Goal: Task Accomplishment & Management: Manage account settings

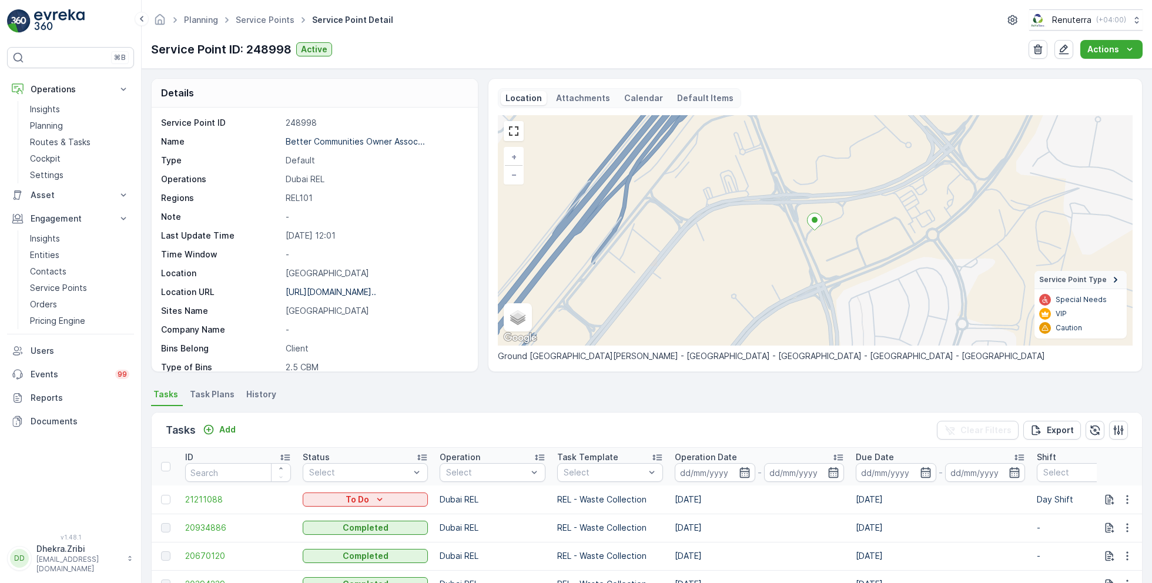
scroll to position [161, 0]
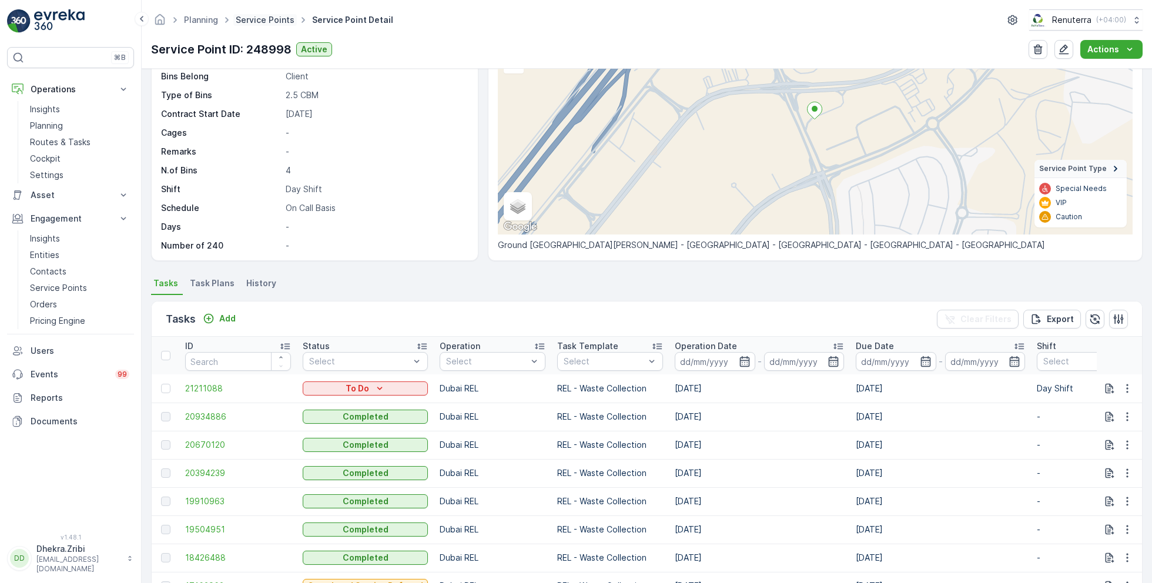
click at [273, 18] on link "Service Points" at bounding box center [265, 20] width 59 height 10
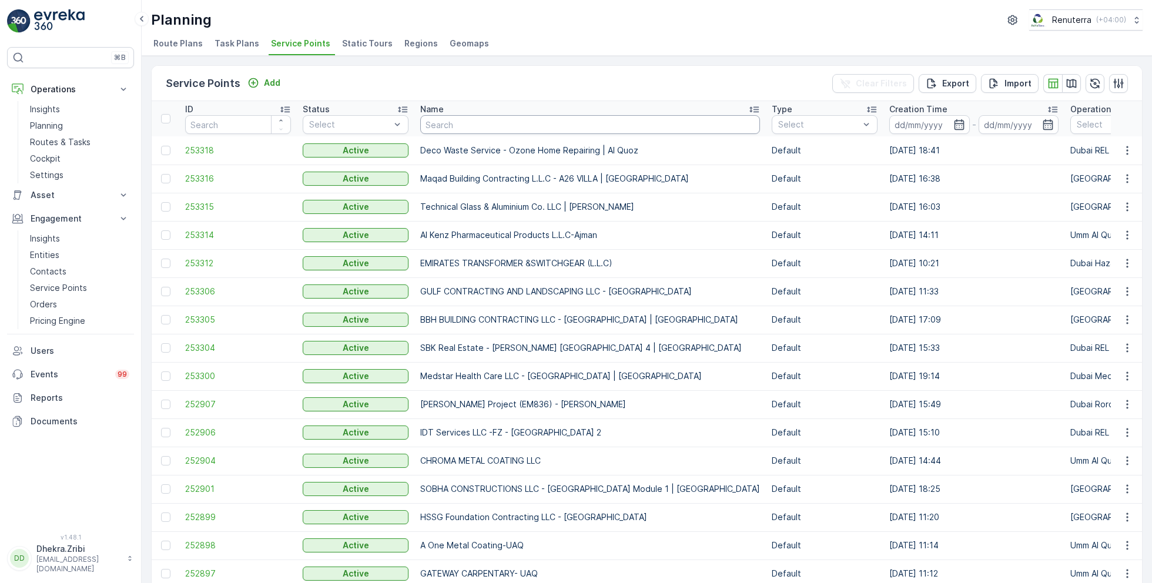
click at [456, 121] on input "text" at bounding box center [590, 124] width 340 height 19
type input "rox"
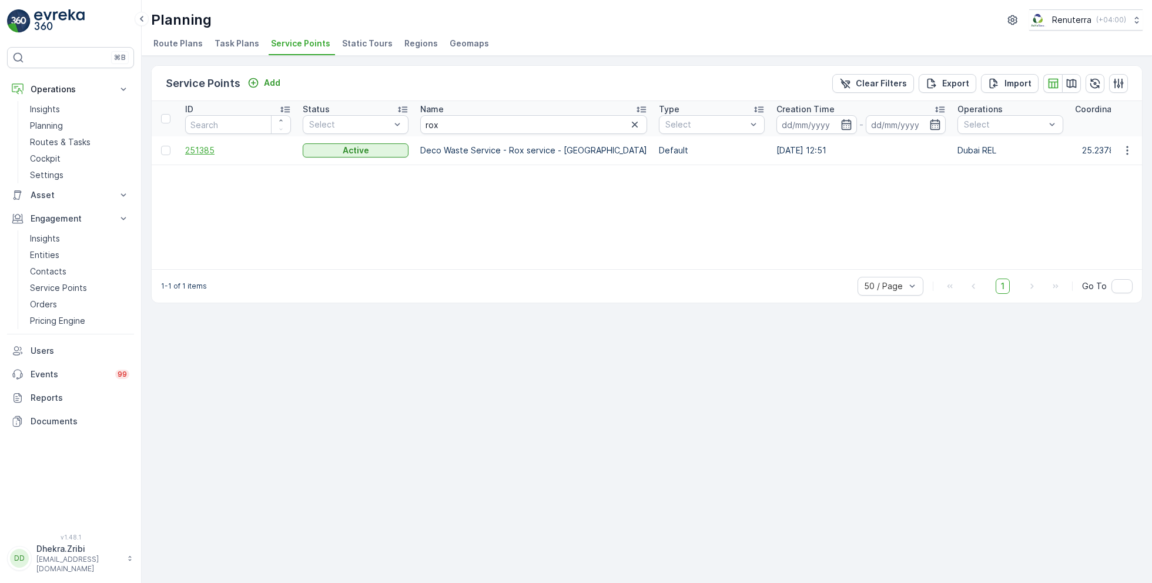
click at [210, 148] on span "251385" at bounding box center [238, 151] width 106 height 12
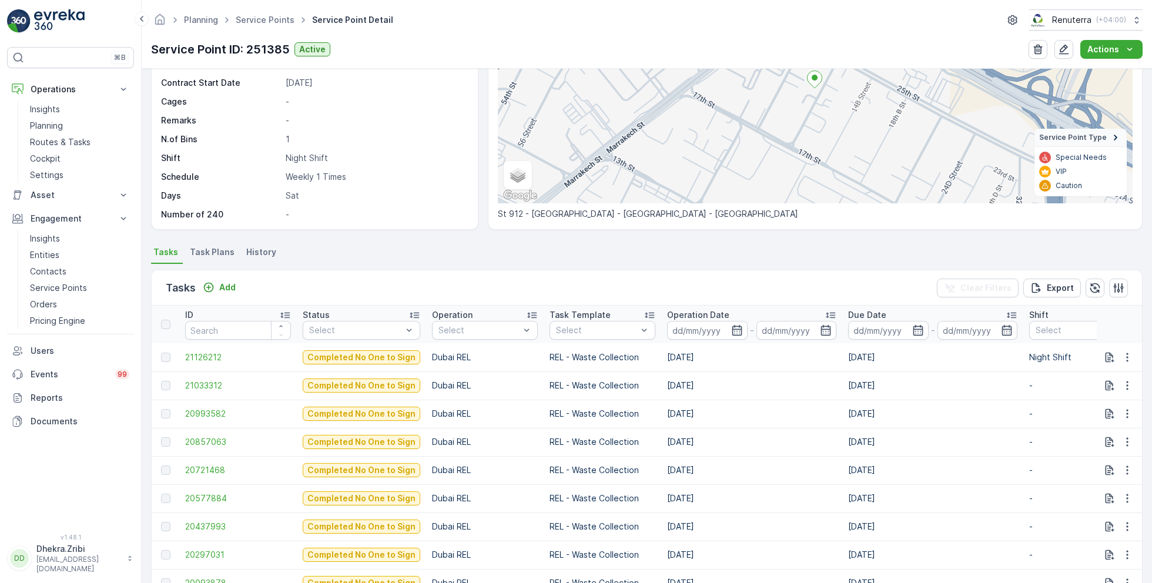
scroll to position [144, 0]
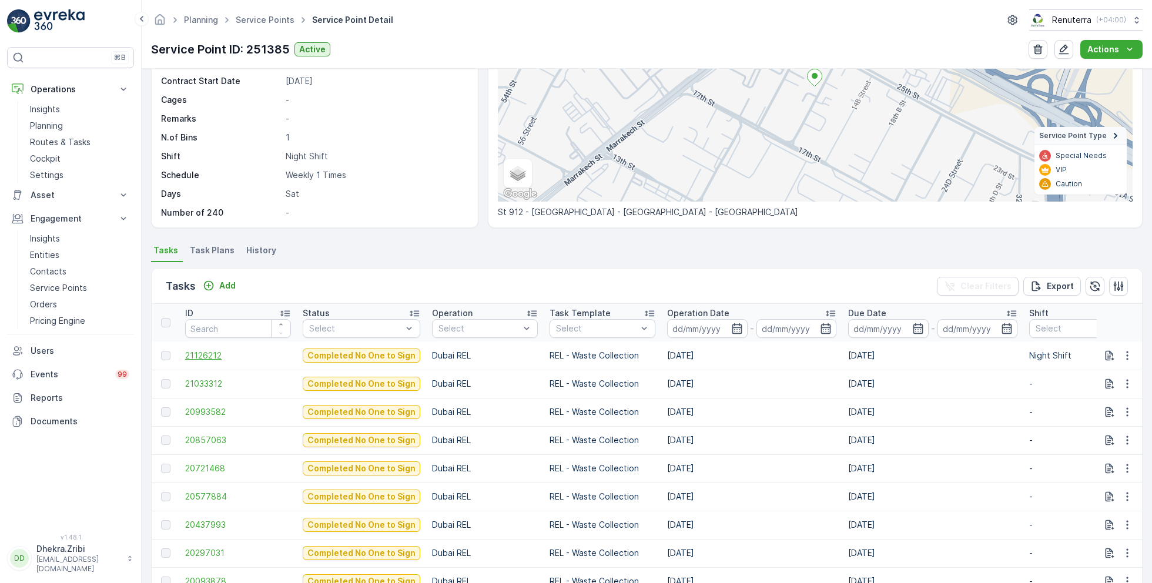
click at [203, 356] on span "21126212" at bounding box center [238, 356] width 106 height 12
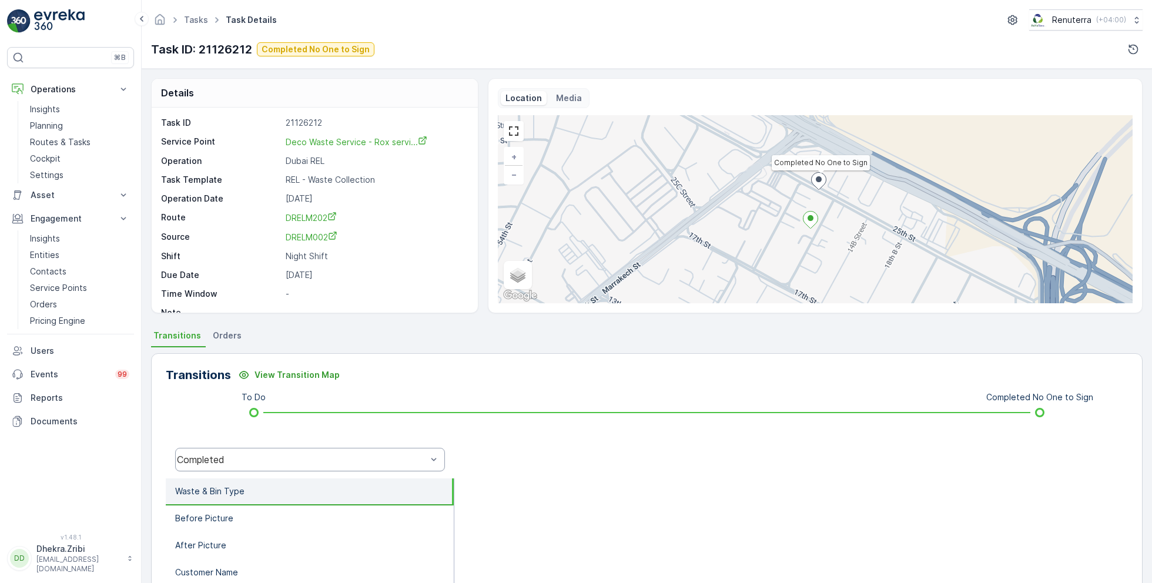
click at [302, 461] on div "Completed" at bounding box center [302, 459] width 250 height 11
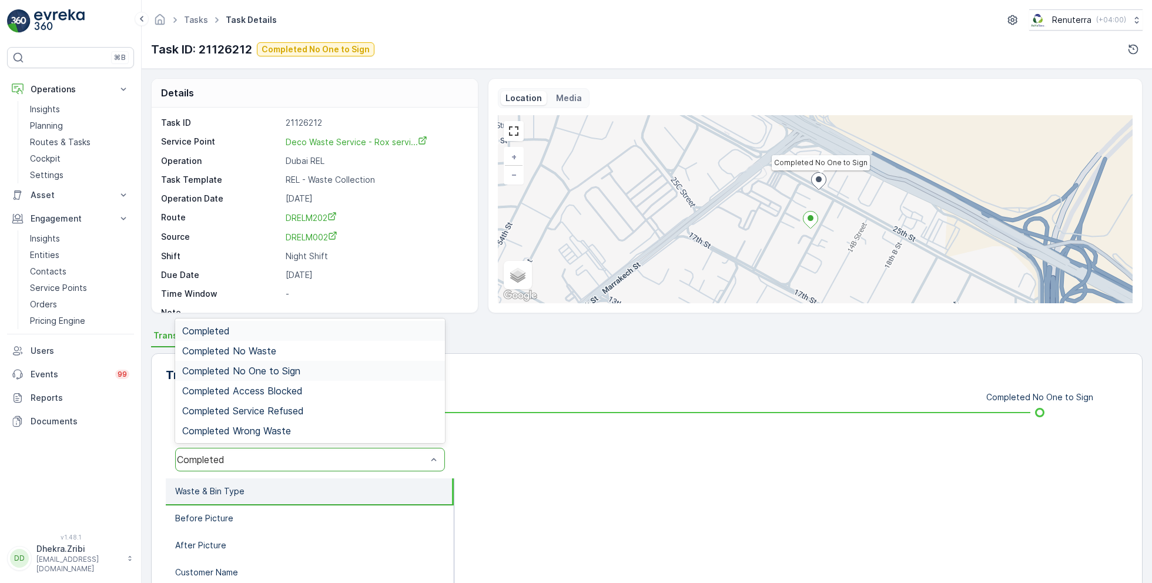
click at [290, 369] on span "Completed No One to Sign" at bounding box center [241, 371] width 118 height 11
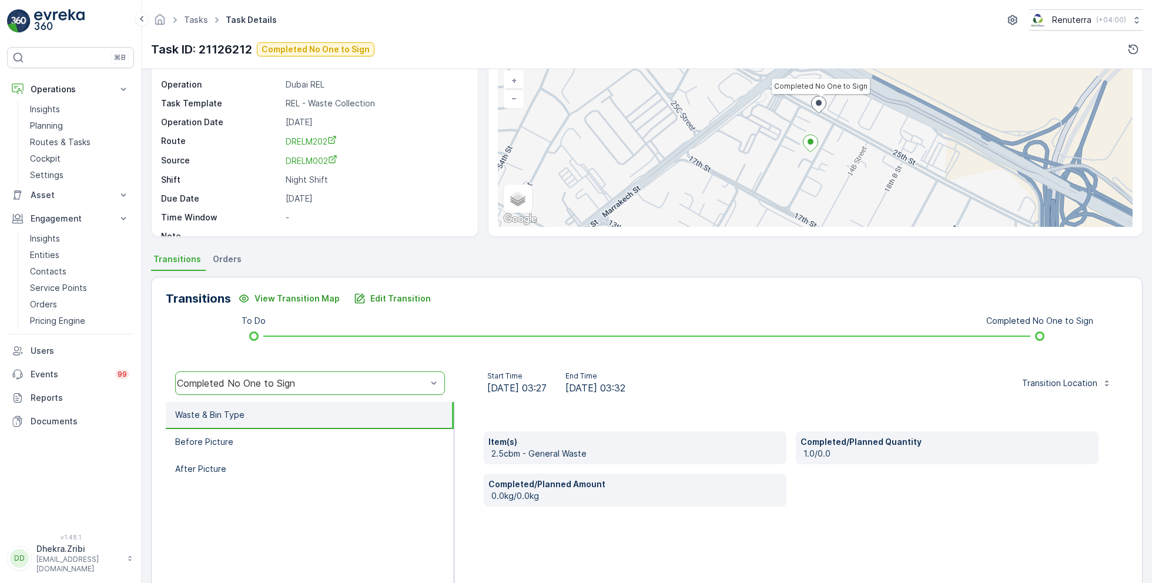
scroll to position [93, 0]
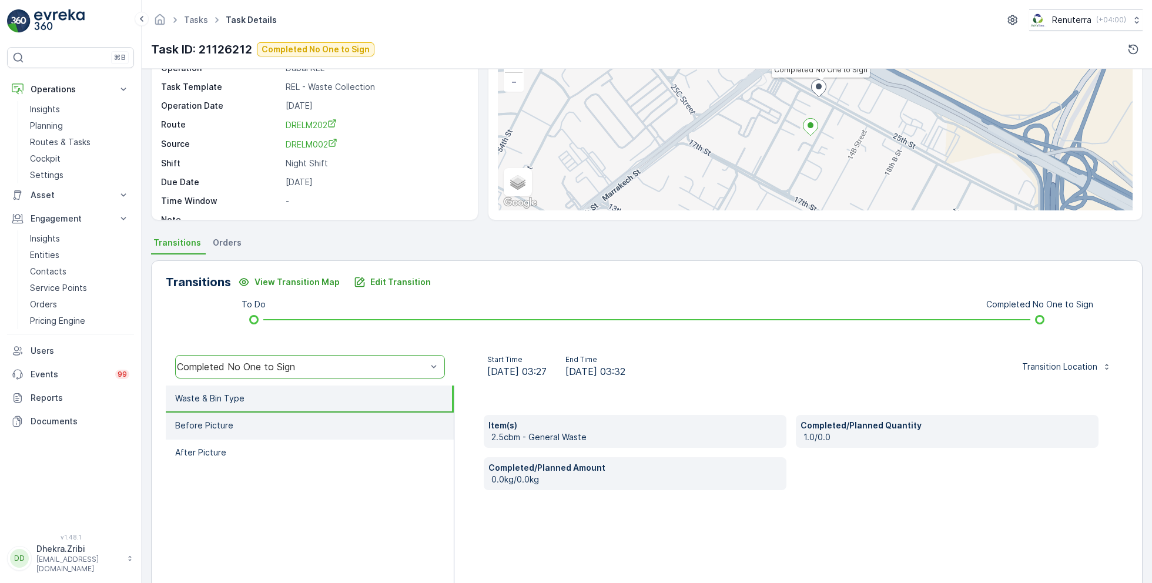
click at [242, 427] on li "Before Picture" at bounding box center [310, 426] width 288 height 27
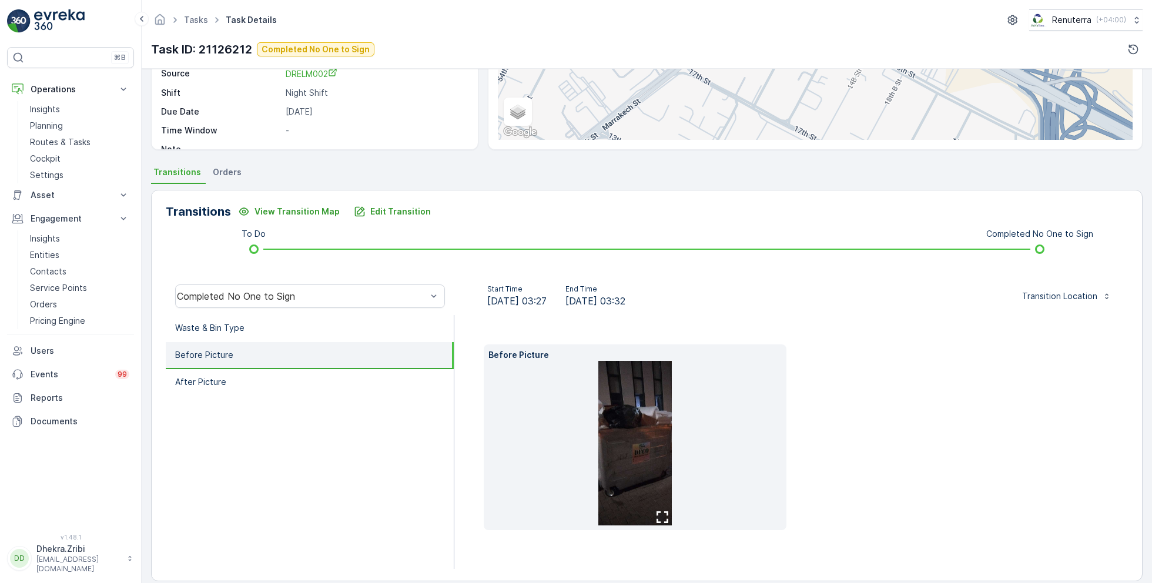
scroll to position [175, 0]
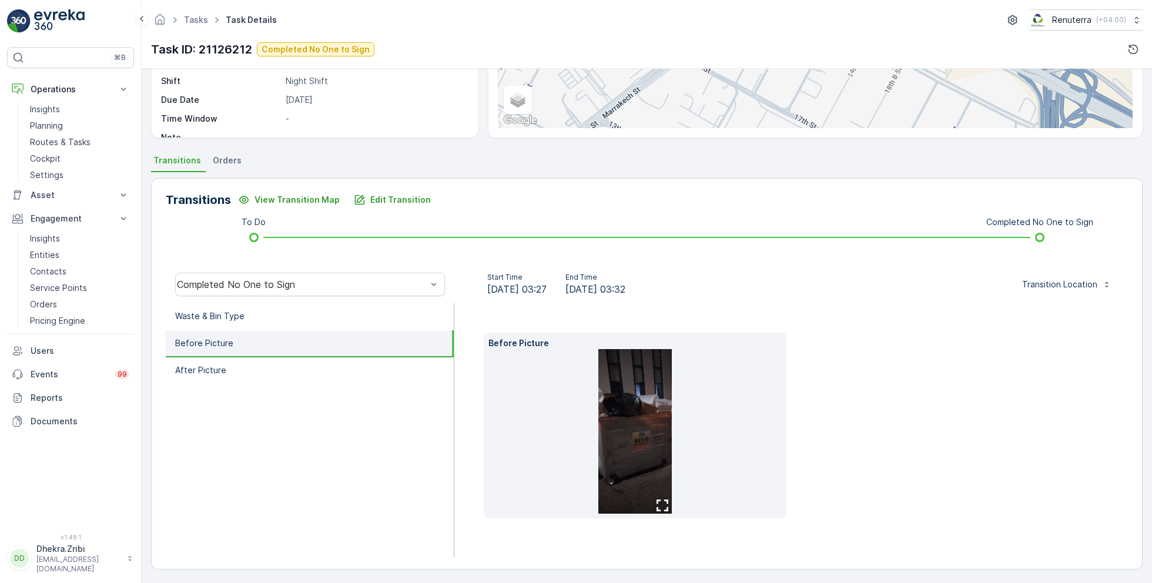
click at [625, 429] on img at bounding box center [635, 431] width 74 height 165
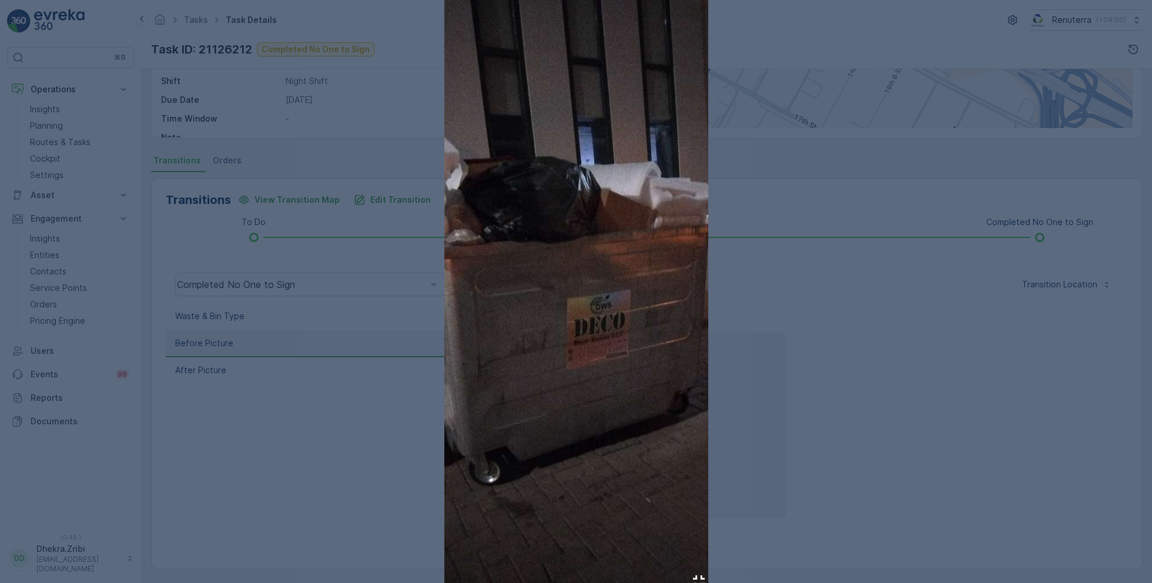
click at [309, 195] on div at bounding box center [576, 291] width 1152 height 583
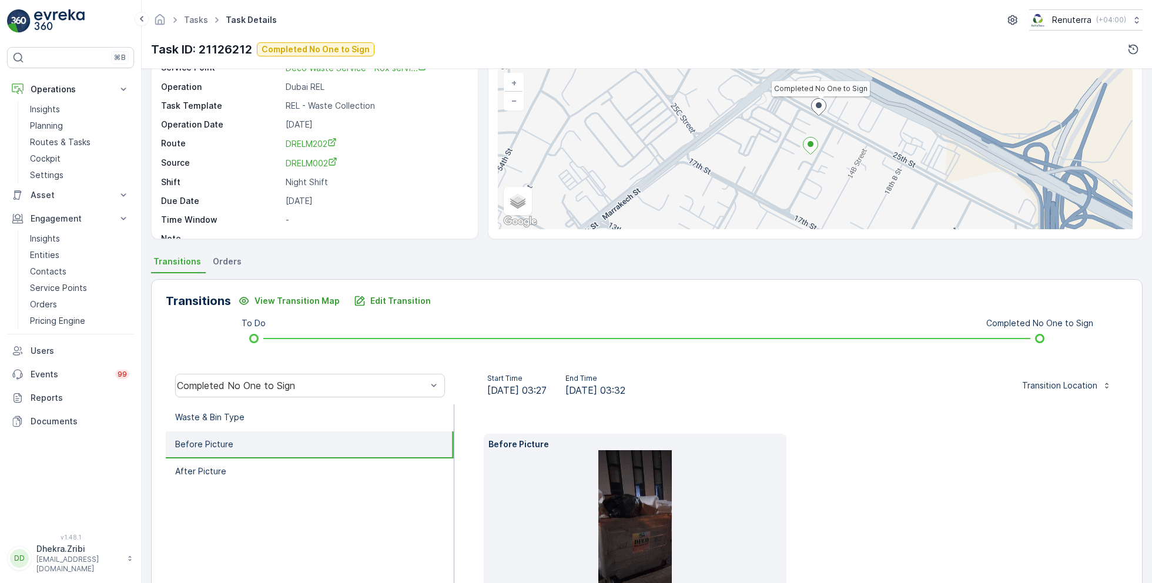
scroll to position [71, 0]
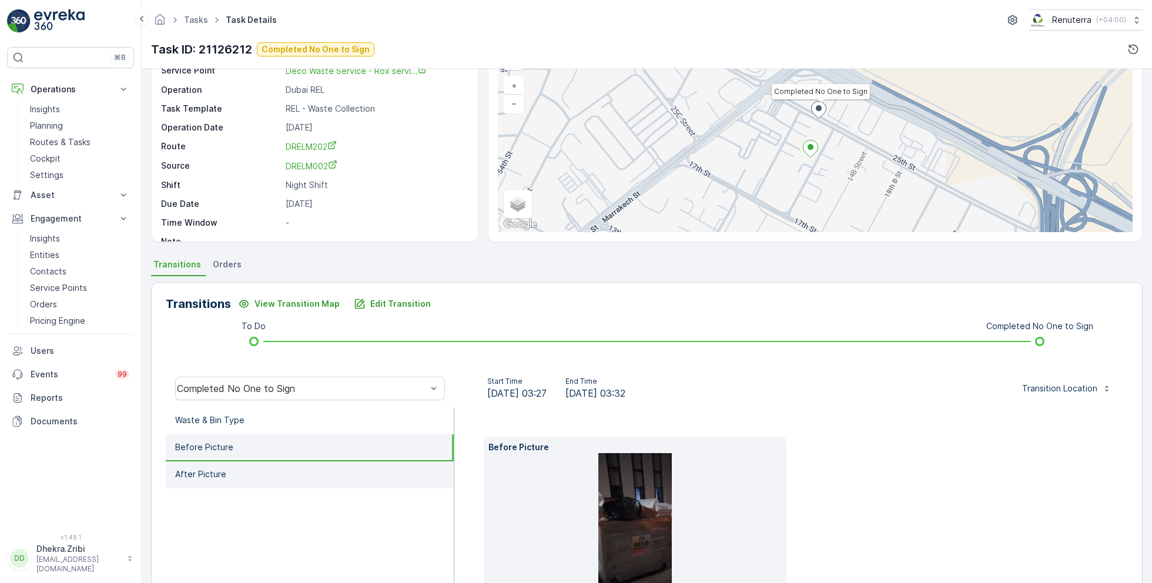
click at [285, 470] on li "After Picture" at bounding box center [310, 474] width 288 height 27
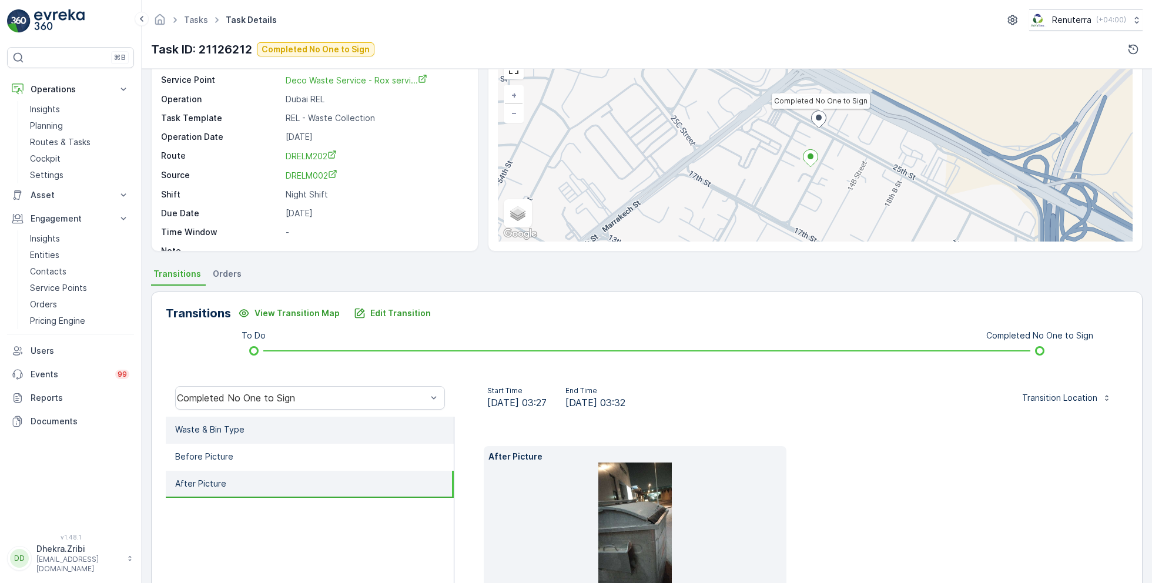
scroll to position [57, 0]
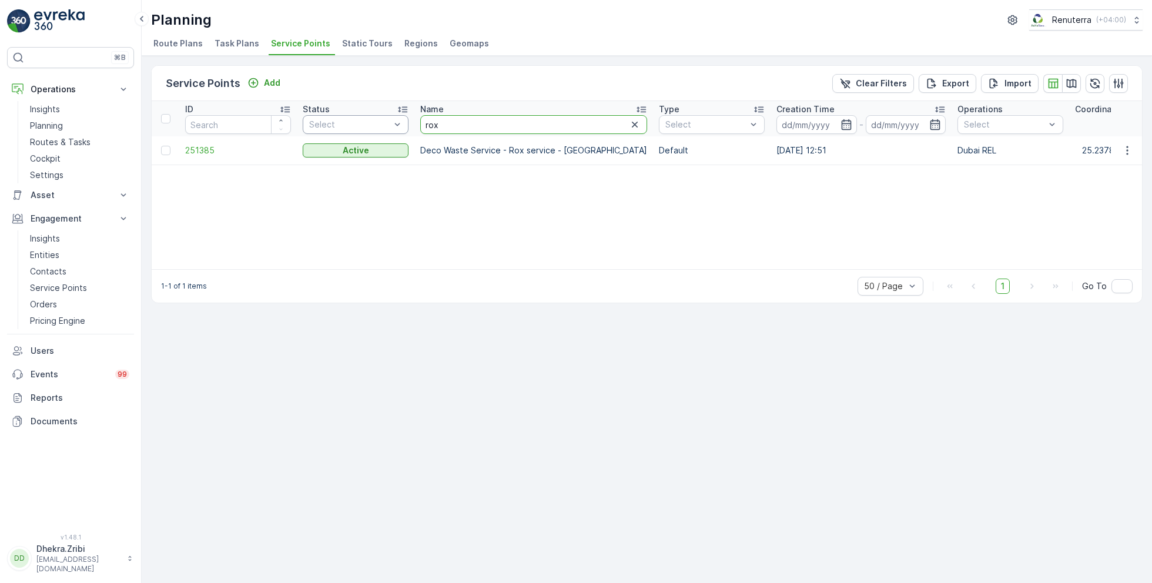
drag, startPoint x: 454, startPoint y: 121, endPoint x: 406, endPoint y: 121, distance: 48.2
type input "car"
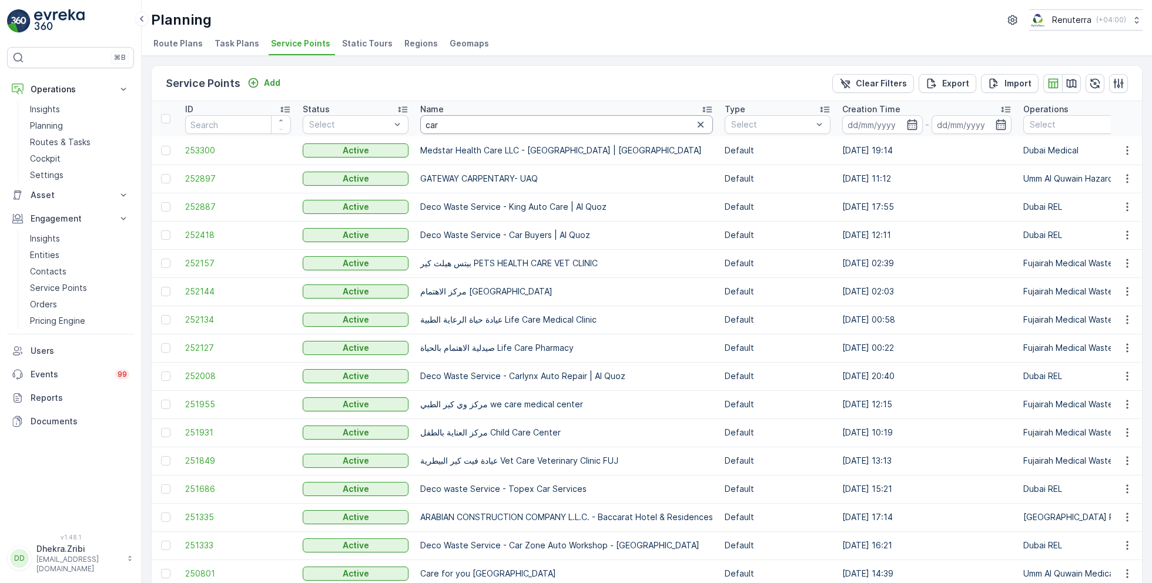
click at [465, 126] on input "car" at bounding box center [566, 124] width 293 height 19
type input "car zo"
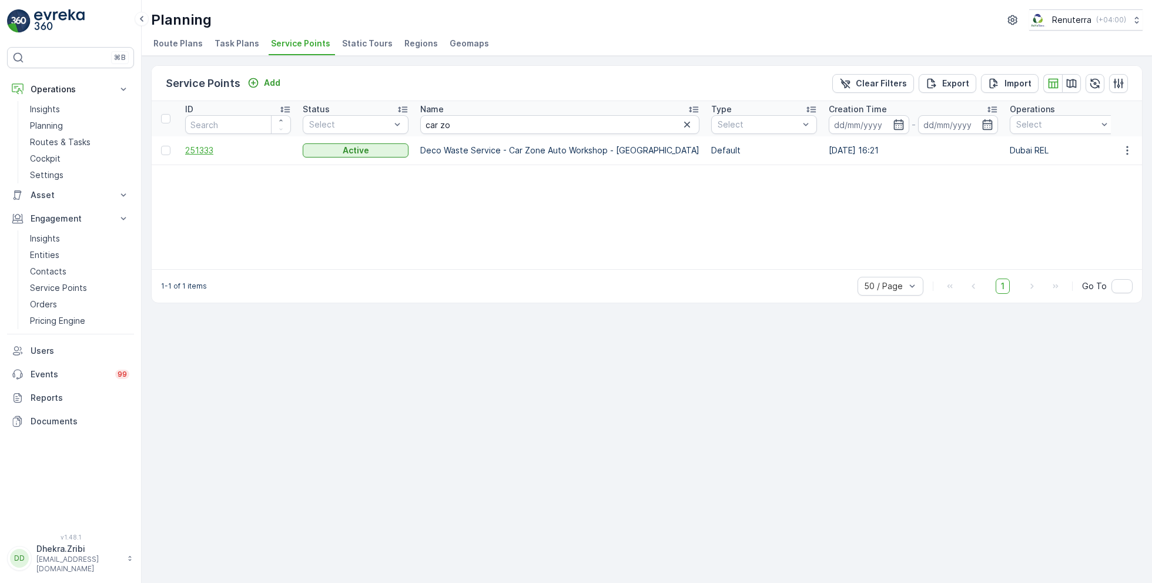
click at [209, 149] on span "251333" at bounding box center [238, 151] width 106 height 12
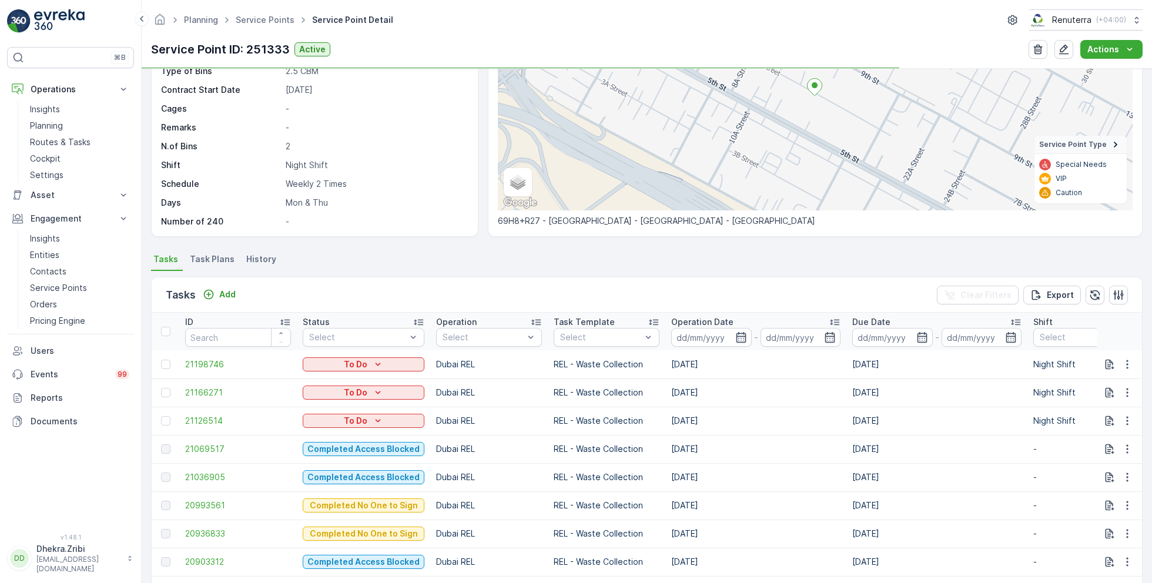
scroll to position [142, 0]
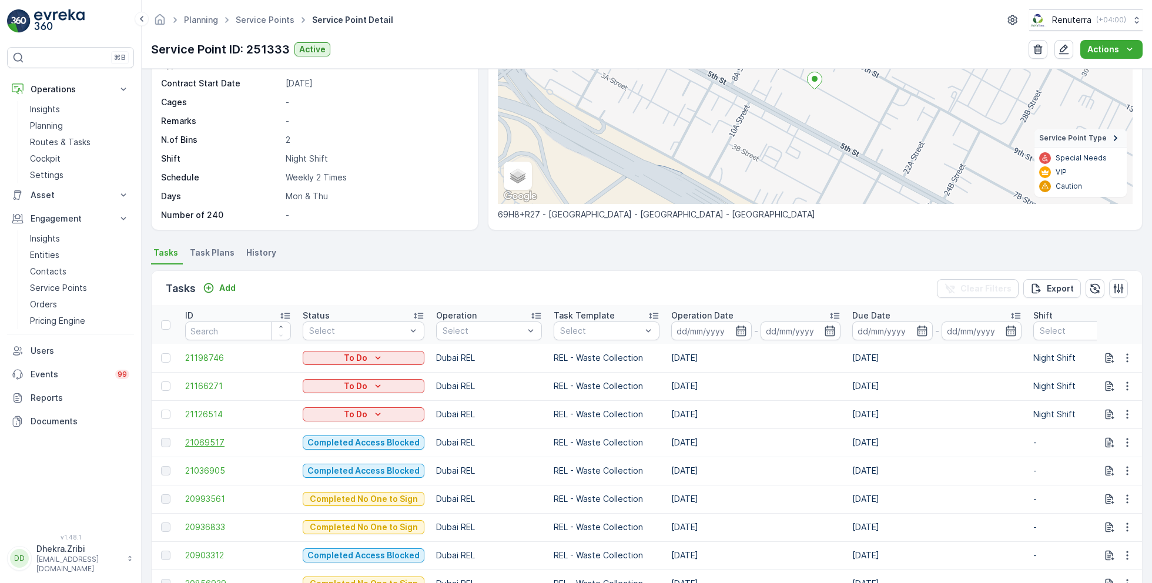
click at [217, 437] on span "21069517" at bounding box center [238, 443] width 106 height 12
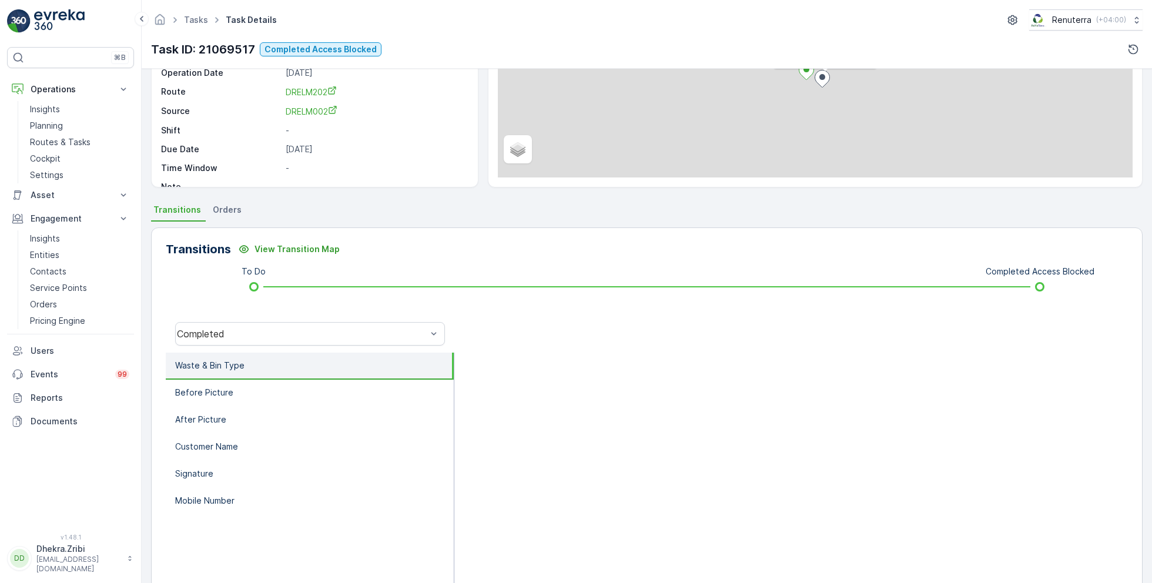
scroll to position [157, 0]
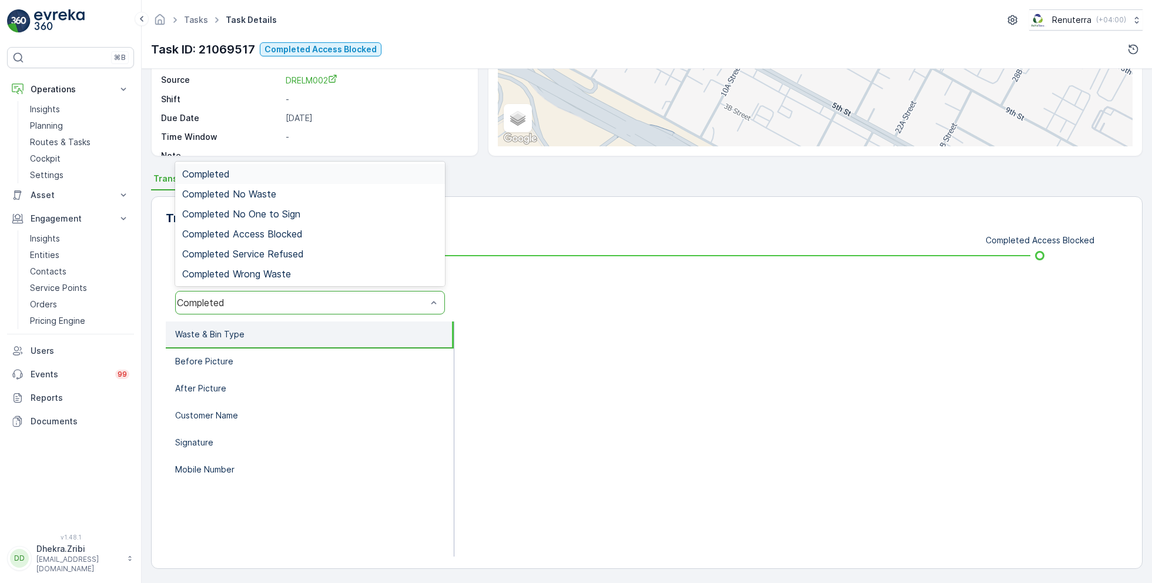
click at [299, 296] on div "Completed" at bounding box center [310, 303] width 270 height 24
click at [286, 237] on span "Completed Access Blocked" at bounding box center [242, 234] width 121 height 11
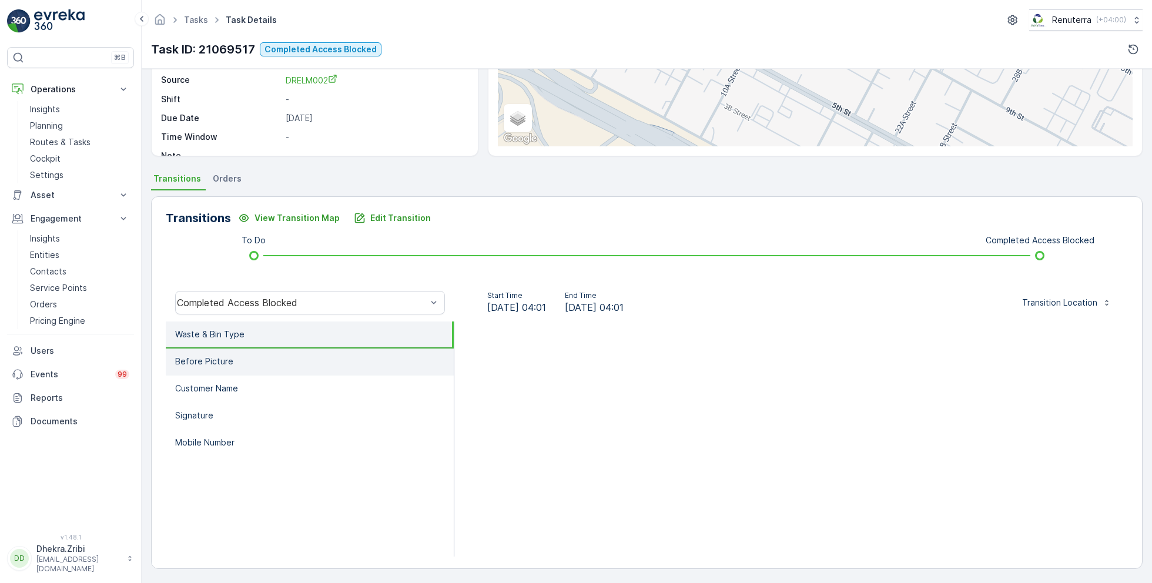
click at [263, 359] on li "Before Picture" at bounding box center [310, 362] width 288 height 27
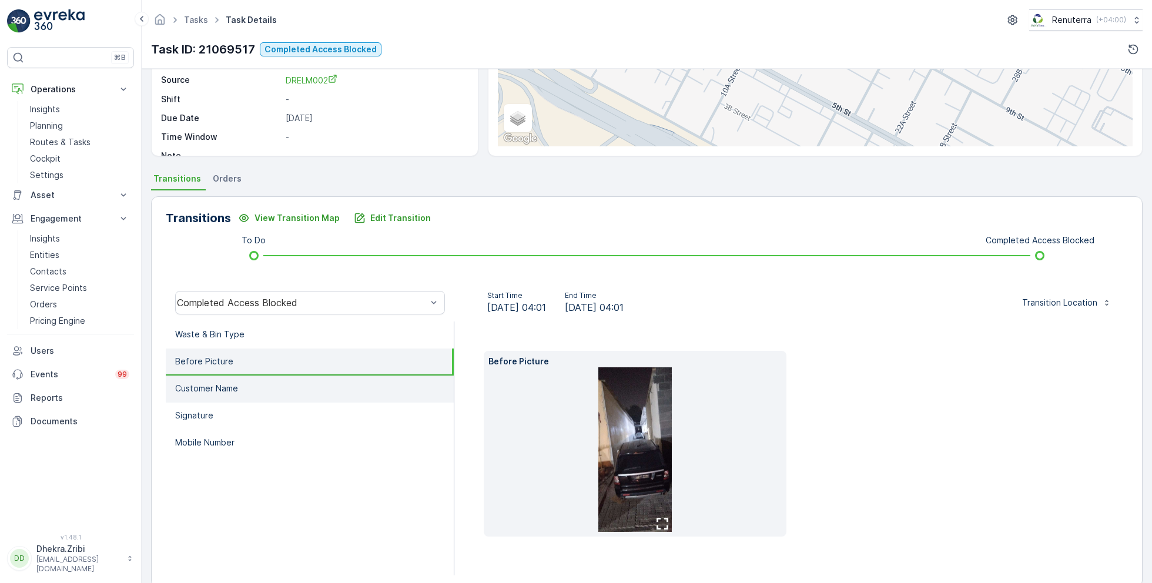
click at [252, 386] on li "Customer Name" at bounding box center [310, 389] width 288 height 27
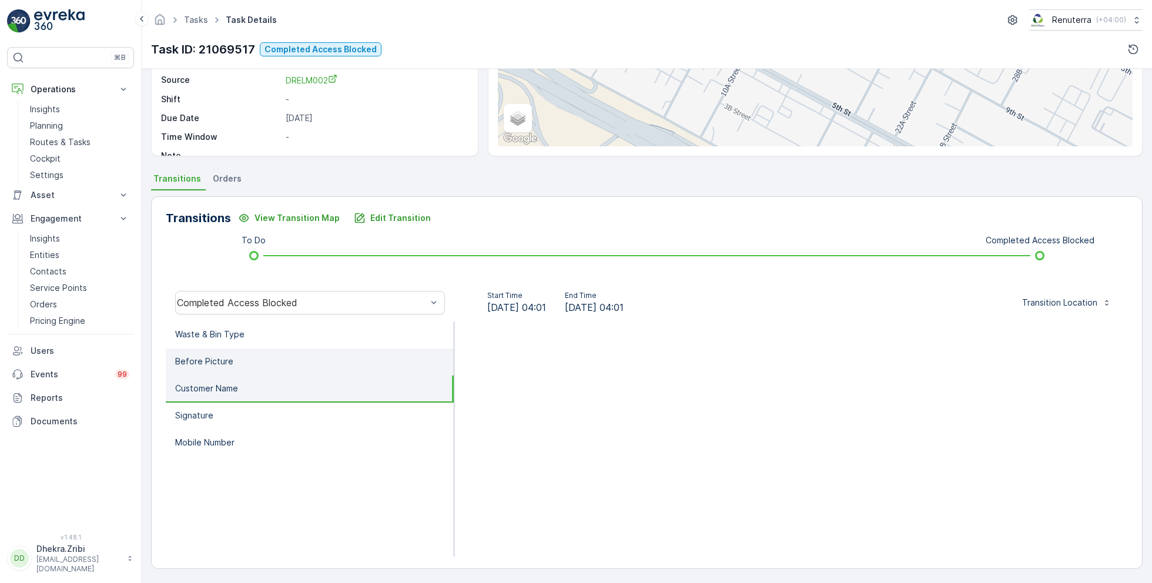
click at [244, 363] on li "Before Picture" at bounding box center [310, 362] width 288 height 27
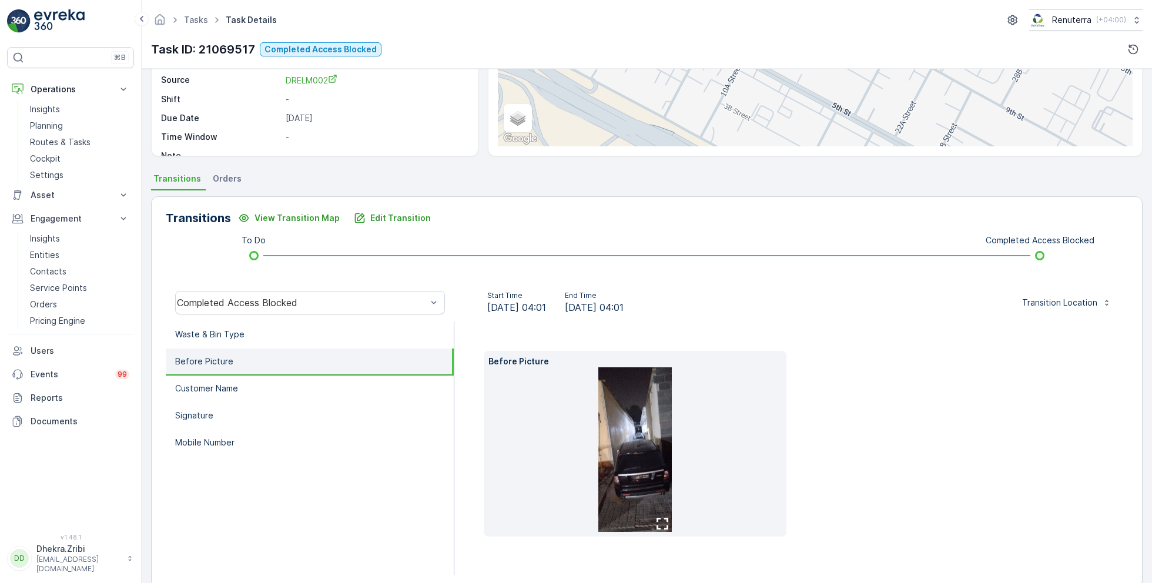
click at [641, 447] on img at bounding box center [635, 449] width 74 height 165
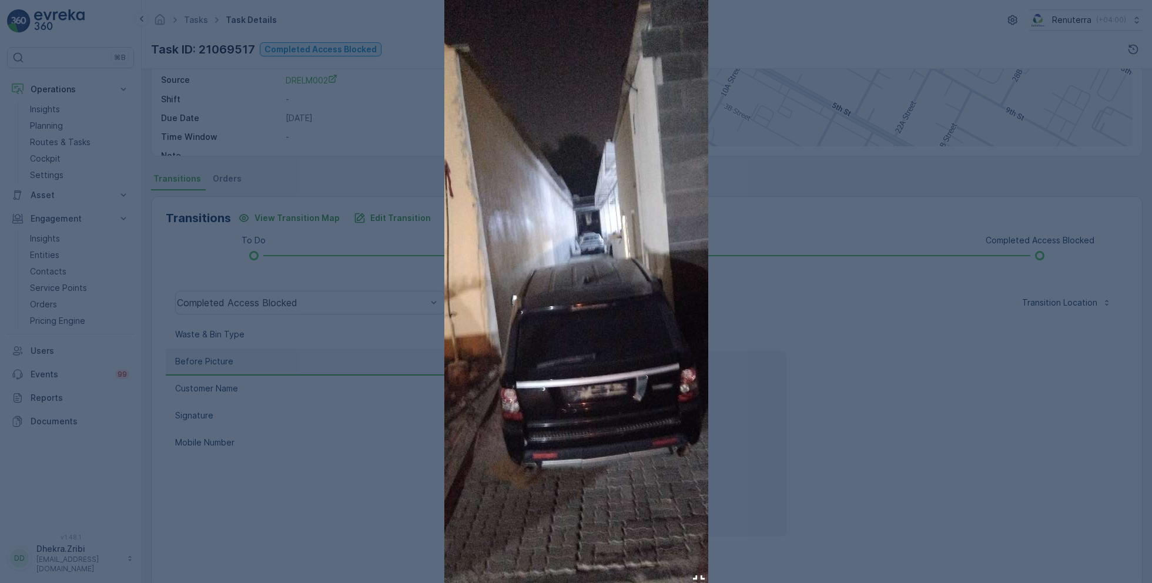
click at [830, 422] on div at bounding box center [576, 291] width 1152 height 583
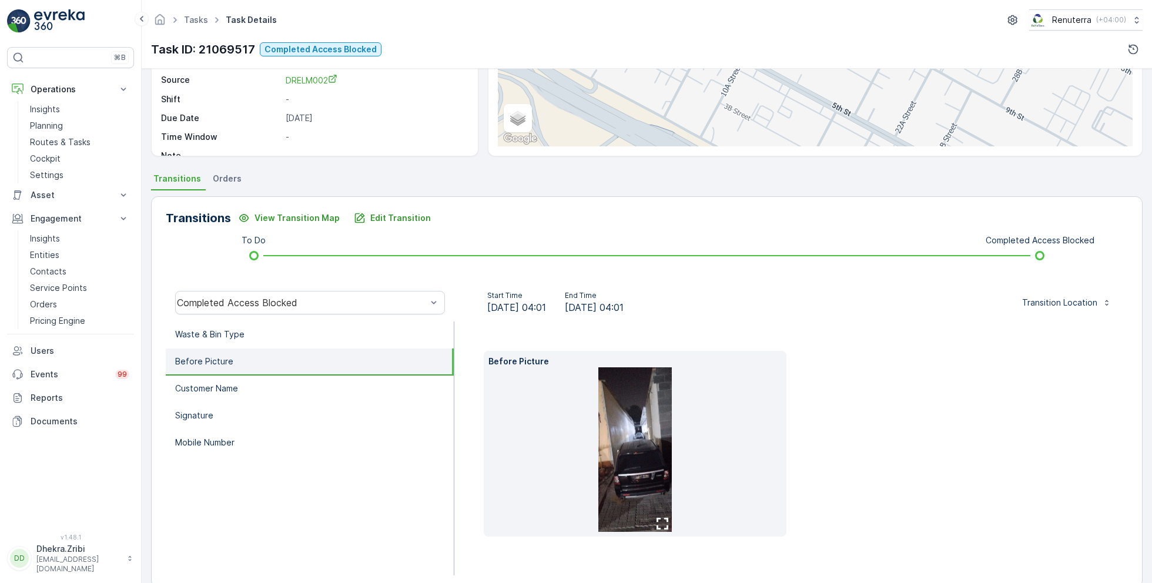
click at [648, 425] on img at bounding box center [635, 449] width 74 height 165
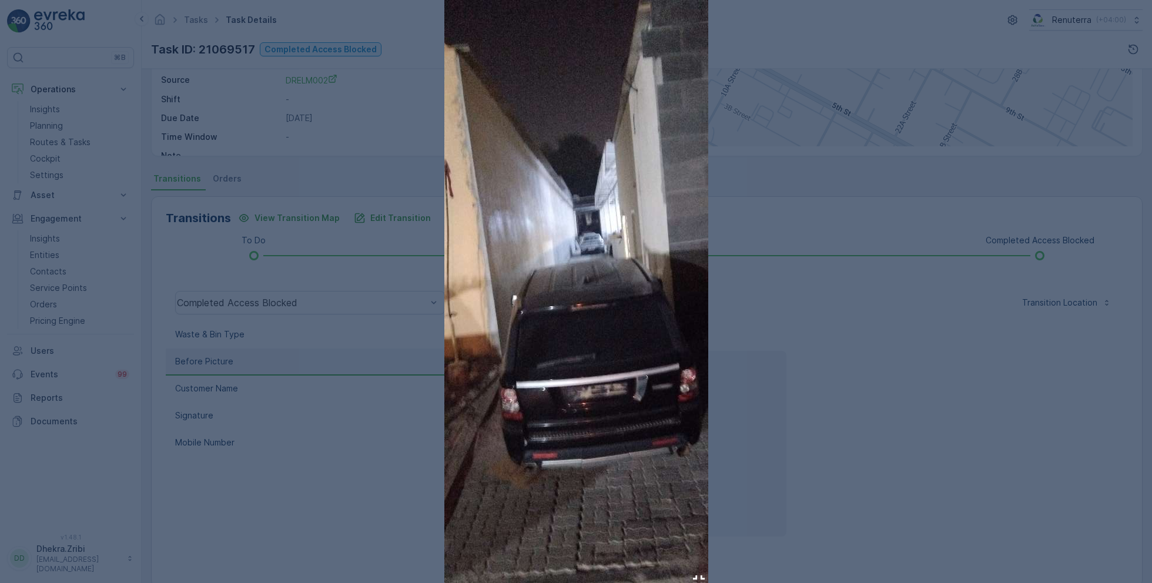
click at [817, 439] on div at bounding box center [576, 291] width 1152 height 583
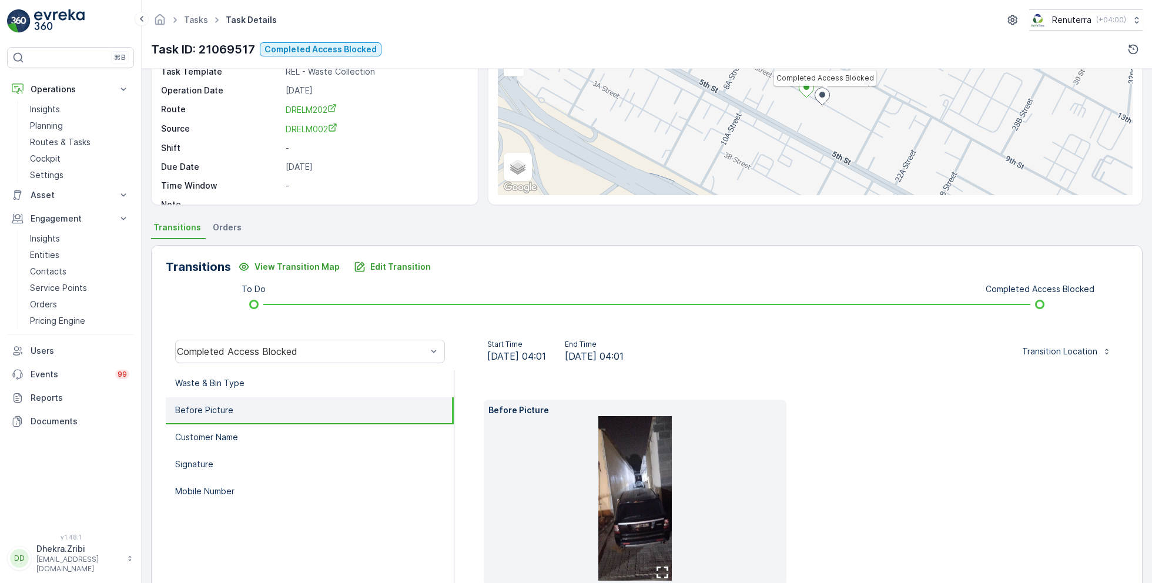
scroll to position [0, 0]
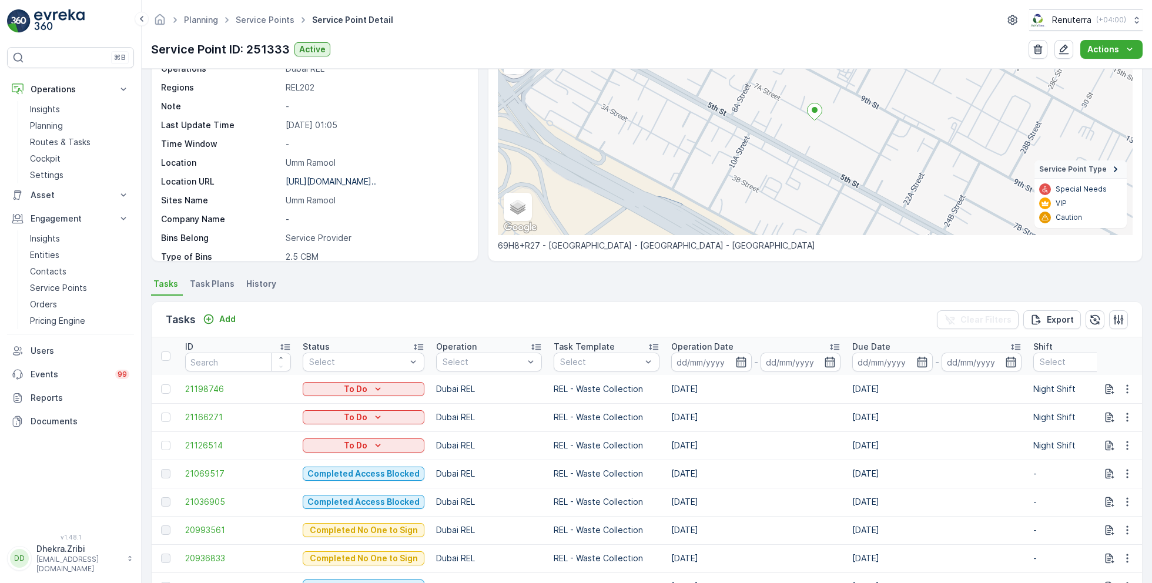
scroll to position [113, 0]
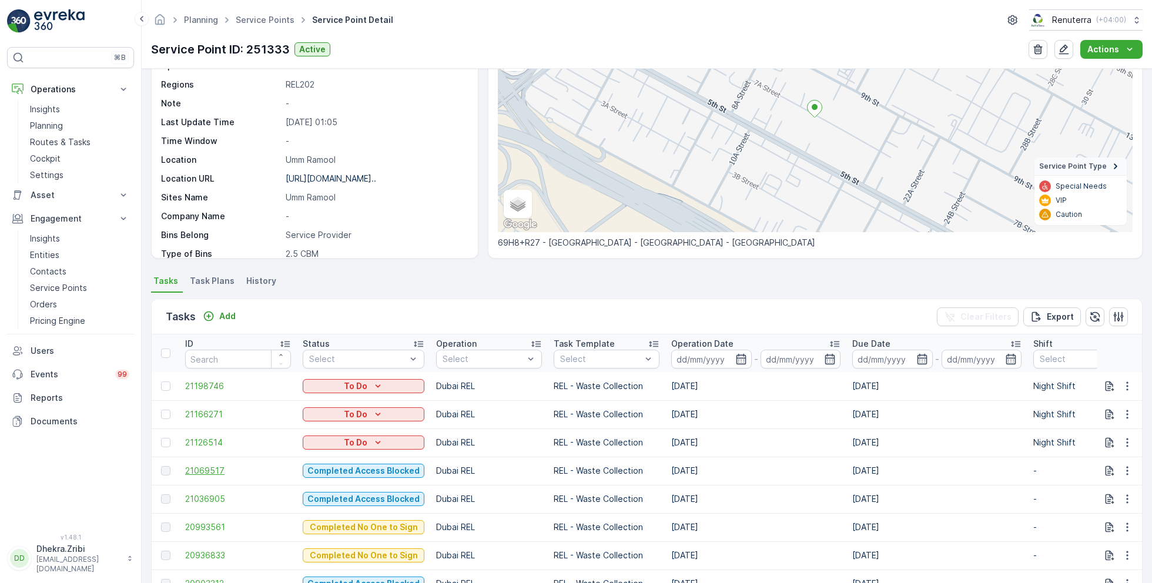
click at [212, 466] on span "21069517" at bounding box center [238, 471] width 106 height 12
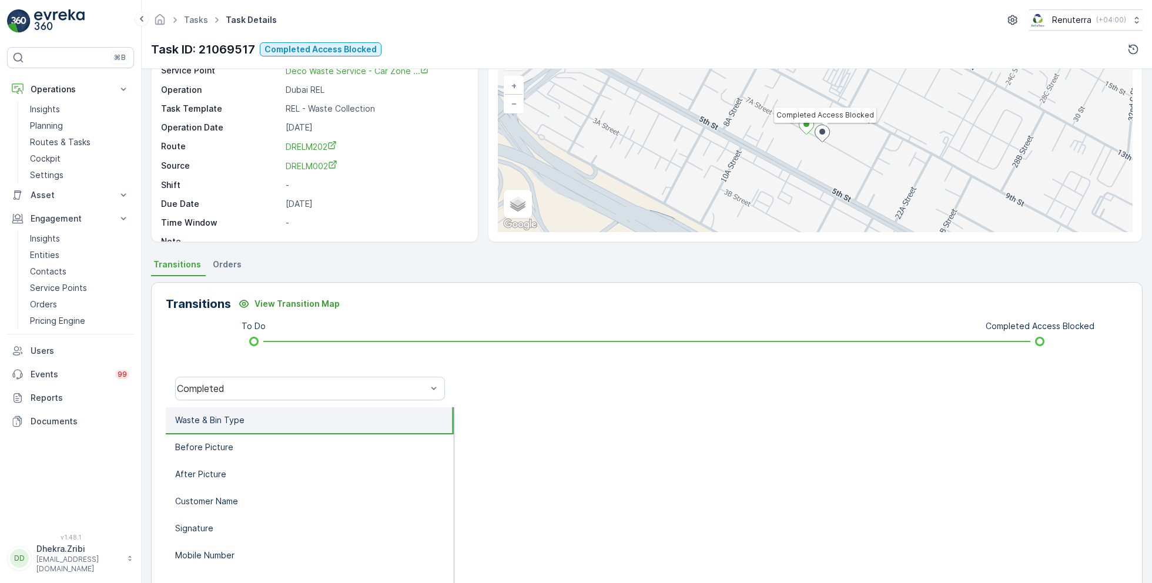
scroll to position [88, 0]
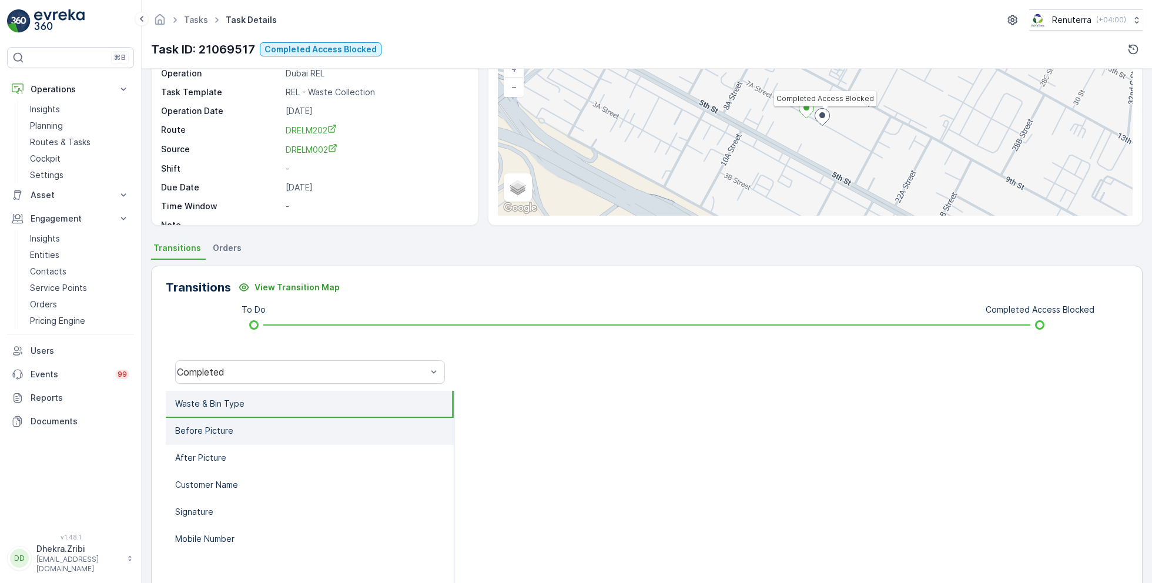
click at [208, 430] on p "Before Picture" at bounding box center [204, 431] width 58 height 12
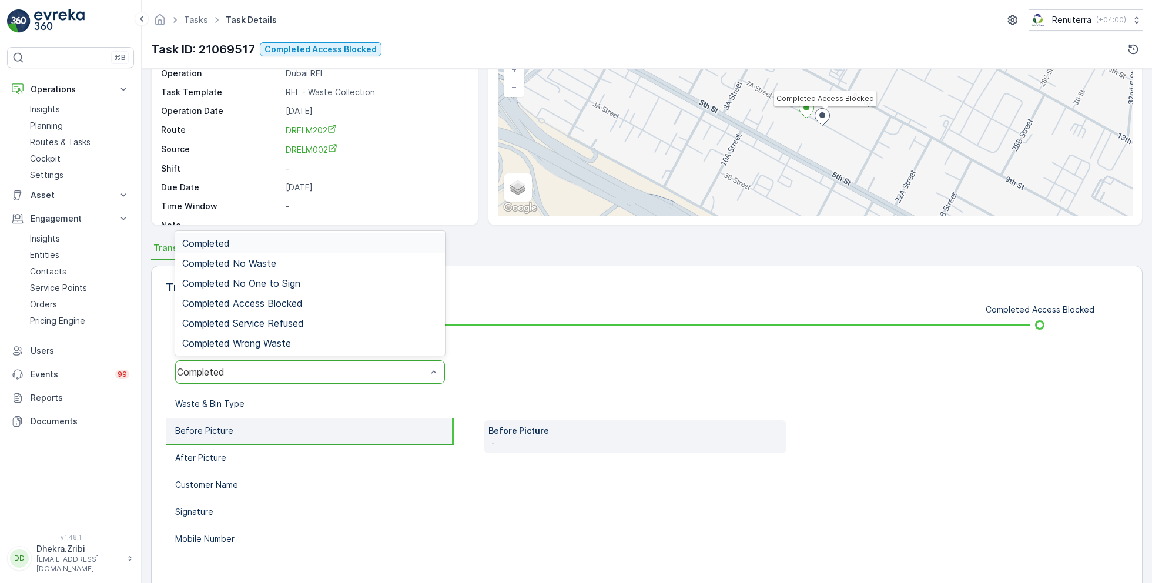
click at [307, 369] on div "Completed" at bounding box center [302, 372] width 250 height 11
click at [306, 282] on div "Completed No One to Sign" at bounding box center [310, 283] width 256 height 11
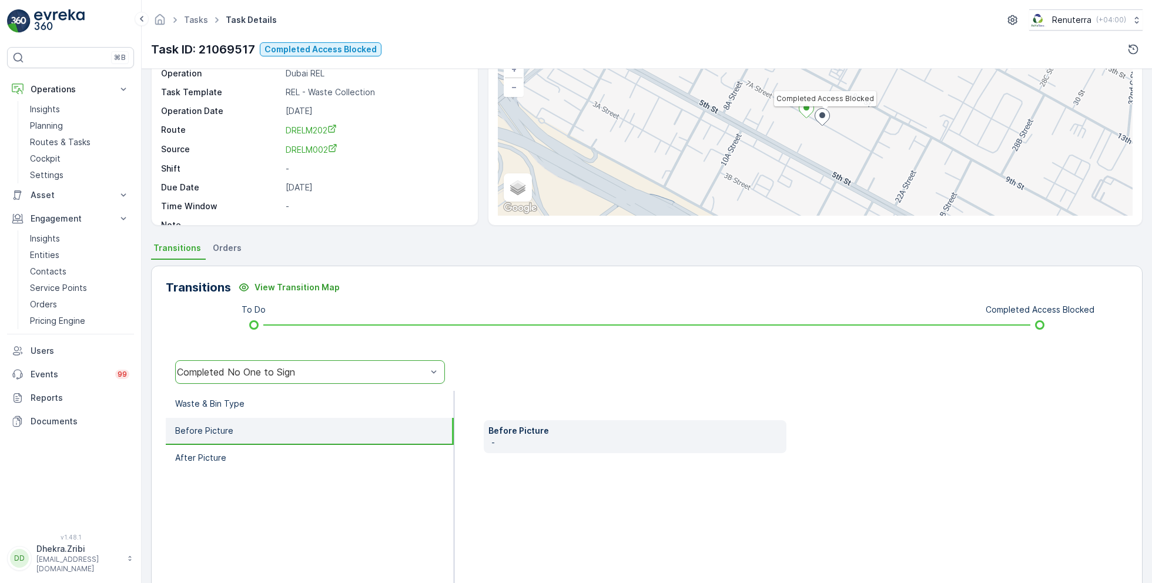
click at [293, 367] on div "Completed No One to Sign" at bounding box center [302, 372] width 250 height 11
click at [576, 360] on div at bounding box center [791, 372] width 674 height 38
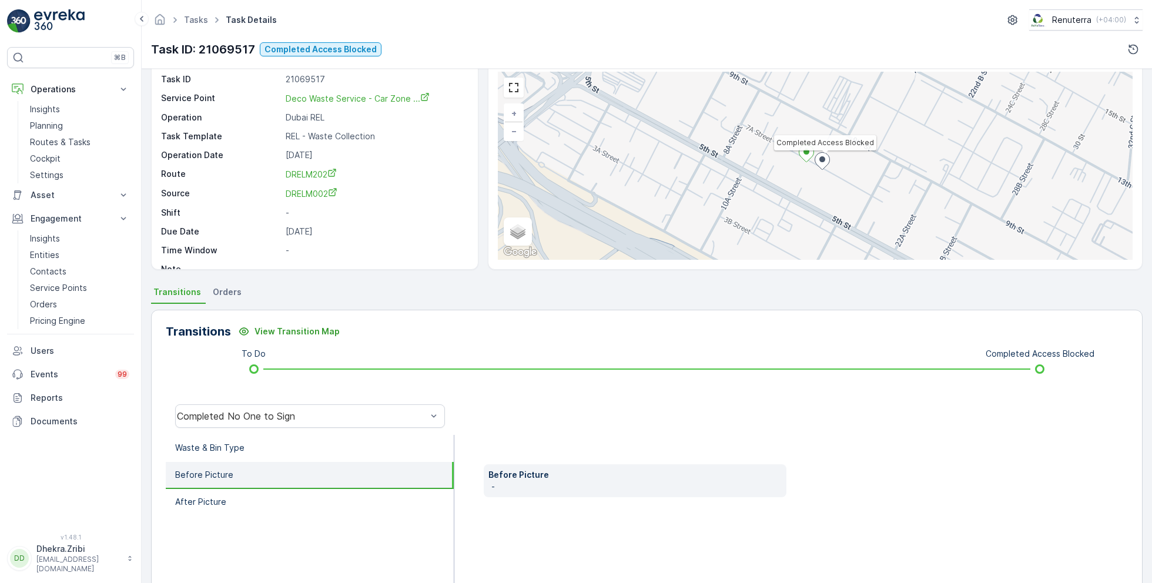
scroll to position [0, 0]
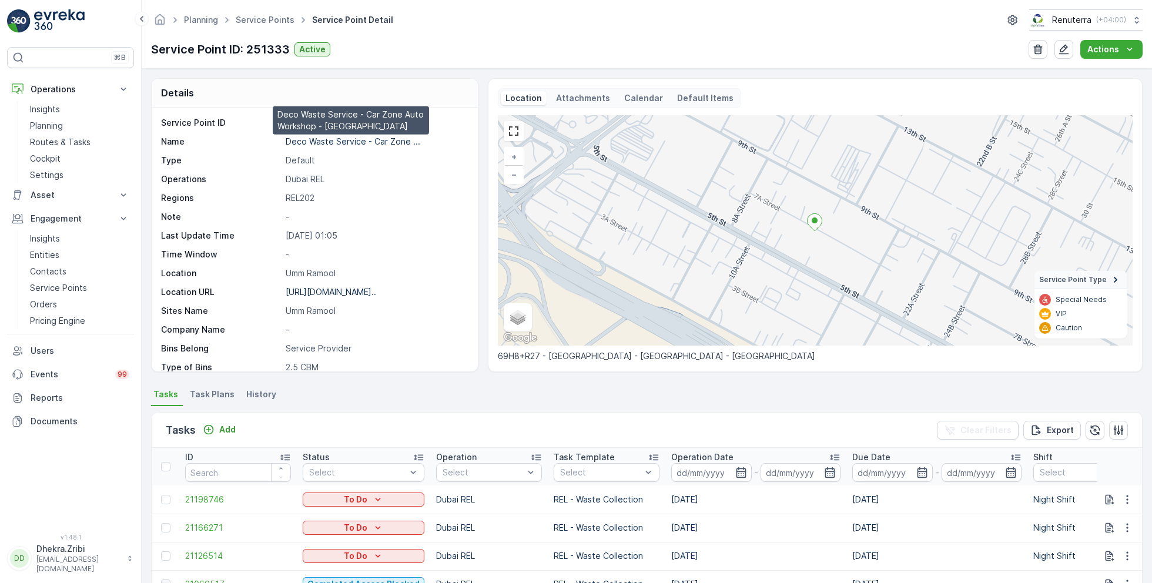
click at [351, 143] on p "Deco Waste Service - Car Zone ..." at bounding box center [353, 141] width 135 height 10
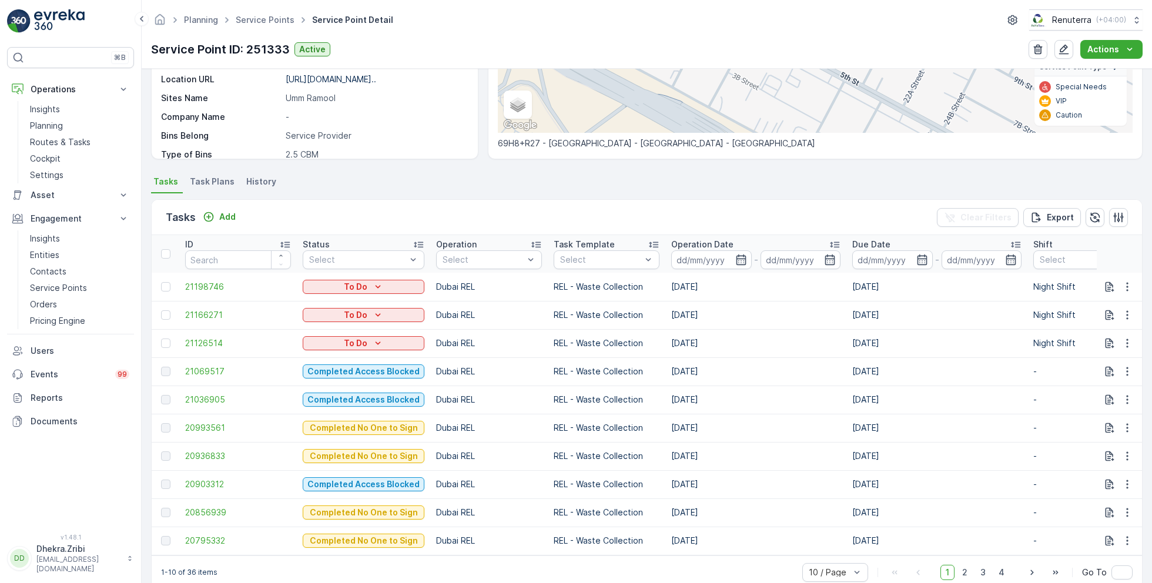
scroll to position [239, 0]
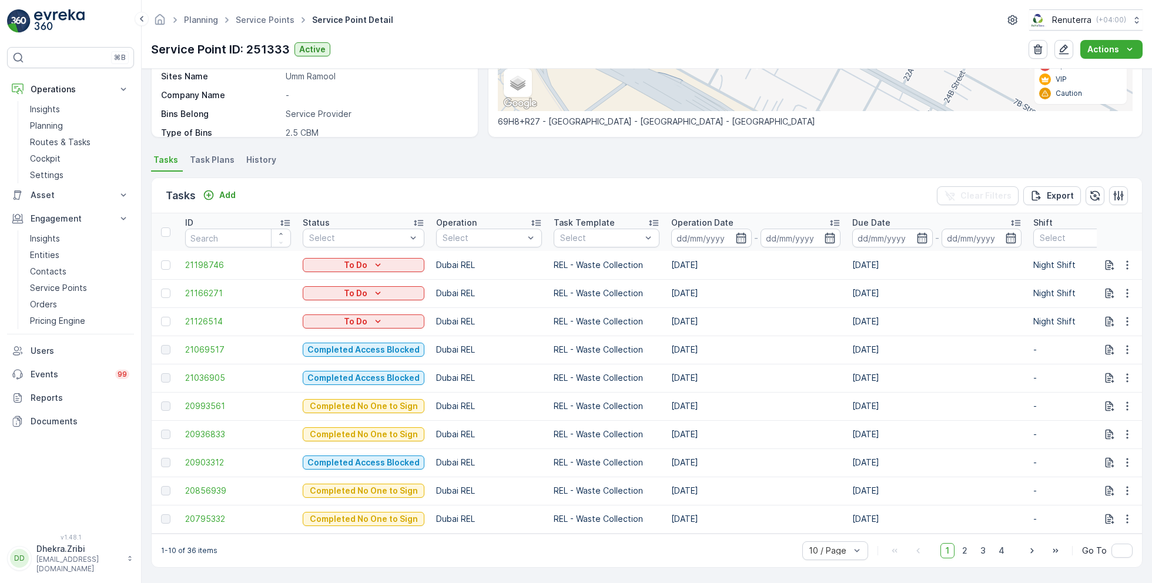
click at [218, 155] on span "Task Plans" at bounding box center [212, 160] width 45 height 12
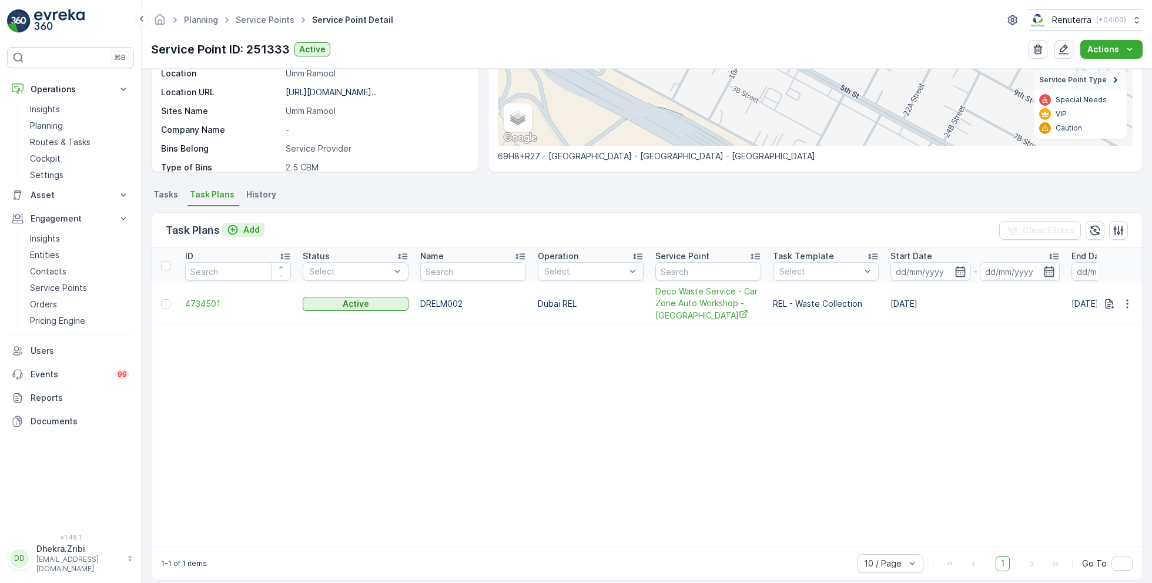
scroll to position [200, 0]
click at [208, 300] on span "4734501" at bounding box center [238, 304] width 106 height 12
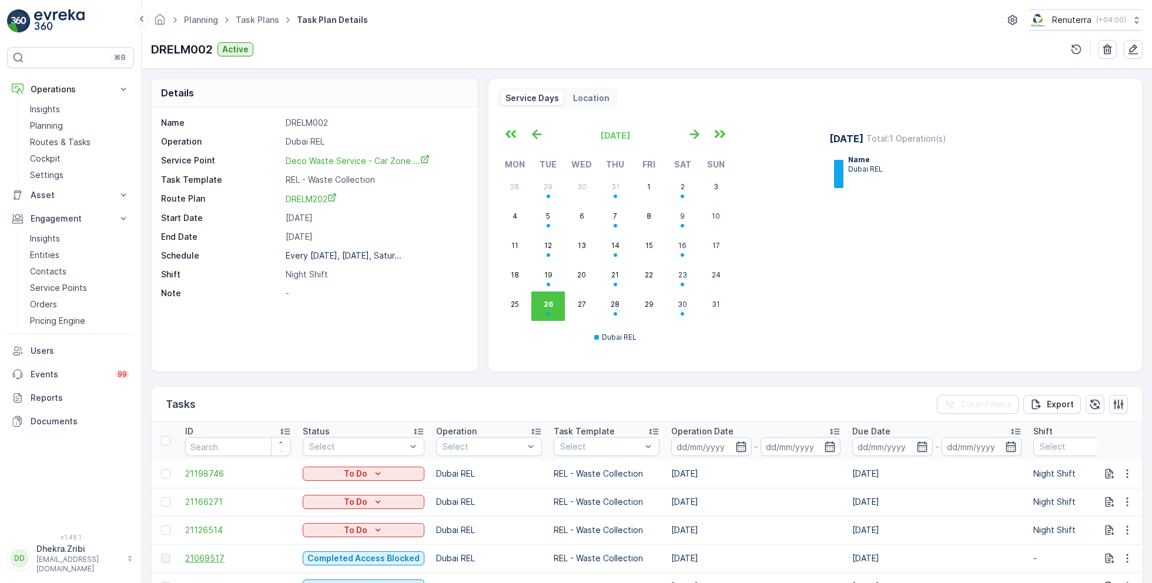
click at [213, 557] on span "21069517" at bounding box center [238, 559] width 106 height 12
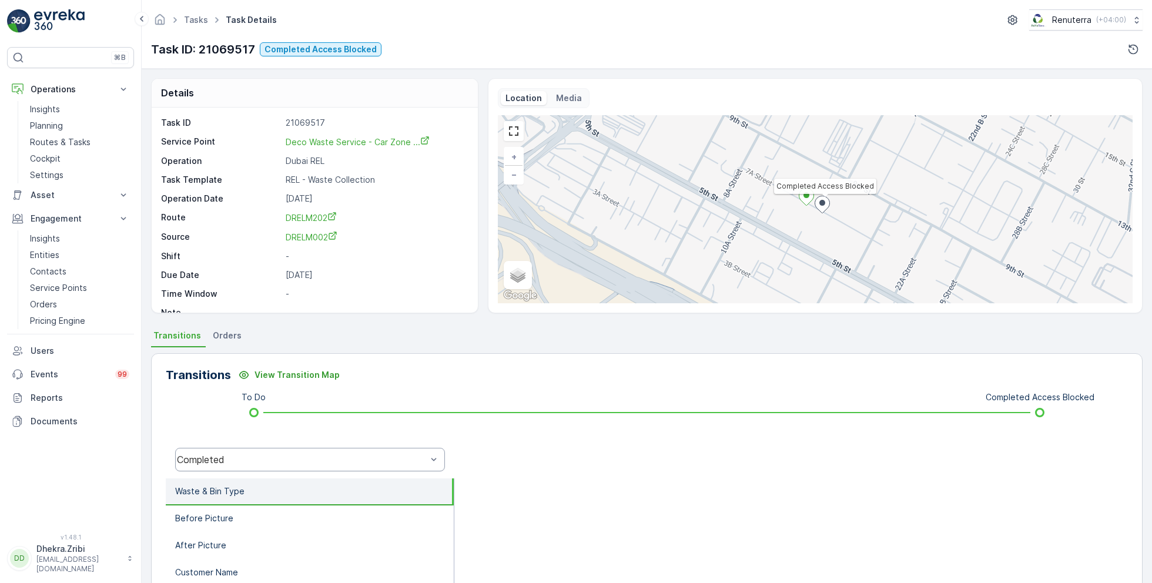
click at [270, 466] on div "Completed" at bounding box center [310, 460] width 270 height 24
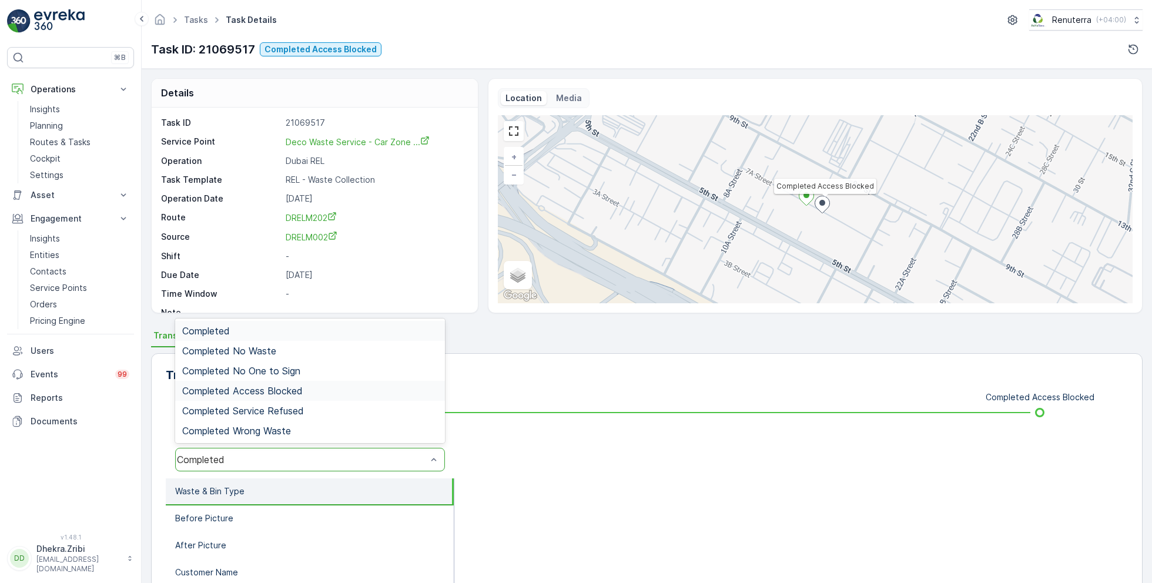
click at [297, 391] on span "Completed Access Blocked" at bounding box center [242, 391] width 121 height 11
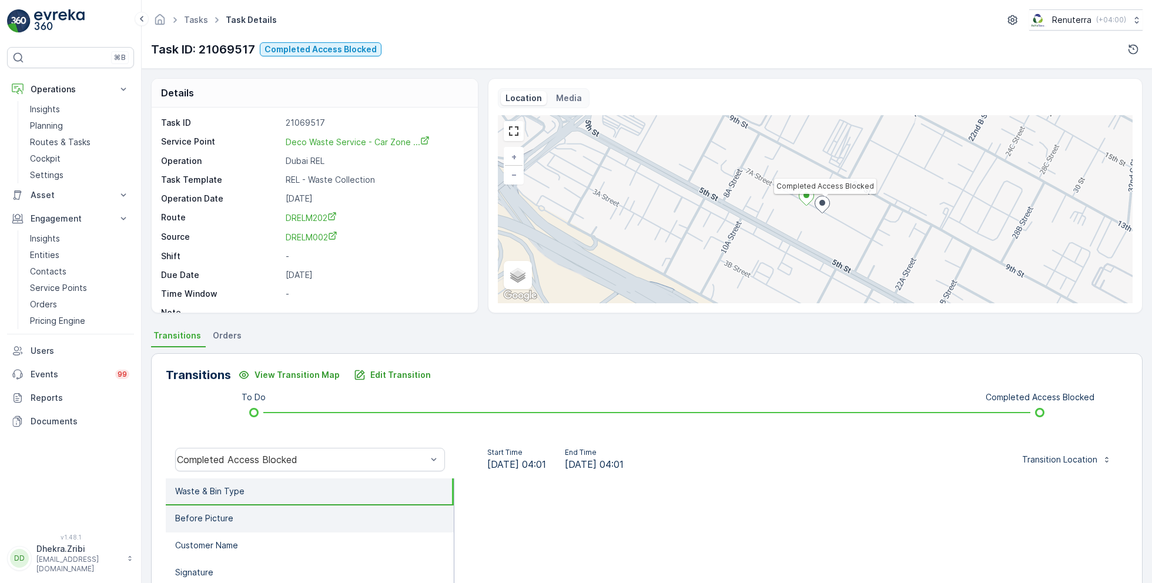
click at [281, 519] on li "Before Picture" at bounding box center [310, 519] width 288 height 27
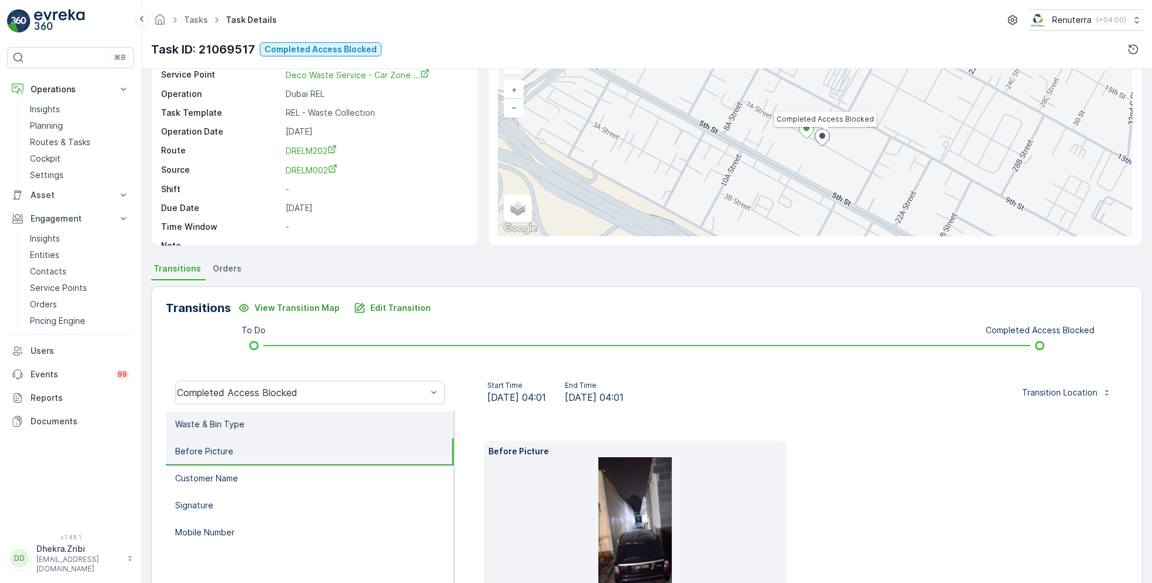
scroll to position [63, 0]
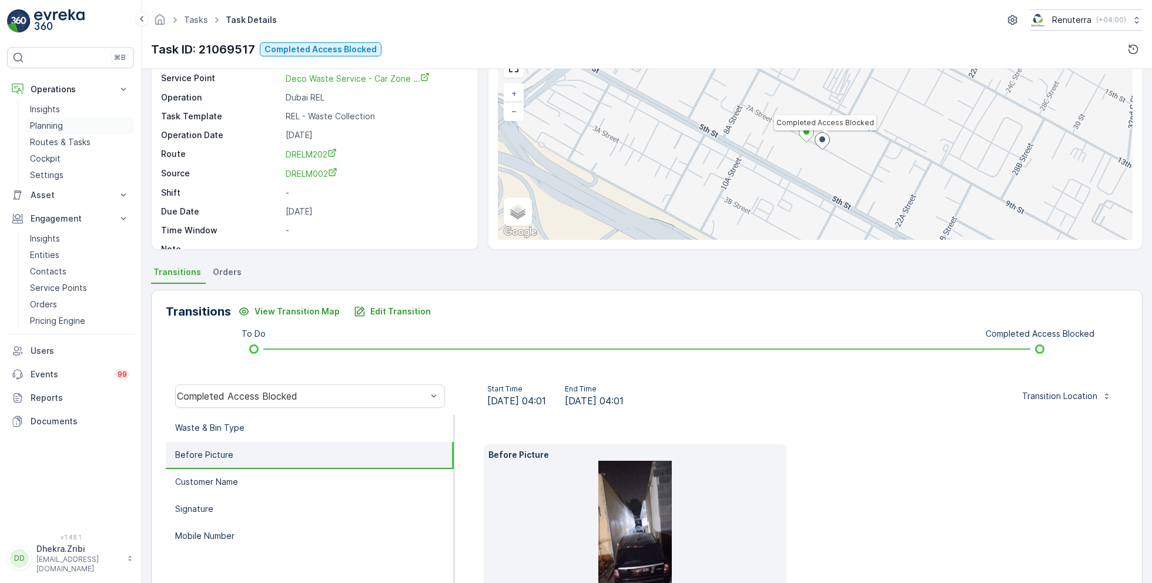
click at [62, 122] on p "Planning" at bounding box center [46, 126] width 33 height 12
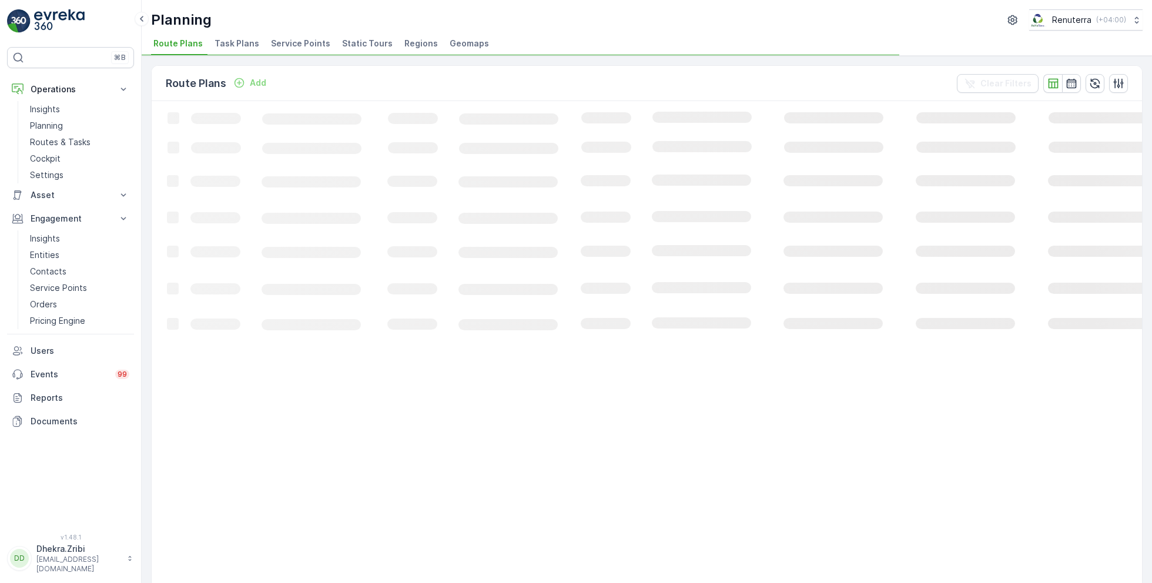
click at [308, 38] on span "Service Points" at bounding box center [300, 44] width 59 height 12
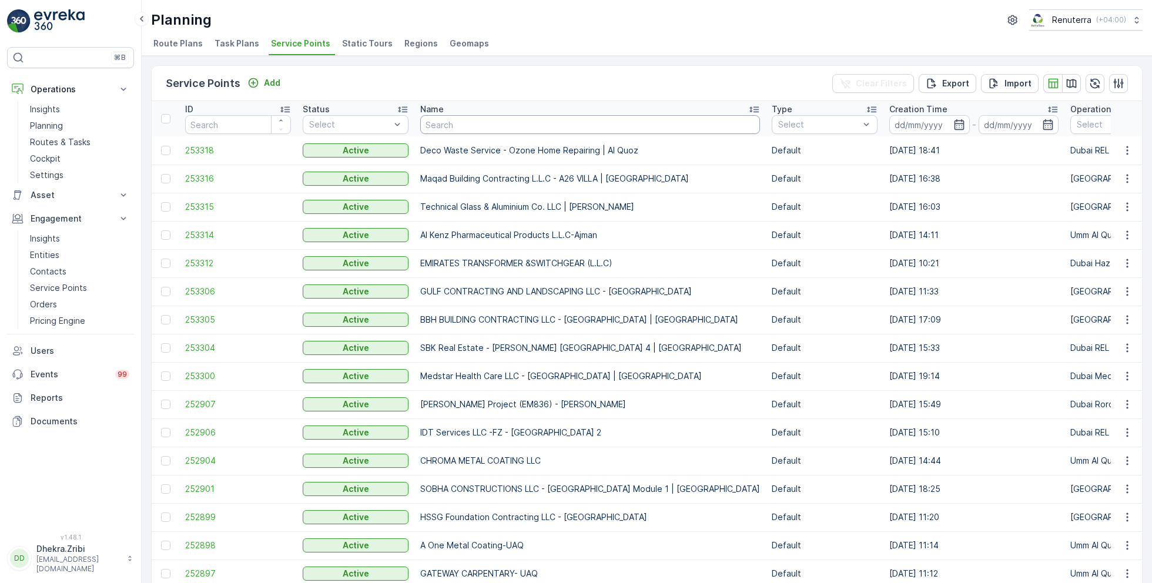
click at [503, 126] on input "text" at bounding box center [590, 124] width 340 height 19
type input "right health"
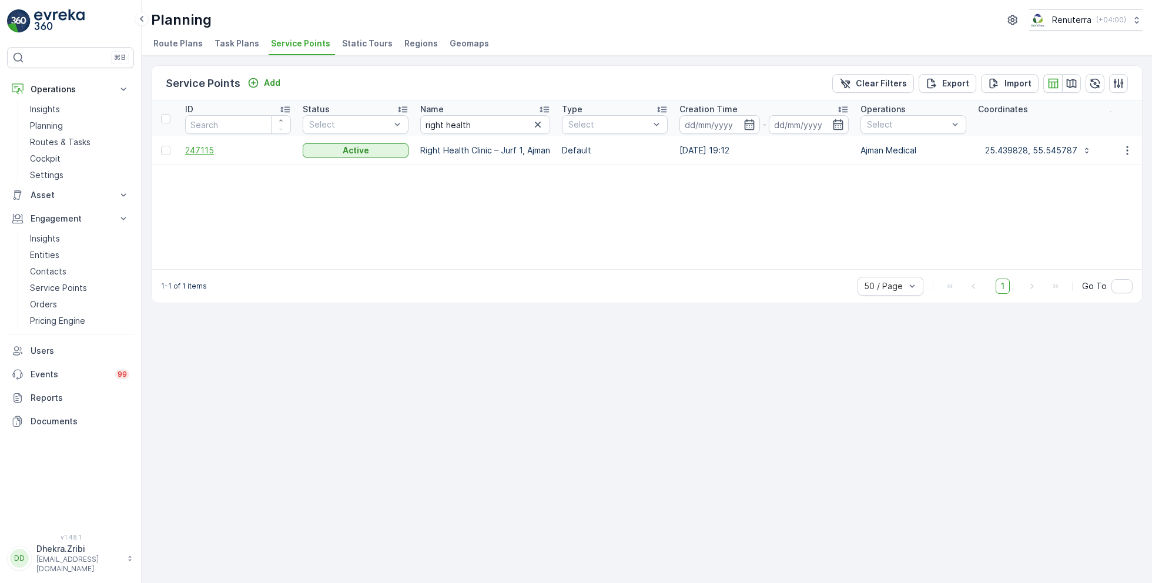
click at [200, 146] on span "247115" at bounding box center [238, 151] width 106 height 12
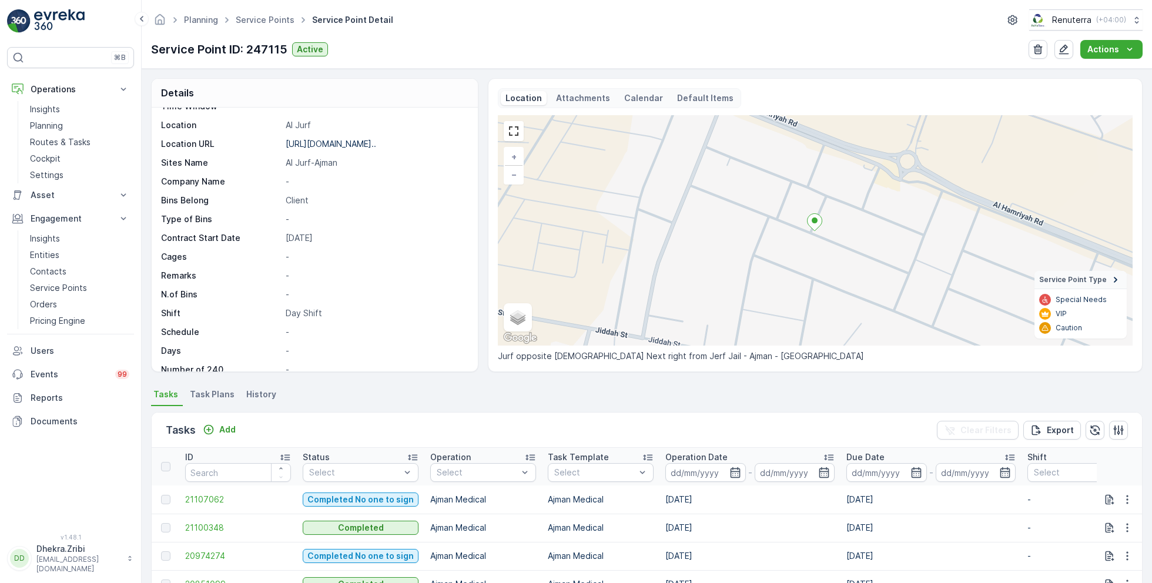
scroll to position [161, 0]
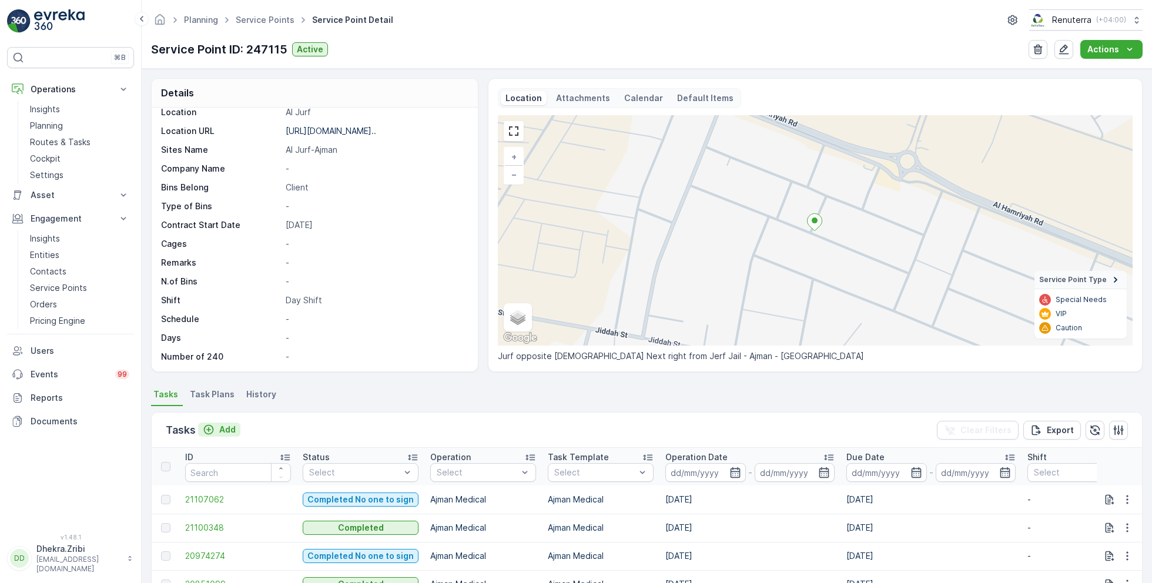
click at [224, 428] on p "Add" at bounding box center [227, 430] width 16 height 12
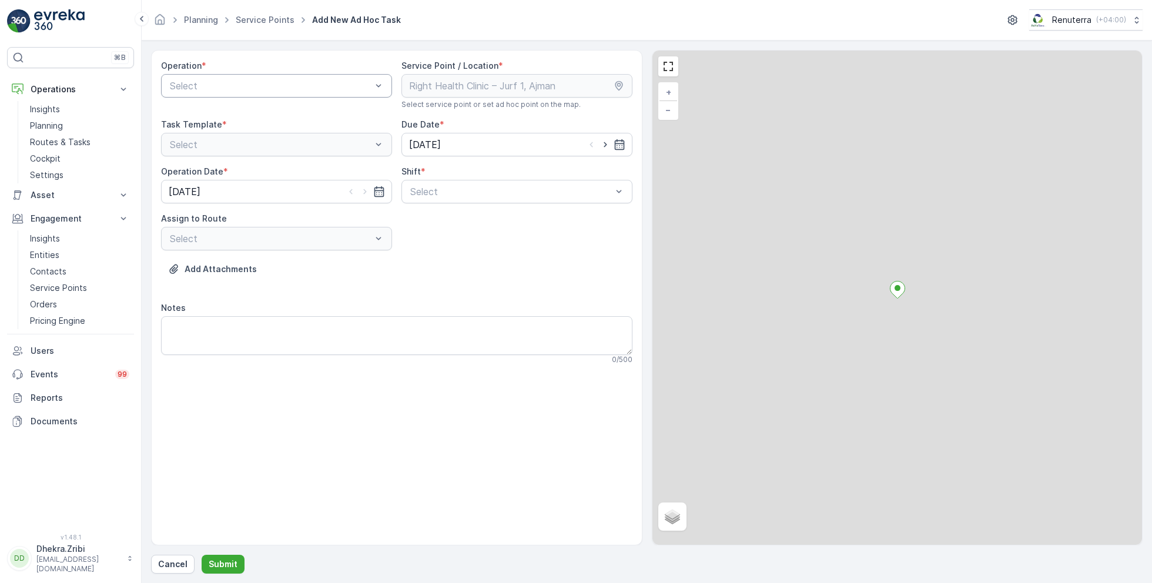
click at [280, 87] on div at bounding box center [271, 86] width 204 height 11
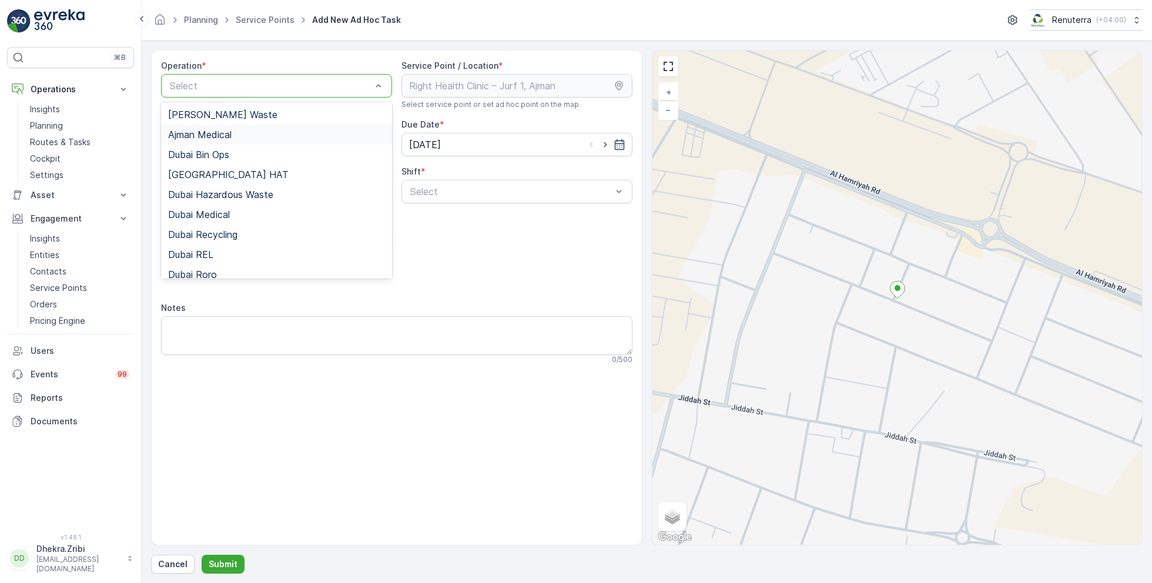
click at [228, 136] on span "Ajman Medical" at bounding box center [199, 134] width 63 height 11
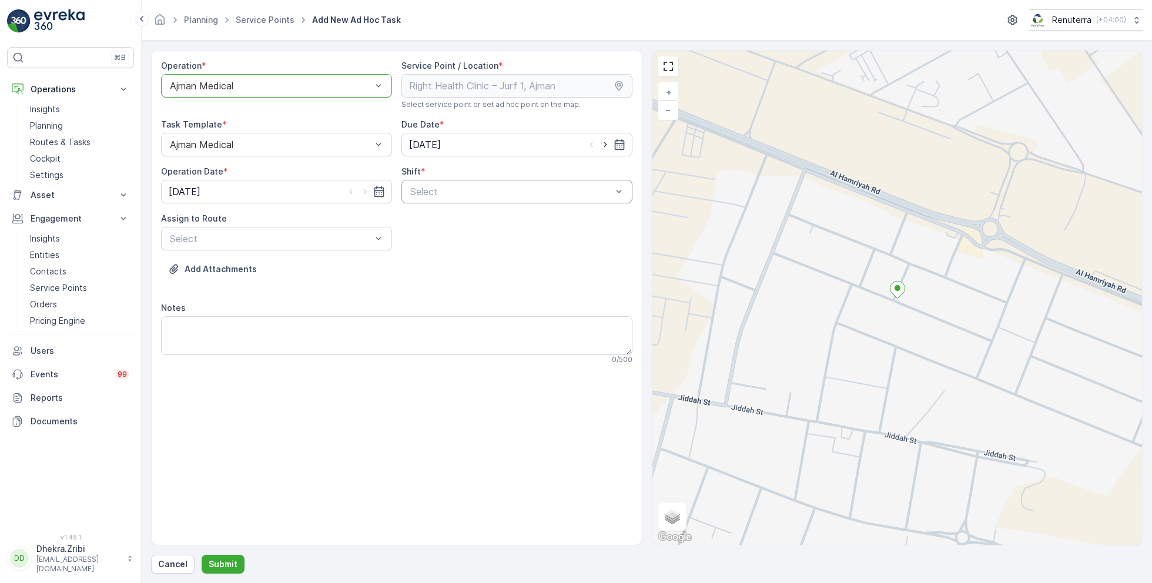
click at [493, 192] on div at bounding box center [511, 191] width 204 height 11
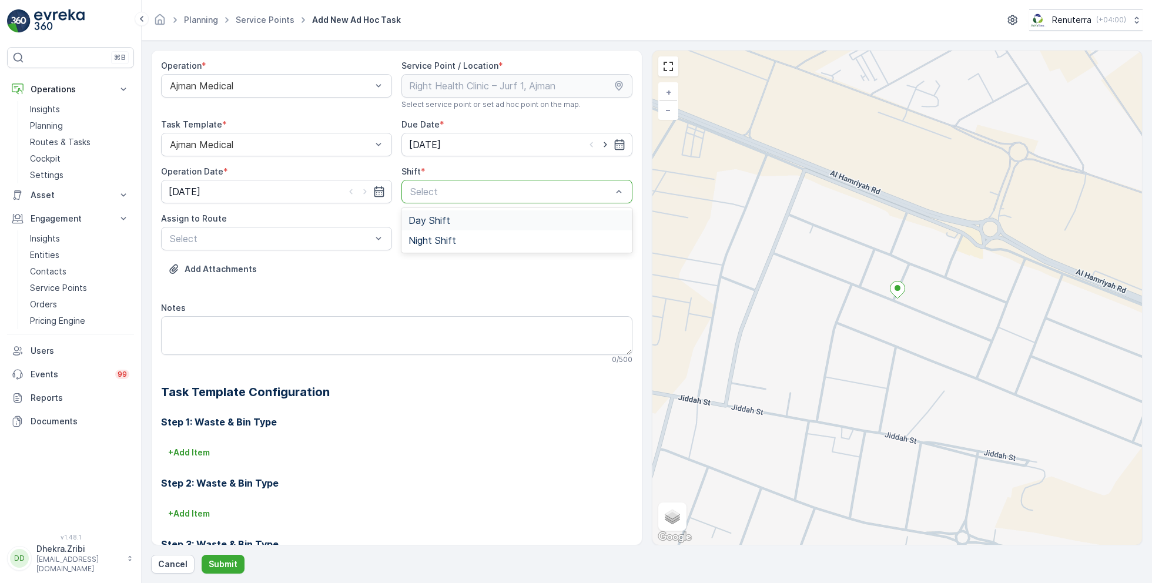
click at [423, 220] on span "Day Shift" at bounding box center [430, 220] width 42 height 11
click at [292, 249] on div "Select" at bounding box center [276, 239] width 231 height 24
click at [229, 287] on span "AJMED101 (Dispatched) - A85791" at bounding box center [243, 287] width 151 height 11
click at [218, 556] on button "Submit" at bounding box center [223, 564] width 43 height 19
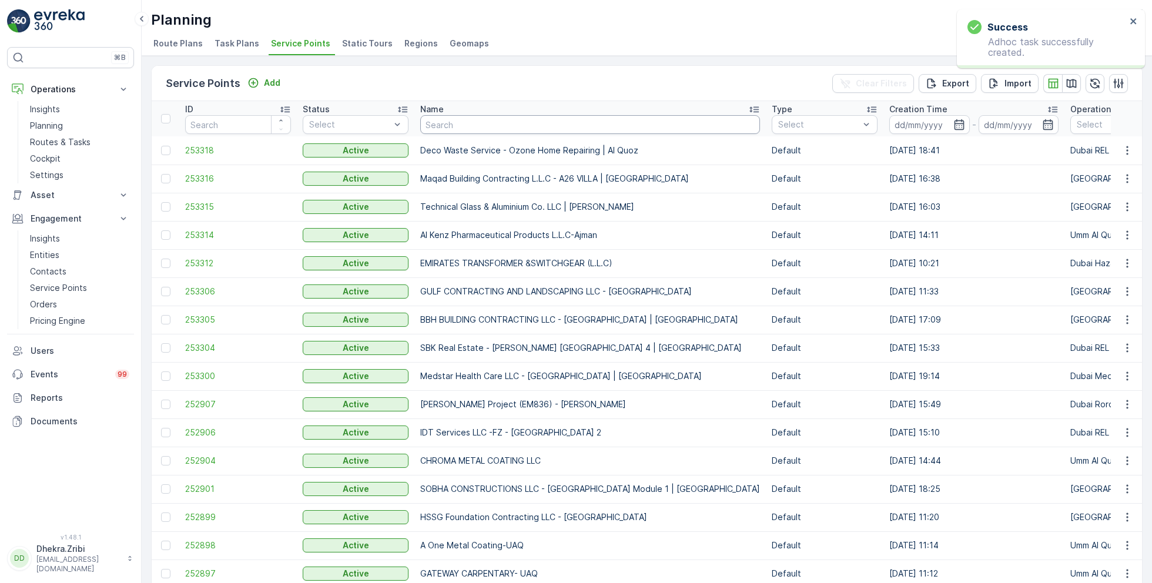
click at [461, 128] on input "text" at bounding box center [590, 124] width 340 height 19
type input "zah"
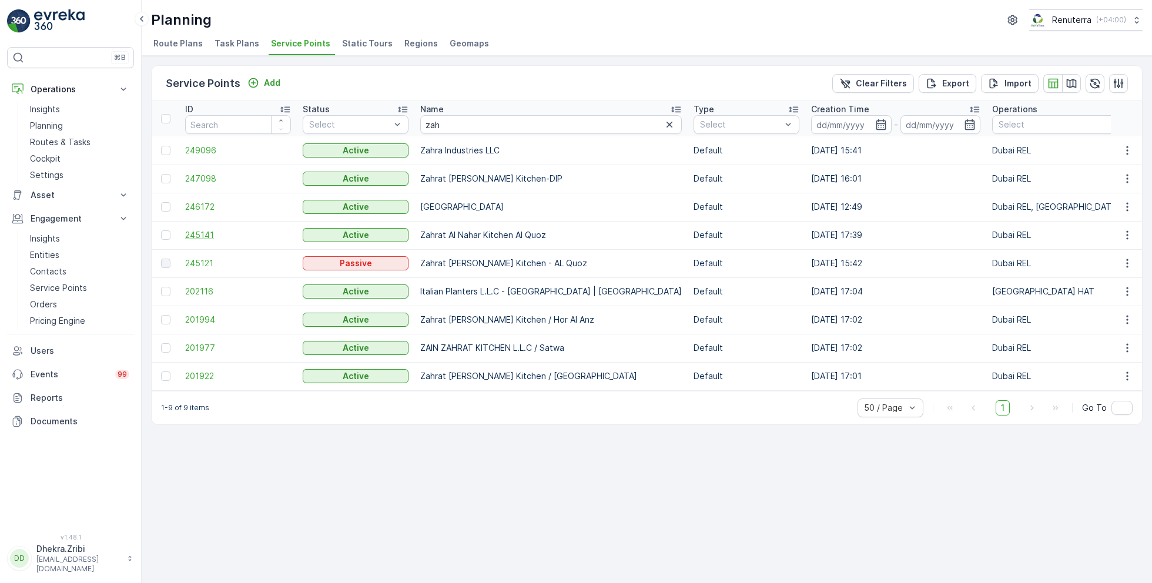
click at [200, 229] on span "245141" at bounding box center [238, 235] width 106 height 12
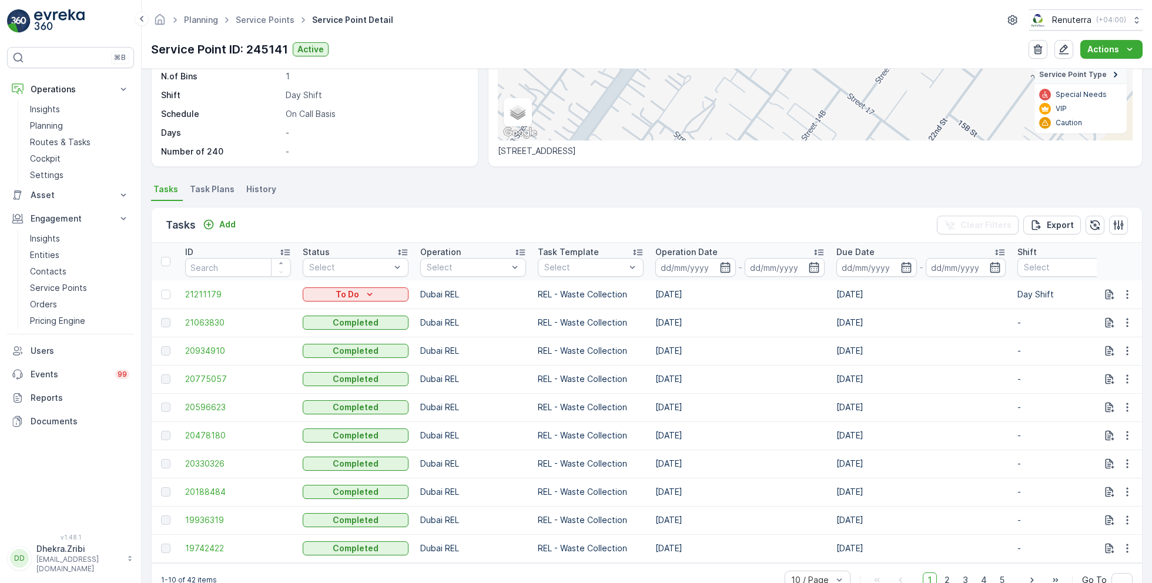
scroll to position [206, 0]
click at [260, 21] on link "Service Points" at bounding box center [265, 20] width 59 height 10
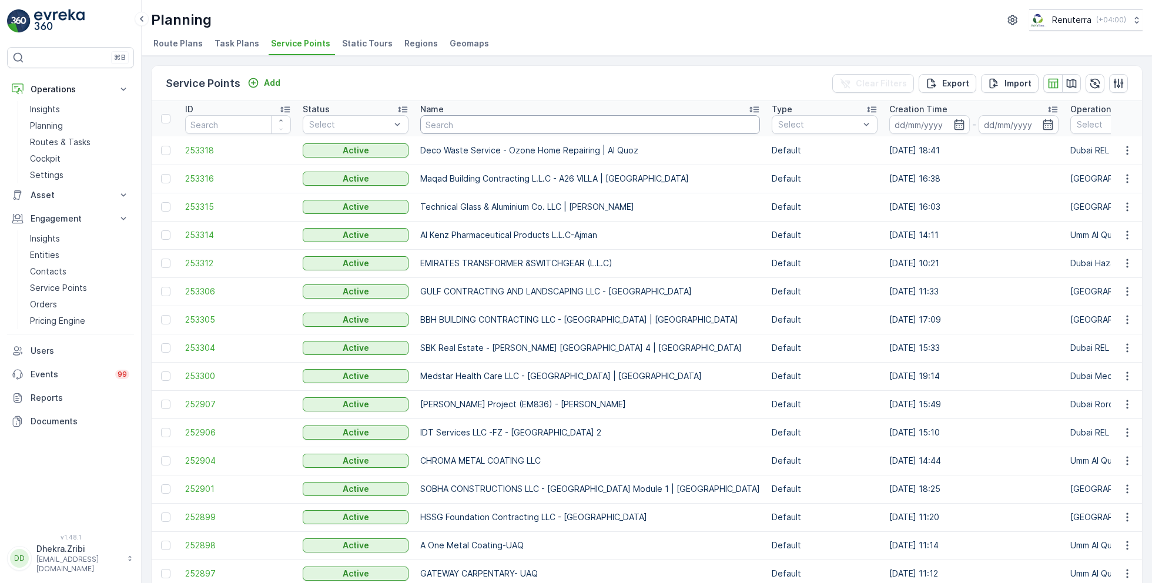
click at [460, 125] on input "text" at bounding box center [590, 124] width 340 height 19
type input "maqa"
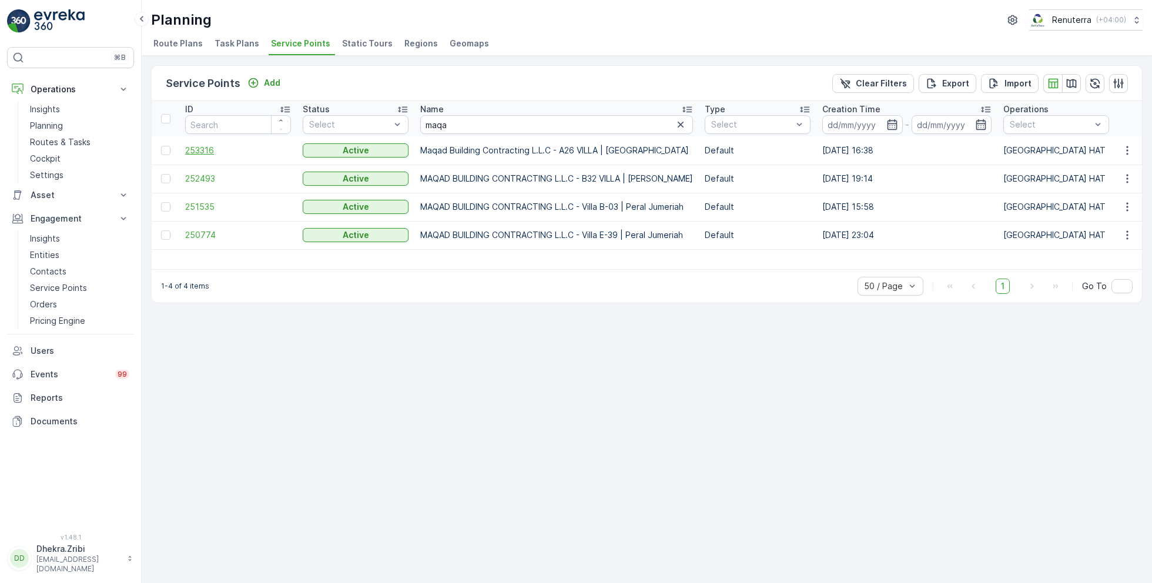
click at [210, 146] on span "253316" at bounding box center [238, 151] width 106 height 12
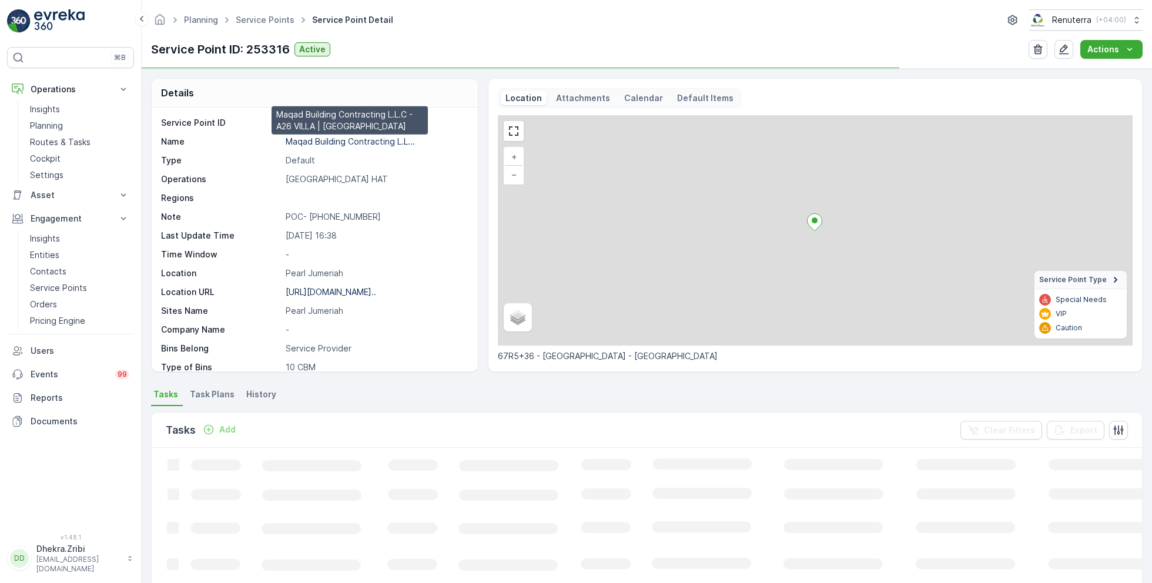
click at [376, 138] on p "Maqad Building Contracting L.L..." at bounding box center [350, 141] width 129 height 10
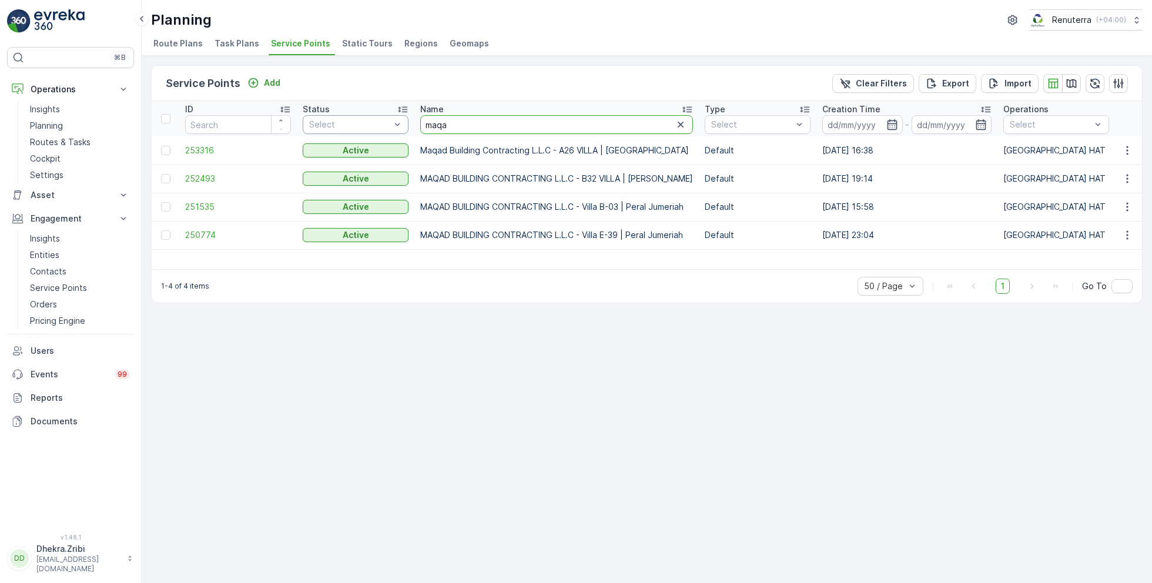
drag, startPoint x: 459, startPoint y: 131, endPoint x: 380, endPoint y: 125, distance: 79.0
type input "NABC"
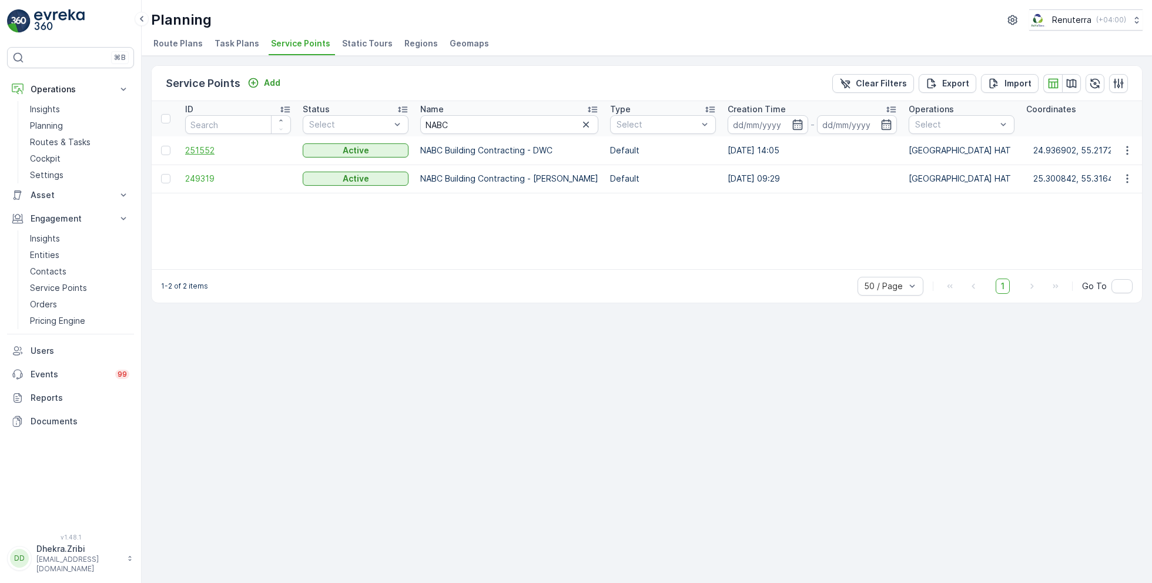
click at [200, 148] on span "251552" at bounding box center [238, 151] width 106 height 12
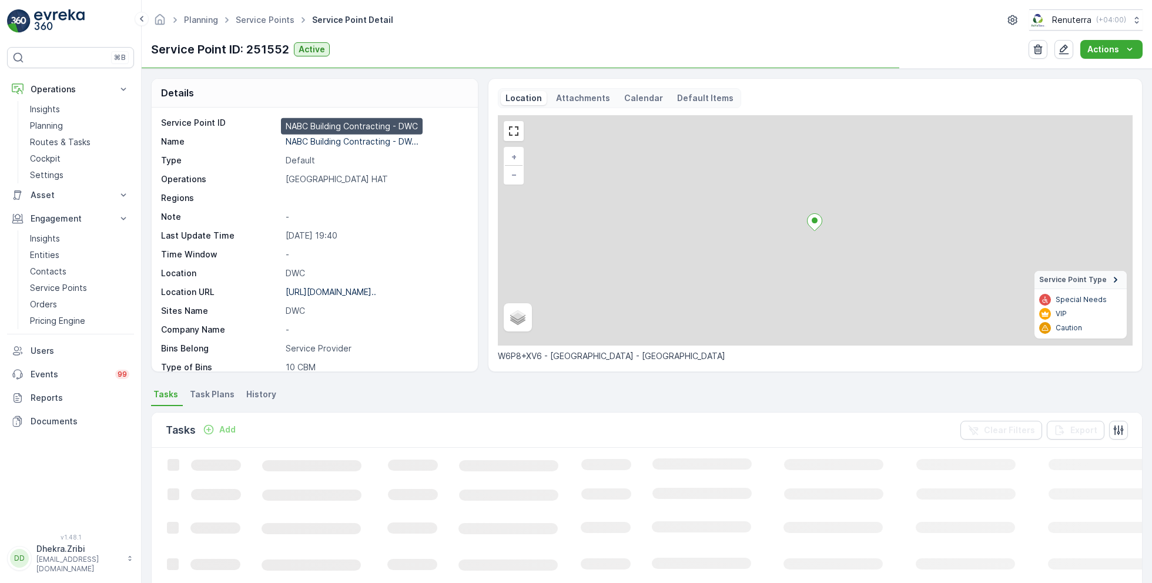
click at [343, 141] on p "NABC Building Contracting - DW..." at bounding box center [352, 141] width 133 height 10
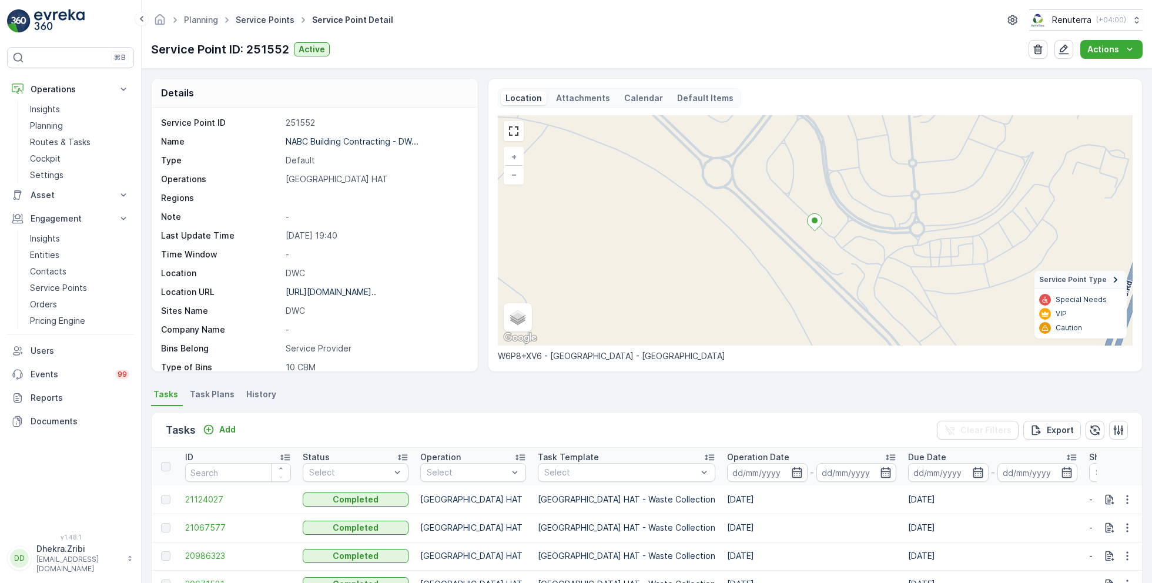
click at [276, 18] on link "Service Points" at bounding box center [265, 20] width 59 height 10
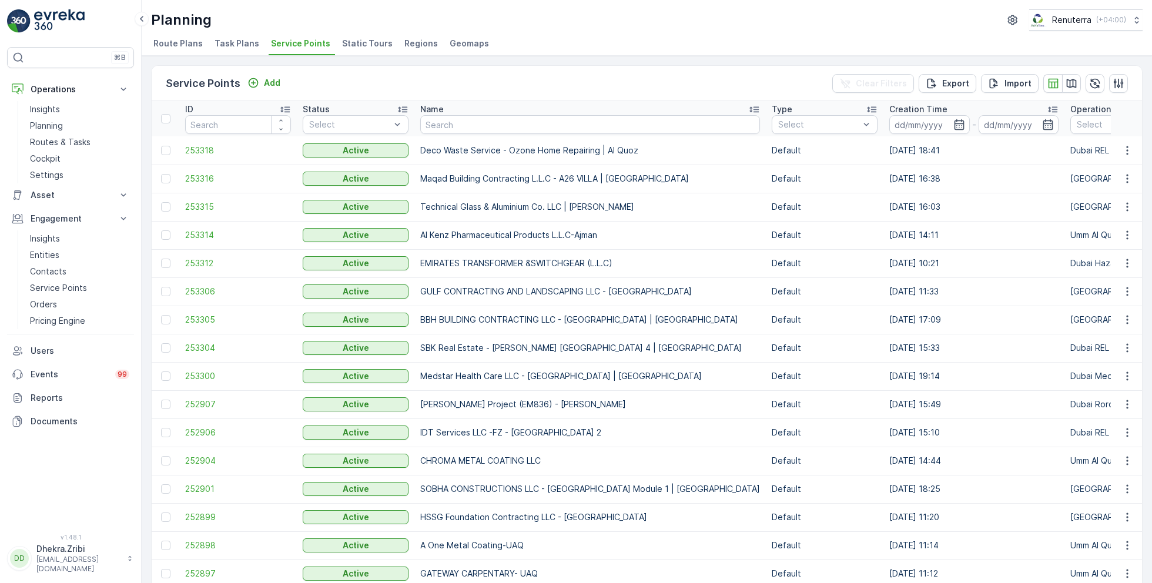
click at [469, 123] on input "text" at bounding box center [590, 124] width 340 height 19
type input "al hur"
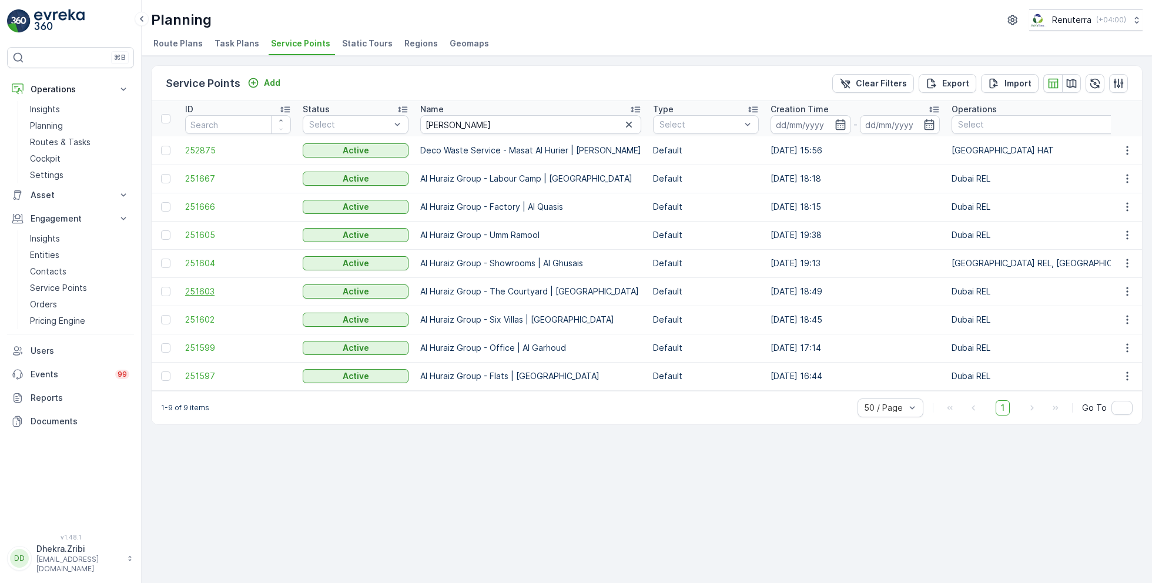
click at [206, 290] on span "251603" at bounding box center [238, 292] width 106 height 12
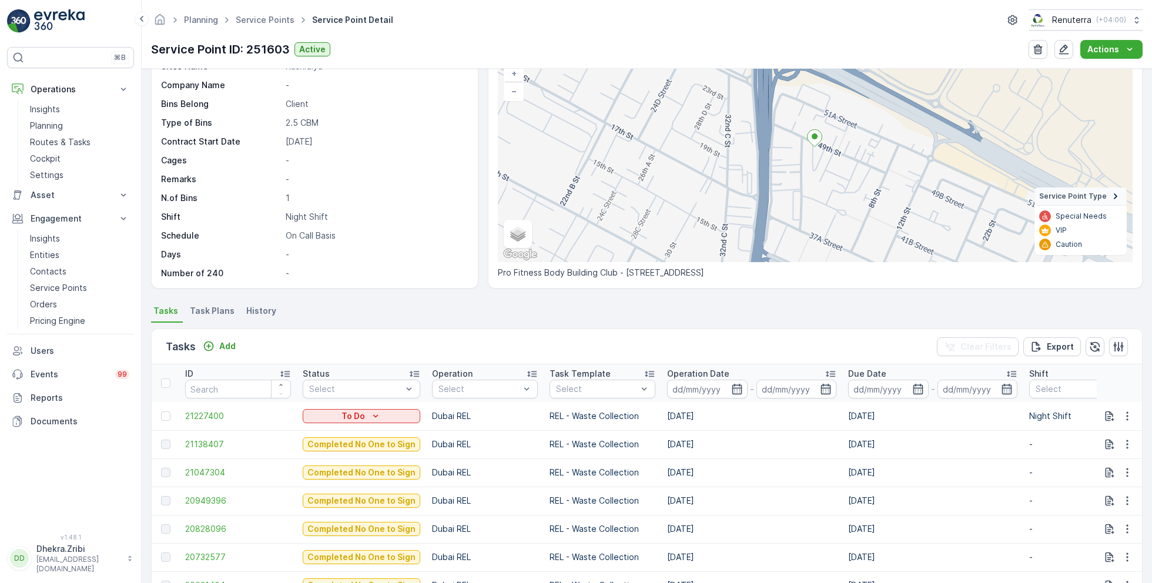
scroll to position [81, 0]
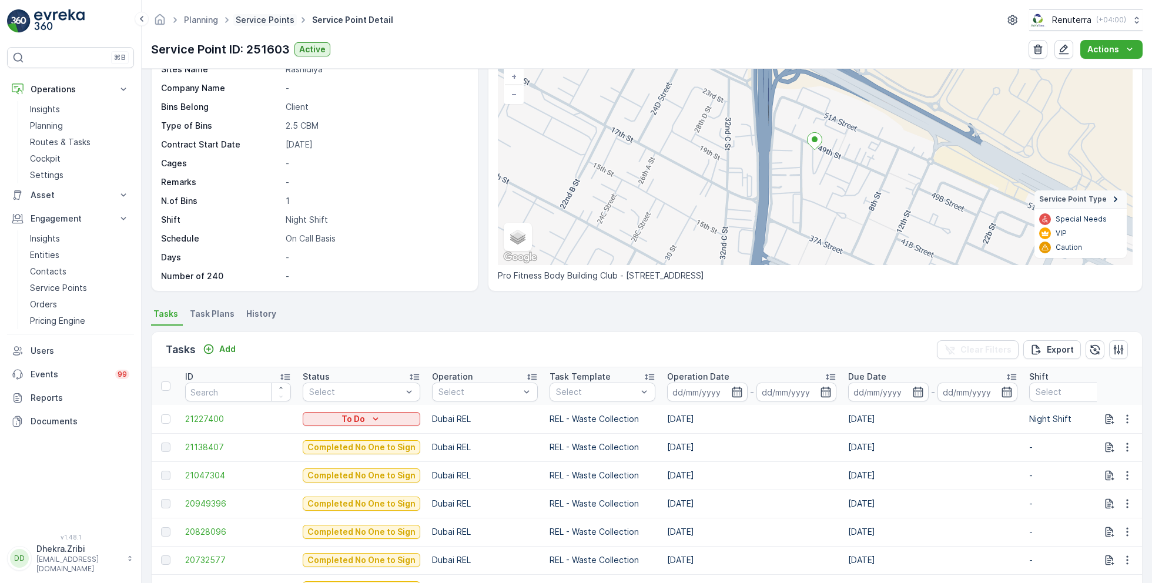
click at [267, 21] on link "Service Points" at bounding box center [265, 20] width 59 height 10
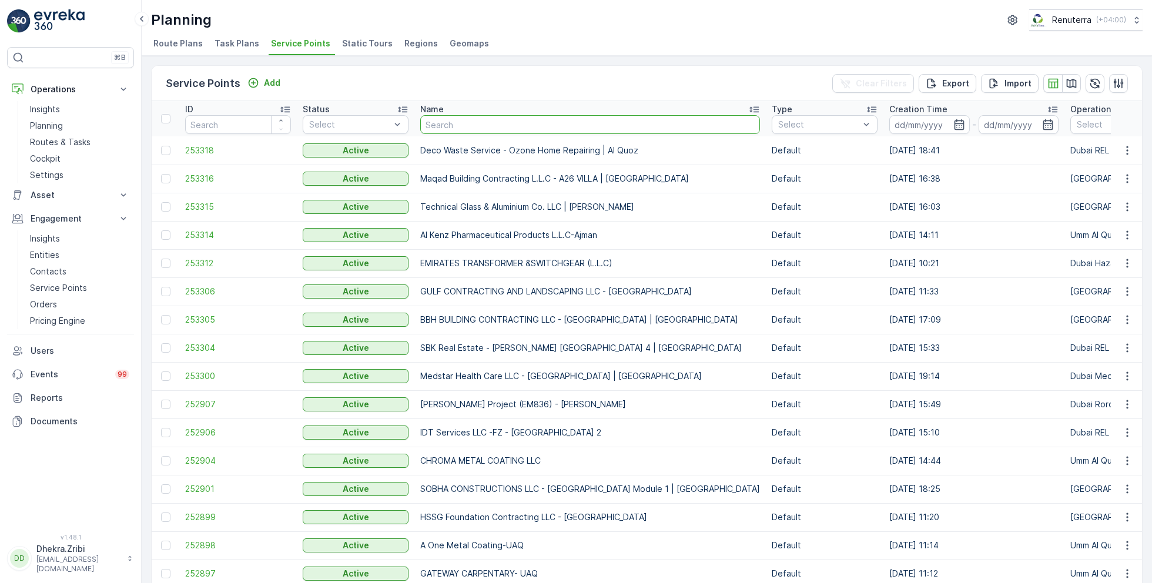
click at [461, 124] on input "text" at bounding box center [590, 124] width 340 height 19
type input "delta"
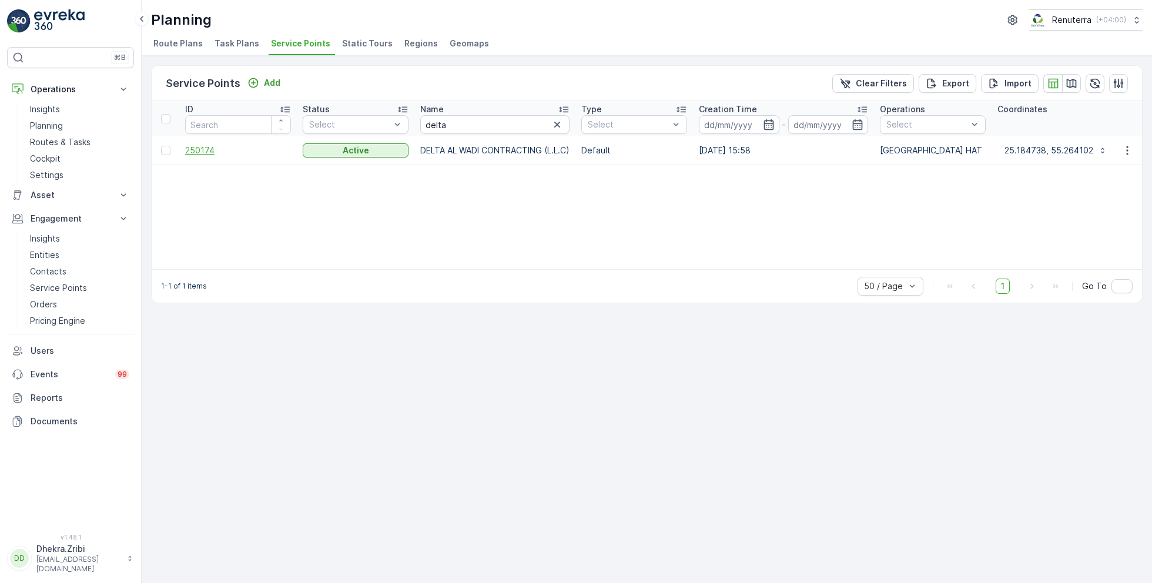
click at [214, 148] on span "250174" at bounding box center [238, 151] width 106 height 12
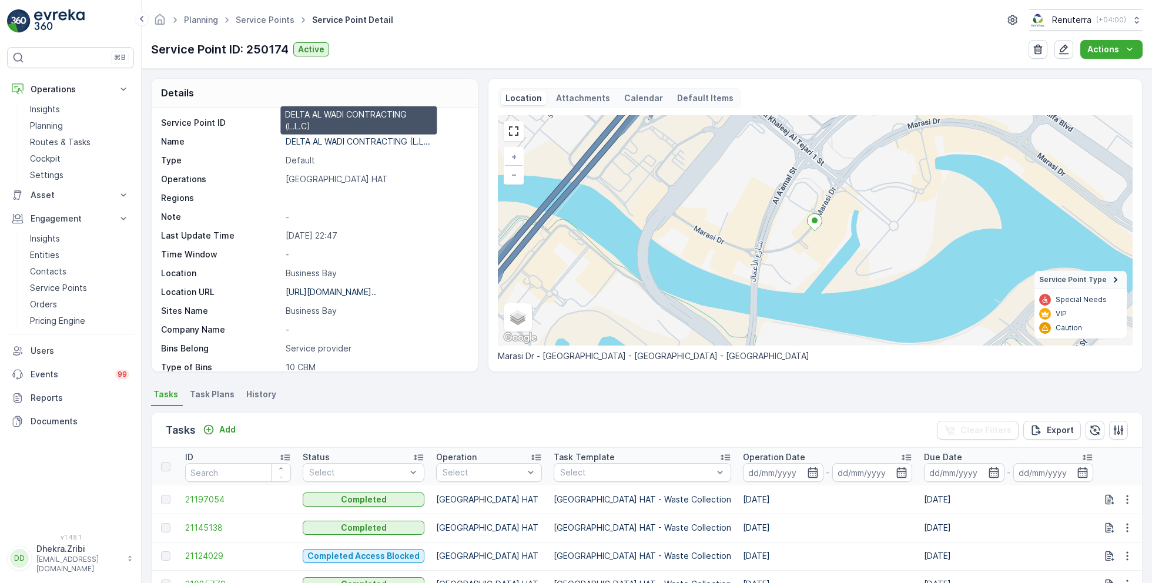
click at [337, 138] on p "DELTA AL WADI CONTRACTING (L.L..." at bounding box center [358, 141] width 145 height 10
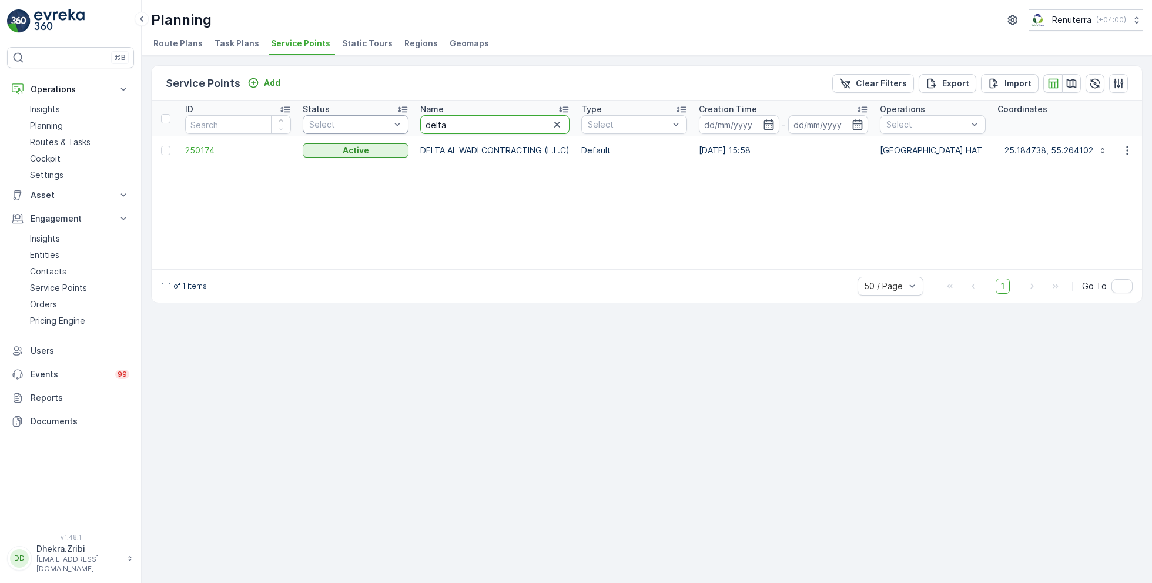
drag, startPoint x: 470, startPoint y: 126, endPoint x: 397, endPoint y: 123, distance: 73.5
type input "modern"
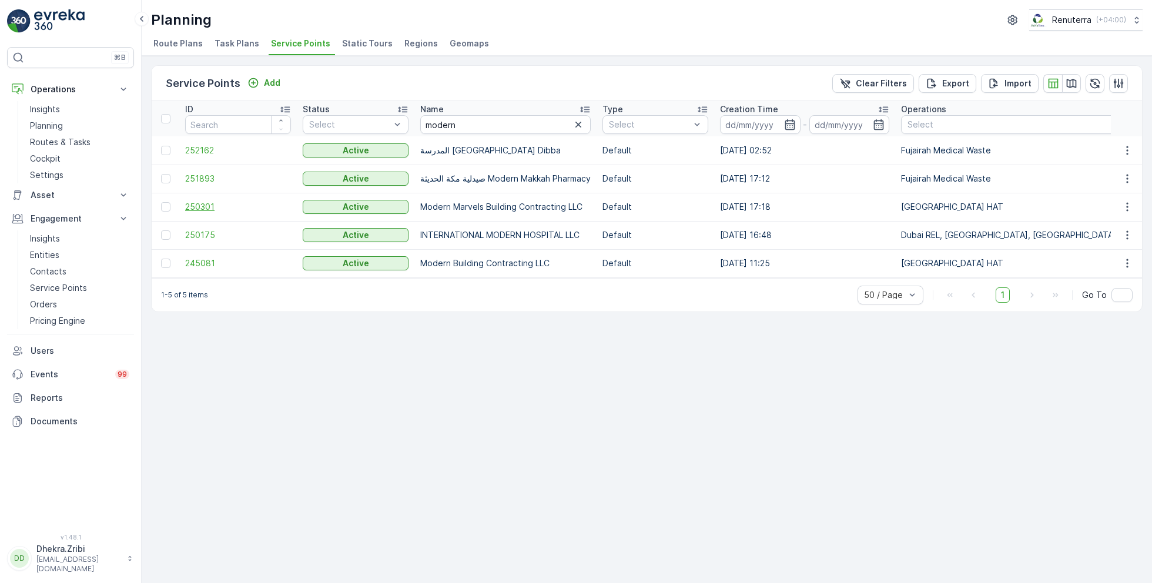
click at [200, 206] on span "250301" at bounding box center [238, 207] width 106 height 12
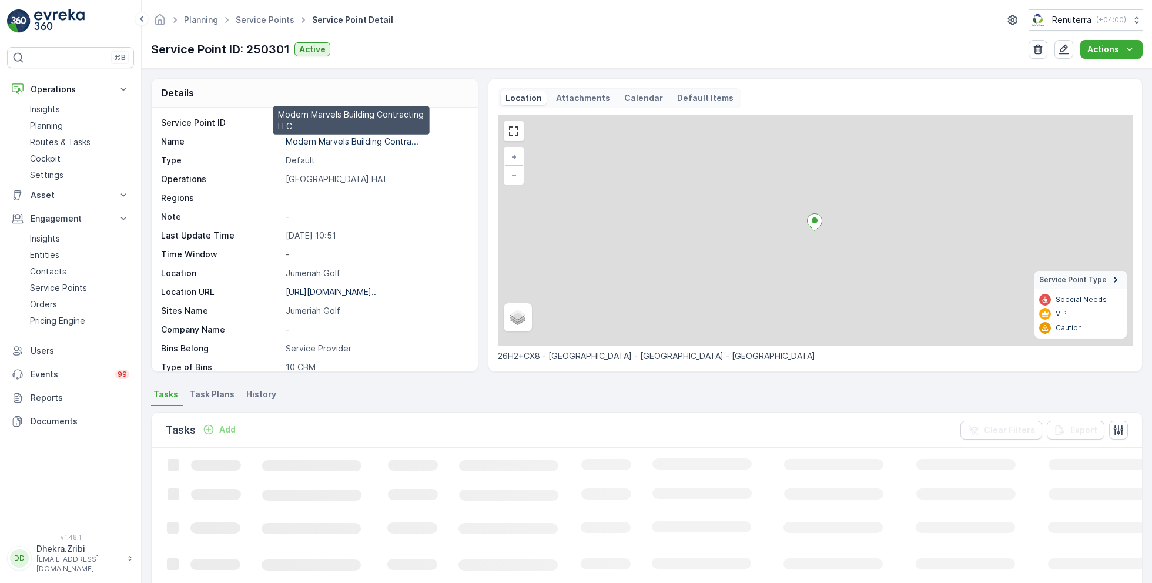
click at [346, 144] on p "Modern Marvels Building Contra..." at bounding box center [352, 141] width 133 height 10
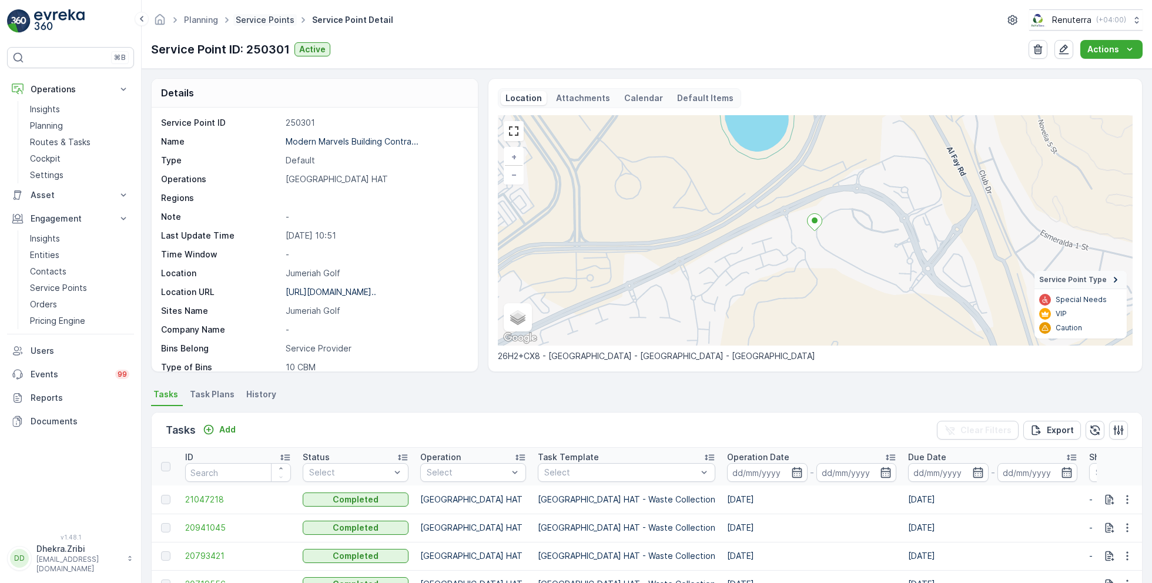
click at [256, 15] on link "Service Points" at bounding box center [265, 20] width 59 height 10
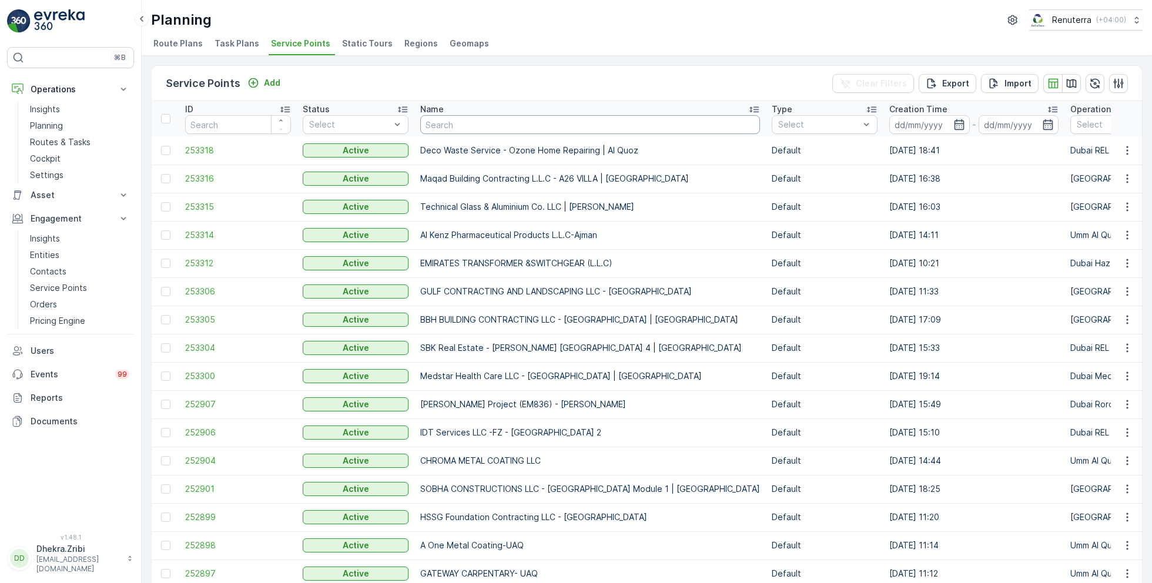
click at [446, 123] on input "text" at bounding box center [590, 124] width 340 height 19
type input "al qud"
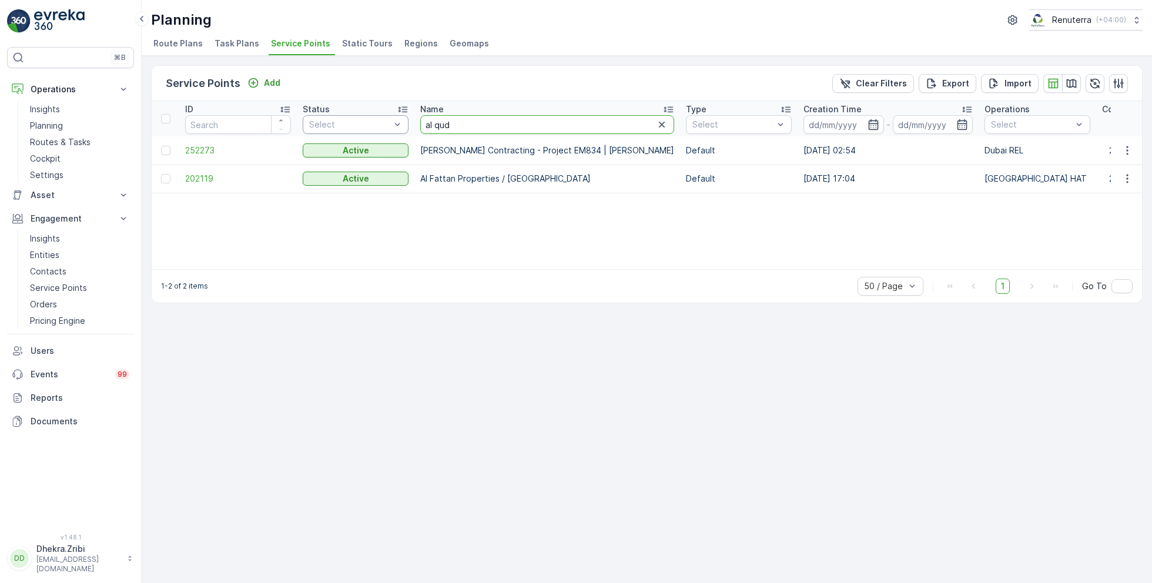
drag, startPoint x: 460, startPoint y: 122, endPoint x: 404, endPoint y: 118, distance: 56.0
type input "wade"
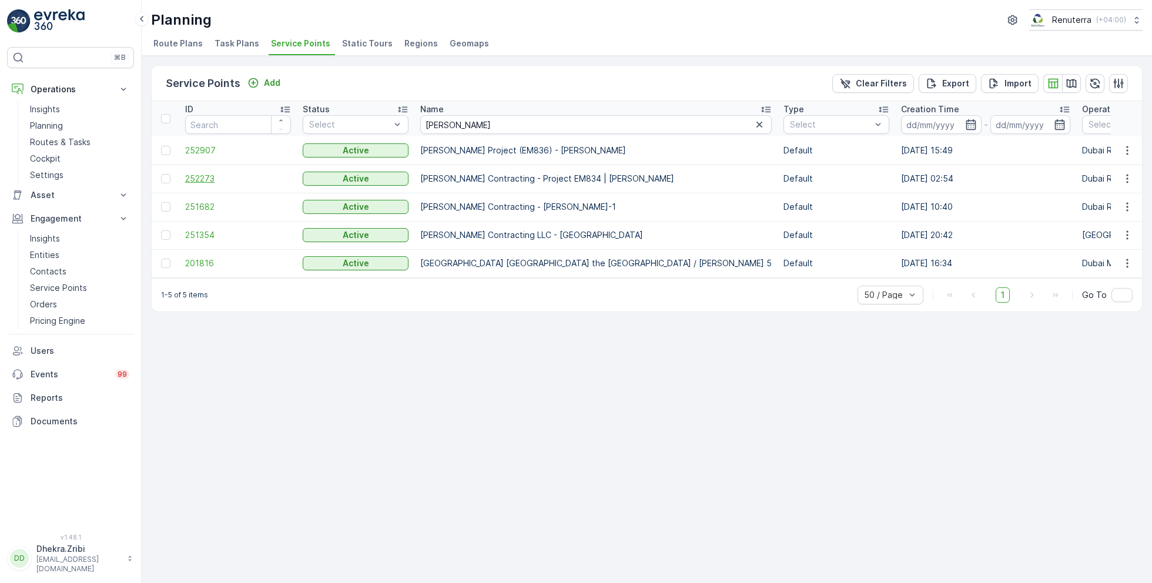
click at [213, 179] on span "252273" at bounding box center [238, 179] width 106 height 12
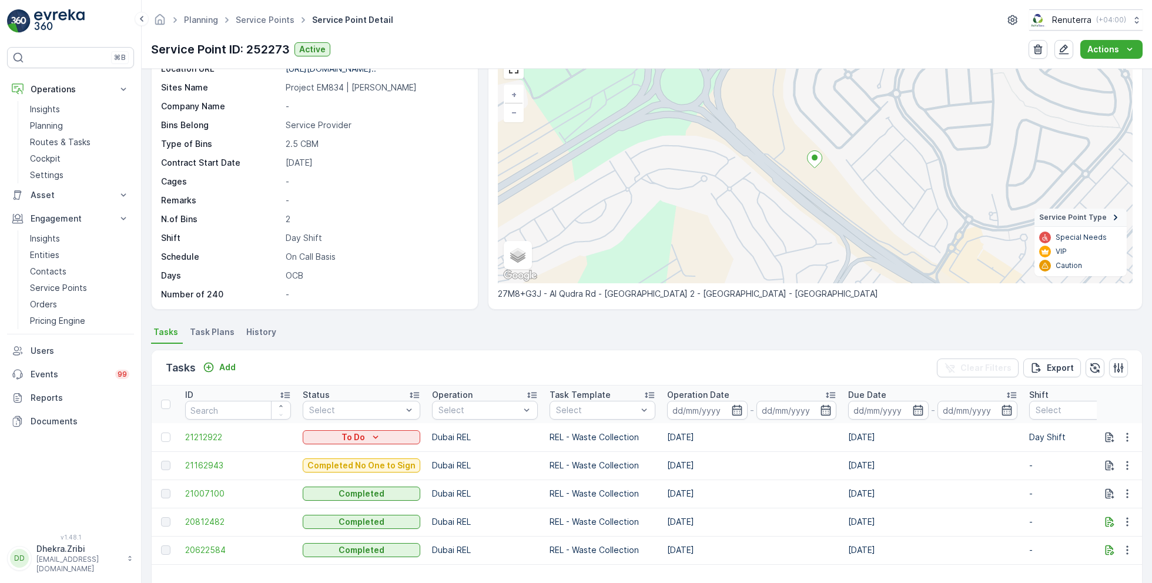
scroll to position [51, 0]
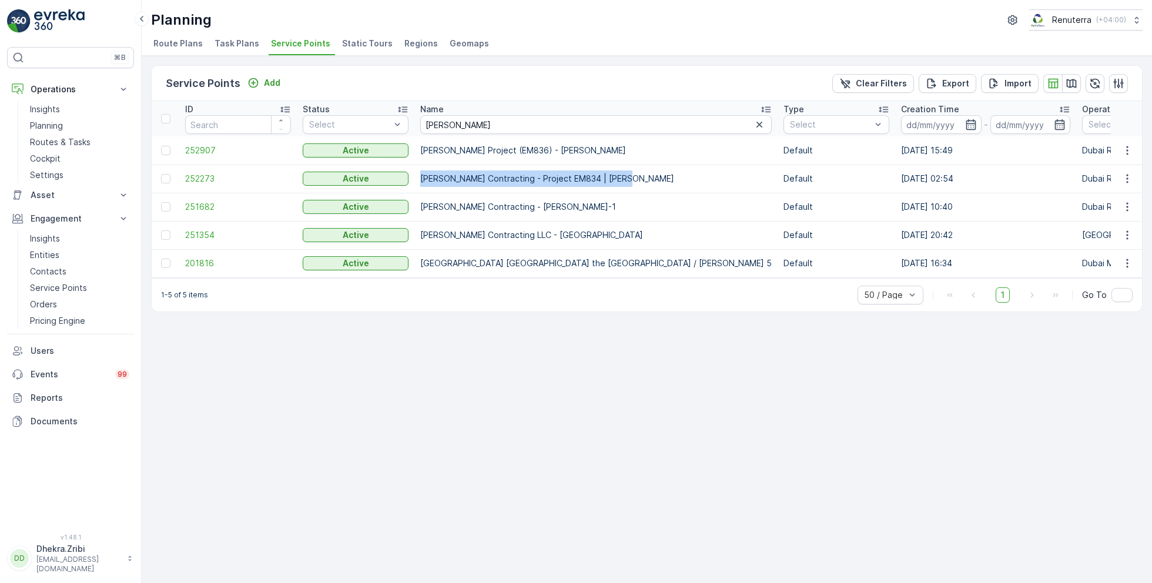
drag, startPoint x: 417, startPoint y: 178, endPoint x: 626, endPoint y: 181, distance: 209.3
click at [626, 182] on td "Wade Adams Contracting - Project EM834 | Al Qudra" at bounding box center [595, 179] width 363 height 28
copy td "Wade Adams Contracting - Project EM834 | Al Qudra"
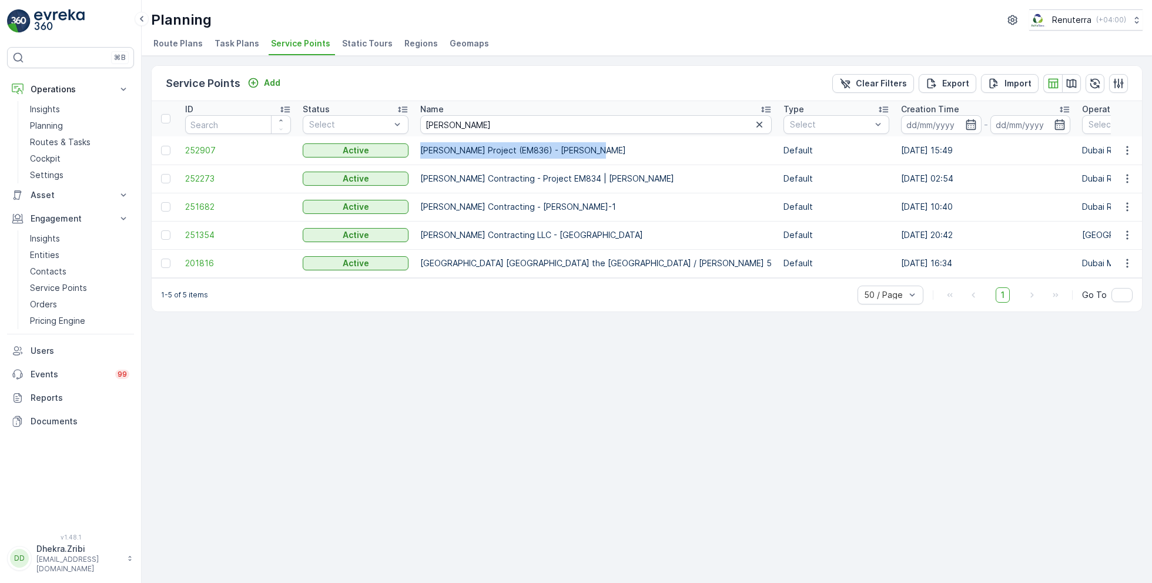
drag, startPoint x: 420, startPoint y: 145, endPoint x: 601, endPoint y: 142, distance: 180.5
click at [601, 142] on td "Wade Adams Project (EM836) - Nad Al Sheba" at bounding box center [595, 150] width 363 height 28
copy td "Wade Adams Project (EM836) - Nad Al Sheba"
click at [202, 142] on td "252907" at bounding box center [238, 150] width 118 height 28
click at [202, 147] on span "252907" at bounding box center [238, 151] width 106 height 12
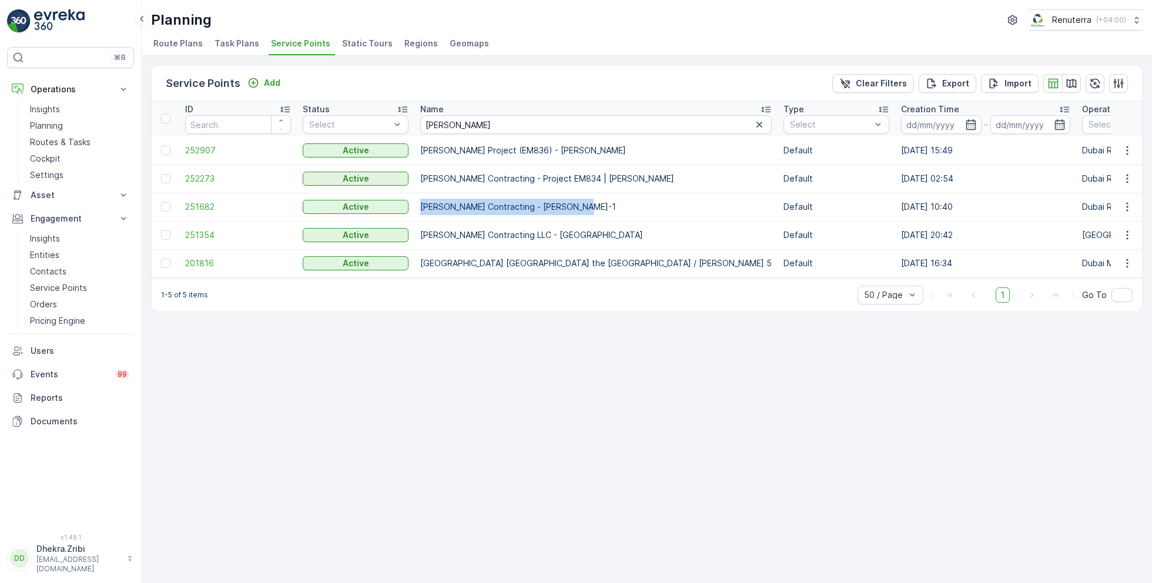
drag, startPoint x: 419, startPoint y: 206, endPoint x: 602, endPoint y: 200, distance: 182.9
click at [602, 200] on td "Wade Adams Contracting - Warsan Camp-1" at bounding box center [595, 207] width 363 height 28
copy td "Wade Adams Contracting - Warsan Camp-1"
click at [207, 204] on span "251682" at bounding box center [238, 207] width 106 height 12
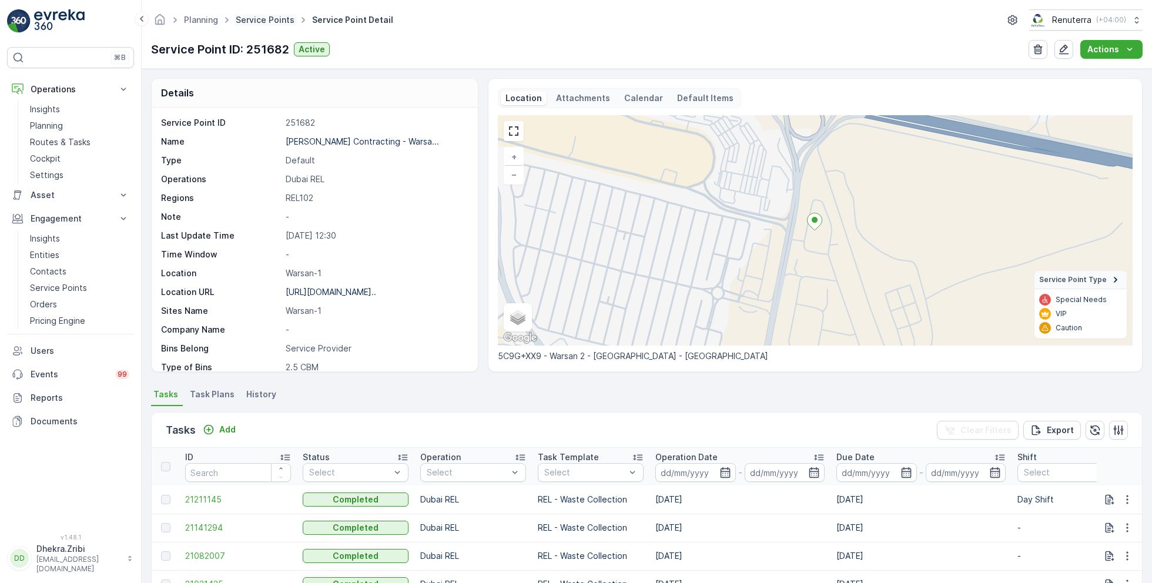
click at [260, 18] on link "Service Points" at bounding box center [265, 20] width 59 height 10
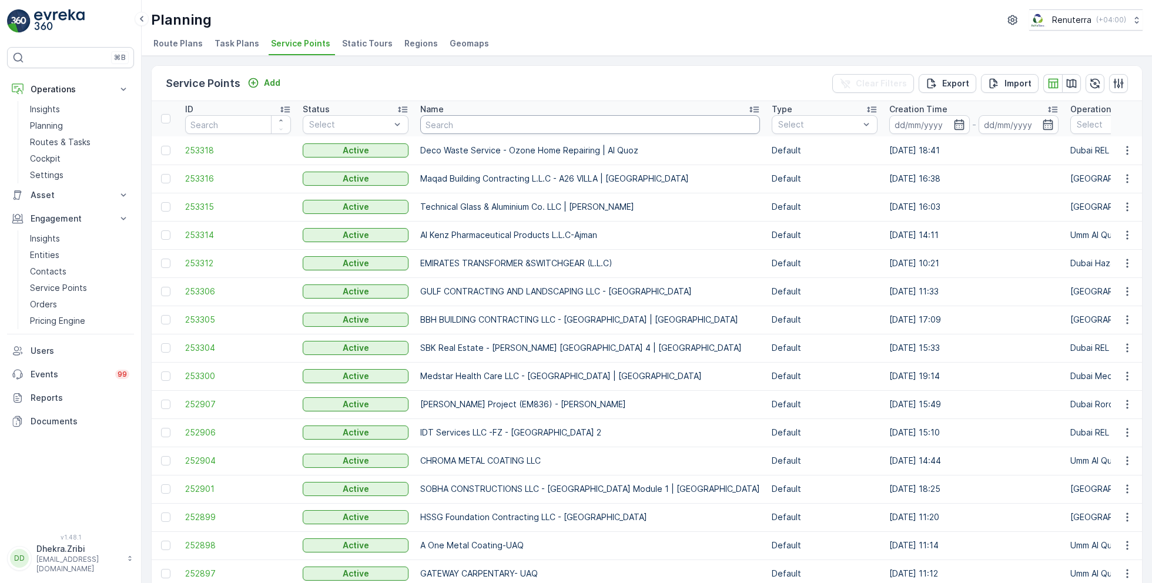
click at [435, 119] on input "text" at bounding box center [590, 124] width 340 height 19
type input "wood"
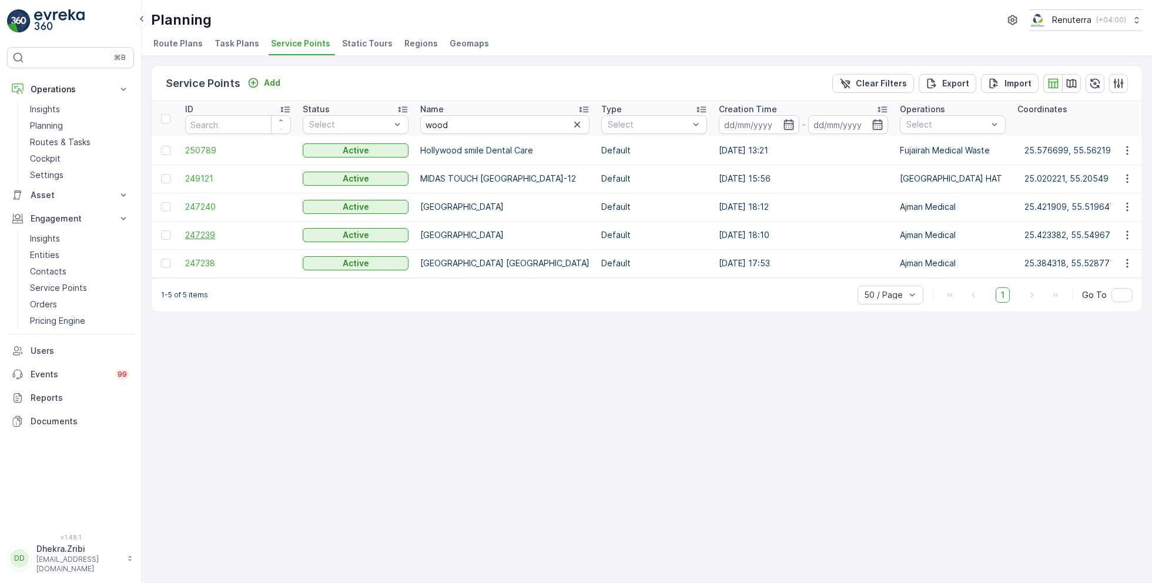
click at [204, 231] on span "247239" at bounding box center [238, 235] width 106 height 12
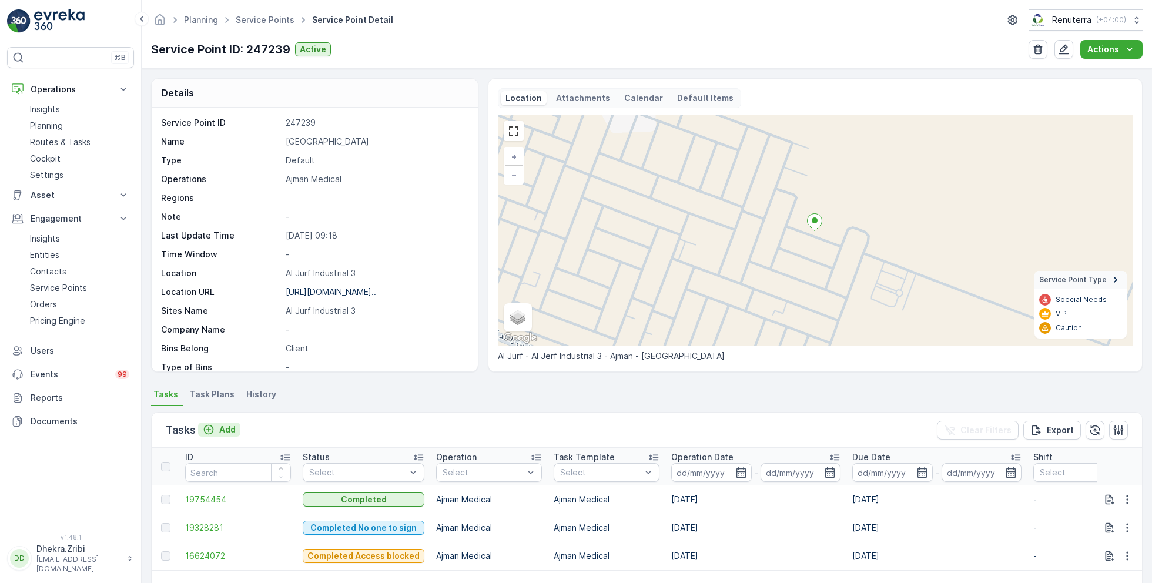
click at [228, 426] on p "Add" at bounding box center [227, 430] width 16 height 12
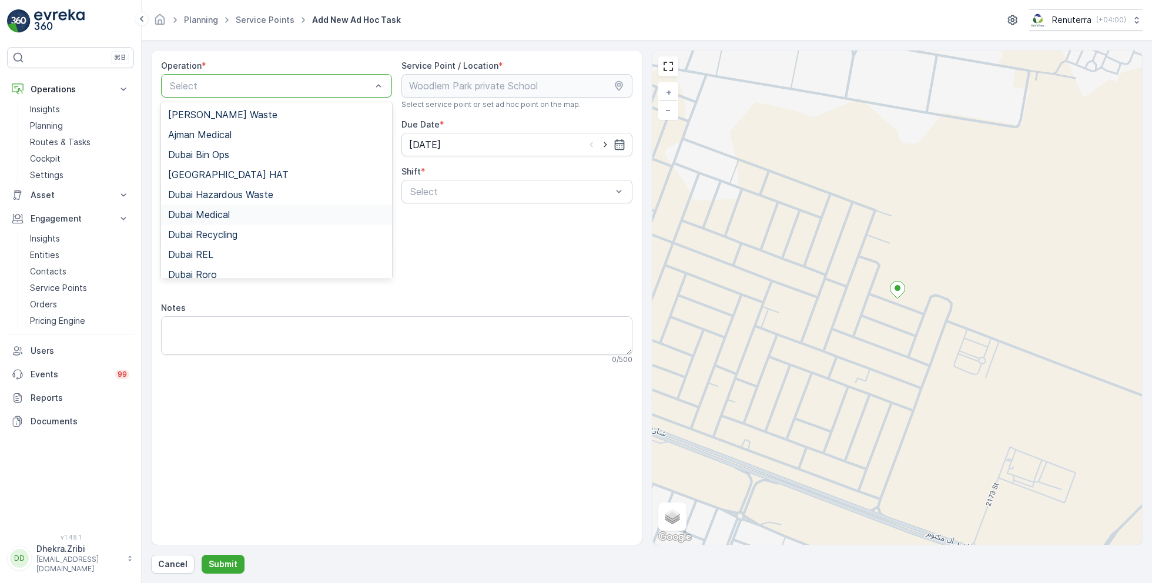
click at [231, 213] on div "Dubai Medical" at bounding box center [276, 214] width 217 height 11
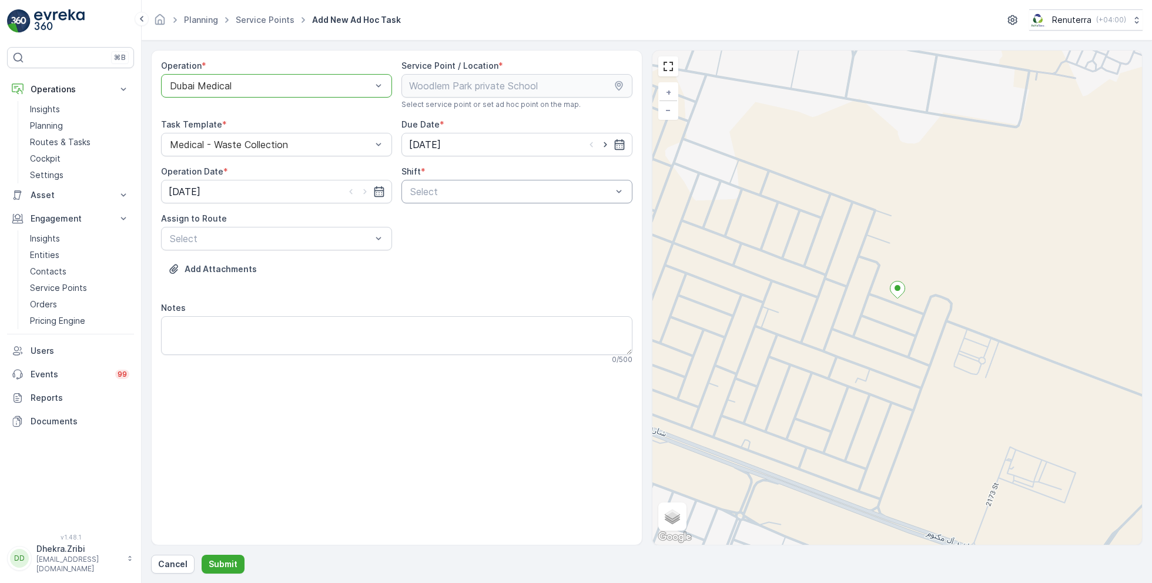
click at [517, 190] on div at bounding box center [511, 191] width 204 height 11
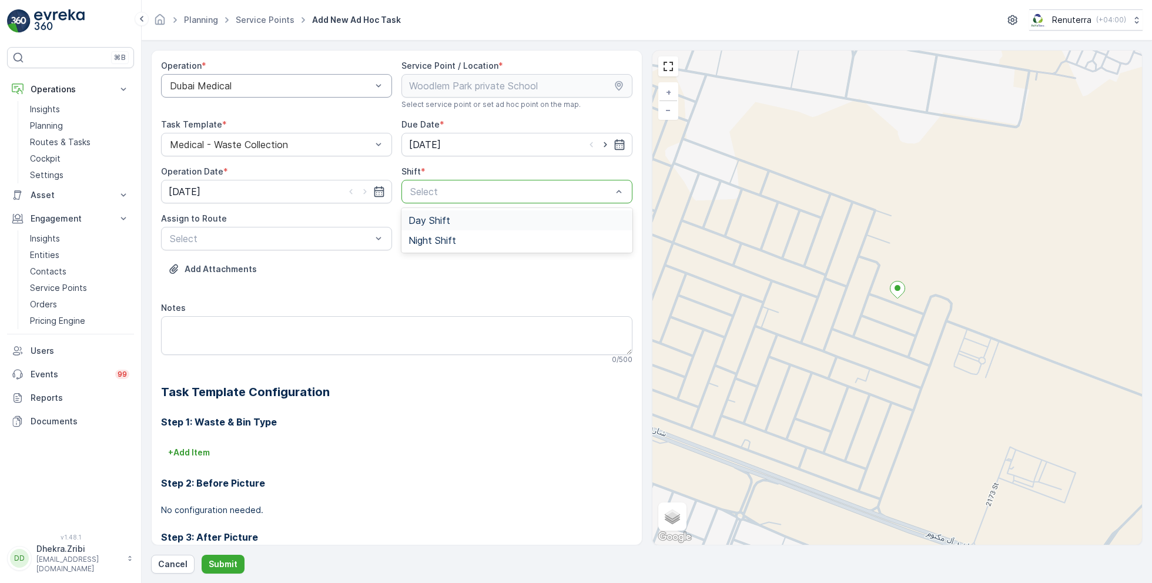
click at [439, 222] on span "Day Shift" at bounding box center [430, 220] width 42 height 11
click at [294, 248] on div "Select" at bounding box center [276, 239] width 231 height 24
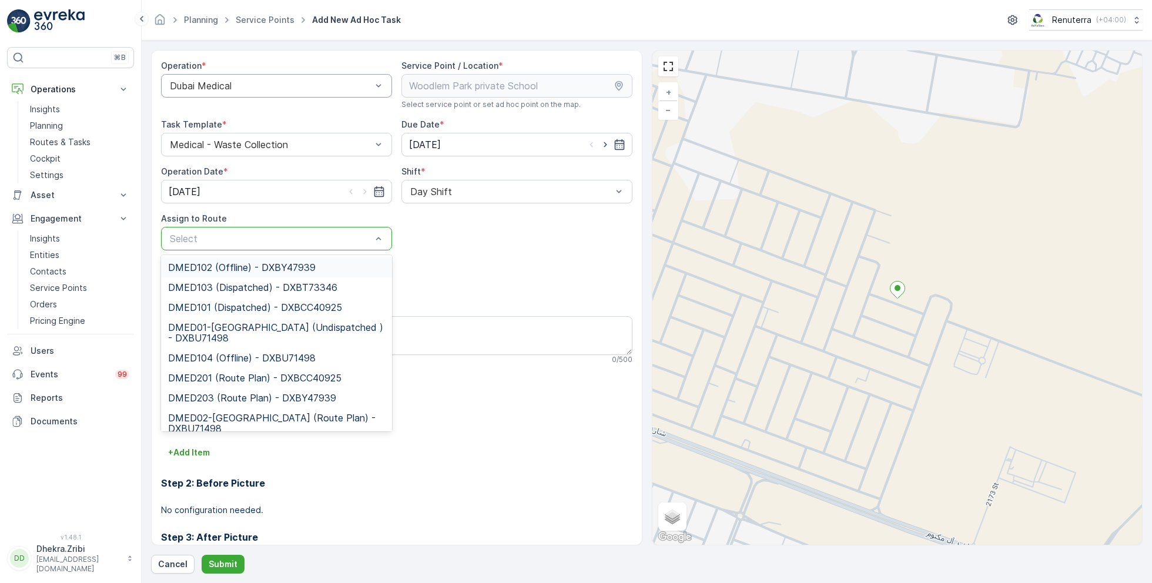
click at [330, 81] on div at bounding box center [271, 86] width 204 height 11
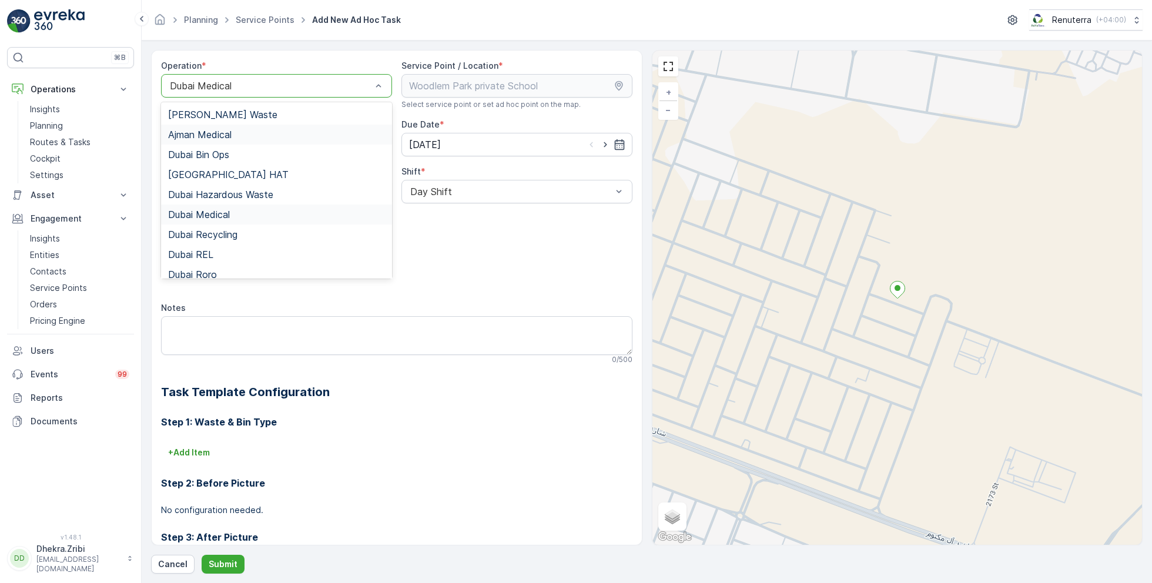
click at [235, 133] on div "Ajman Medical" at bounding box center [276, 134] width 217 height 11
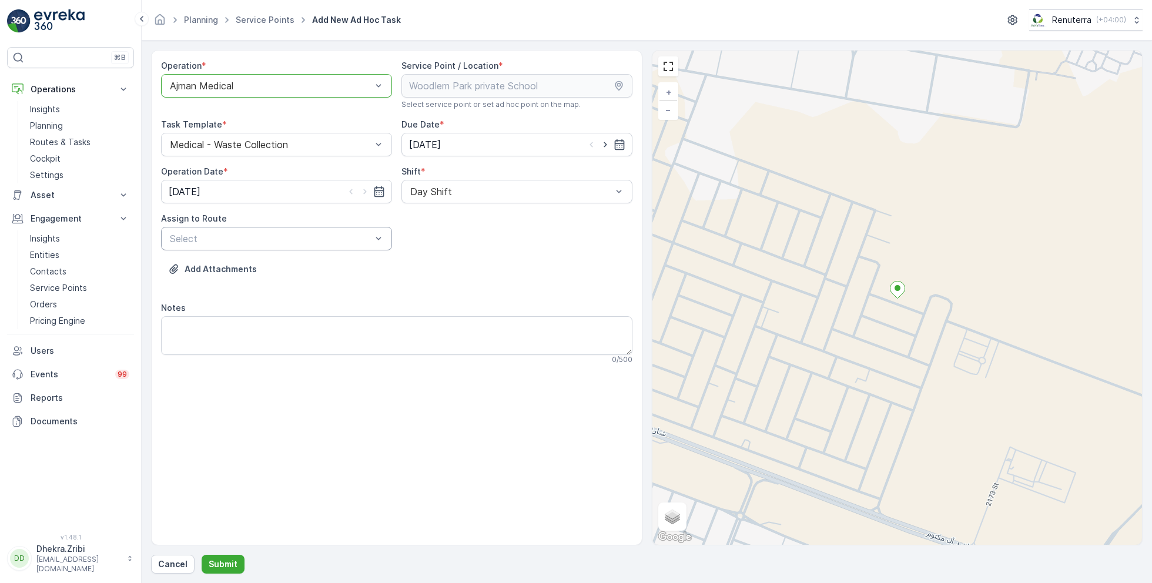
click at [268, 238] on div at bounding box center [271, 238] width 204 height 11
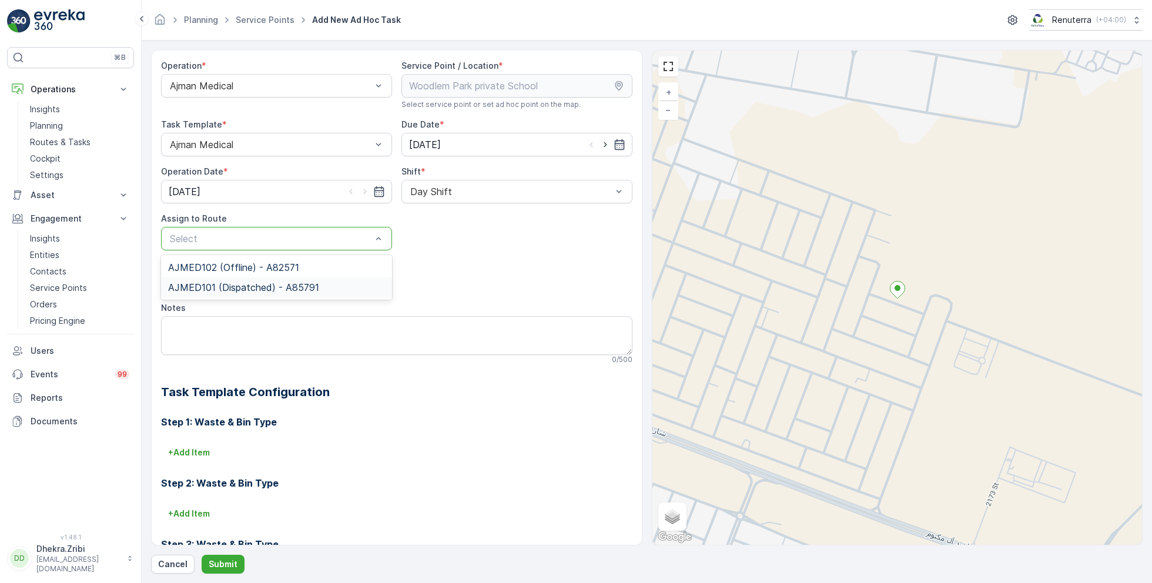
click at [232, 288] on span "AJMED101 (Dispatched) - A85791" at bounding box center [243, 287] width 151 height 11
click at [223, 568] on p "Submit" at bounding box center [223, 565] width 29 height 12
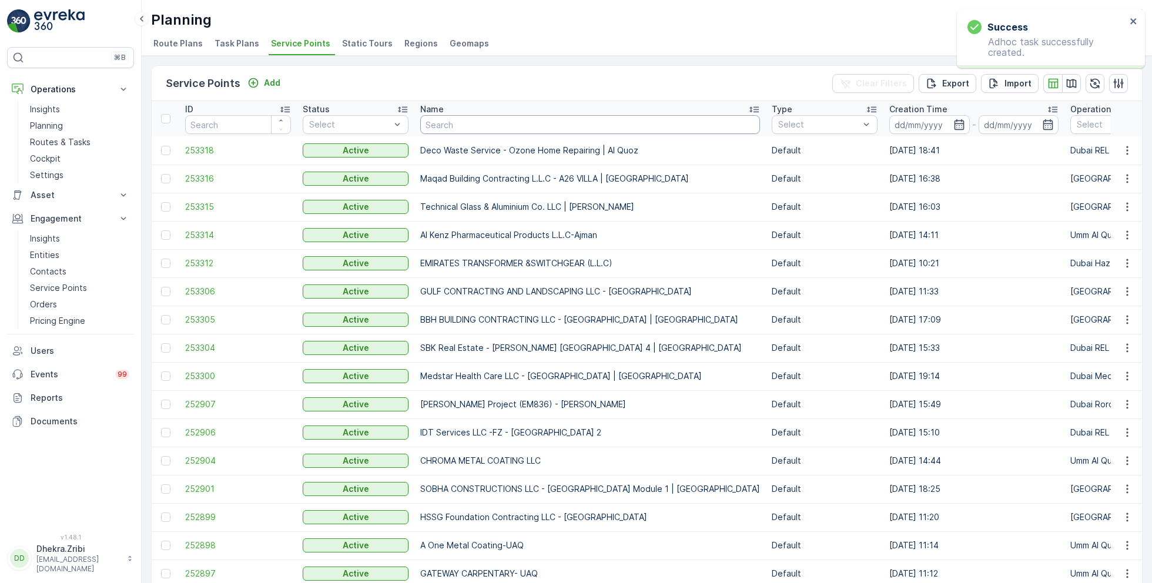
click at [445, 124] on input "text" at bounding box center [590, 124] width 340 height 19
type input "mirdif"
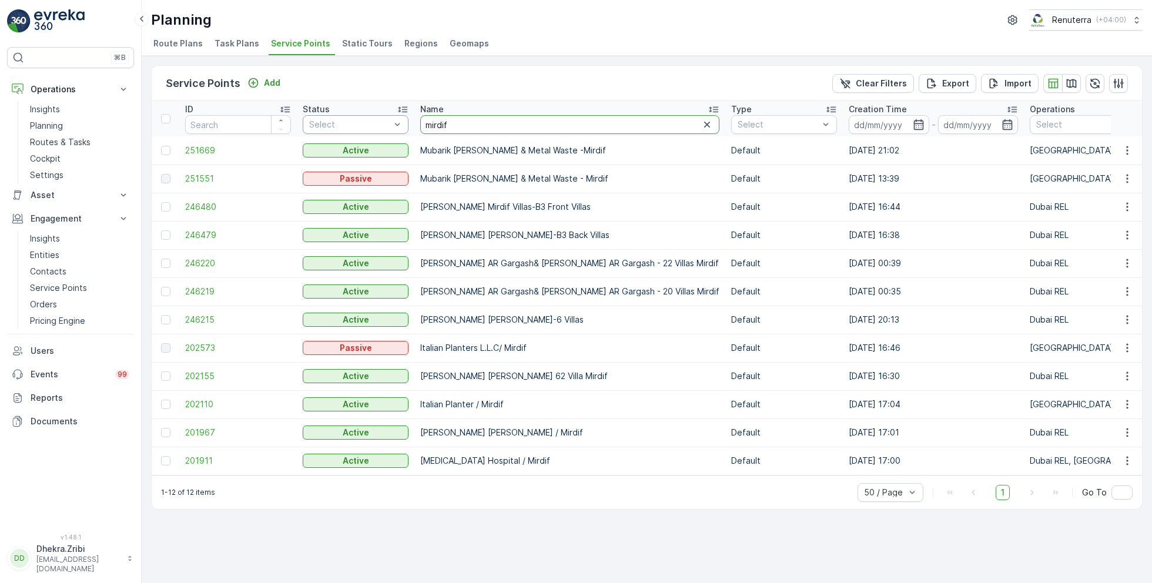
drag, startPoint x: 466, startPoint y: 128, endPoint x: 386, endPoint y: 124, distance: 79.4
type input "italian"
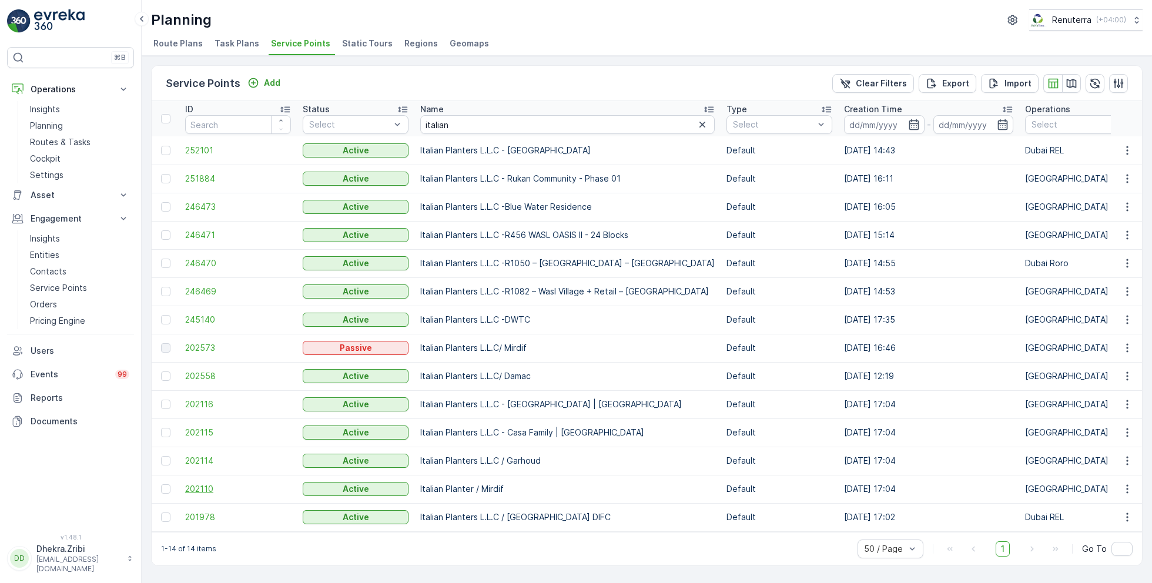
click at [197, 487] on span "202110" at bounding box center [238, 489] width 106 height 12
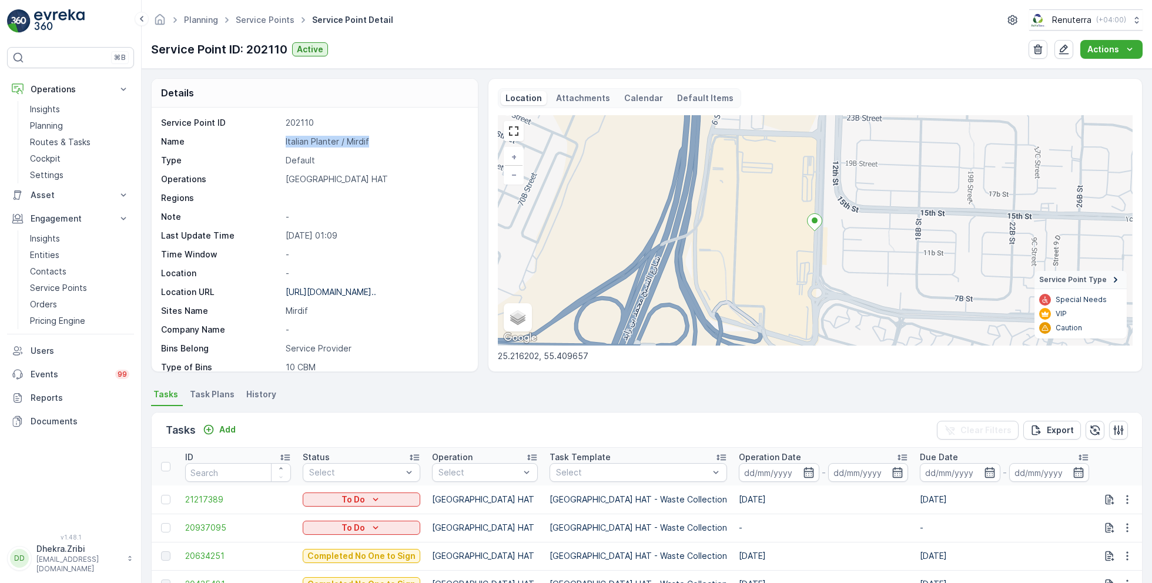
drag, startPoint x: 284, startPoint y: 139, endPoint x: 388, endPoint y: 134, distance: 104.2
click at [388, 136] on div "Name Italian Planter / Mirdif" at bounding box center [313, 142] width 305 height 12
copy p "Italian Planter / Mirdif"
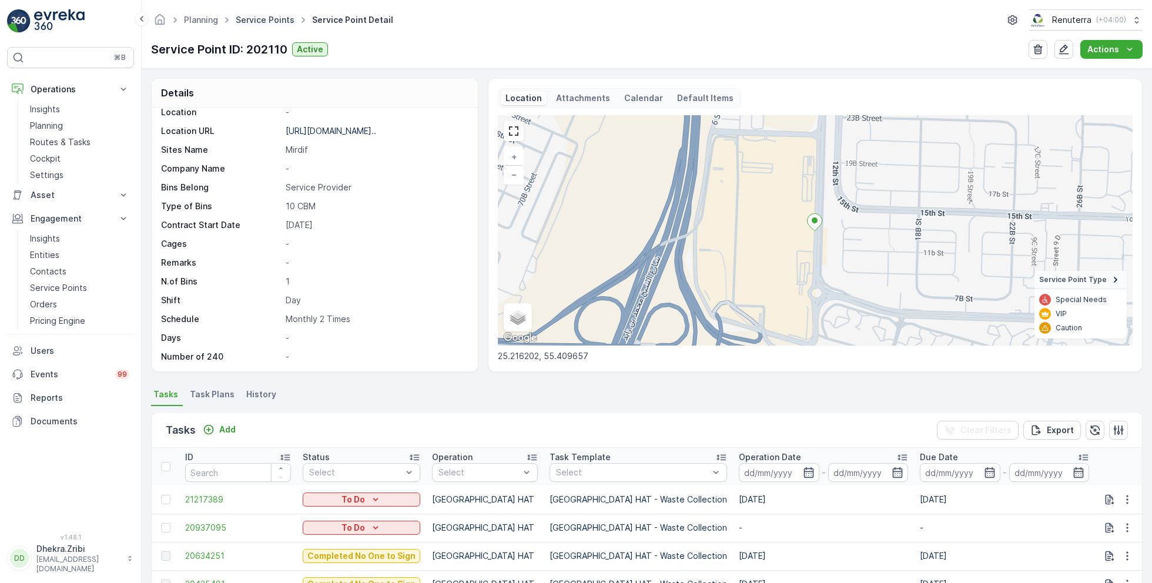
click at [271, 18] on link "Service Points" at bounding box center [265, 20] width 59 height 10
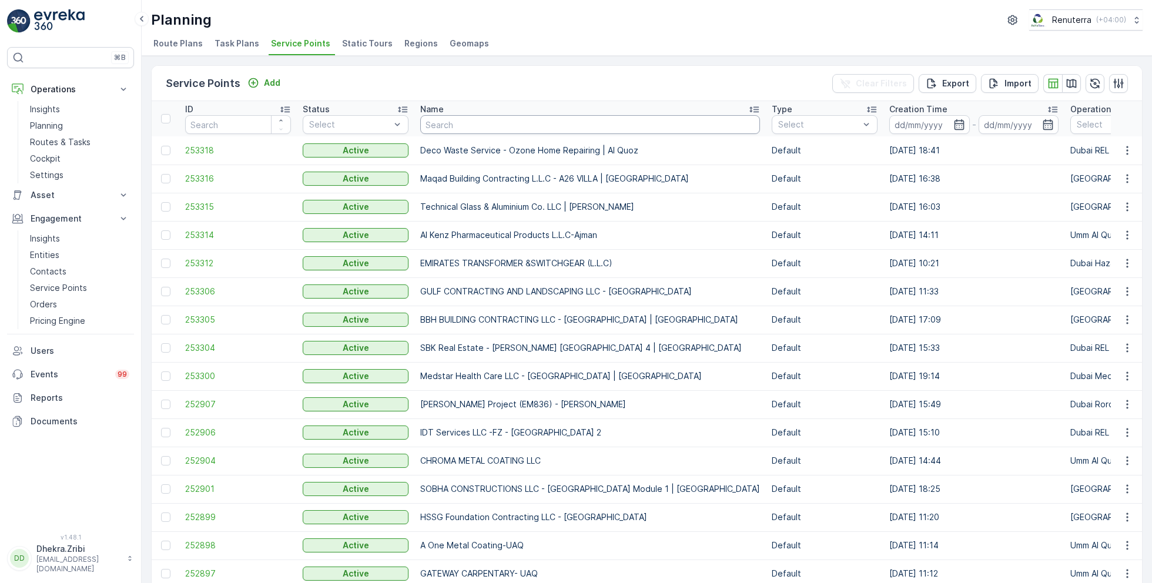
click at [507, 118] on input "text" at bounding box center [590, 124] width 340 height 19
type input "deco"
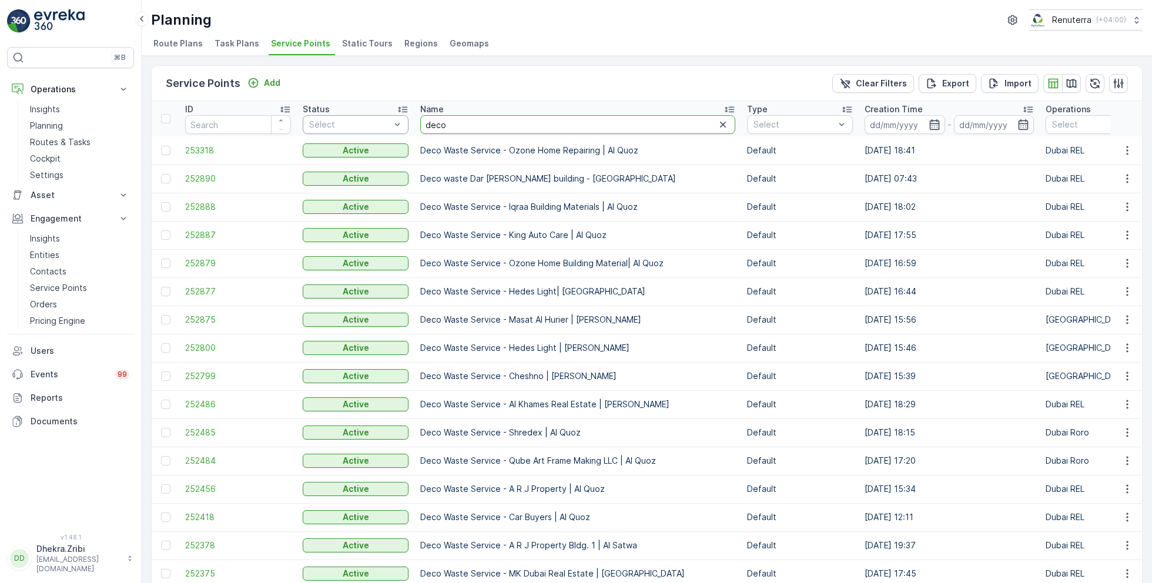
drag, startPoint x: 467, startPoint y: 125, endPoint x: 406, endPoint y: 125, distance: 61.1
type input "car zo"
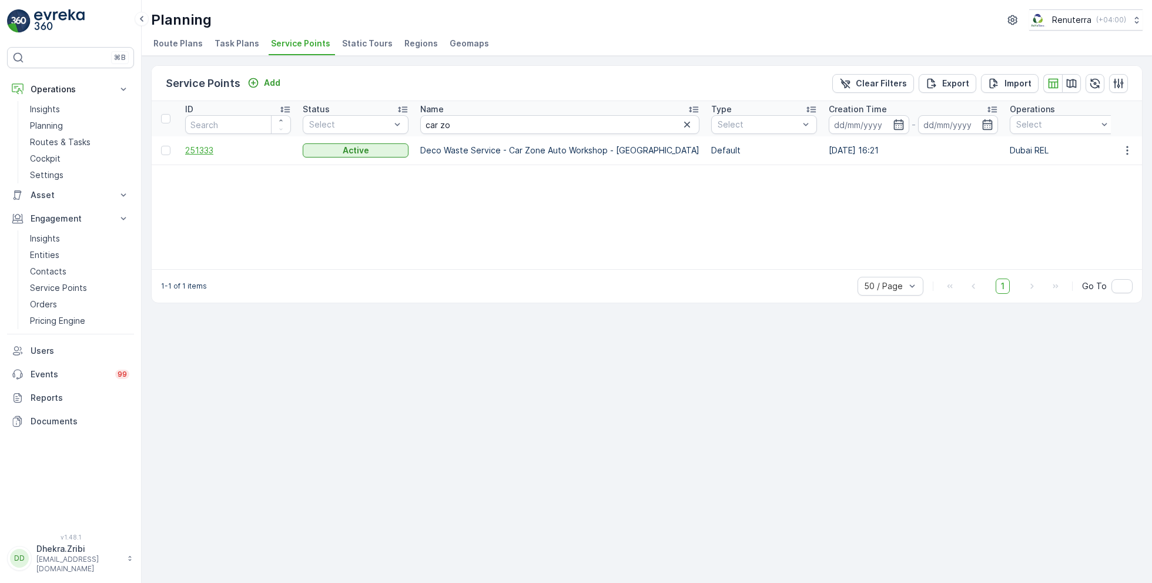
click at [206, 148] on span "251333" at bounding box center [238, 151] width 106 height 12
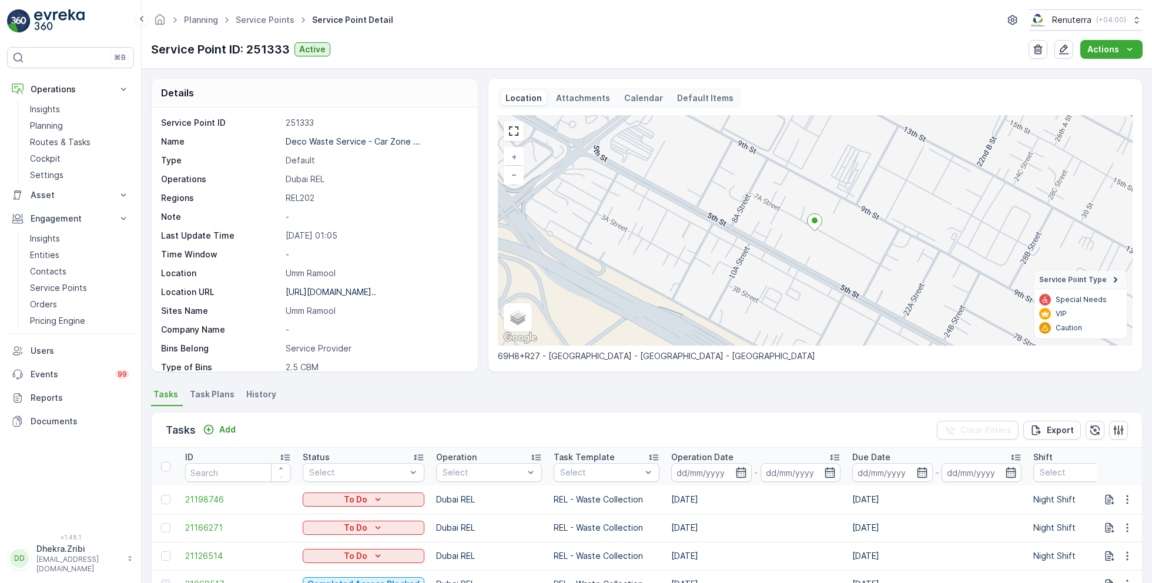
click at [216, 391] on span "Task Plans" at bounding box center [212, 395] width 45 height 12
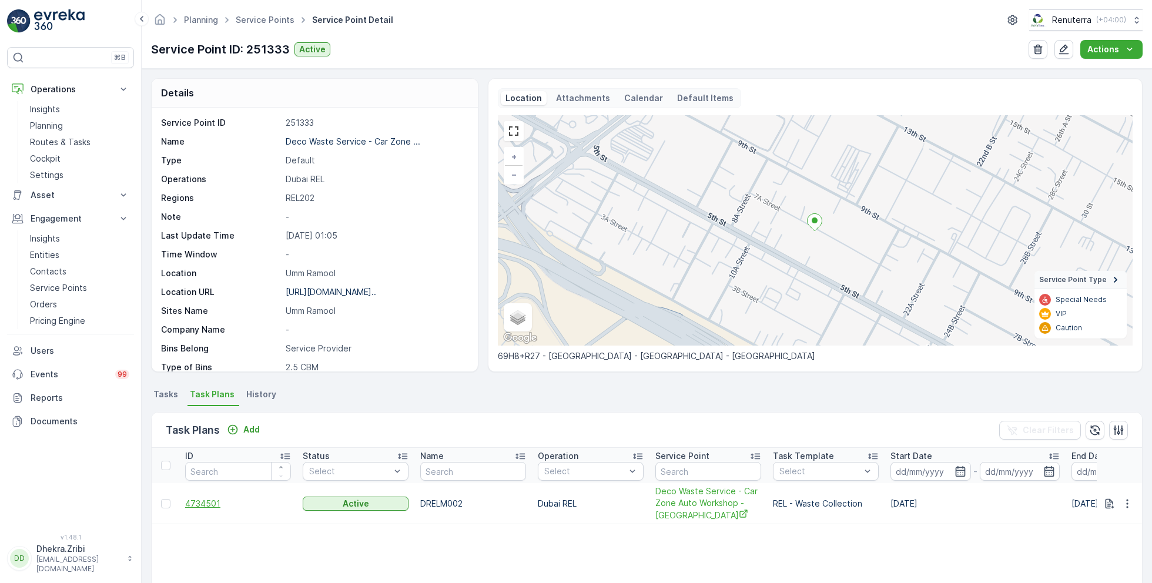
click at [207, 504] on span "4734501" at bounding box center [238, 504] width 106 height 12
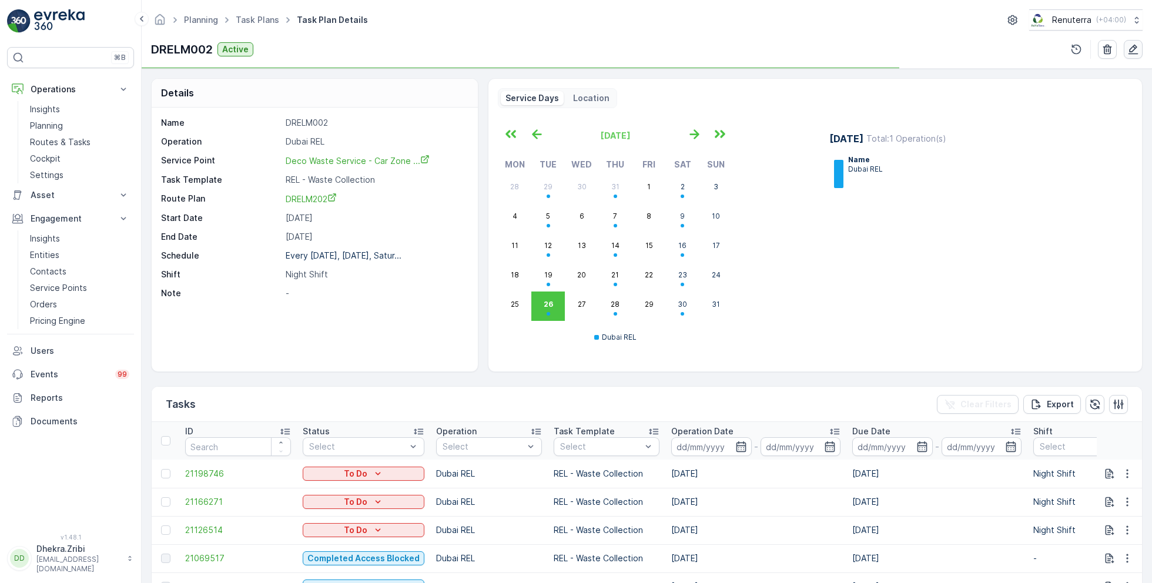
click at [1126, 52] on button "button" at bounding box center [1133, 49] width 19 height 19
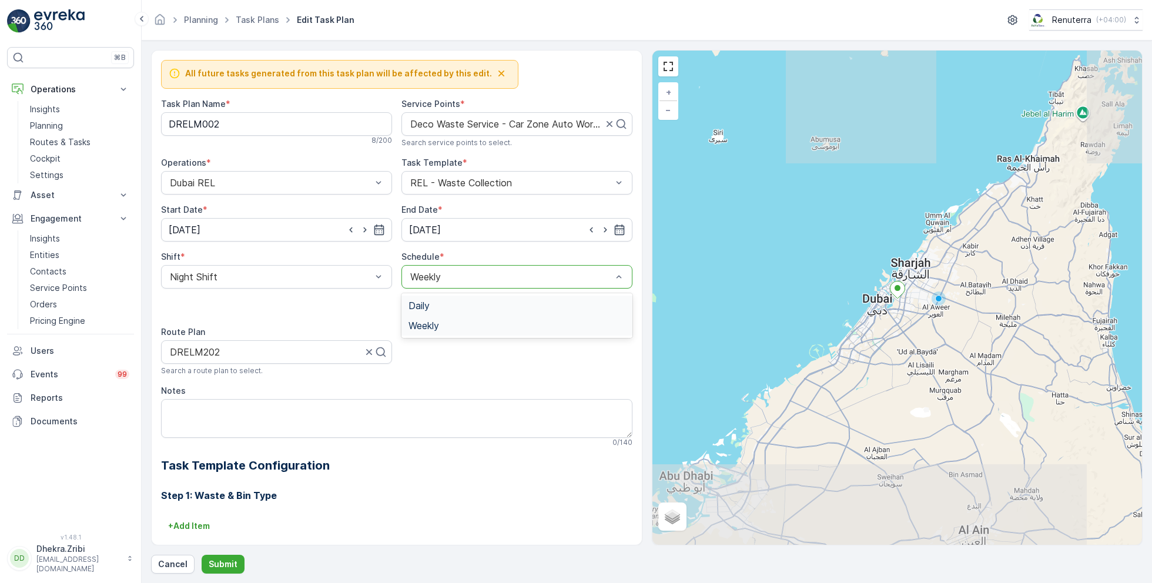
click at [438, 278] on div at bounding box center [511, 277] width 204 height 11
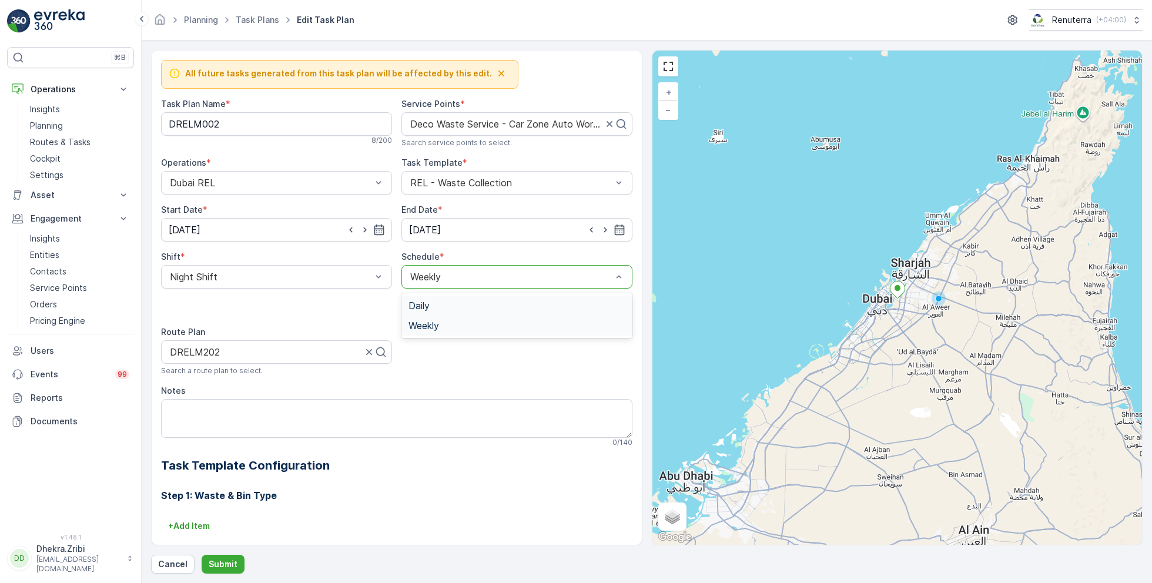
click at [426, 305] on span "Daily" at bounding box center [419, 305] width 21 height 11
click at [443, 307] on input "number" at bounding box center [519, 307] width 180 height 19
type input "1"
click at [306, 229] on input "02.06.2025" at bounding box center [276, 230] width 231 height 24
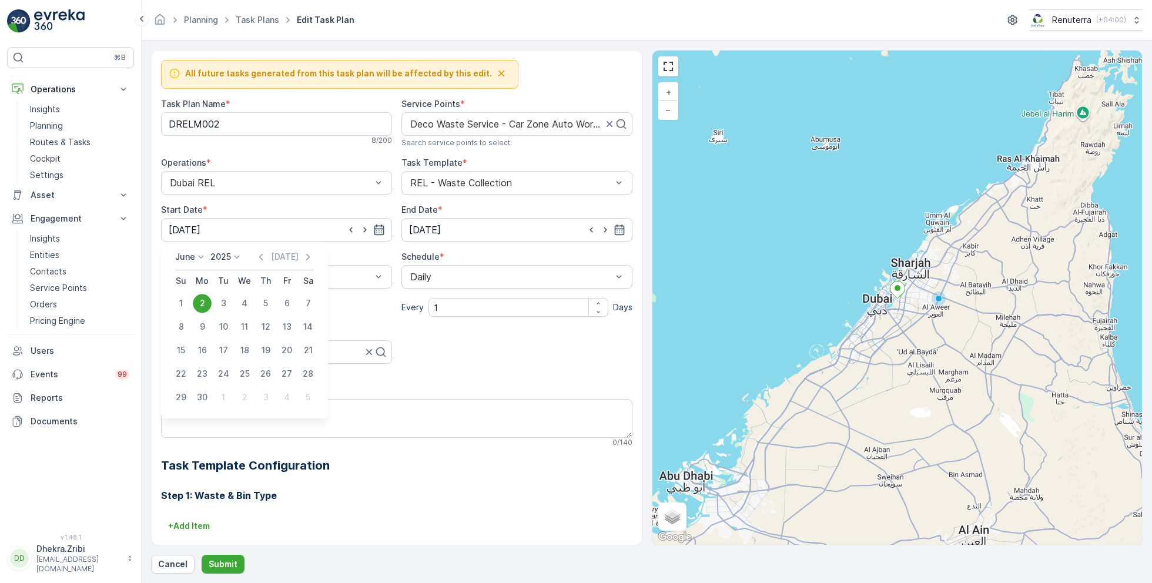
click at [196, 259] on icon at bounding box center [201, 257] width 12 height 12
click at [205, 340] on span "August" at bounding box center [196, 341] width 28 height 12
click at [243, 394] on div "27" at bounding box center [244, 397] width 19 height 19
type input "27.08.2025"
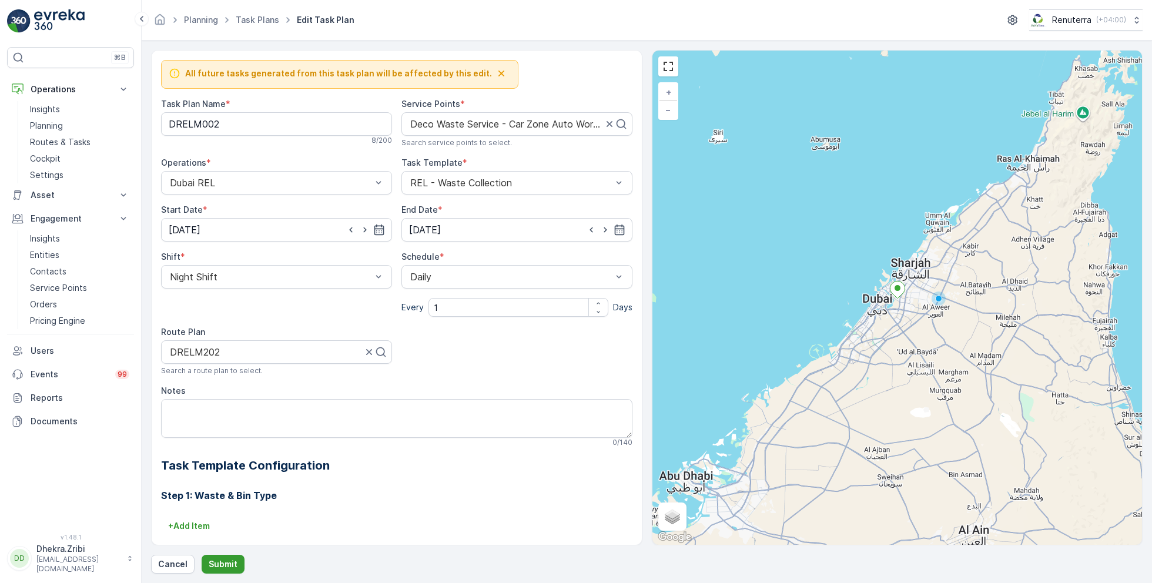
click at [219, 560] on p "Submit" at bounding box center [223, 565] width 29 height 12
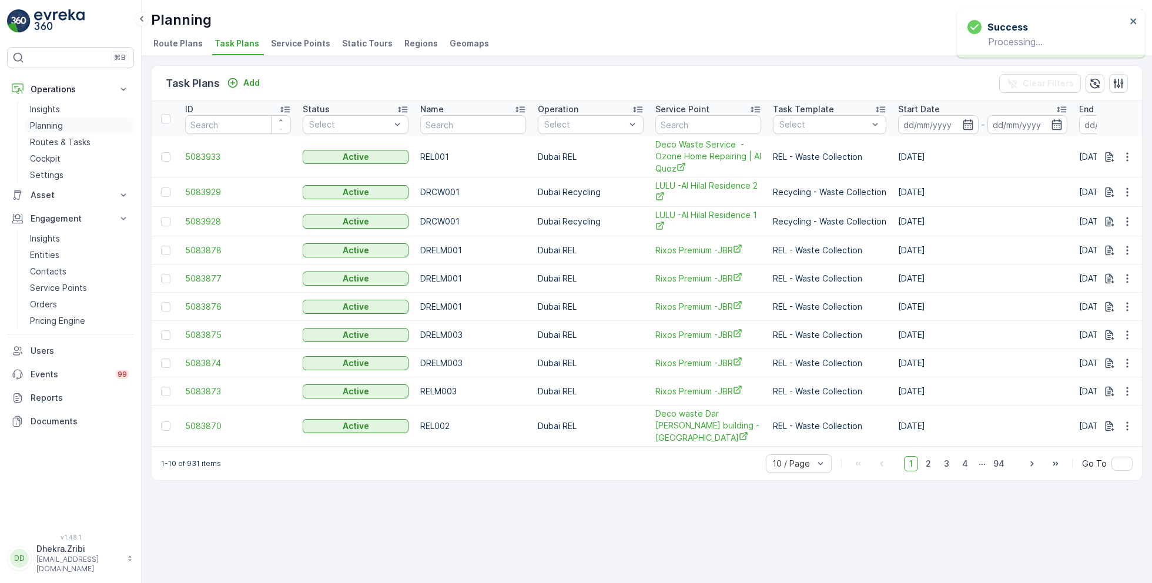
click at [53, 123] on p "Planning" at bounding box center [46, 126] width 33 height 12
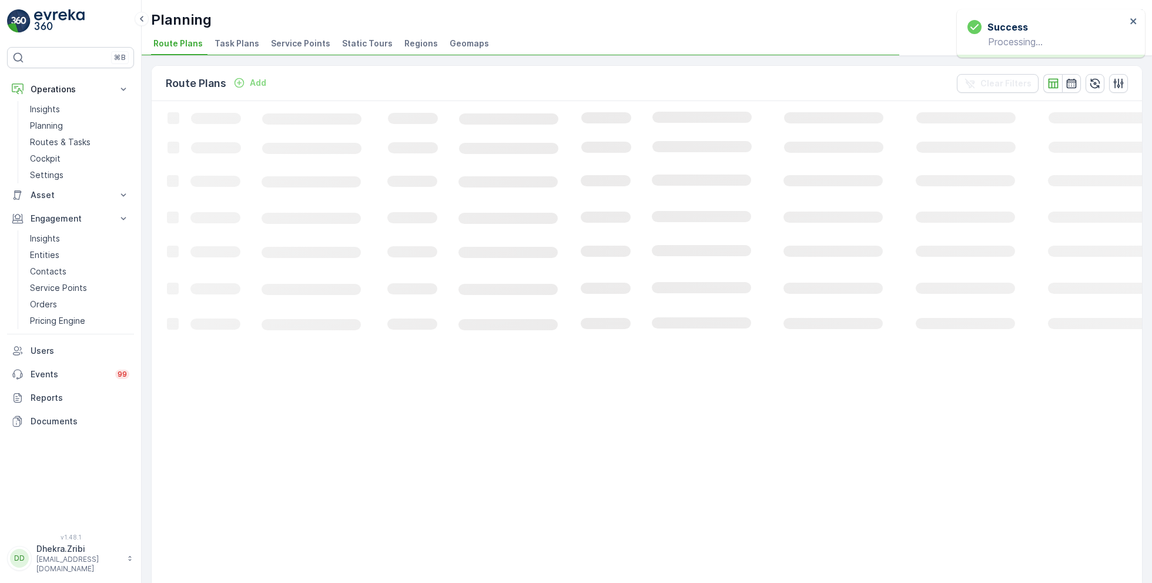
click at [305, 46] on span "Service Points" at bounding box center [300, 44] width 59 height 12
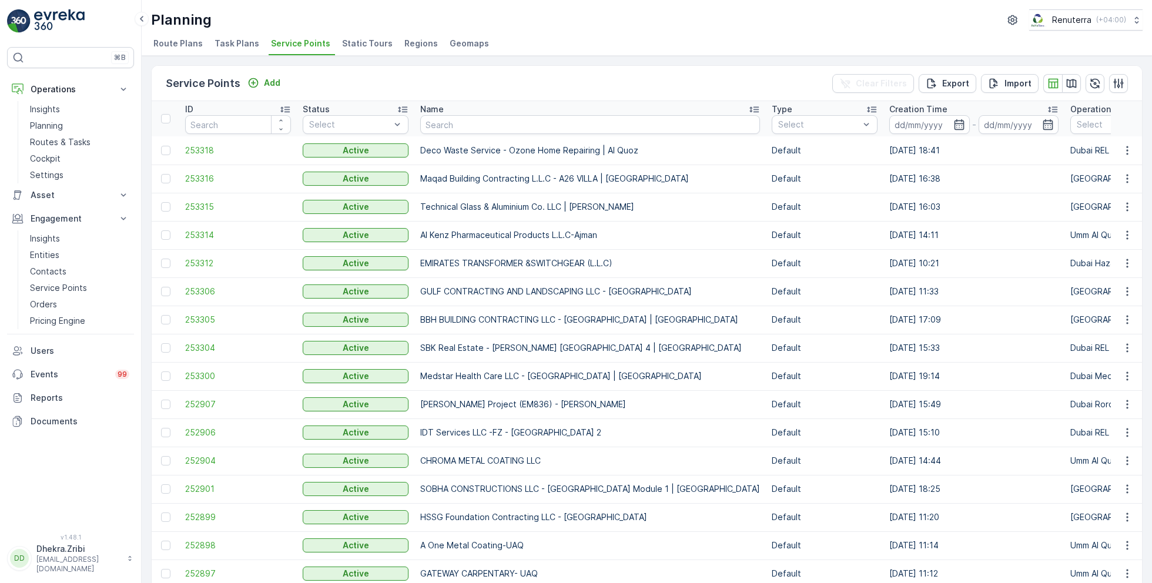
click at [495, 127] on input "text" at bounding box center [590, 124] width 340 height 19
type input "d"
type input "car"
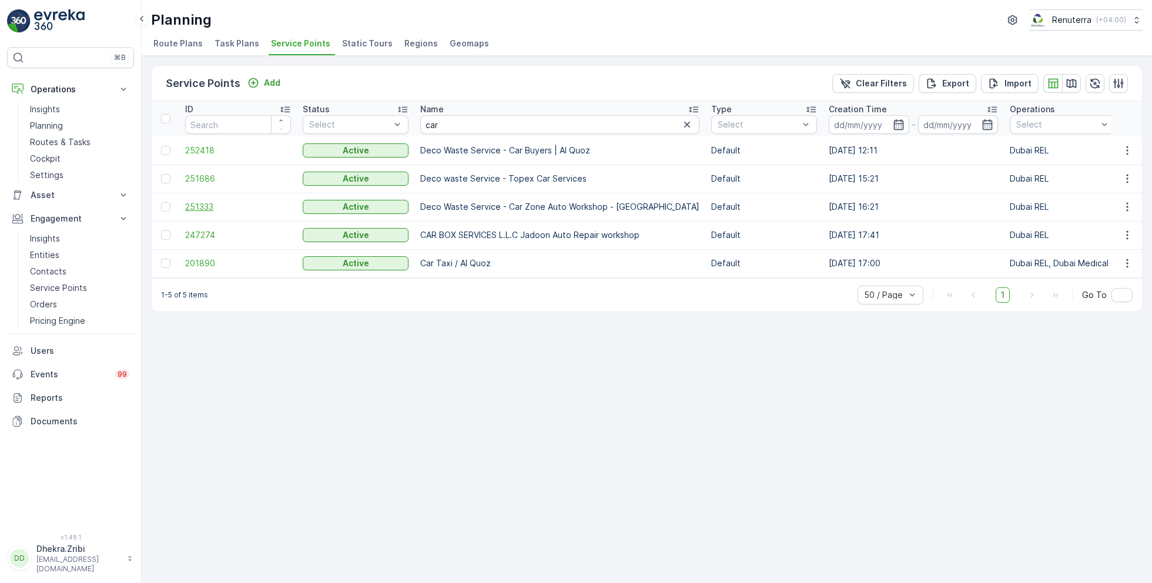
click at [207, 205] on span "251333" at bounding box center [238, 207] width 106 height 12
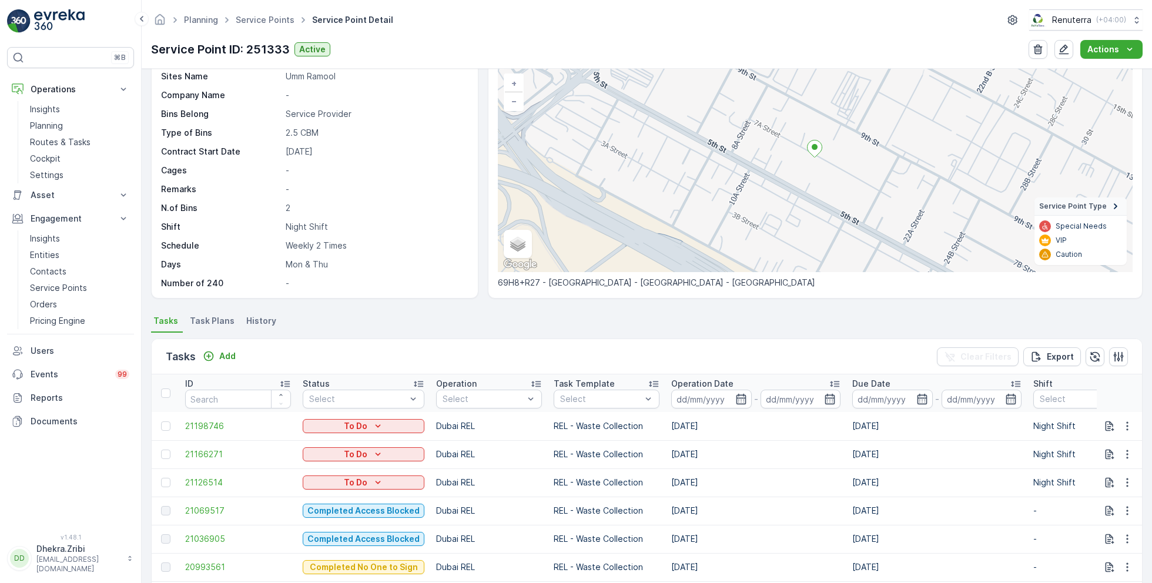
scroll to position [82, 0]
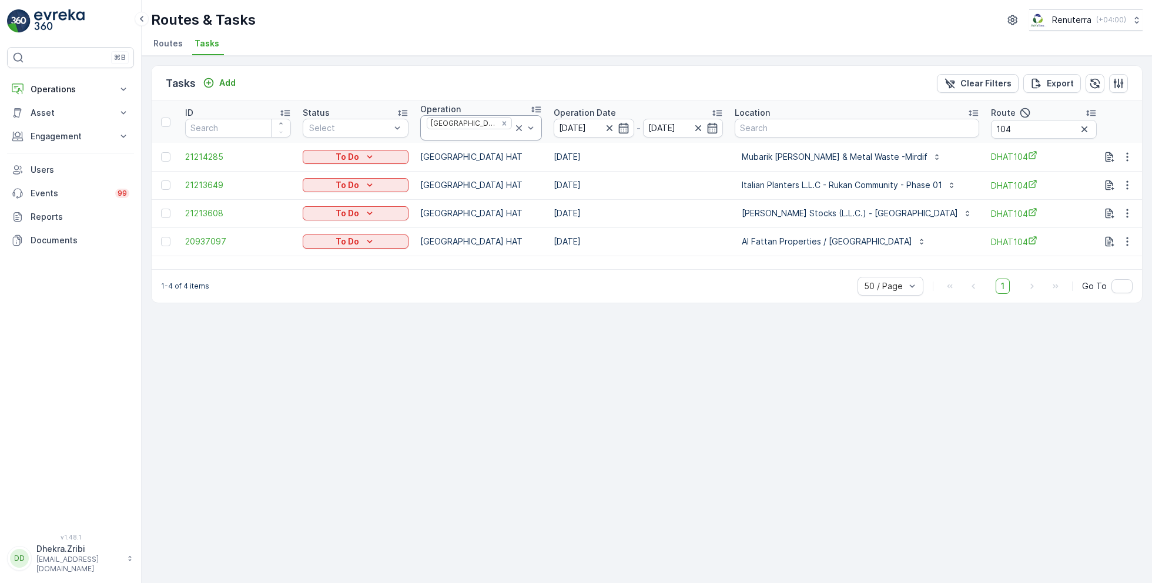
scroll to position [0, 55]
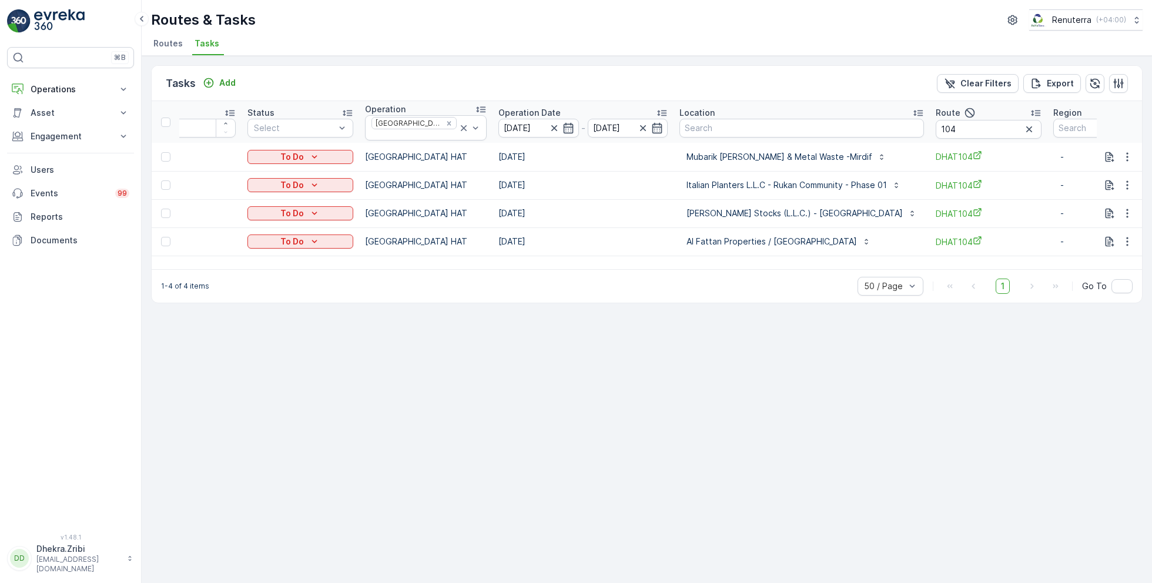
click at [171, 39] on span "Routes" at bounding box center [167, 44] width 29 height 12
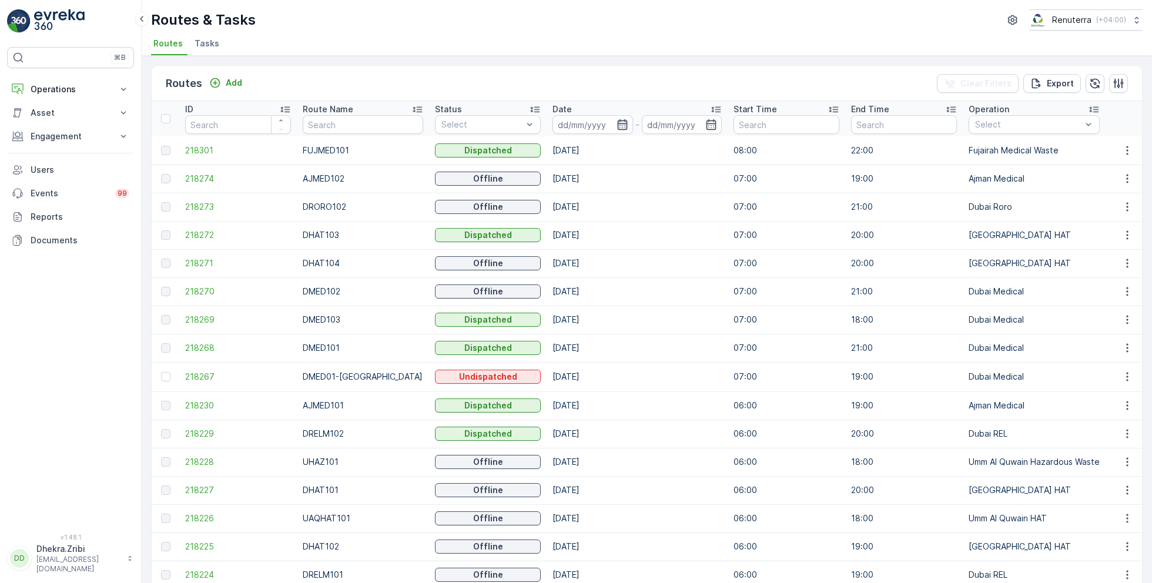
click at [617, 123] on icon "button" at bounding box center [623, 125] width 12 height 12
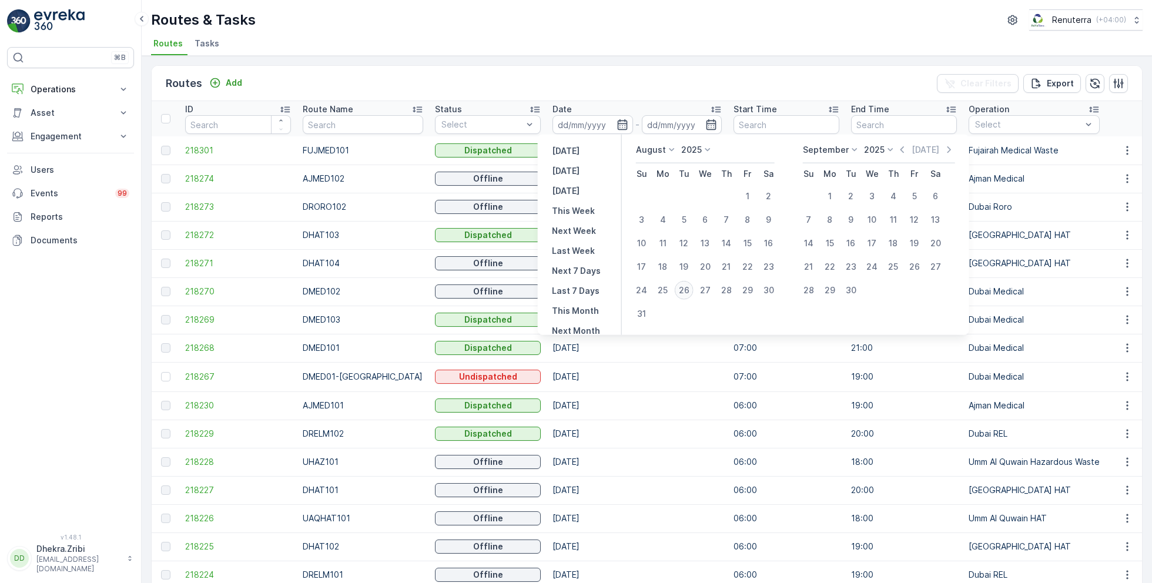
click at [686, 285] on div "26" at bounding box center [684, 290] width 19 height 19
type input "[DATE]"
click at [686, 285] on div "26" at bounding box center [684, 290] width 19 height 19
type input "[DATE]"
click at [536, 33] on div "Routes & Tasks Renuterra ( +04:00 ) Routes Tasks" at bounding box center [647, 28] width 1011 height 56
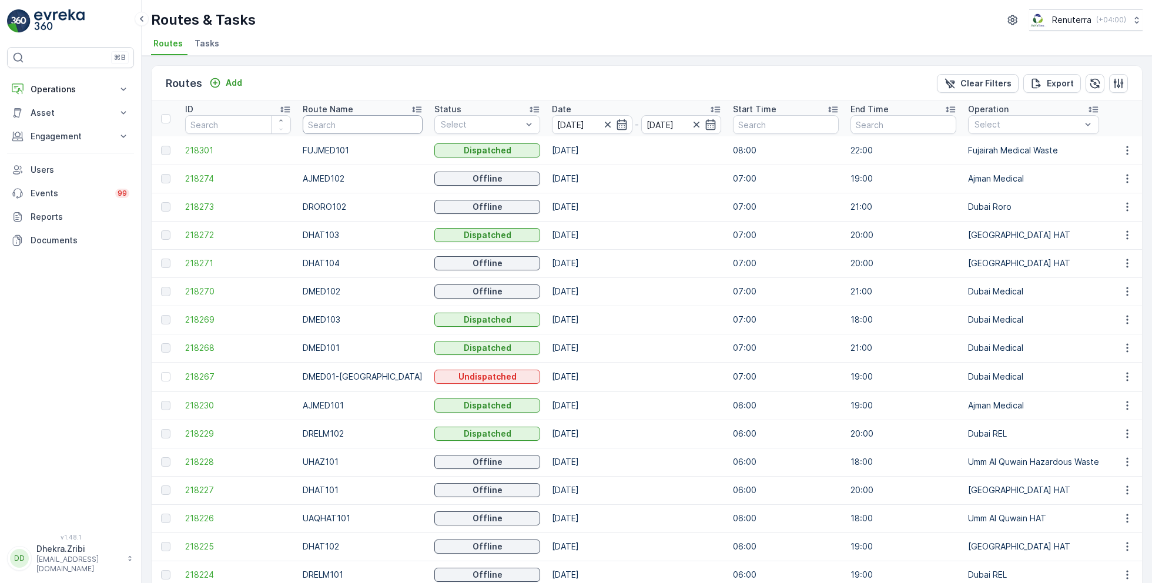
click at [349, 115] on input "text" at bounding box center [363, 124] width 120 height 19
type input "hat"
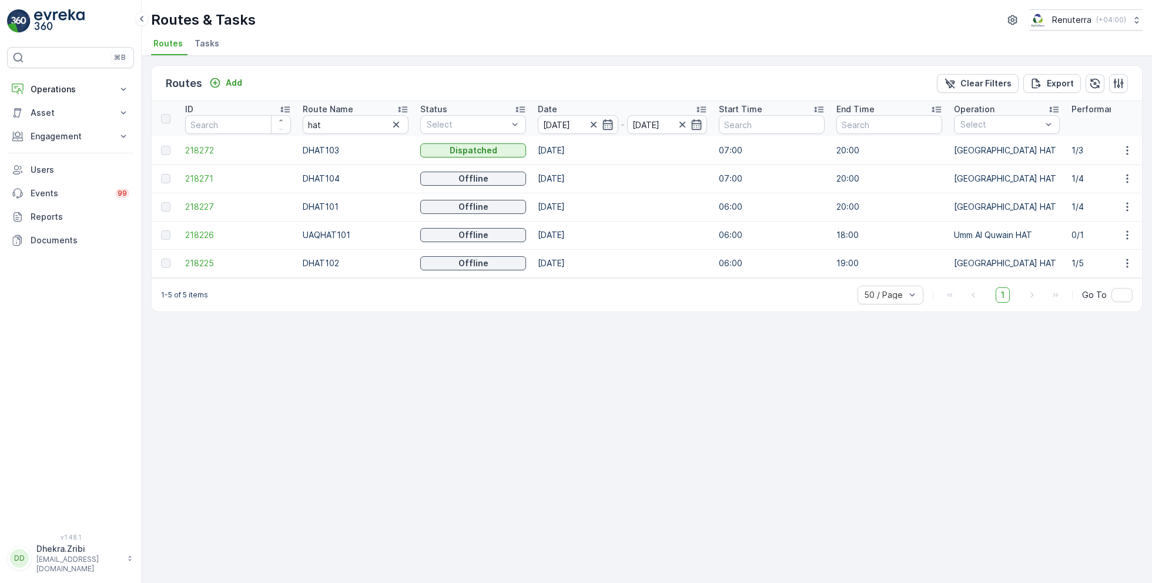
click at [403, 105] on icon at bounding box center [403, 109] width 12 height 12
click at [209, 146] on span "218227" at bounding box center [238, 151] width 106 height 12
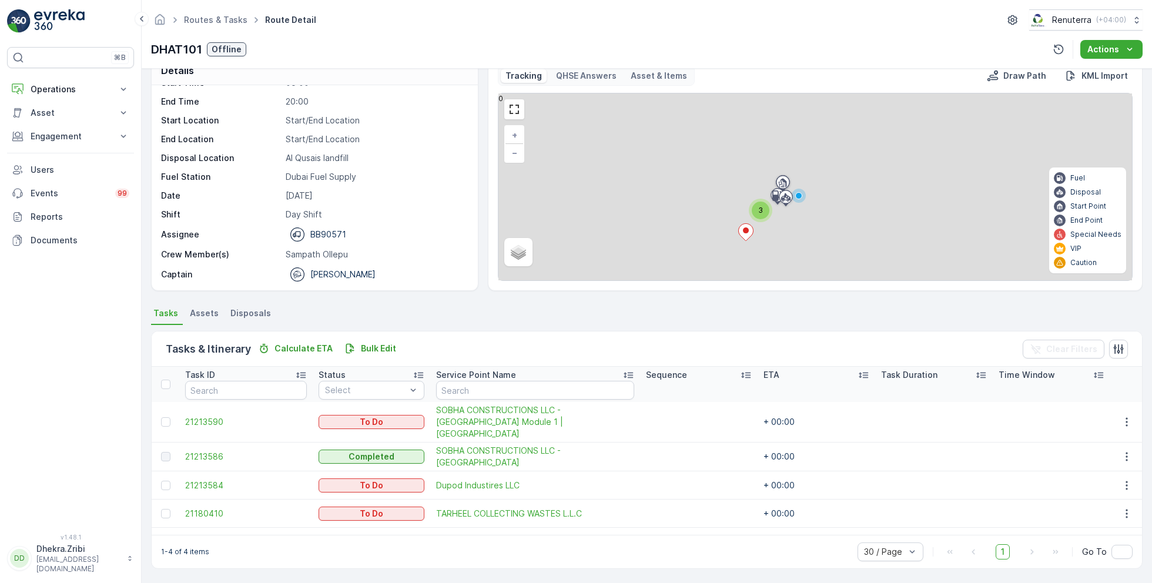
scroll to position [22, 0]
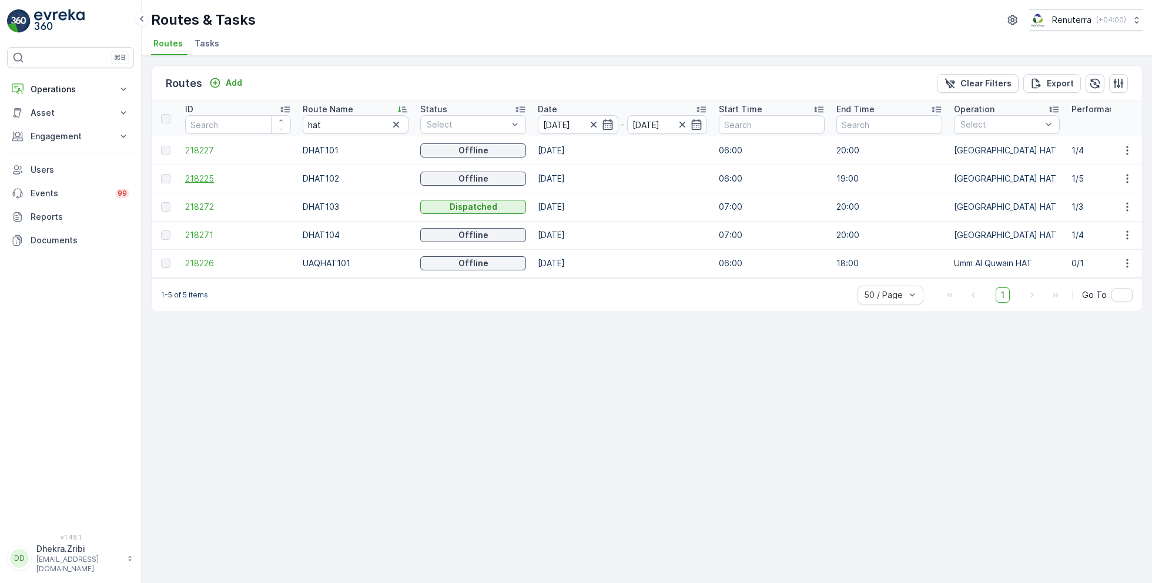
click at [206, 176] on span "218225" at bounding box center [238, 179] width 106 height 12
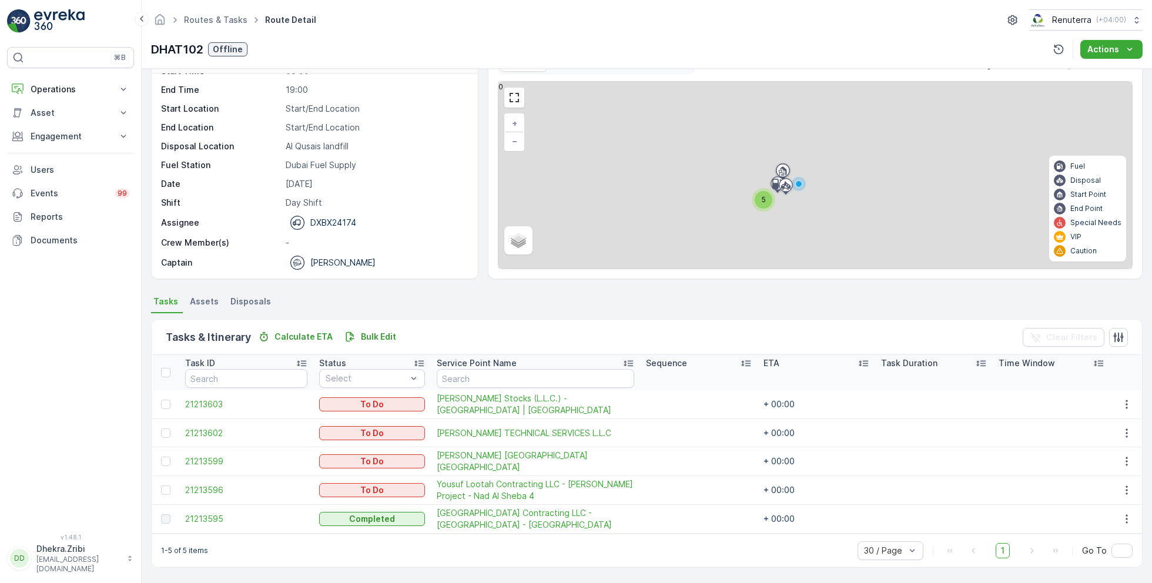
scroll to position [32, 0]
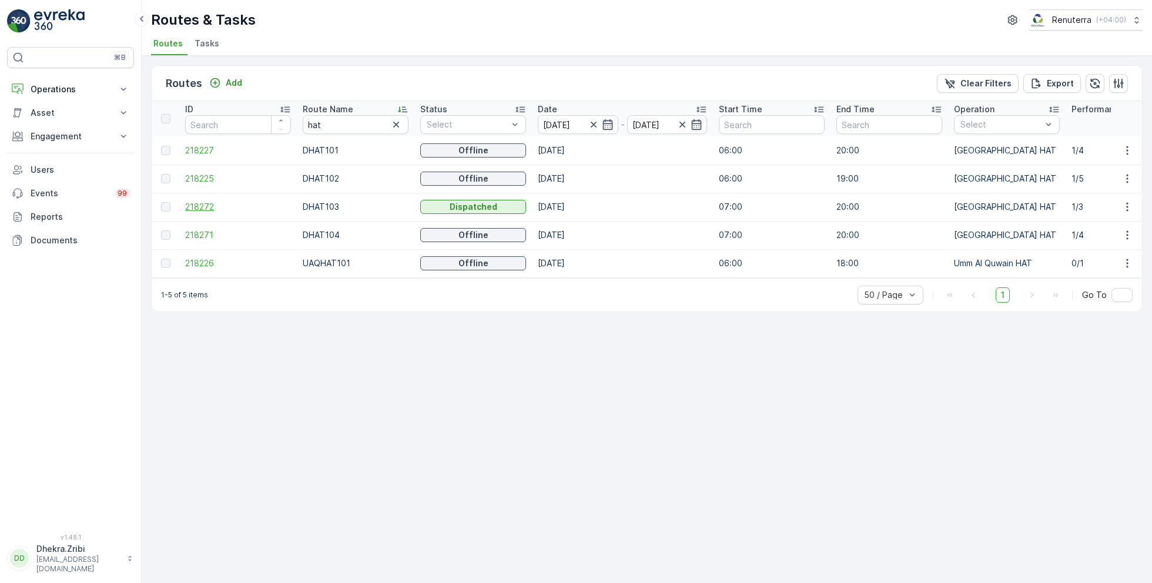
click at [196, 201] on span "218272" at bounding box center [238, 207] width 106 height 12
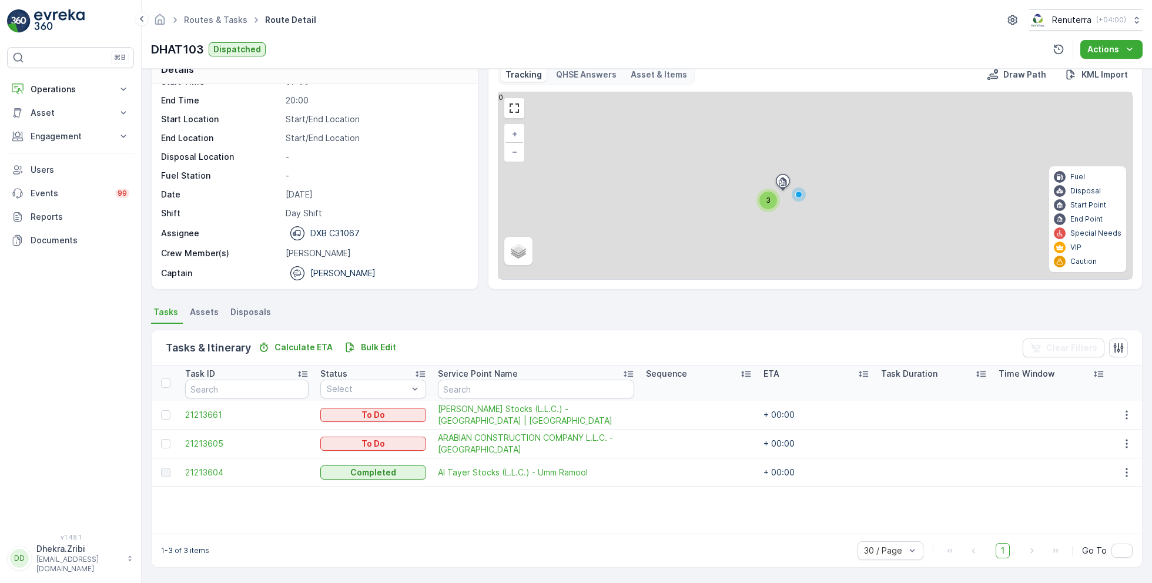
scroll to position [22, 0]
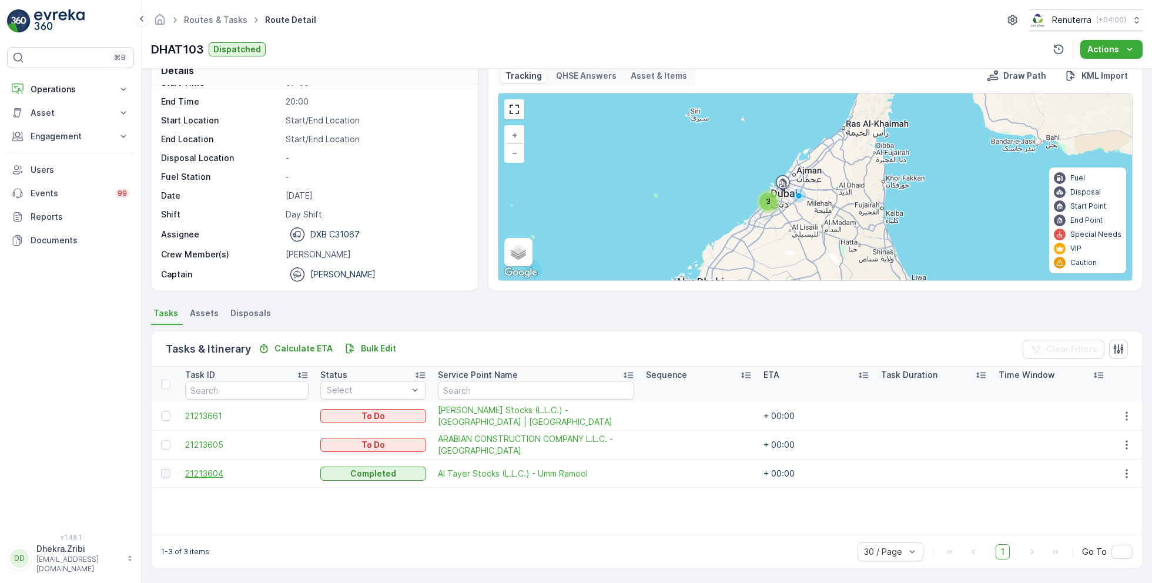
click at [207, 470] on span "21213604" at bounding box center [246, 474] width 123 height 12
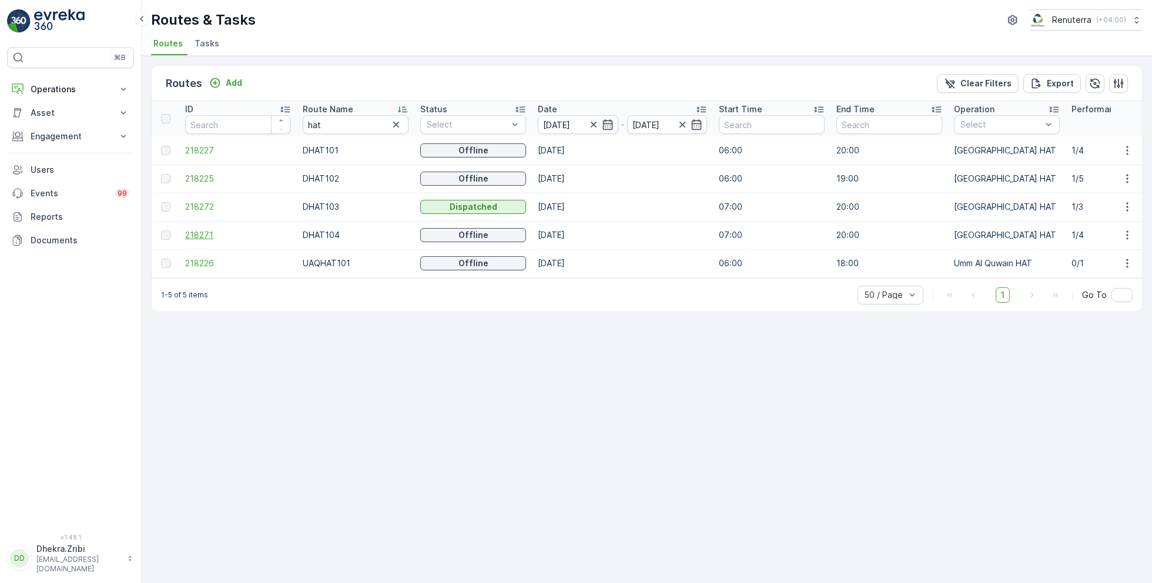
click at [204, 233] on span "218271" at bounding box center [238, 235] width 106 height 12
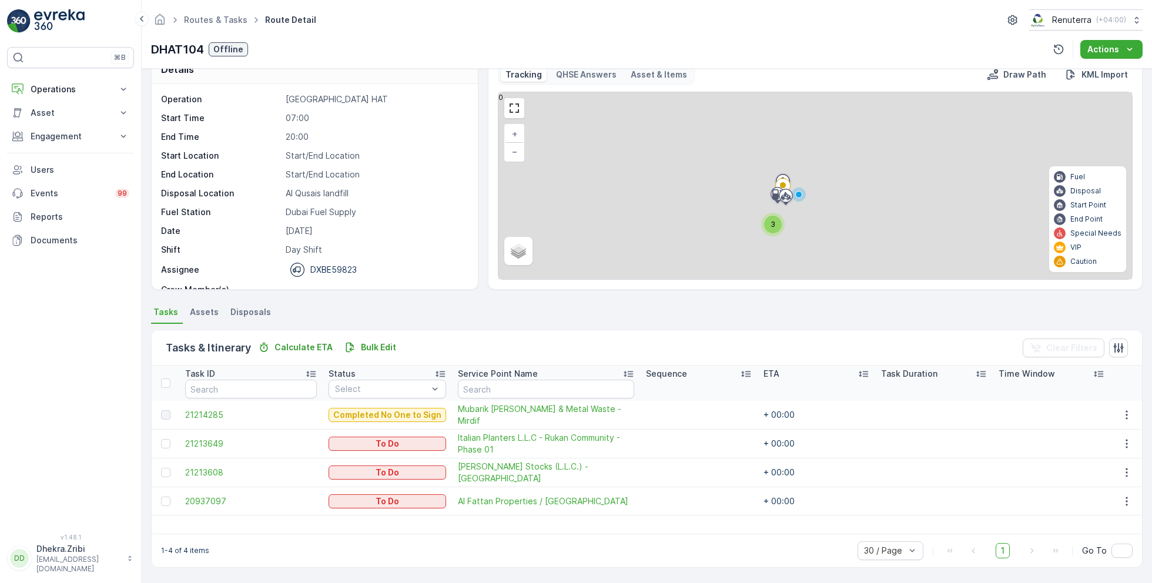
scroll to position [22, 0]
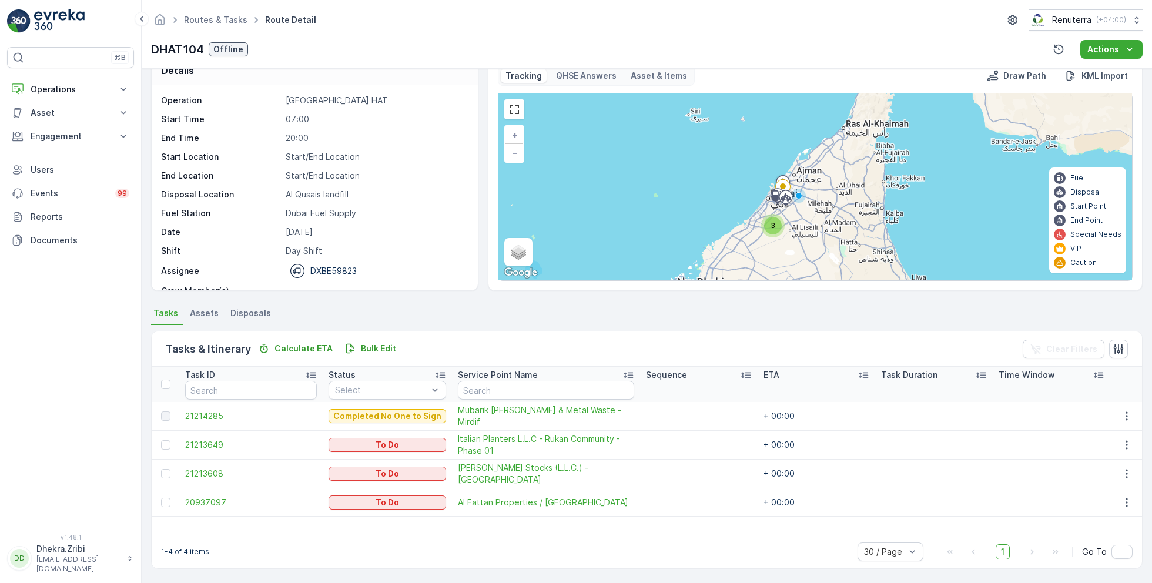
click at [201, 414] on span "21214285" at bounding box center [251, 416] width 132 height 12
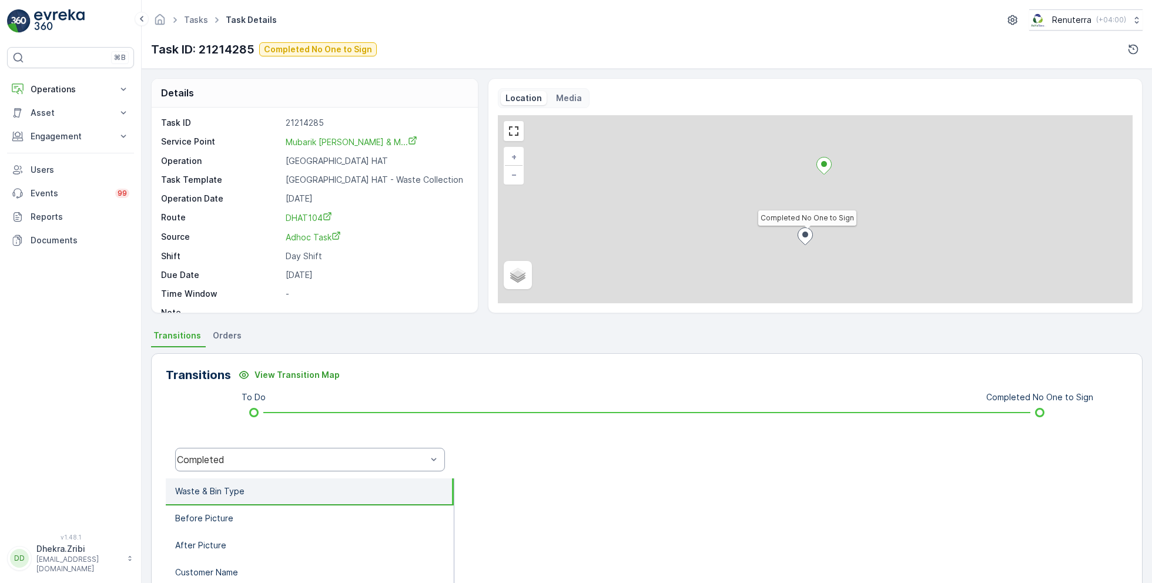
click at [252, 461] on div "Completed" at bounding box center [302, 459] width 250 height 11
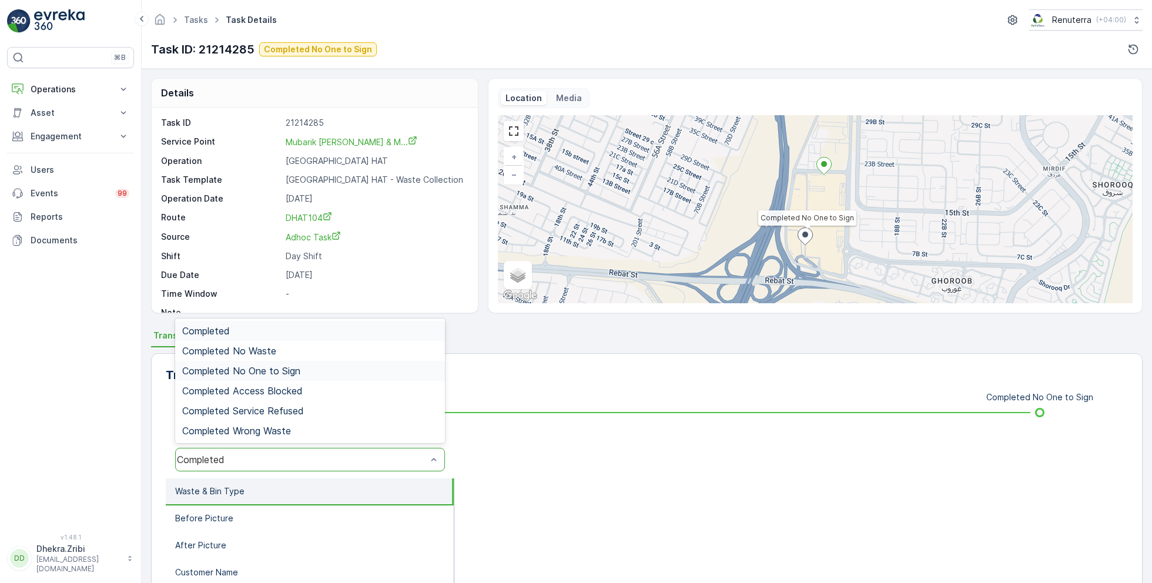
click at [283, 370] on span "Completed No One to Sign" at bounding box center [241, 371] width 118 height 11
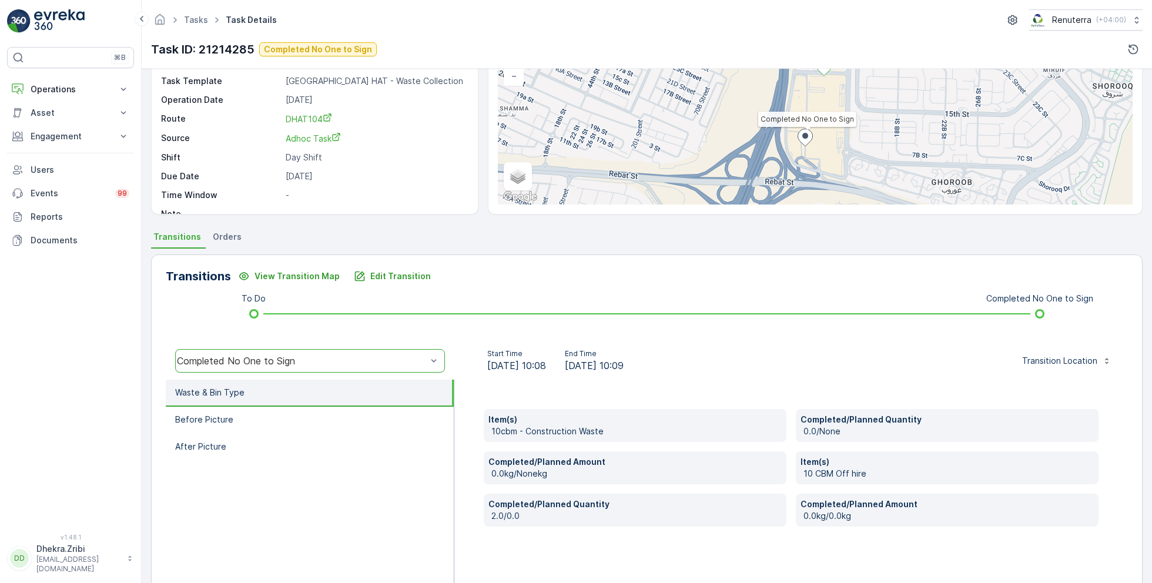
scroll to position [102, 0]
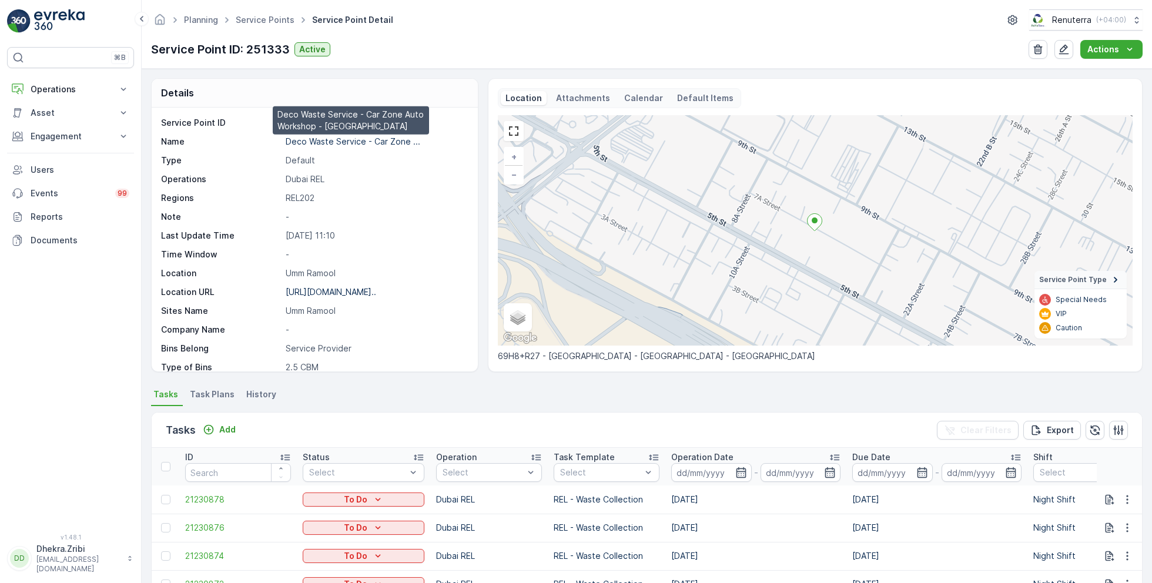
click at [329, 142] on p "Deco Waste Service - Car Zone ..." at bounding box center [353, 141] width 135 height 10
click at [267, 22] on link "Service Points" at bounding box center [265, 20] width 59 height 10
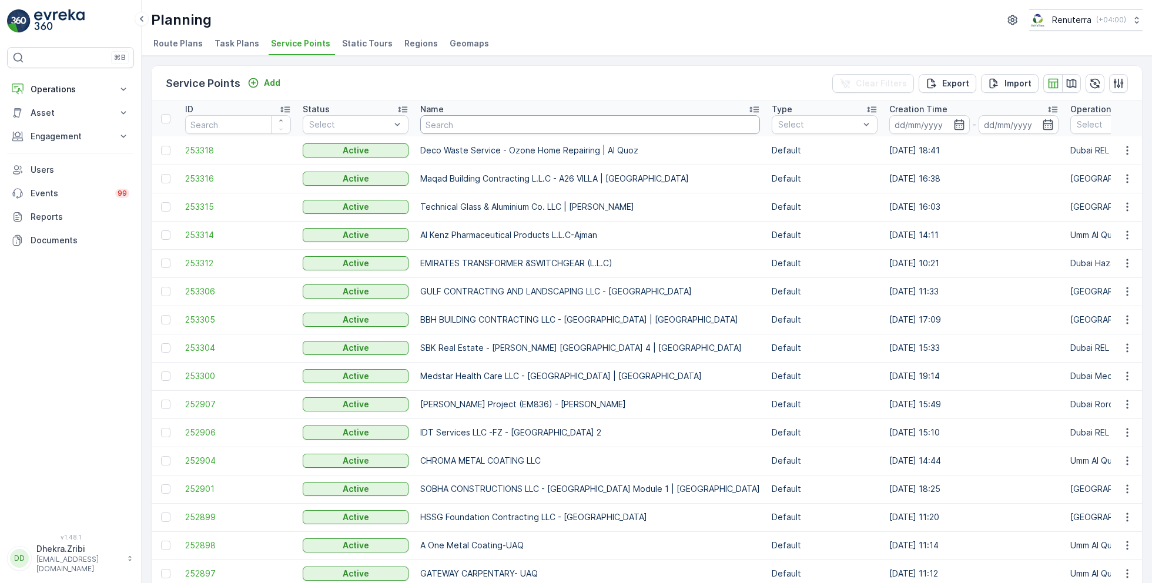
click at [484, 125] on input "text" at bounding box center [590, 124] width 340 height 19
type input "better w"
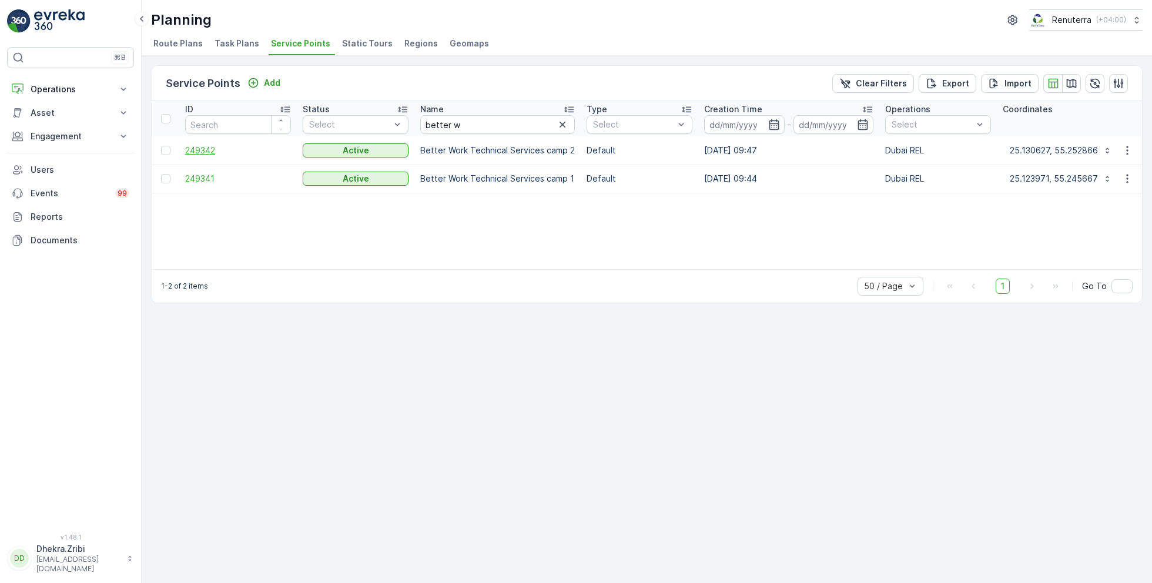
click at [203, 152] on span "249342" at bounding box center [238, 151] width 106 height 12
drag, startPoint x: 468, startPoint y: 128, endPoint x: 399, endPoint y: 125, distance: 68.8
type input "zabeel"
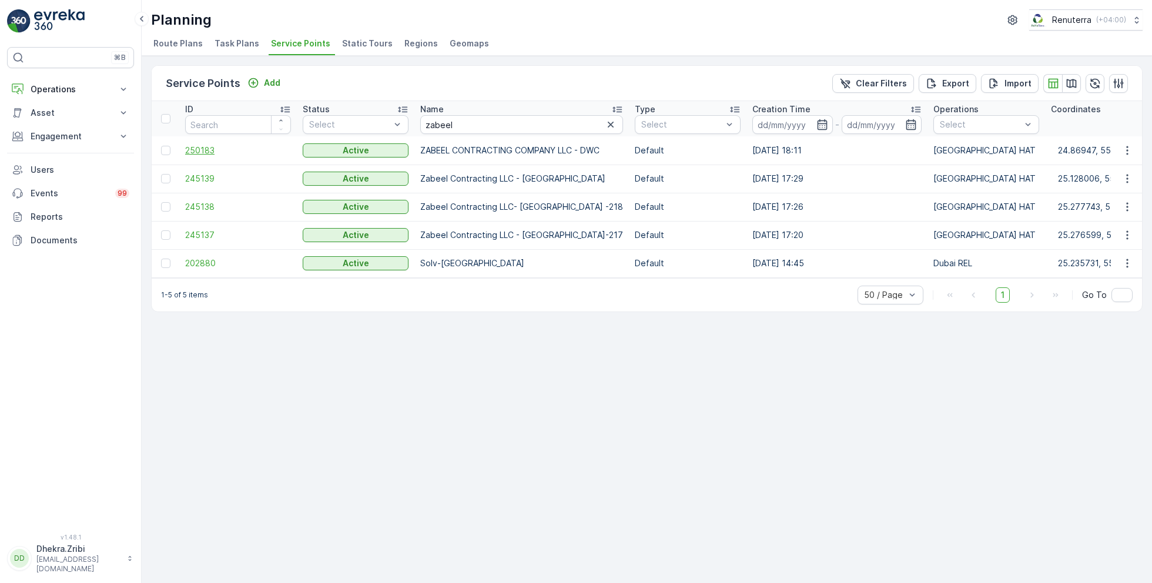
click at [208, 146] on span "250183" at bounding box center [238, 151] width 106 height 12
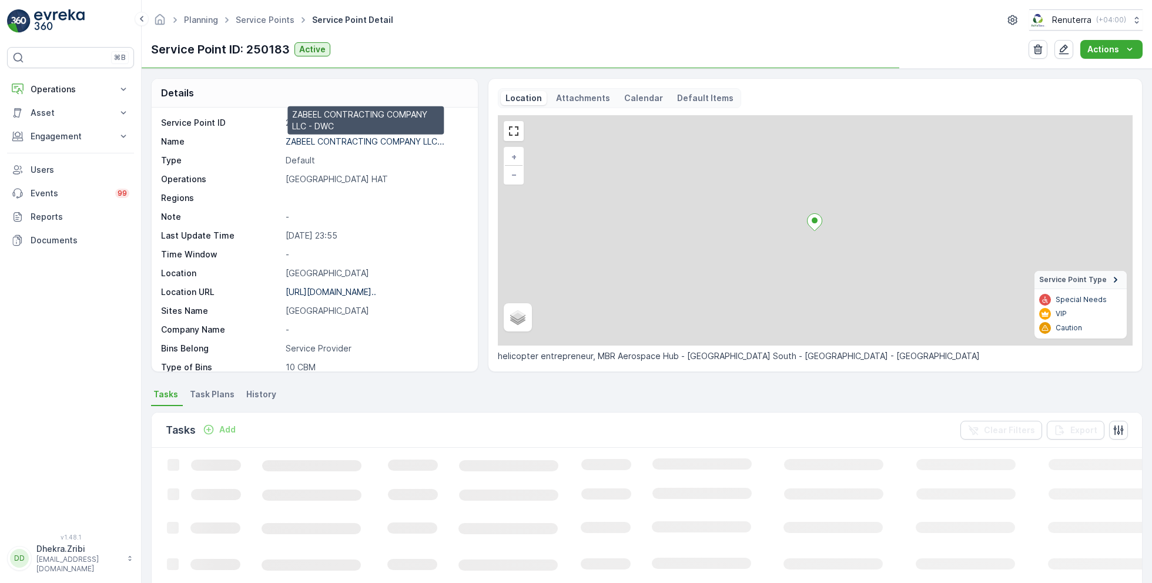
click at [347, 139] on p "ZABEEL CONTRACTING COMPANY LLC..." at bounding box center [365, 141] width 159 height 10
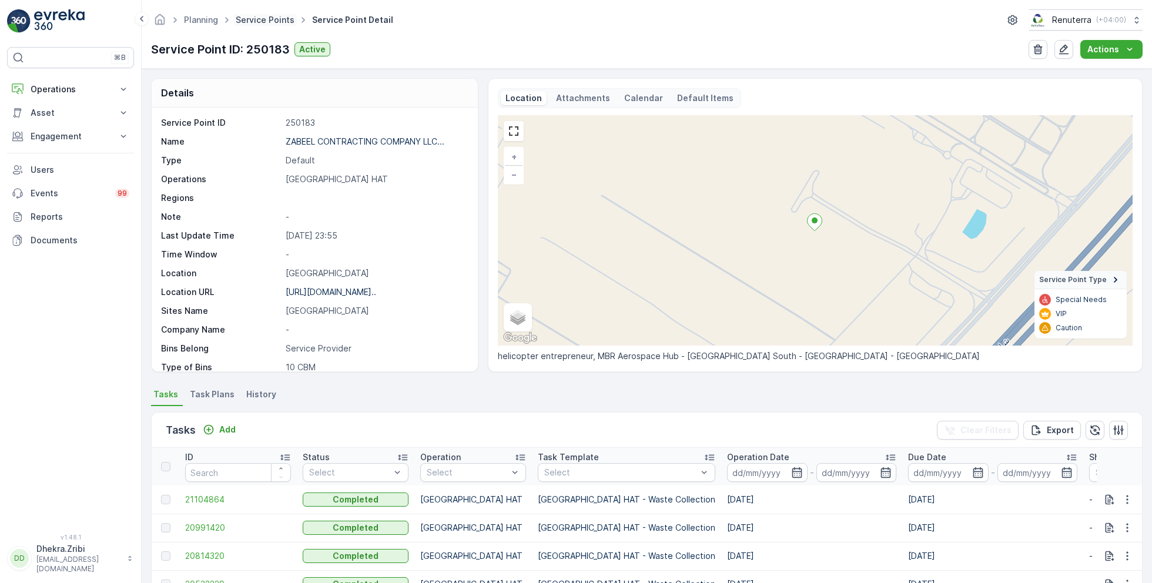
click at [275, 22] on link "Service Points" at bounding box center [265, 20] width 59 height 10
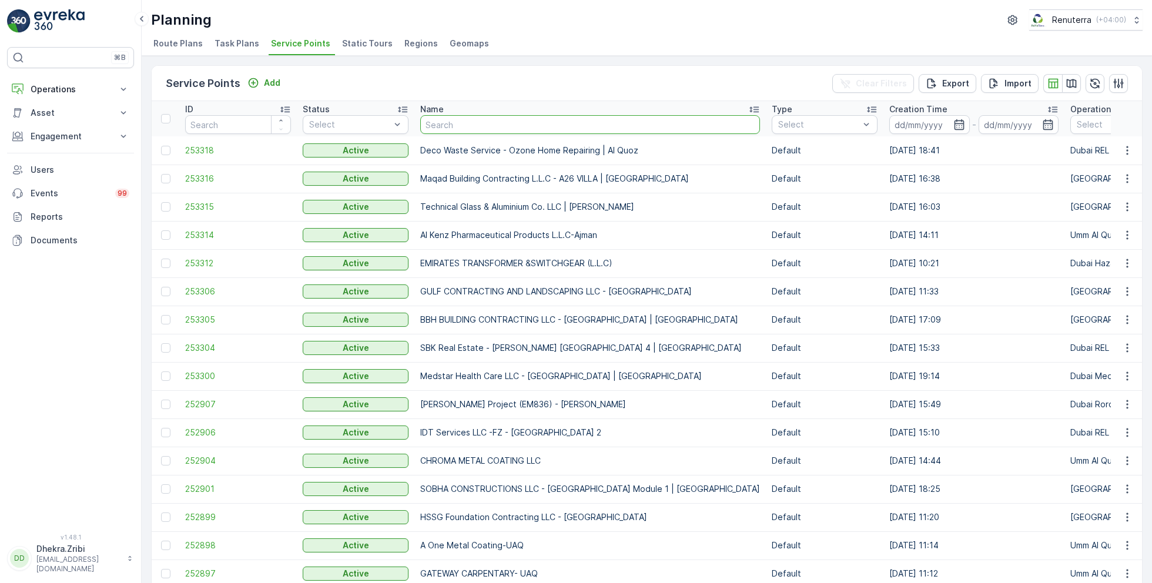
click at [463, 125] on input "text" at bounding box center [590, 124] width 340 height 19
type input "italian"
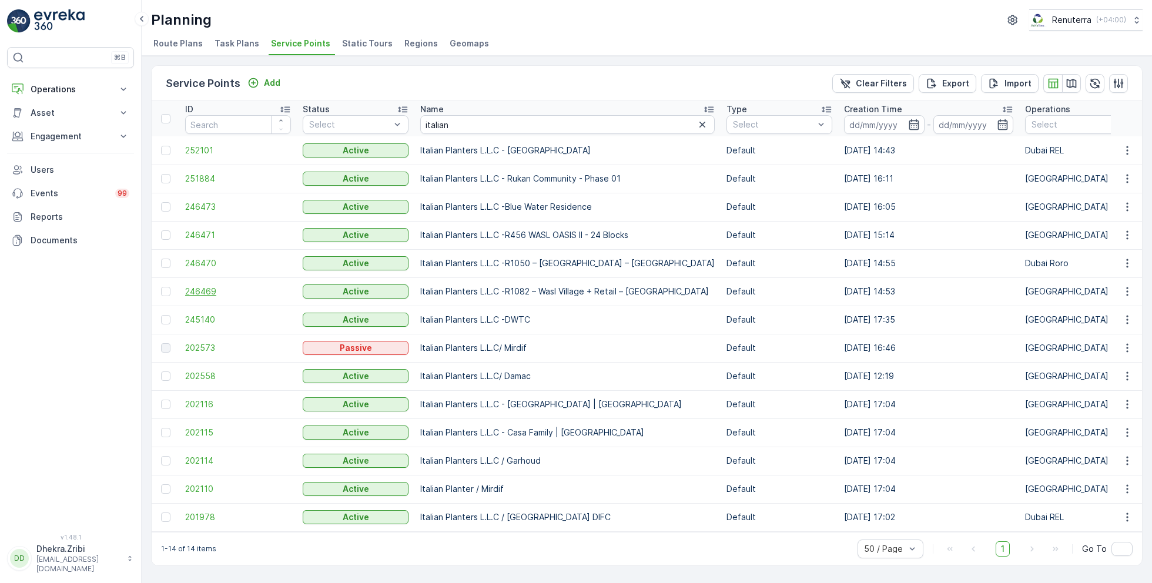
click at [212, 292] on span "246469" at bounding box center [238, 292] width 106 height 12
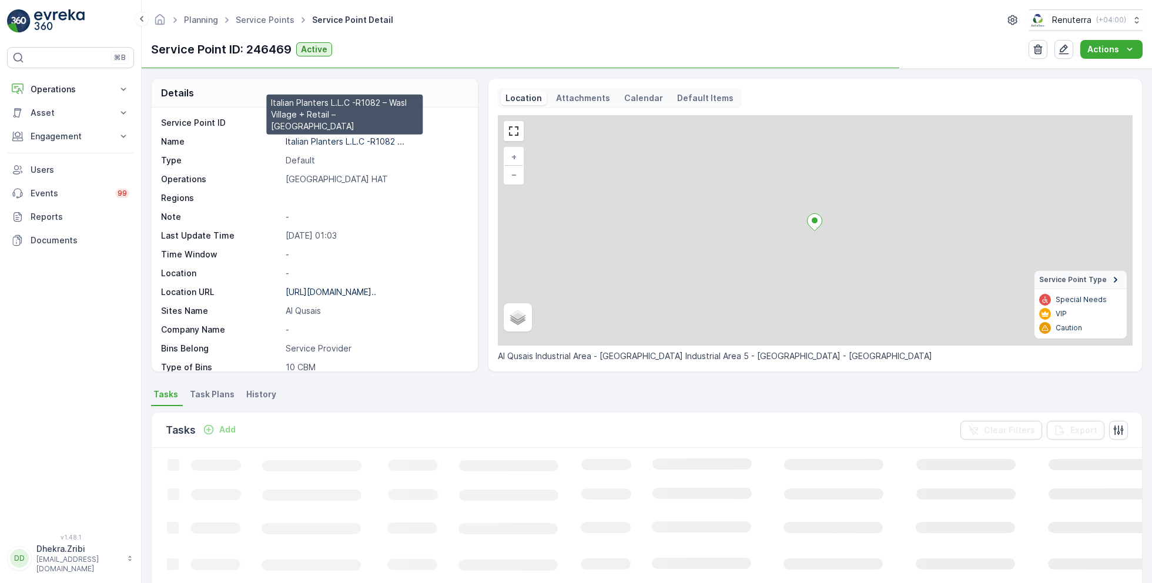
click at [357, 141] on p "Italian Planters L.L.C -R1082 ..." at bounding box center [345, 141] width 119 height 10
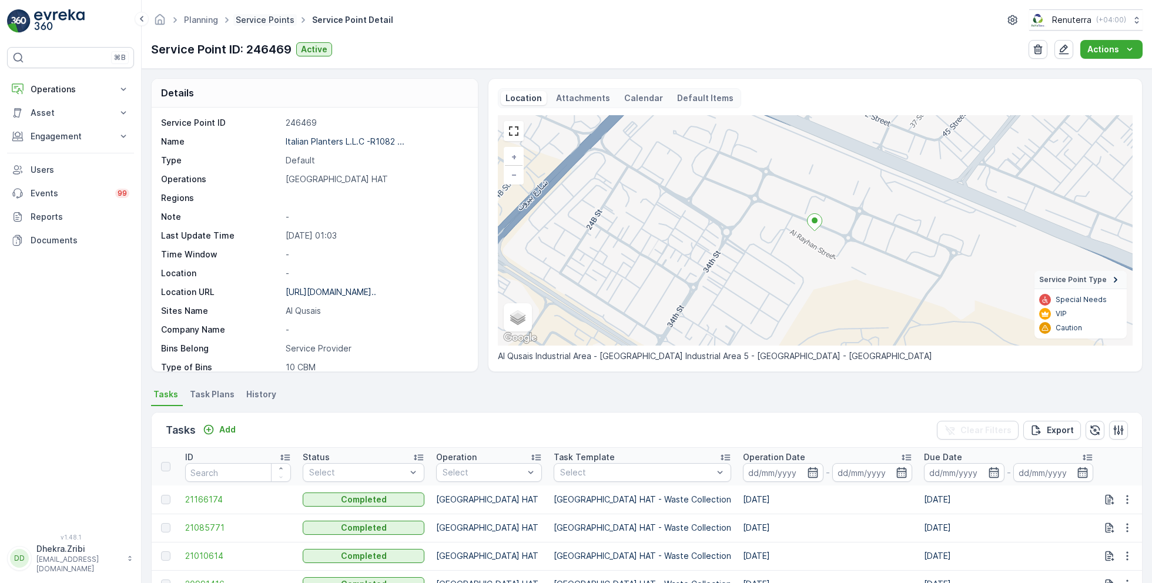
click at [282, 16] on link "Service Points" at bounding box center [265, 20] width 59 height 10
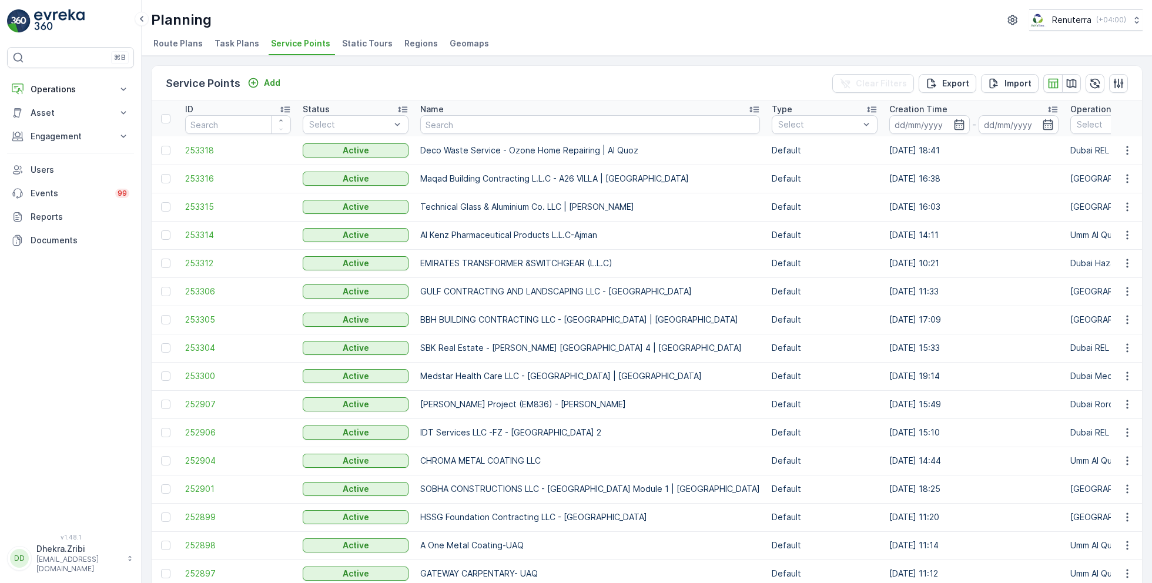
click at [481, 133] on th "Name" at bounding box center [590, 118] width 352 height 35
click at [481, 129] on input "text" at bounding box center [590, 124] width 340 height 19
type input "ira"
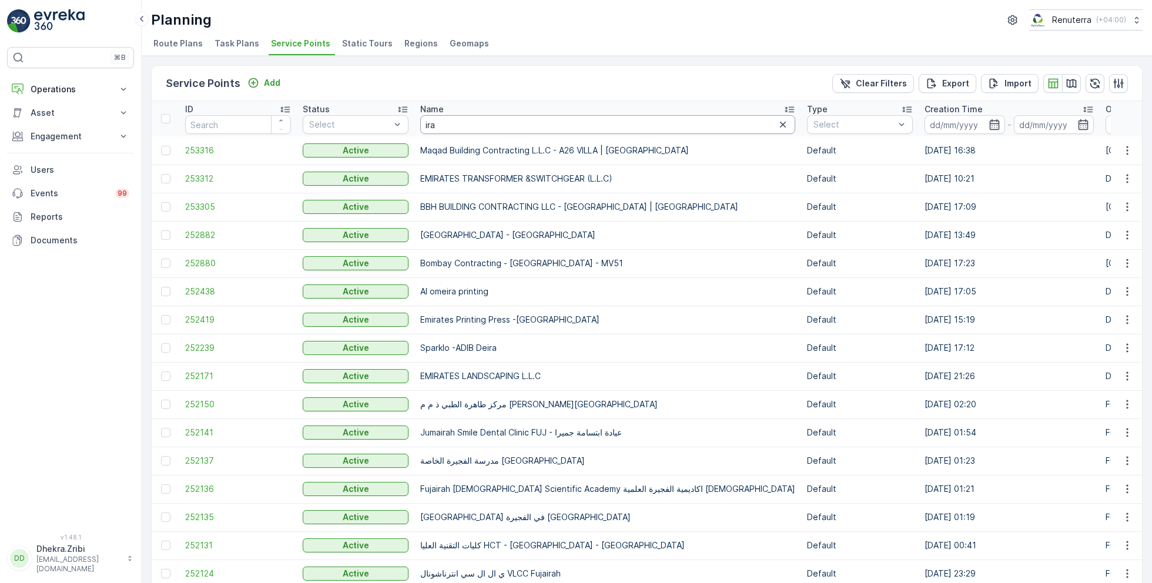
click at [457, 123] on input "ira" at bounding box center [607, 124] width 375 height 19
type input "iranian"
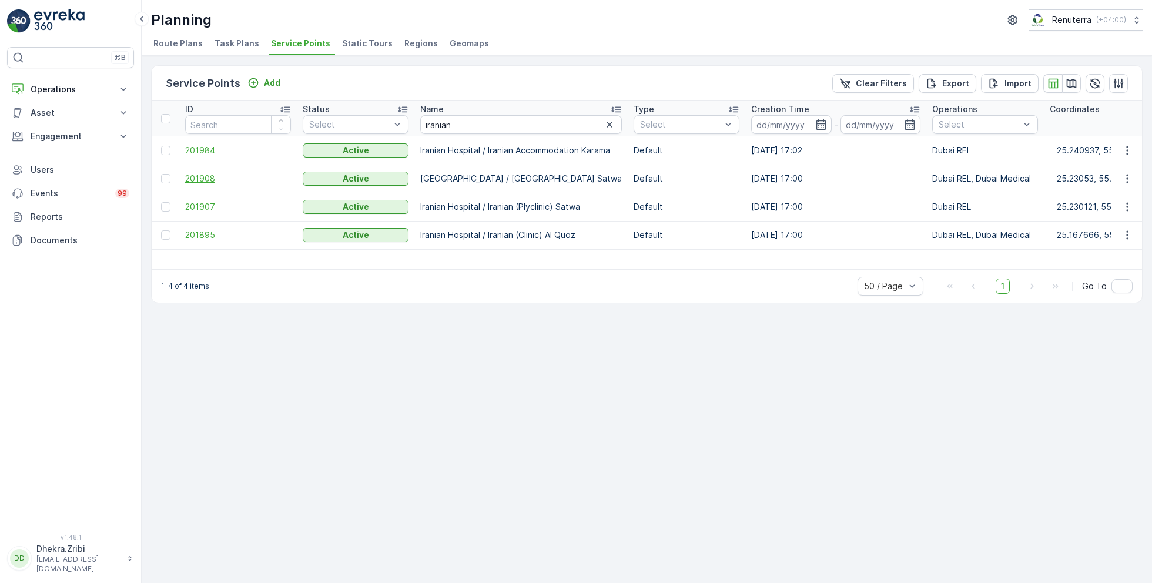
click at [207, 179] on span "201908" at bounding box center [238, 179] width 106 height 12
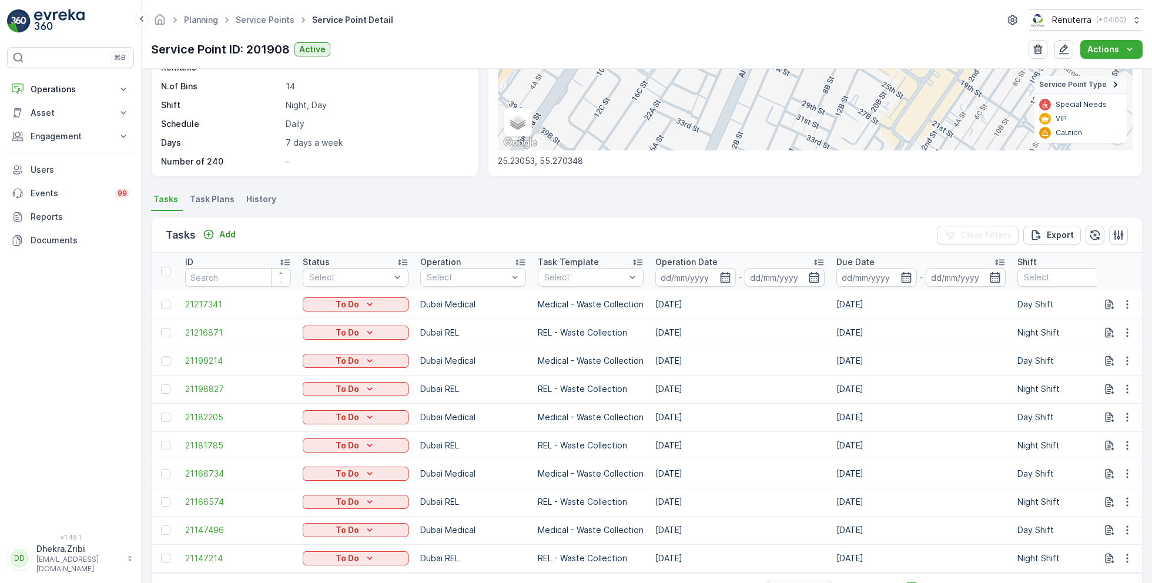
scroll to position [239, 0]
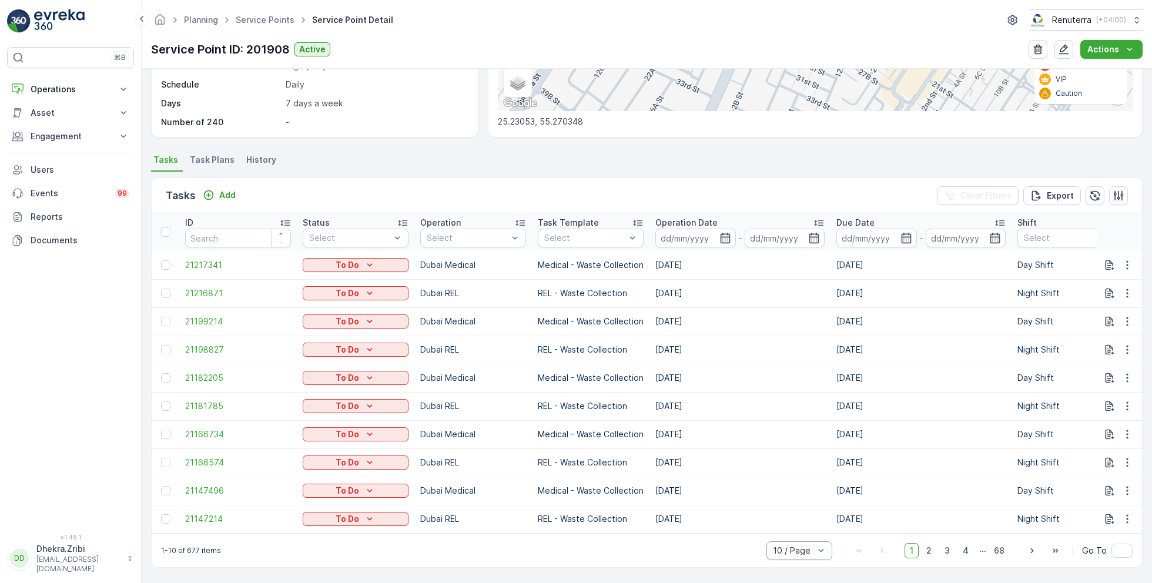
click at [815, 553] on div at bounding box center [794, 550] width 44 height 9
click at [798, 521] on span "50 / Page" at bounding box center [793, 524] width 39 height 9
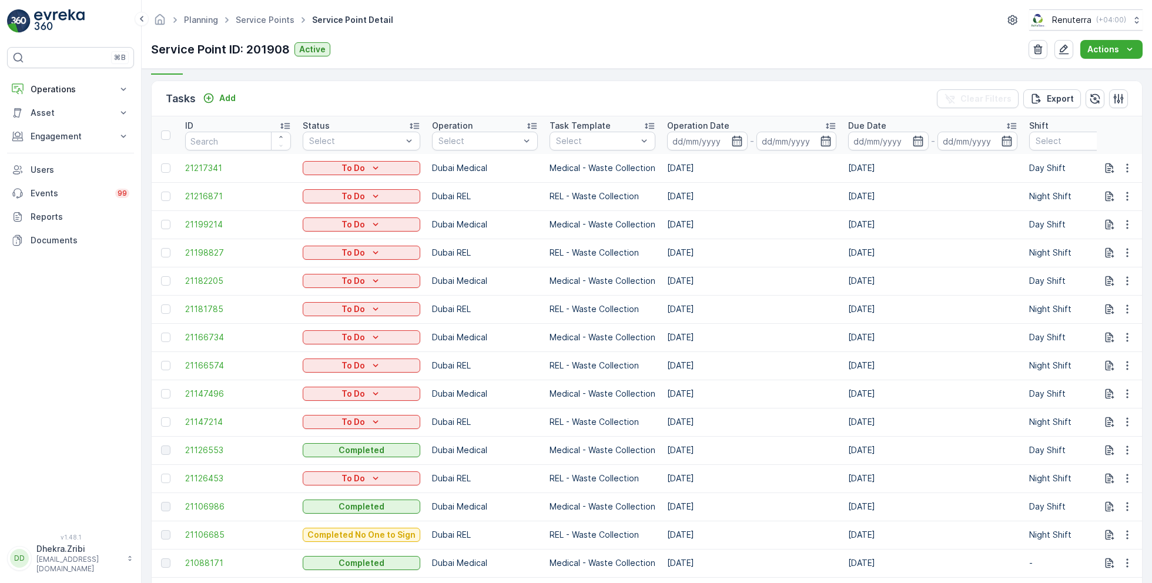
scroll to position [344, 0]
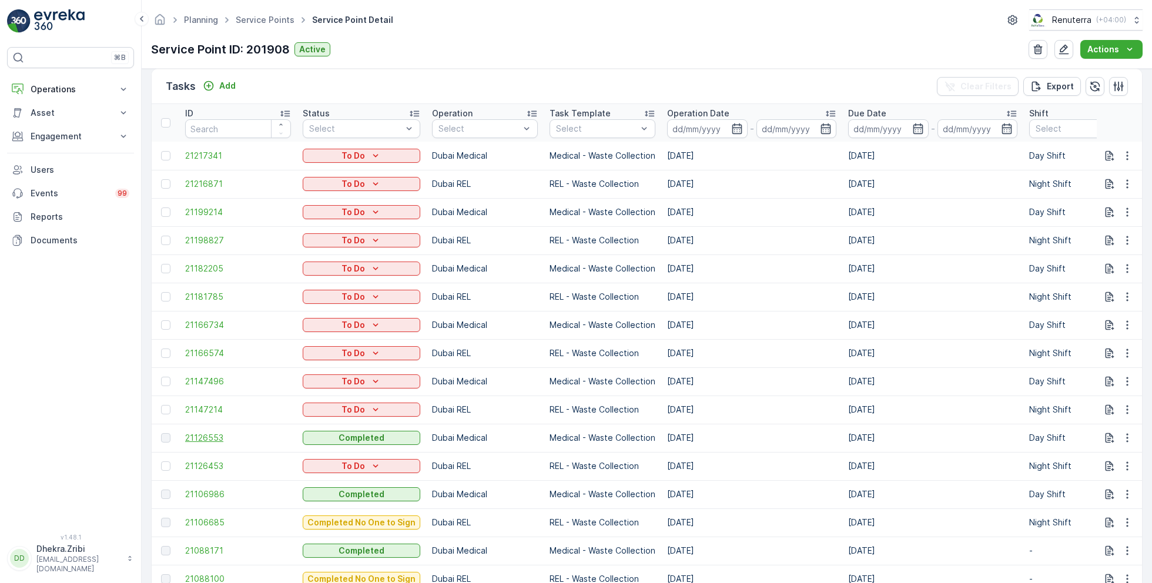
click at [206, 432] on span "21126553" at bounding box center [238, 438] width 106 height 12
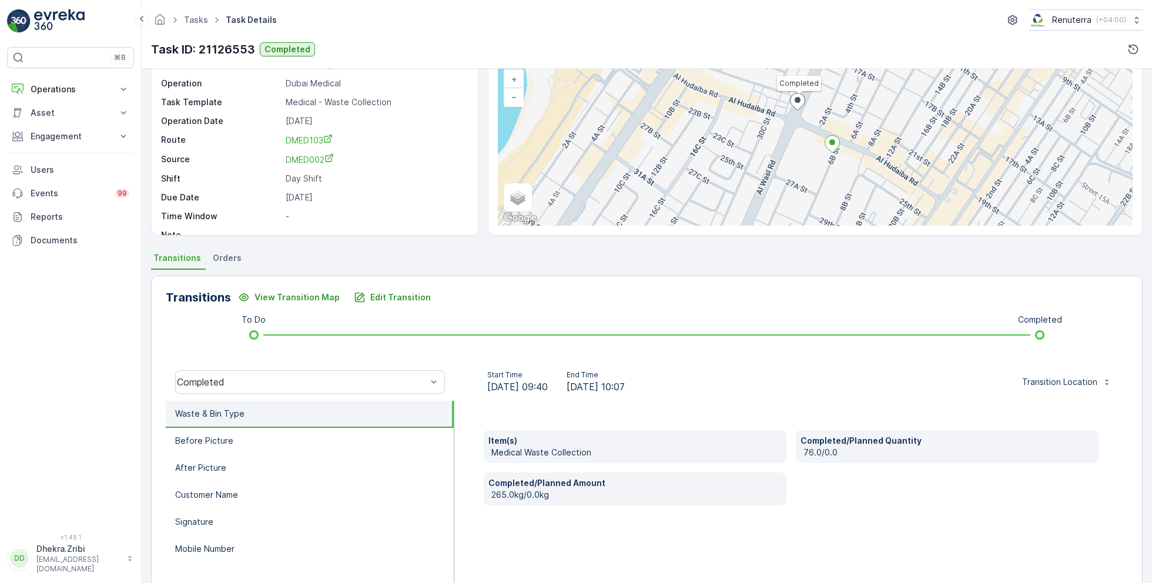
scroll to position [157, 0]
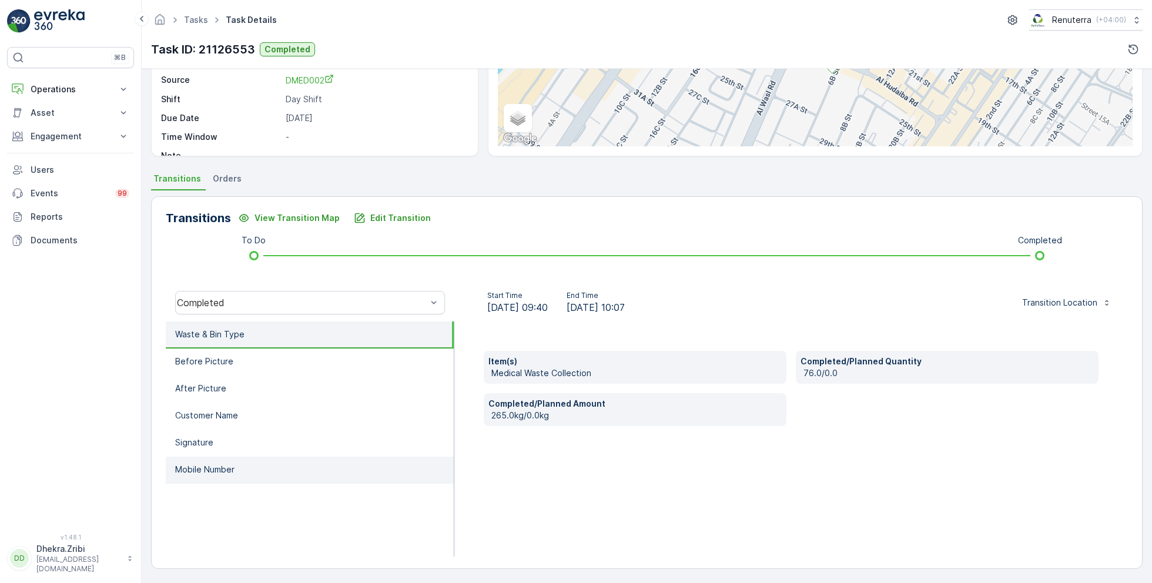
click at [240, 466] on li "Mobile Number" at bounding box center [310, 470] width 288 height 27
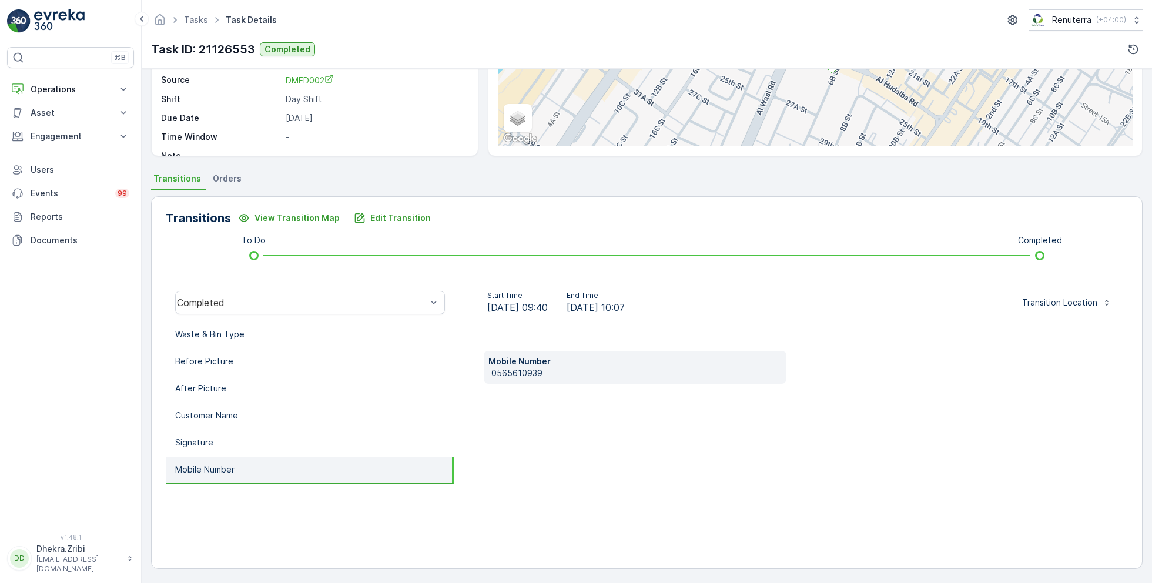
click at [510, 369] on p "0565610939" at bounding box center [636, 373] width 290 height 12
copy p "0565610939"
click at [377, 210] on button "Edit Transition" at bounding box center [392, 218] width 91 height 19
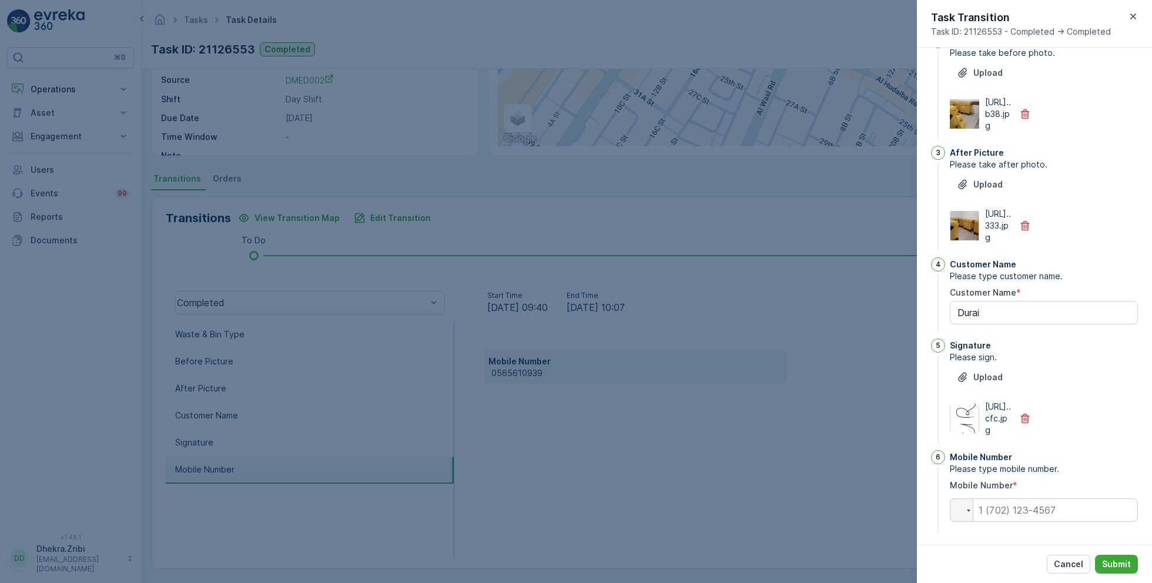
scroll to position [0, 0]
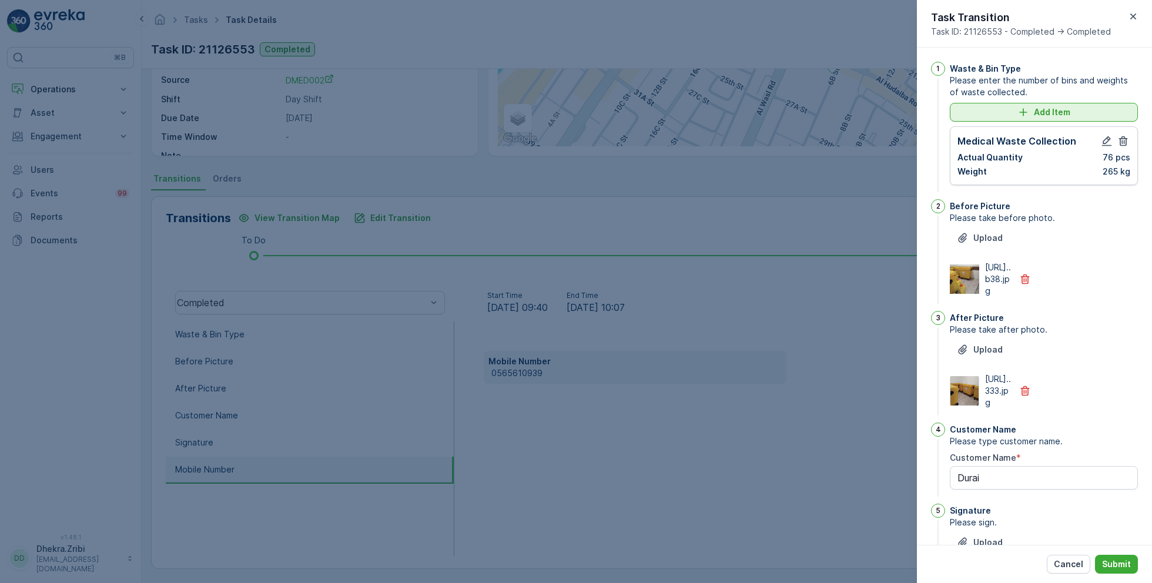
click at [1072, 113] on div "Add Item" at bounding box center [1044, 112] width 174 height 12
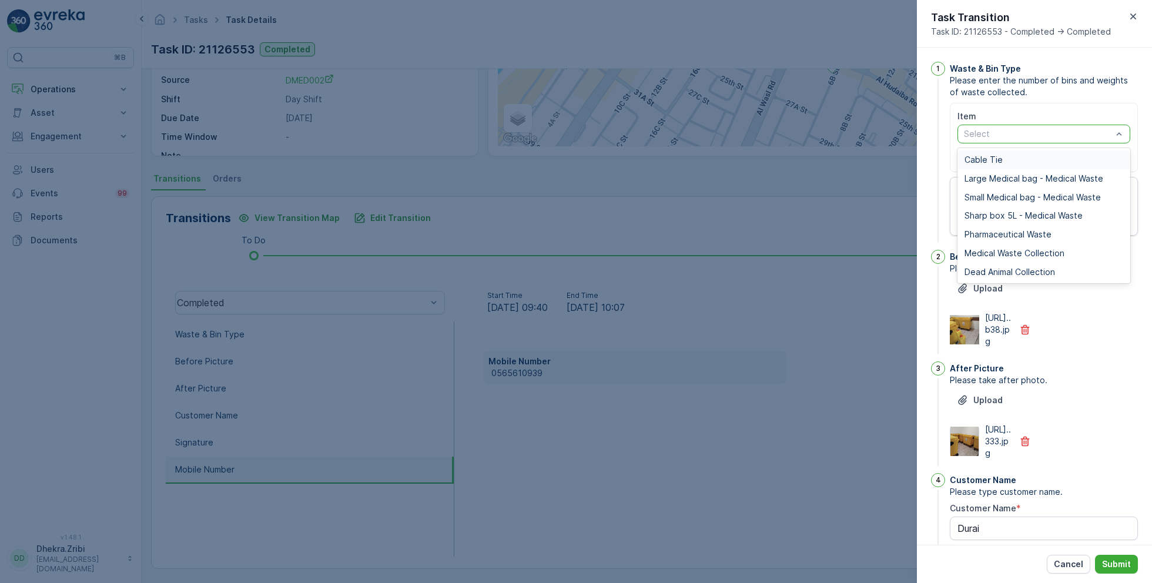
click at [1038, 133] on div at bounding box center [1038, 133] width 151 height 9
click at [1043, 177] on span "Large Medical bag - Medical Waste" at bounding box center [1034, 178] width 139 height 9
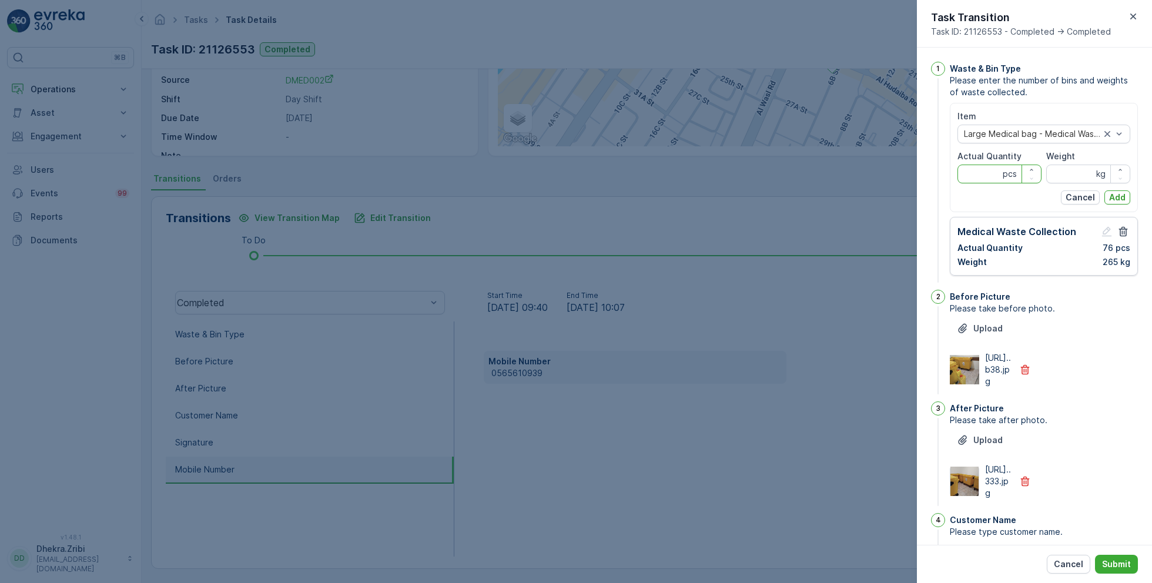
click at [986, 172] on Quantity "Actual Quantity" at bounding box center [1000, 174] width 84 height 19
type Quantity "1000"
click at [1068, 170] on input "Weight" at bounding box center [1088, 174] width 84 height 19
type input "0"
click at [1119, 198] on p "Add" at bounding box center [1117, 198] width 16 height 12
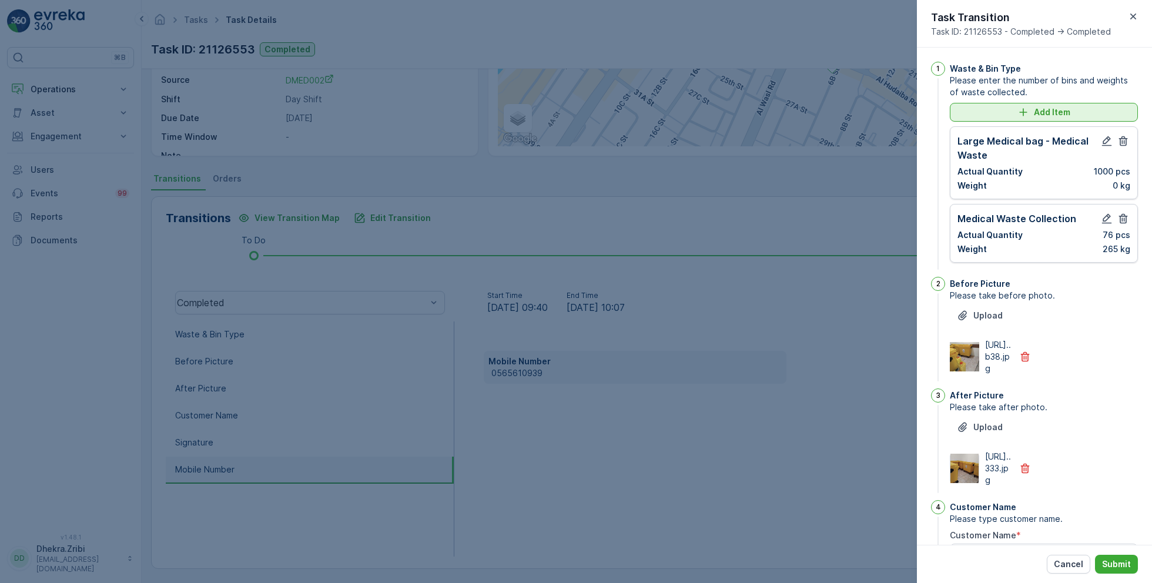
click at [1051, 113] on p "Add Item" at bounding box center [1052, 112] width 36 height 12
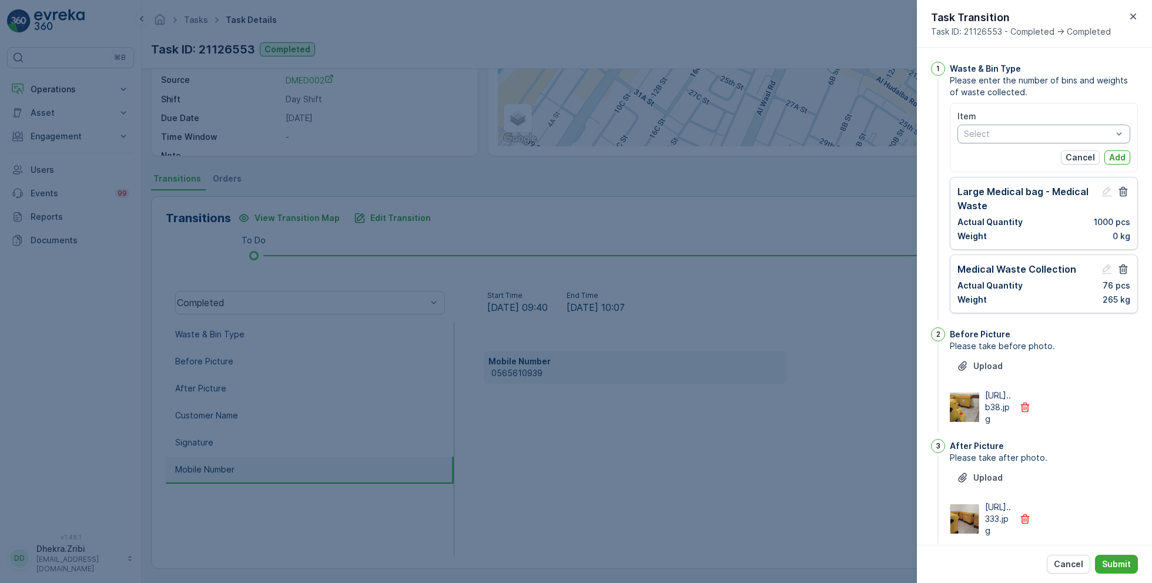
click at [1051, 136] on div at bounding box center [1038, 133] width 151 height 9
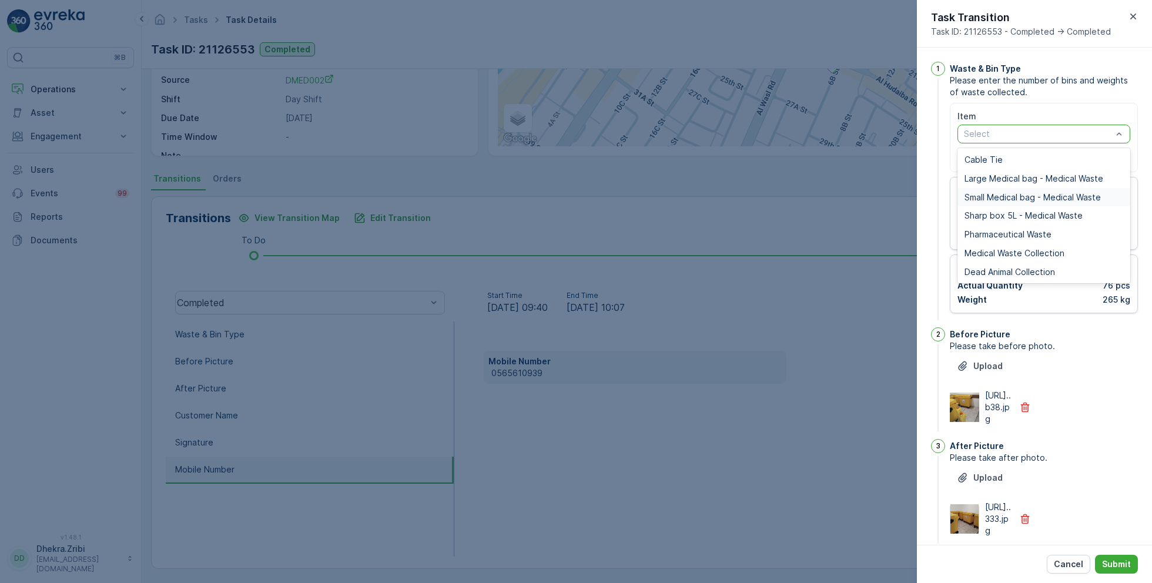
click at [1046, 198] on span "Small Medical bag - Medical Waste" at bounding box center [1033, 197] width 136 height 9
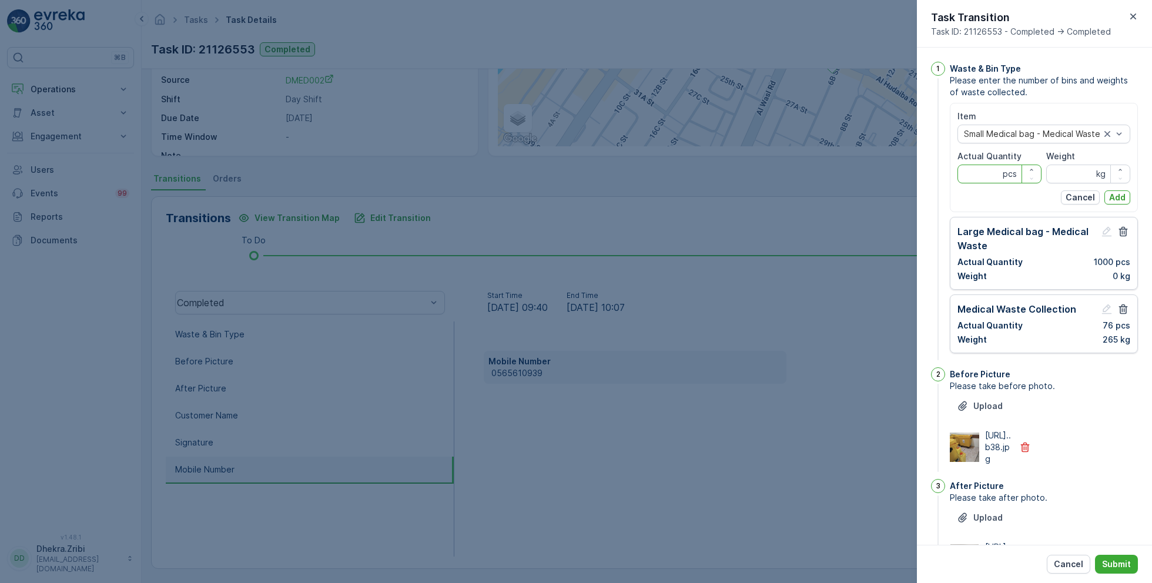
click at [986, 176] on Quantity "Actual Quantity" at bounding box center [1000, 174] width 84 height 19
type Quantity "1000"
click at [1071, 175] on input "Weight" at bounding box center [1088, 174] width 84 height 19
type input "0"
click at [1116, 196] on p "Add" at bounding box center [1117, 198] width 16 height 12
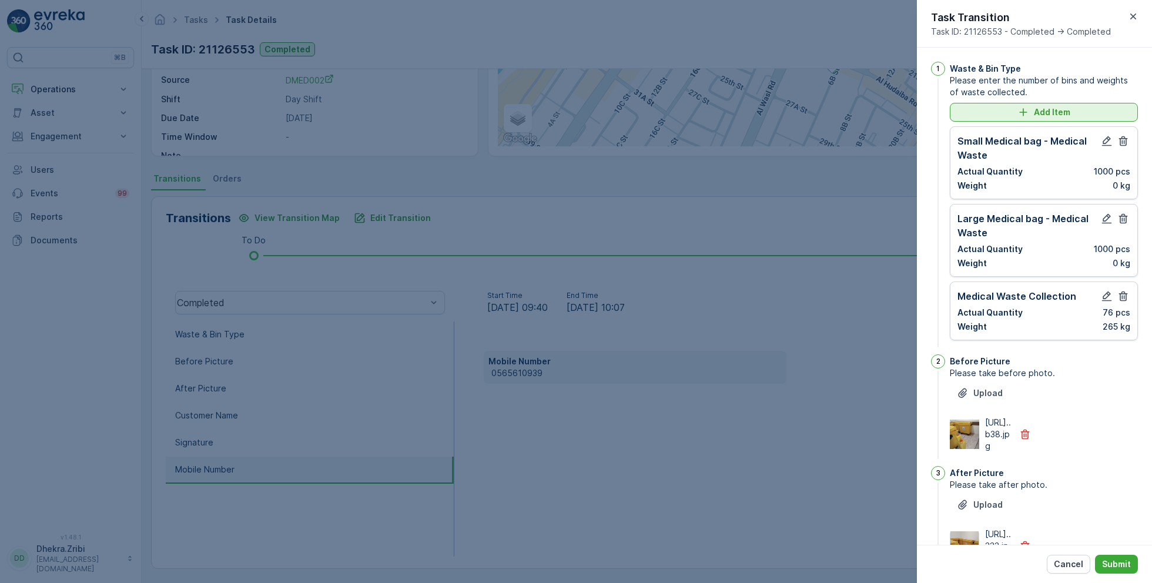
click at [1042, 108] on p "Add Item" at bounding box center [1052, 112] width 36 height 12
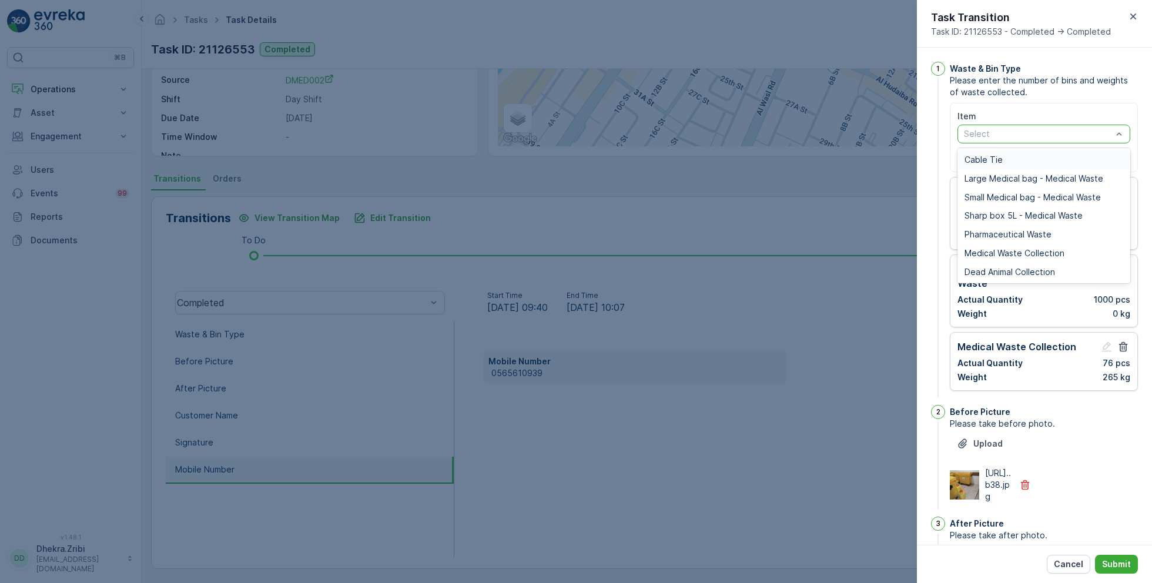
click at [1017, 132] on div at bounding box center [1038, 133] width 151 height 9
click at [1009, 158] on div "Cable Tie" at bounding box center [1044, 159] width 159 height 9
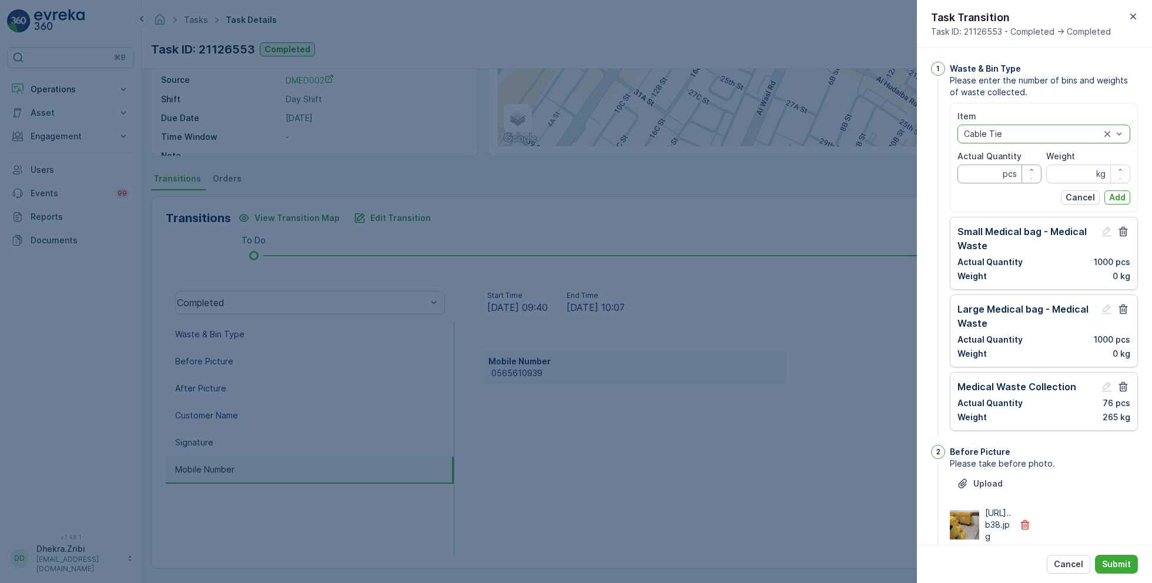
click at [986, 176] on Quantity "Actual Quantity" at bounding box center [1000, 174] width 84 height 19
type Quantity "2000"
click at [1064, 173] on input "Weight" at bounding box center [1088, 174] width 84 height 19
type input "0"
click at [1112, 196] on p "Add" at bounding box center [1117, 198] width 16 height 12
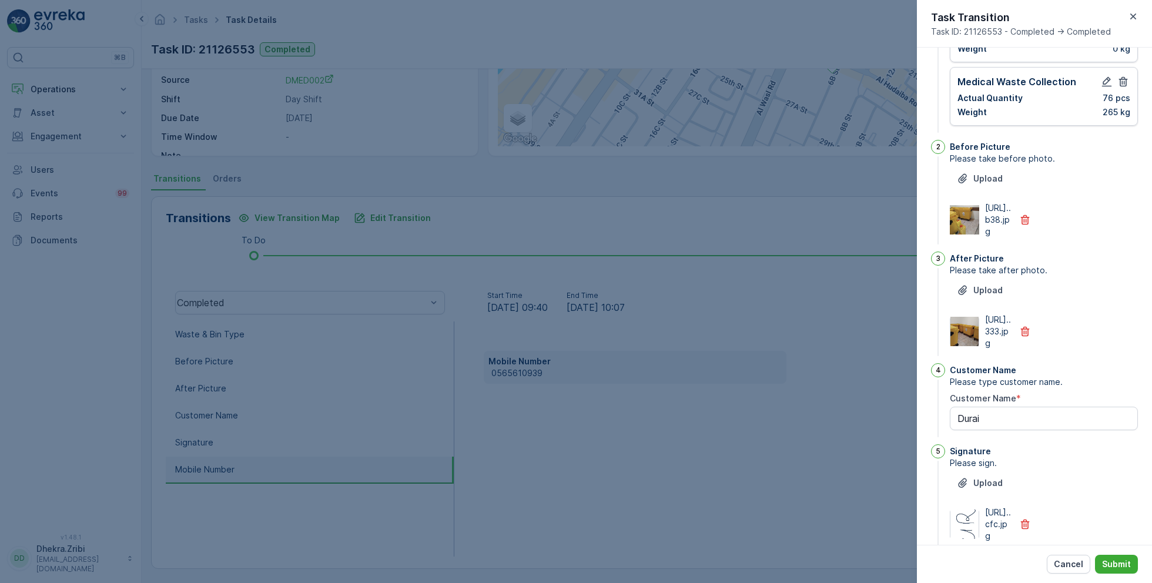
scroll to position [457, 0]
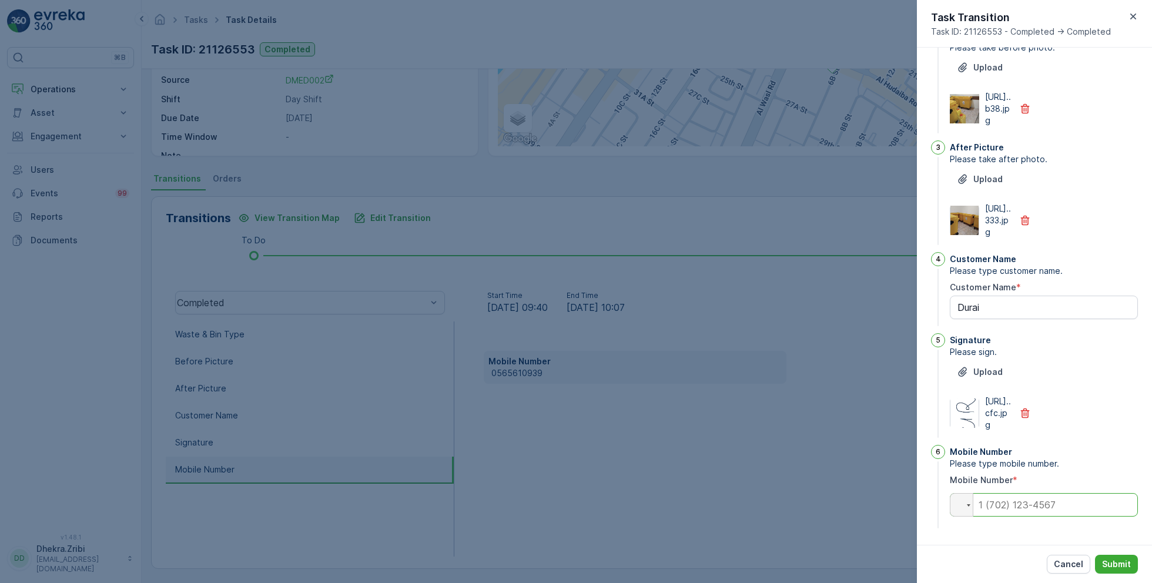
click at [1031, 504] on input "tel" at bounding box center [1044, 505] width 188 height 24
click at [1013, 510] on input "tel" at bounding box center [1044, 505] width 188 height 24
click at [1121, 225] on div "1 Waste & Bin Type Please enter the number of bins and weights of waste collect…" at bounding box center [1034, 102] width 207 height 858
click at [1004, 504] on input "tel" at bounding box center [1044, 505] width 188 height 24
type input "0565610939"
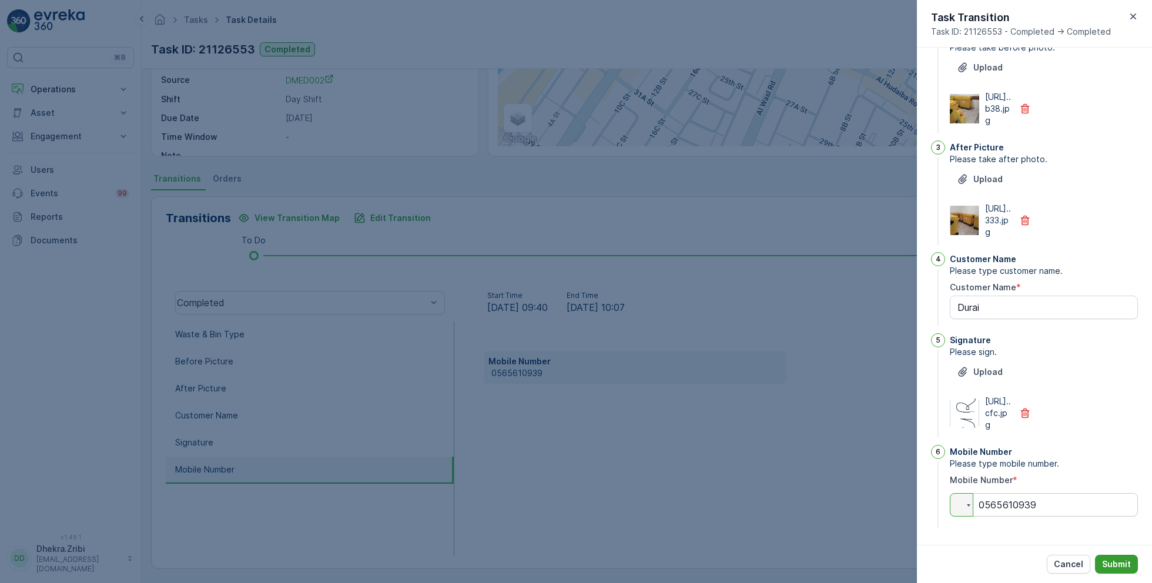
click at [1131, 571] on button "Submit" at bounding box center [1116, 564] width 43 height 19
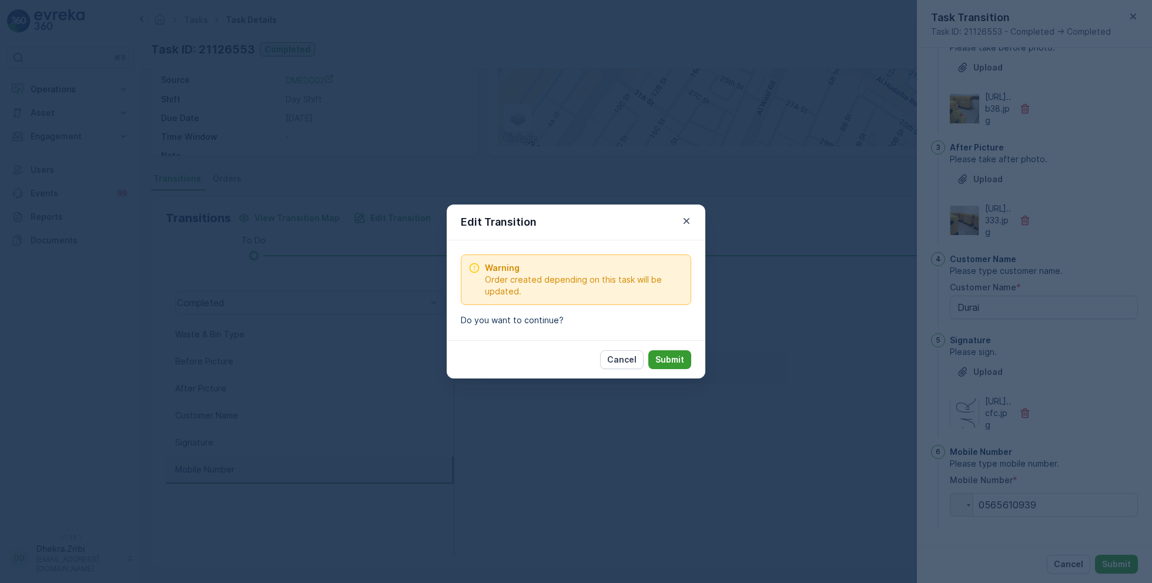
click at [681, 358] on p "Submit" at bounding box center [670, 360] width 29 height 12
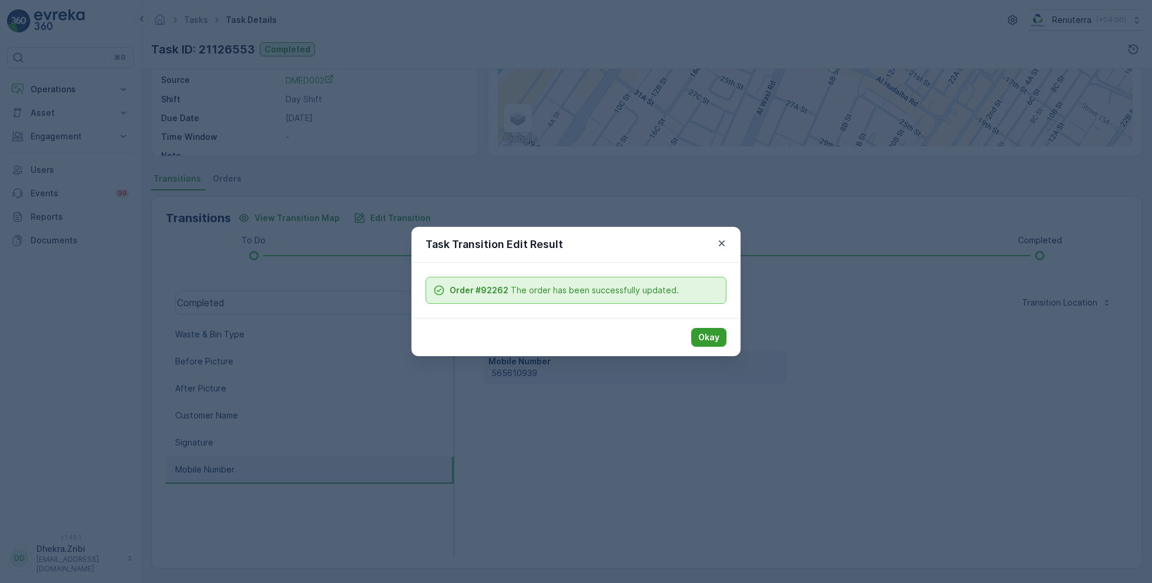
click at [715, 339] on p "Okay" at bounding box center [708, 338] width 21 height 12
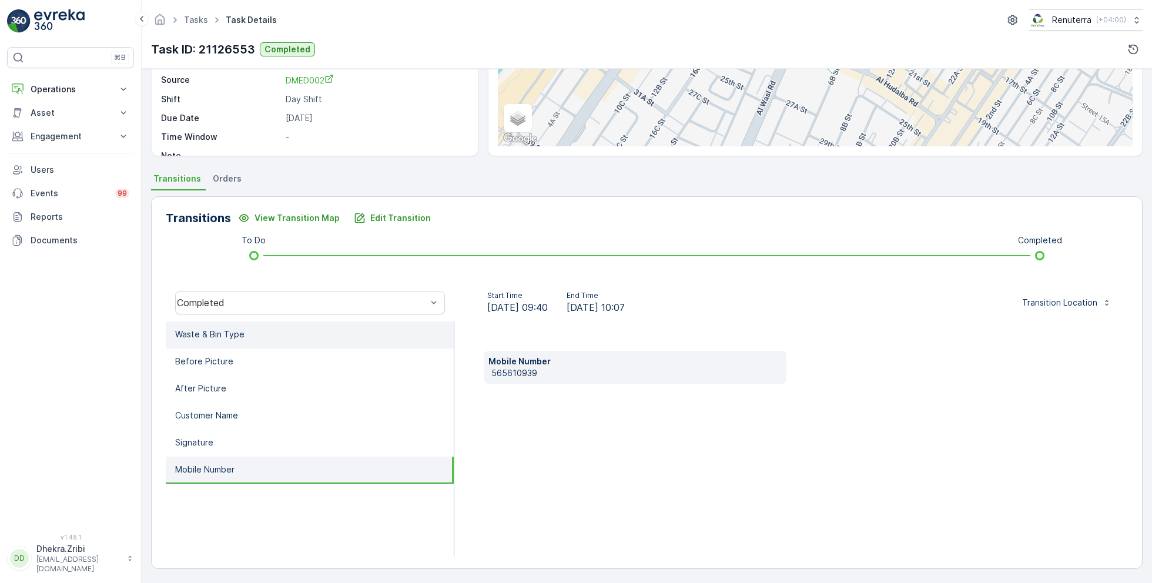
click at [325, 336] on li "Waste & Bin Type" at bounding box center [310, 335] width 288 height 27
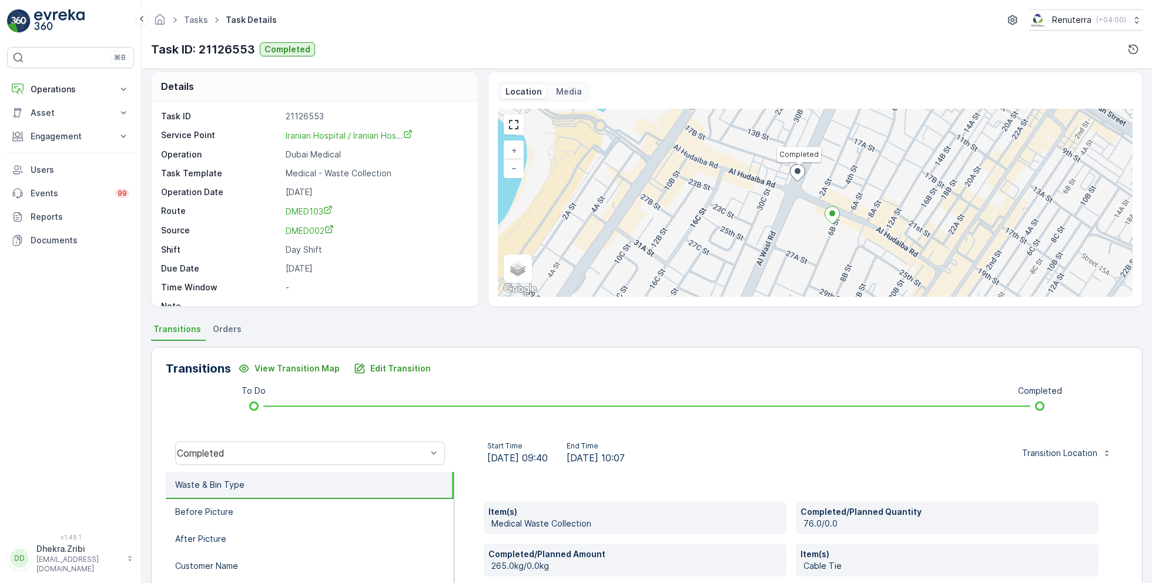
scroll to position [0, 0]
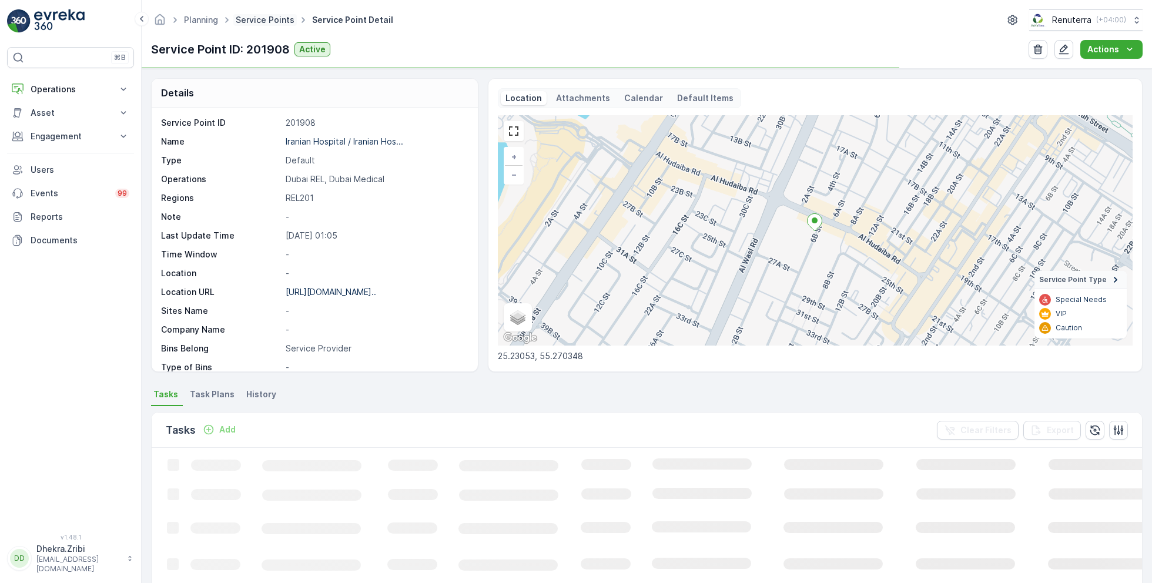
click at [259, 16] on link "Service Points" at bounding box center [265, 20] width 59 height 10
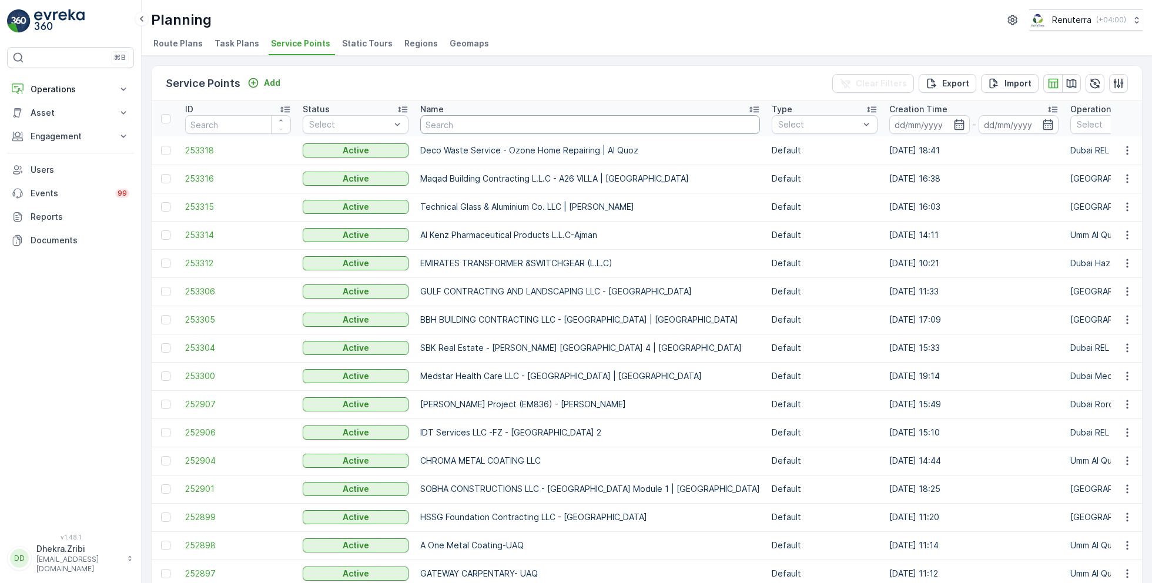
click at [491, 122] on input "text" at bounding box center [590, 124] width 340 height 19
type input "IDT"
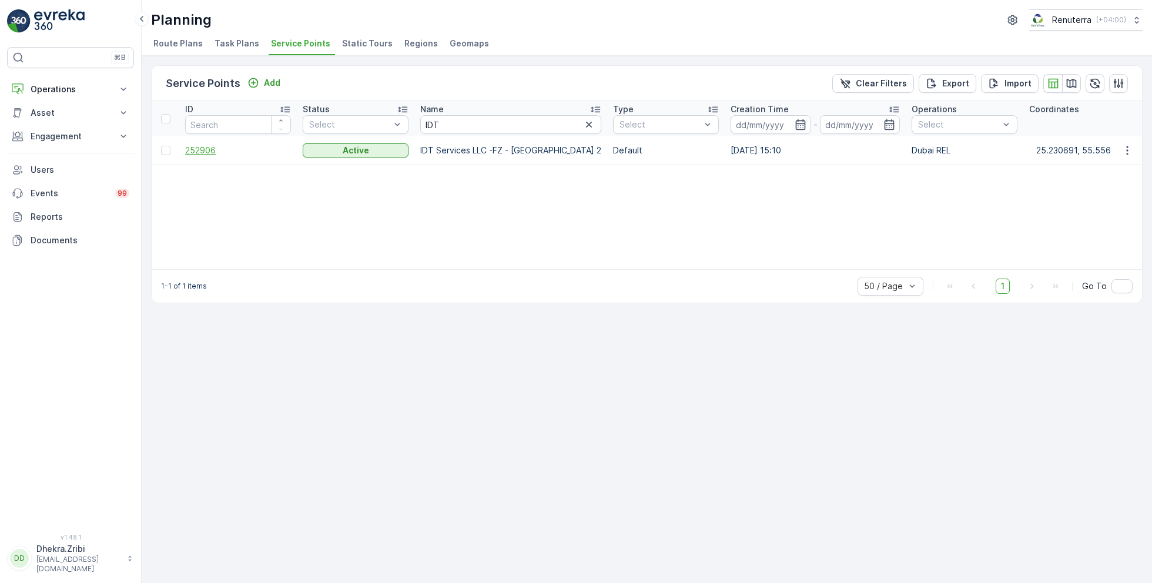
click at [209, 147] on span "252906" at bounding box center [238, 151] width 106 height 12
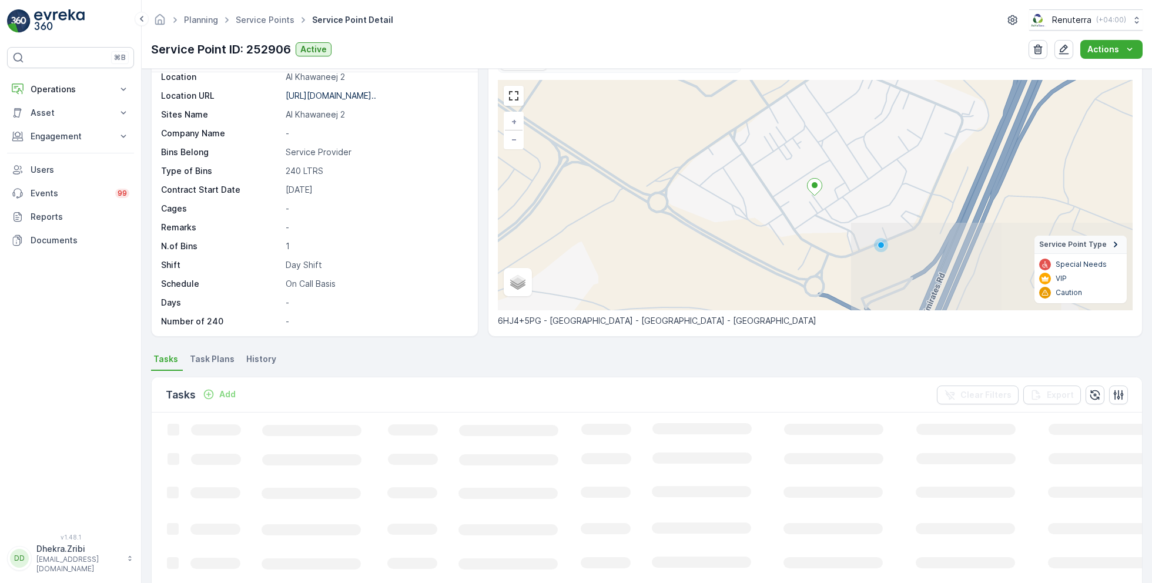
scroll to position [38, 0]
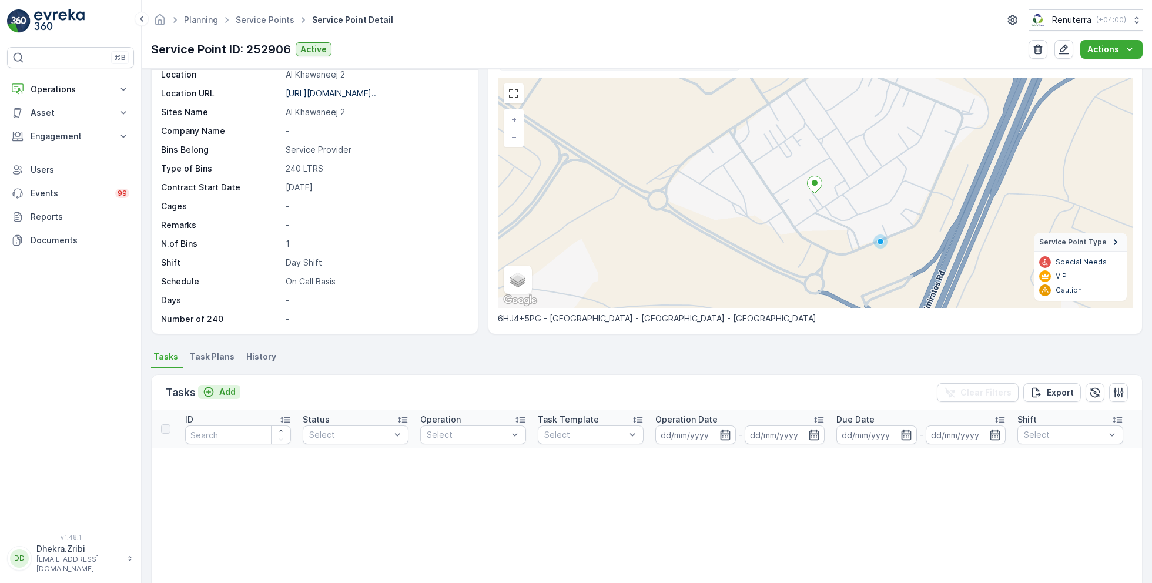
click at [230, 390] on p "Add" at bounding box center [227, 392] width 16 height 12
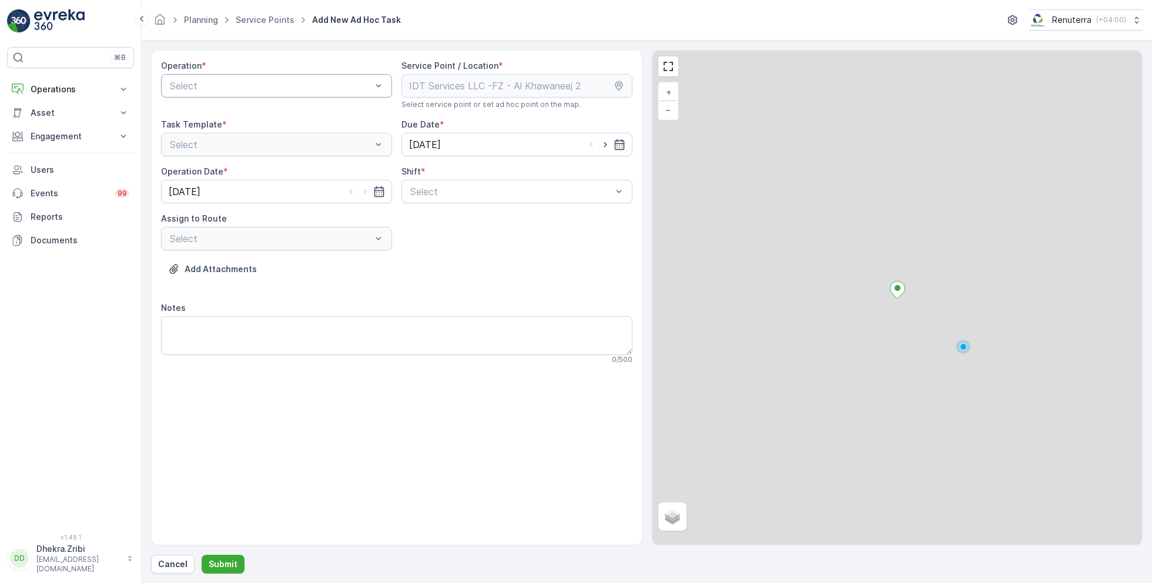
click at [291, 88] on div at bounding box center [271, 86] width 204 height 11
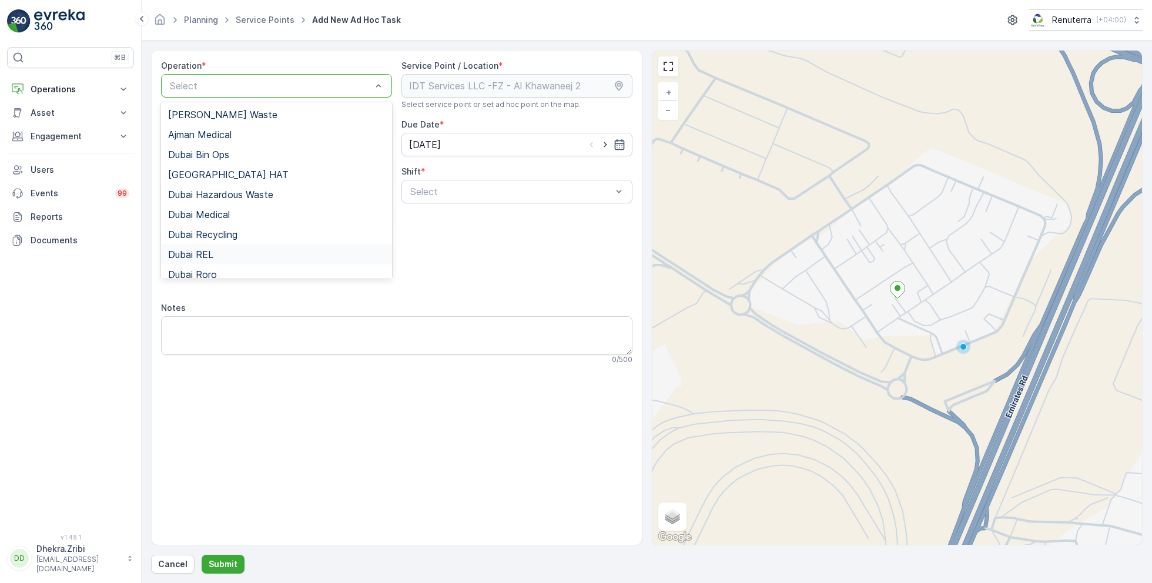
click at [223, 254] on div "Dubai REL" at bounding box center [276, 254] width 217 height 11
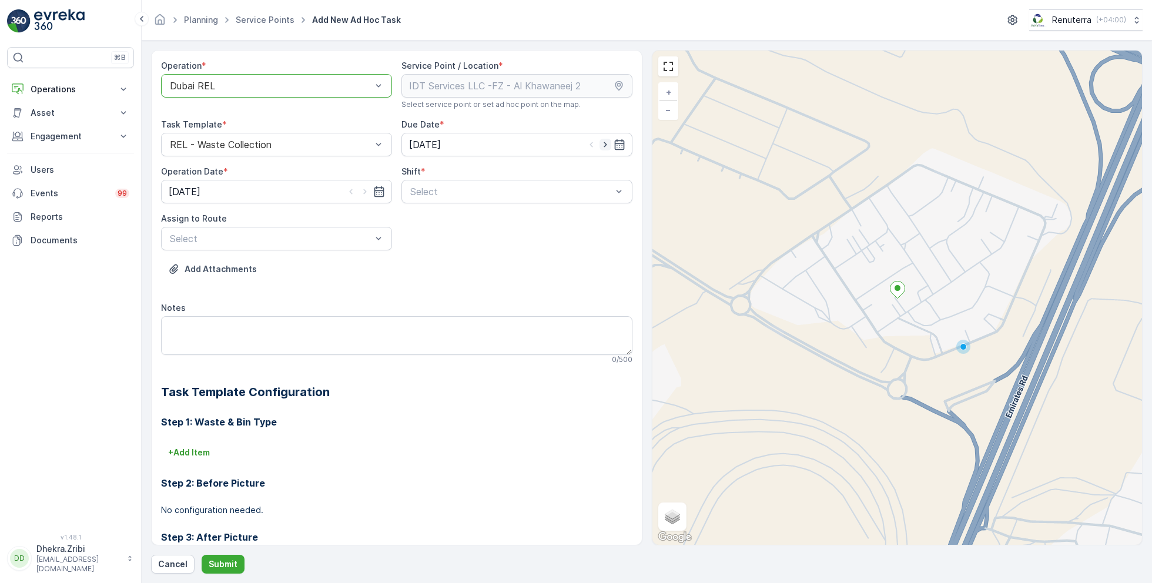
click at [602, 143] on icon "button" at bounding box center [606, 145] width 12 height 12
type input "27.08.2025"
click at [362, 189] on icon "button" at bounding box center [365, 192] width 12 height 12
type input "27.08.2025"
click at [445, 192] on div at bounding box center [511, 191] width 204 height 11
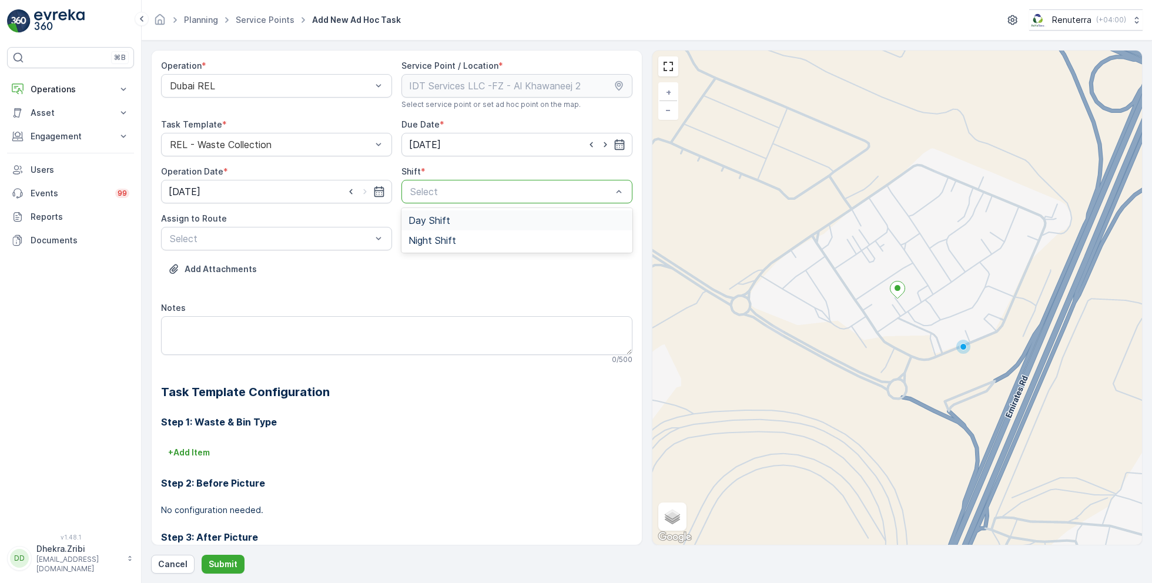
click at [432, 223] on span "Day Shift" at bounding box center [430, 220] width 42 height 11
click at [326, 240] on div at bounding box center [271, 238] width 204 height 11
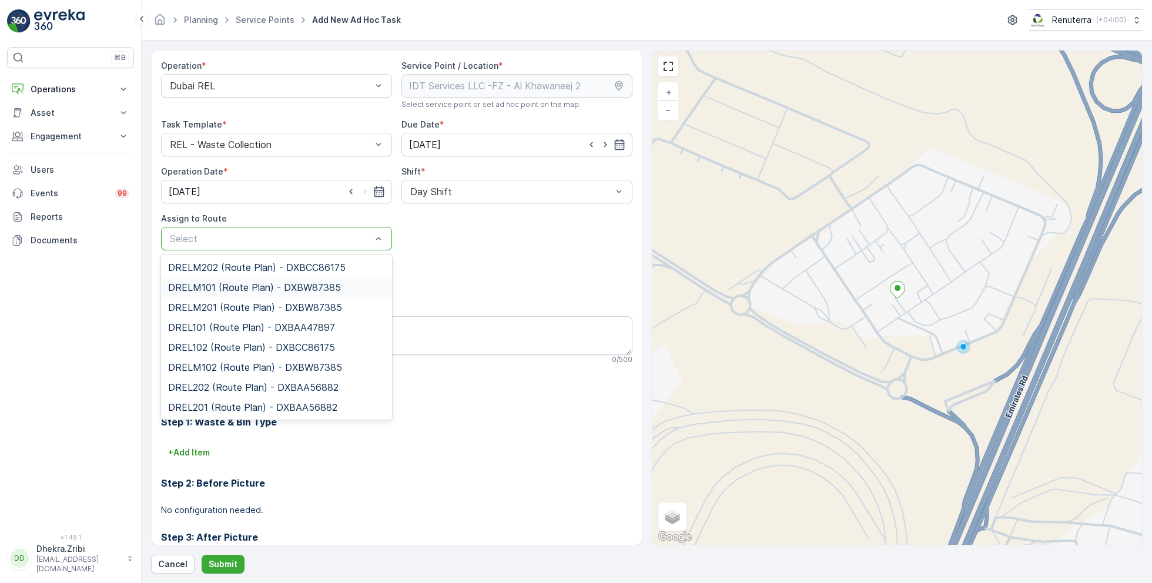
click at [230, 286] on span "DRELM101 (Route Plan) - DXBW87385" at bounding box center [254, 287] width 173 height 11
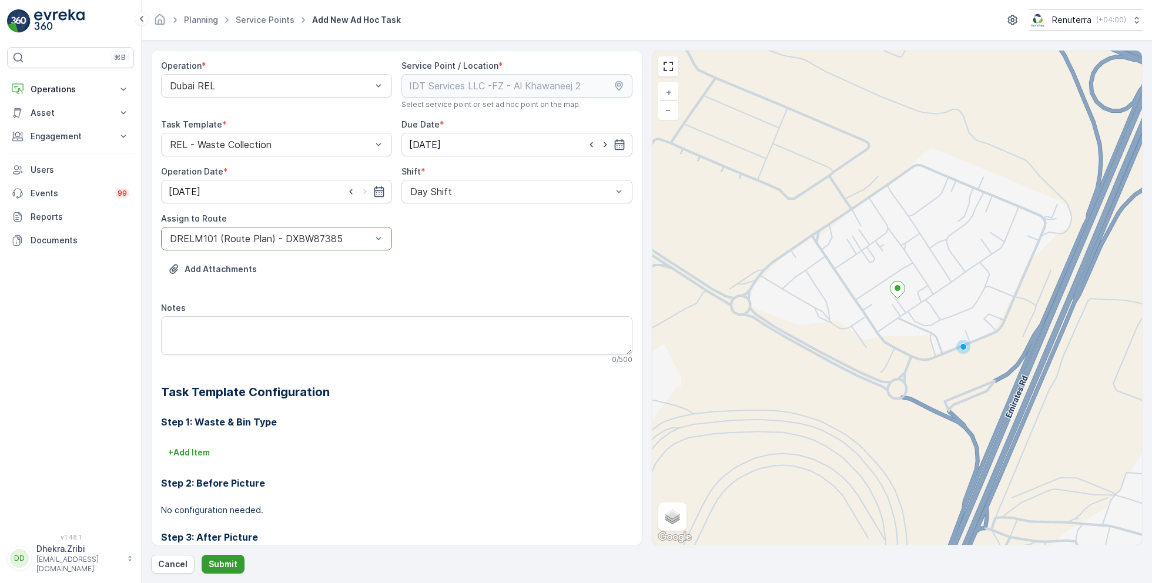
click at [222, 568] on p "Submit" at bounding box center [223, 565] width 29 height 12
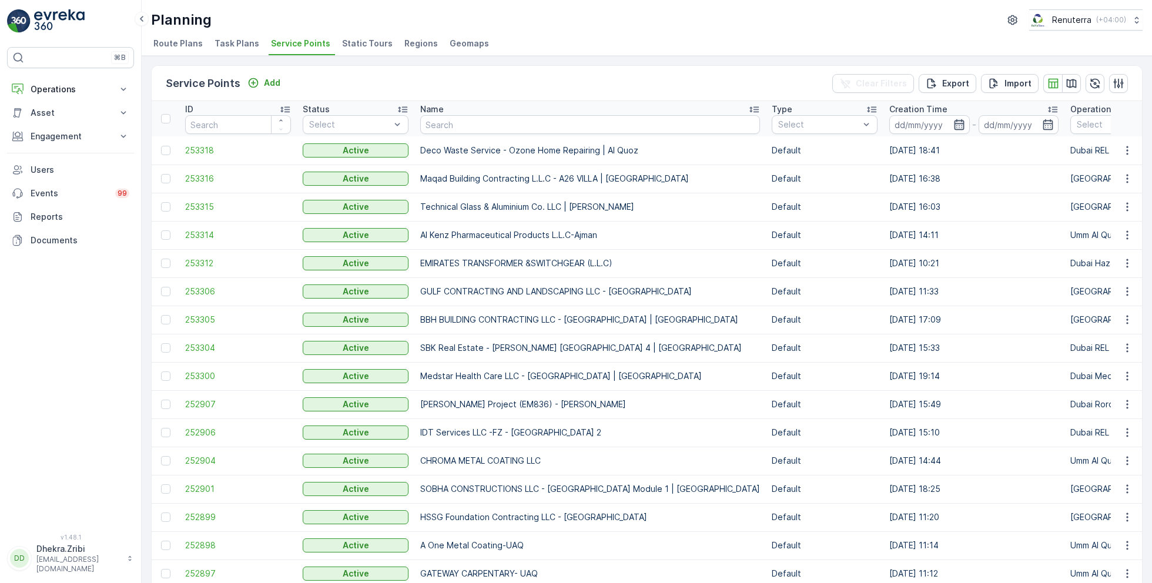
click at [954, 129] on icon "button" at bounding box center [959, 124] width 10 height 11
click at [608, 58] on div "Service Points Add Clear Filters Export Import ID Status Select Name Type Selec…" at bounding box center [647, 319] width 1011 height 527
click at [544, 123] on input "text" at bounding box center [590, 124] width 340 height 19
type input "emirates"
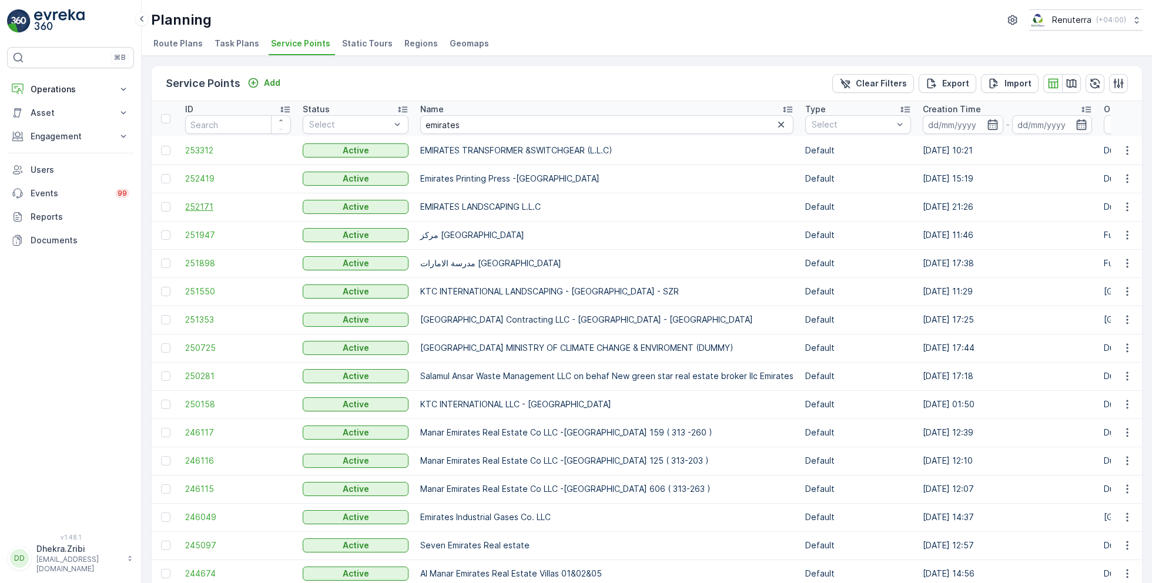
click at [209, 205] on span "252171" at bounding box center [238, 207] width 106 height 12
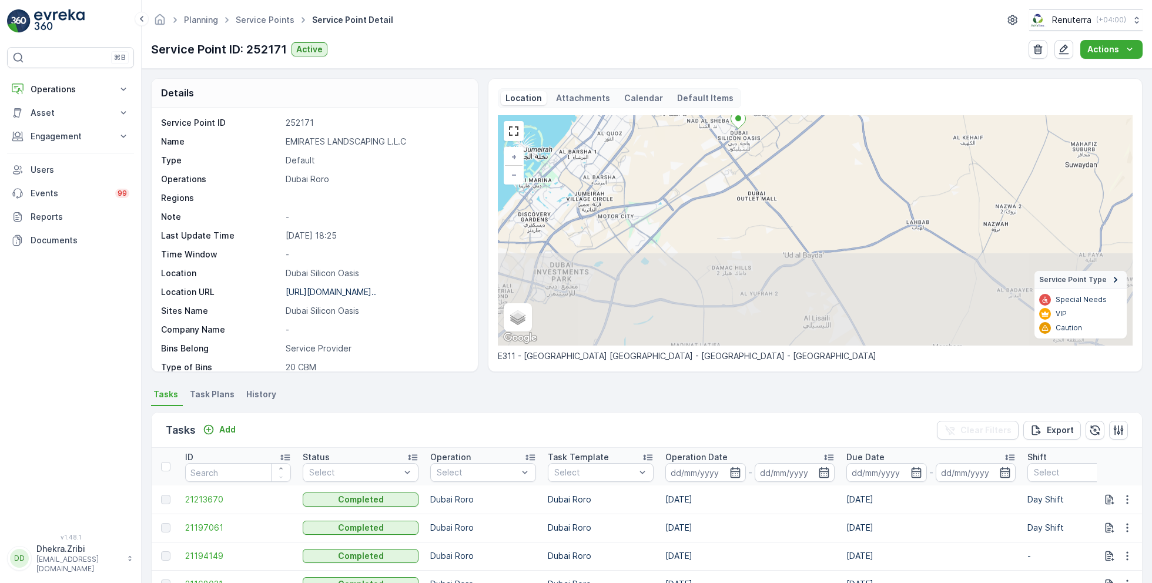
drag, startPoint x: 802, startPoint y: 309, endPoint x: 777, endPoint y: 160, distance: 150.3
click at [777, 160] on div "+ − Satellite Roadmap Terrain Hybrid Leaflet Keyboard shortcuts Map Data Map da…" at bounding box center [815, 230] width 635 height 230
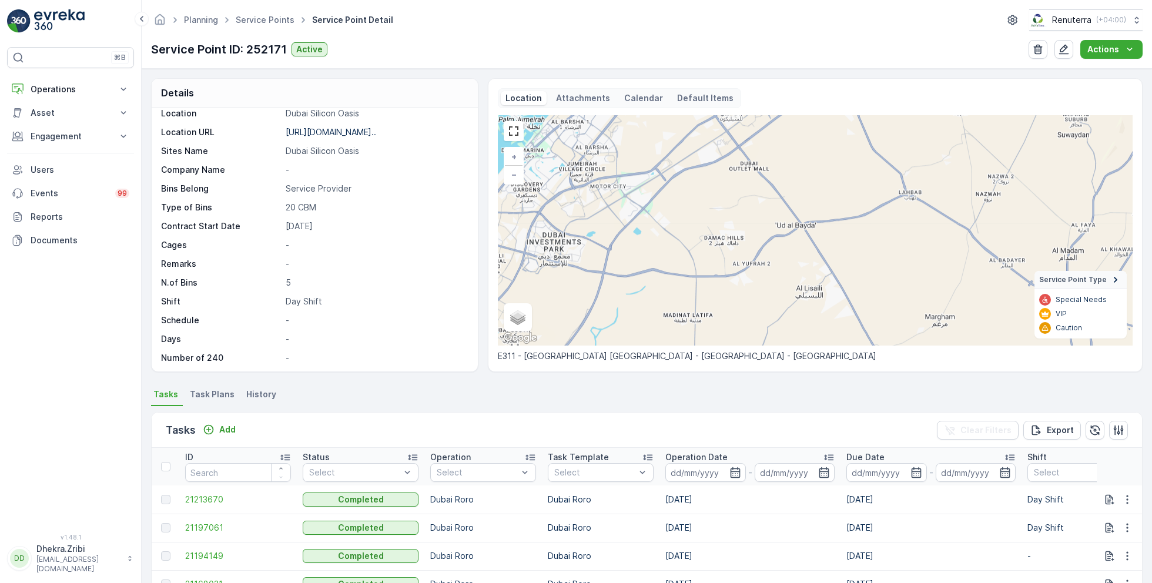
scroll to position [161, 0]
click at [730, 473] on icon "button" at bounding box center [736, 473] width 12 height 12
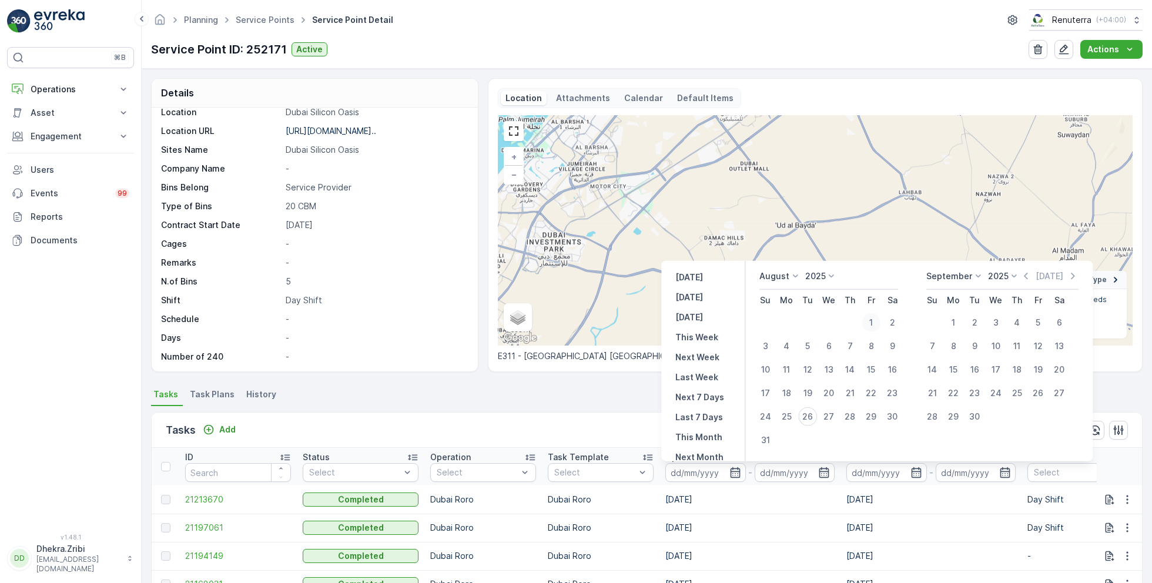
click at [872, 318] on div "1" at bounding box center [871, 322] width 19 height 19
type input "[DATE]"
click at [788, 416] on div "25" at bounding box center [786, 416] width 19 height 19
type input "25.08.2025"
click at [875, 317] on div "1" at bounding box center [871, 322] width 19 height 19
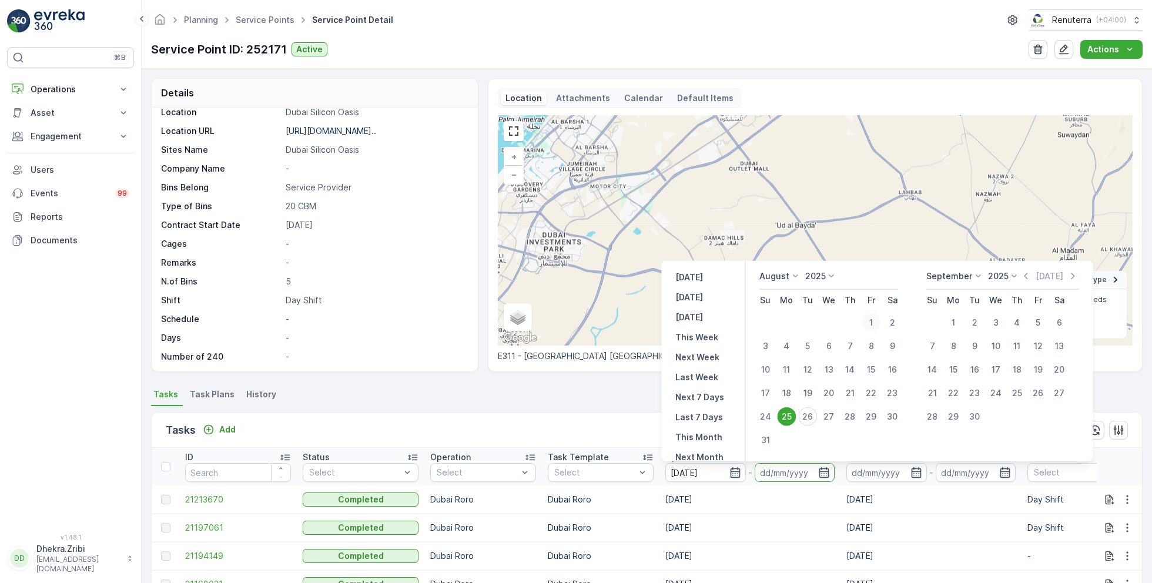
type input "[DATE]"
click at [788, 416] on div "25" at bounding box center [786, 416] width 19 height 19
type input "25.08.2025"
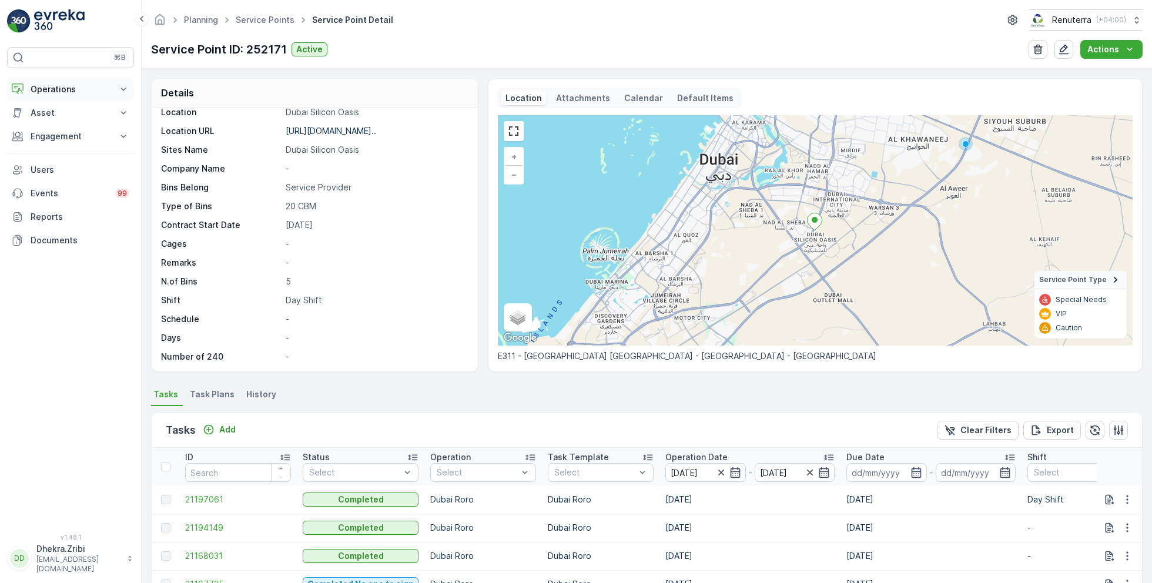
click at [82, 89] on p "Operations" at bounding box center [71, 89] width 80 height 12
click at [50, 109] on p "Insights" at bounding box center [45, 109] width 30 height 12
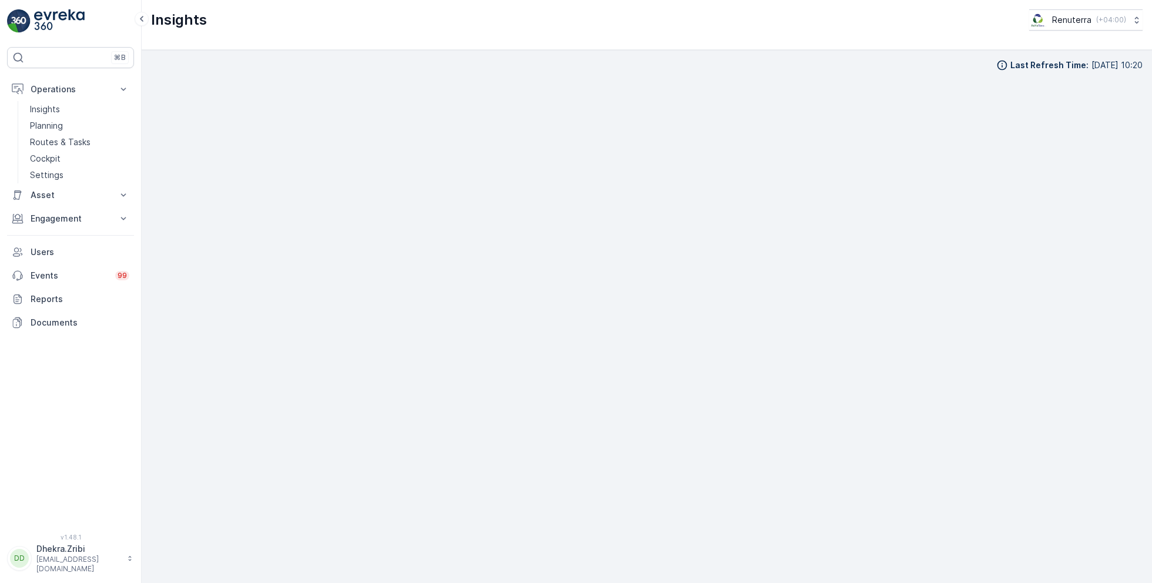
scroll to position [12, 0]
click at [731, 32] on div "Insights Renuterra ( +04:00 )" at bounding box center [647, 25] width 1011 height 50
click at [48, 124] on p "Planning" at bounding box center [46, 126] width 33 height 12
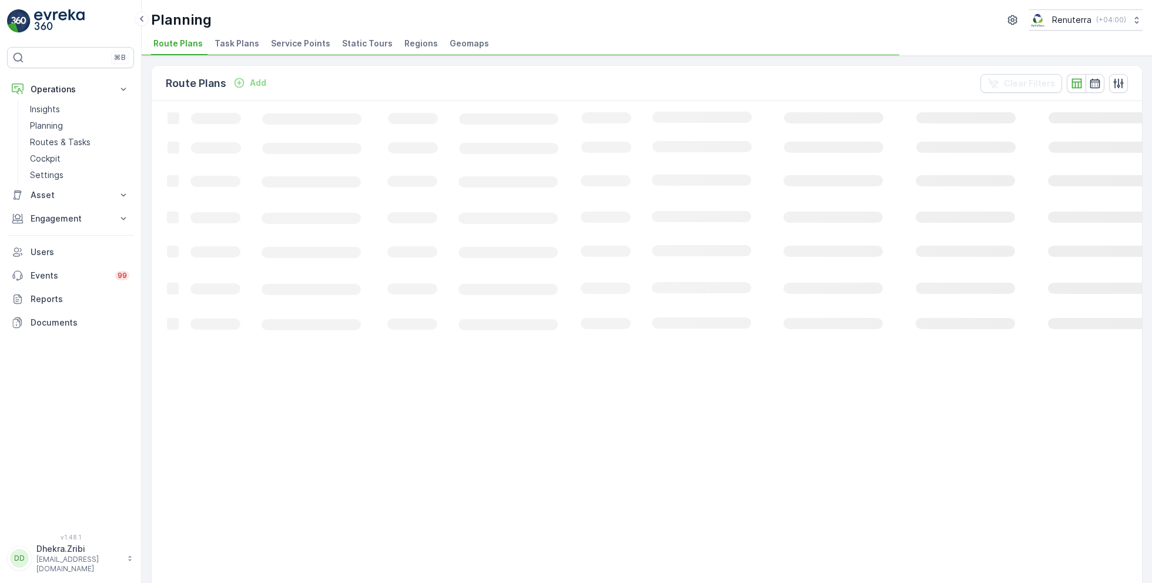
click at [291, 35] on li "Service Points" at bounding box center [302, 45] width 66 height 20
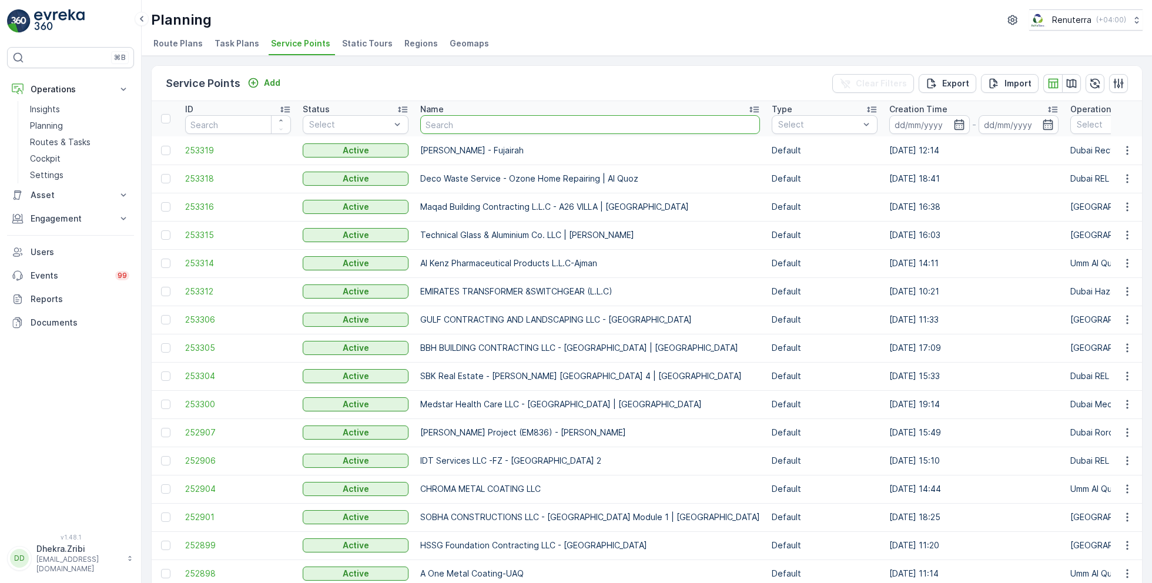
click at [460, 118] on input "text" at bounding box center [590, 124] width 340 height 19
type input "al maya"
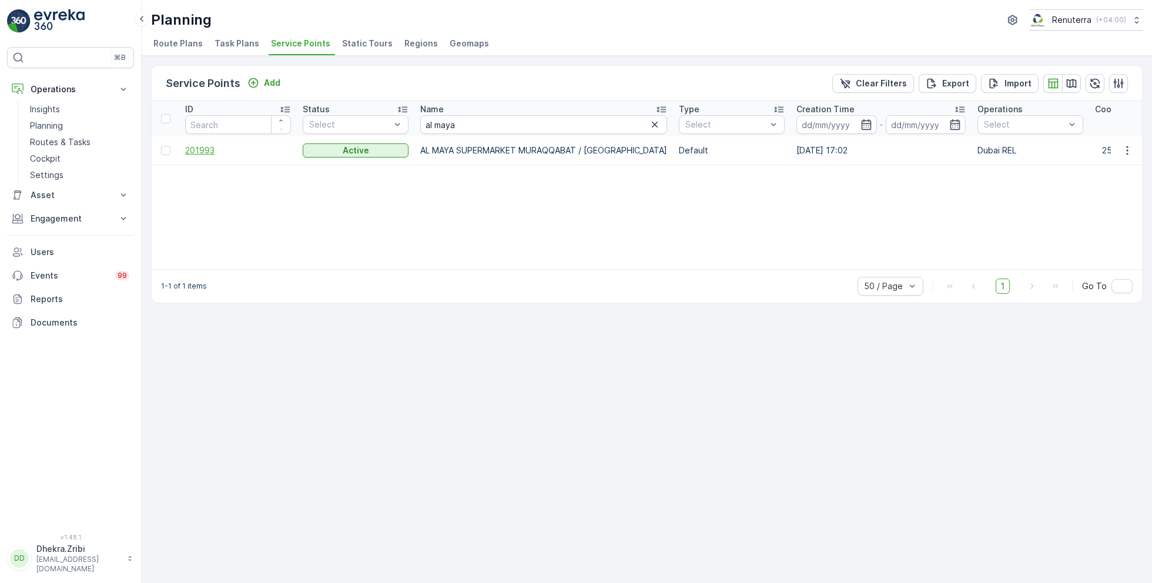
click at [206, 145] on span "201993" at bounding box center [238, 151] width 106 height 12
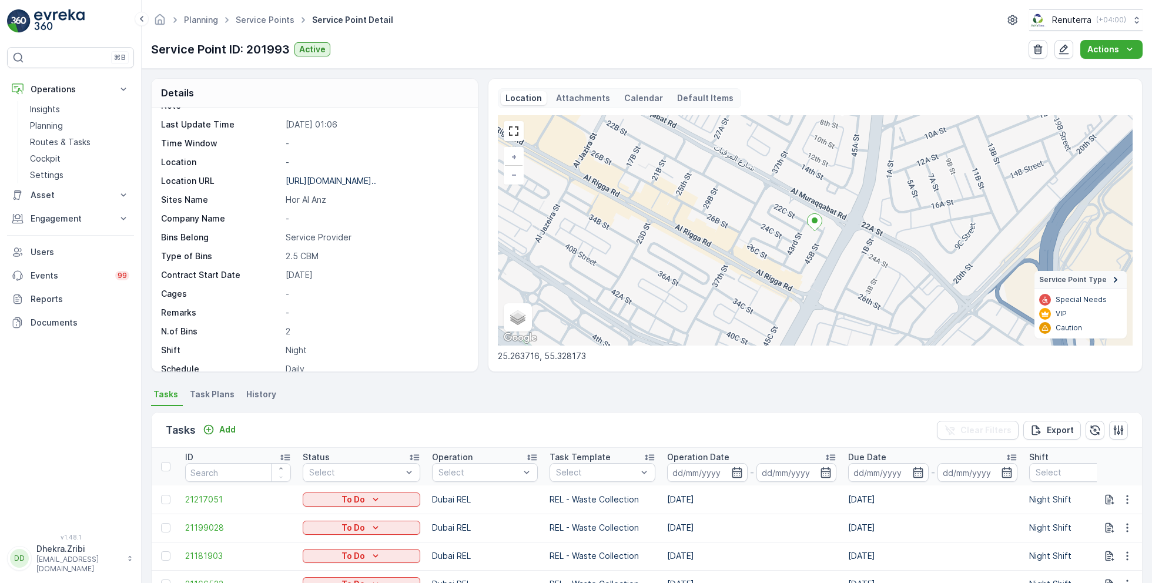
scroll to position [161, 0]
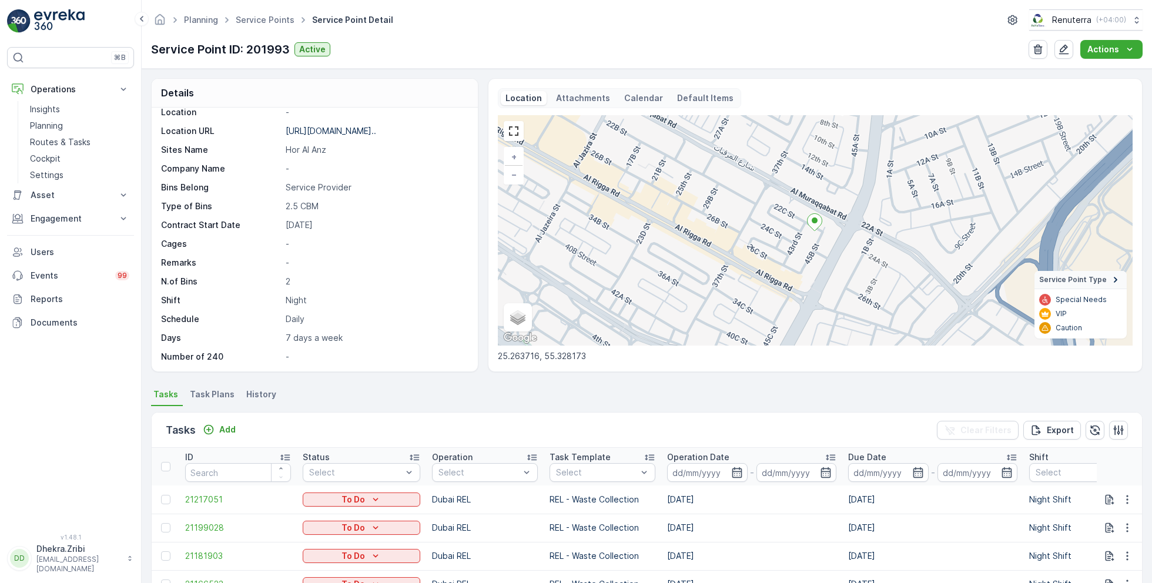
click at [375, 210] on p "2.5 CBM" at bounding box center [376, 206] width 180 height 12
click at [261, 25] on ul "Service Points" at bounding box center [271, 20] width 76 height 17
click at [259, 20] on link "Service Points" at bounding box center [265, 20] width 59 height 10
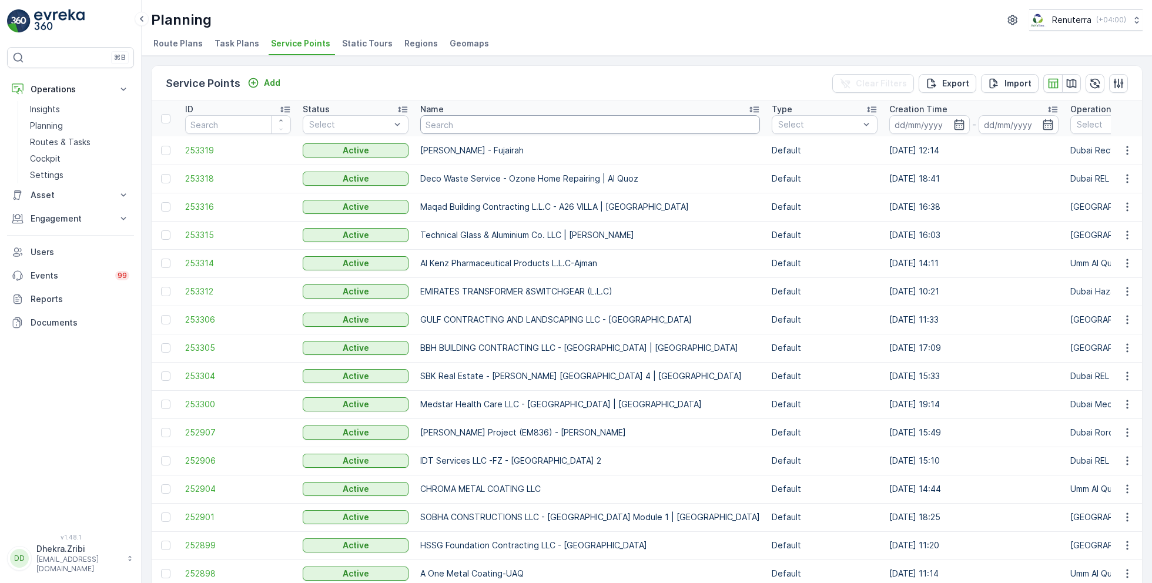
click at [492, 128] on input "text" at bounding box center [590, 124] width 340 height 19
type input "masar"
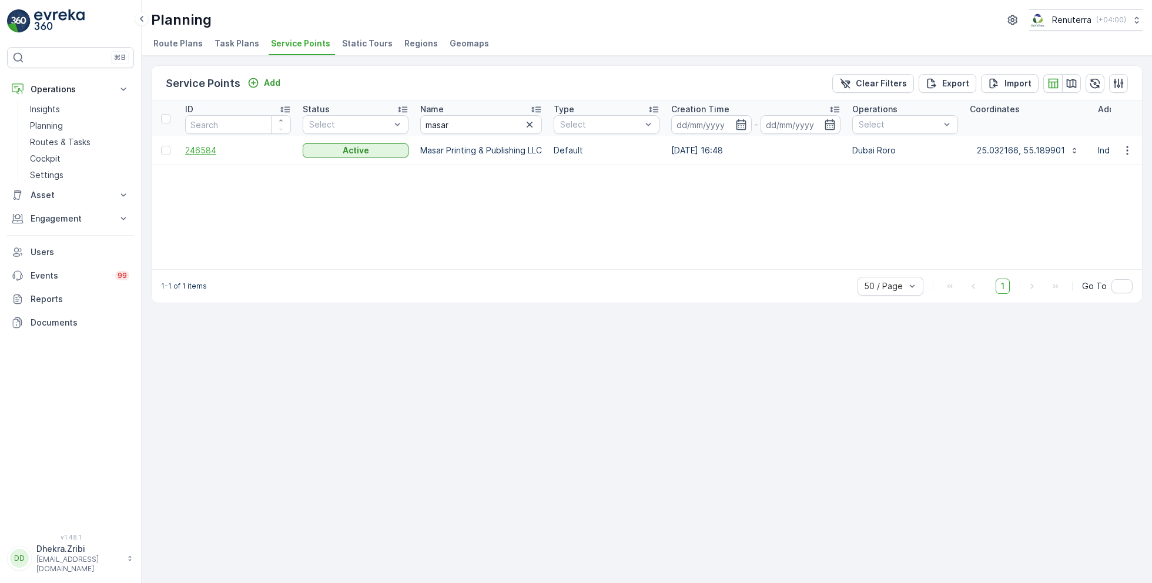
click at [209, 145] on span "246584" at bounding box center [238, 151] width 106 height 12
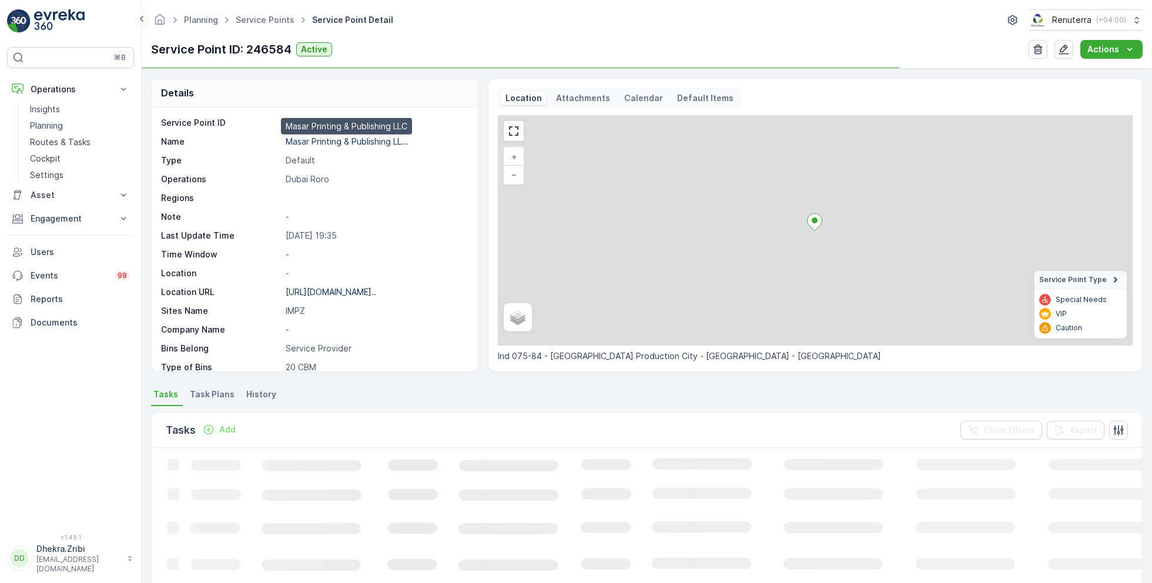
click at [327, 140] on p "Masar Printing & Publishing LL..." at bounding box center [347, 141] width 123 height 10
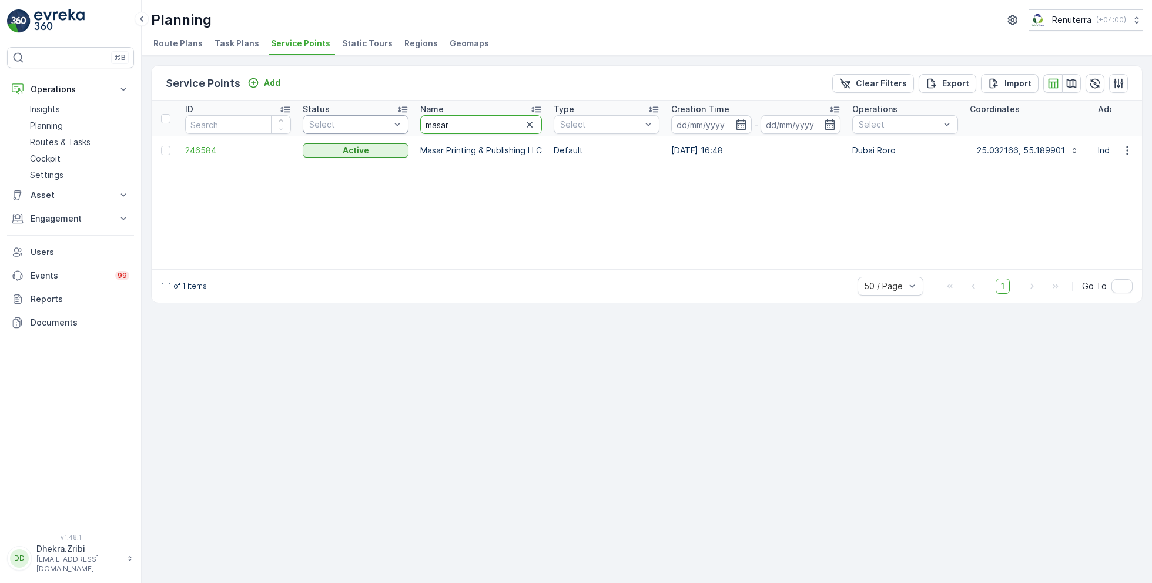
drag, startPoint x: 462, startPoint y: 123, endPoint x: 366, endPoint y: 122, distance: 95.8
type input "bonyan"
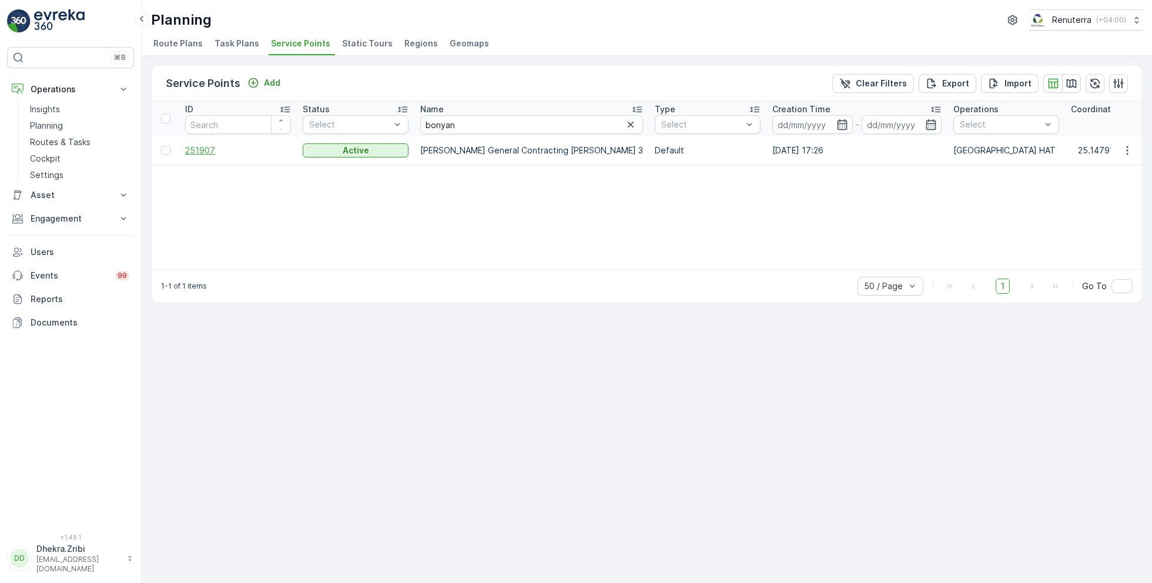
click at [203, 147] on span "251907" at bounding box center [238, 151] width 106 height 12
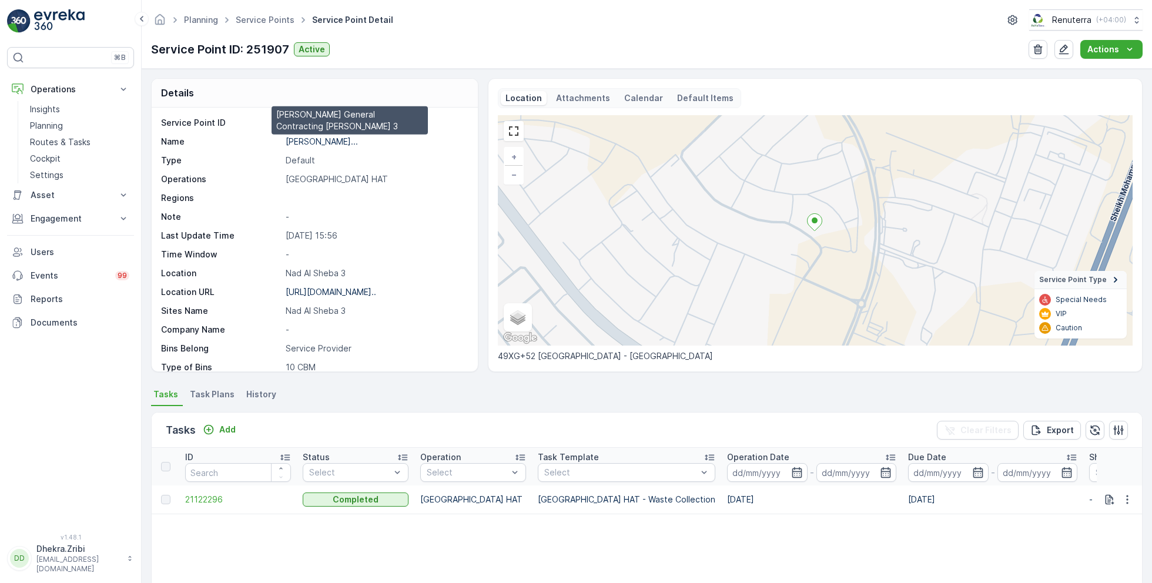
click at [358, 142] on p "Bonyan Alkhalij Al Motatawerah..." at bounding box center [322, 141] width 72 height 10
click at [262, 19] on link "Service Points" at bounding box center [265, 20] width 59 height 10
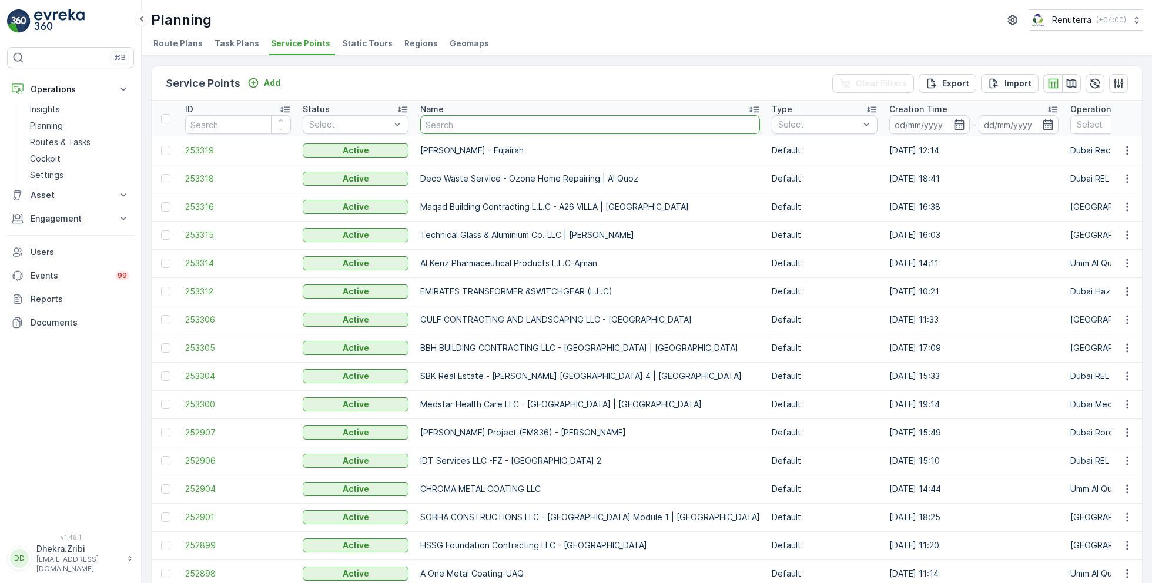
click at [476, 126] on input "text" at bounding box center [590, 124] width 340 height 19
type input "deco"
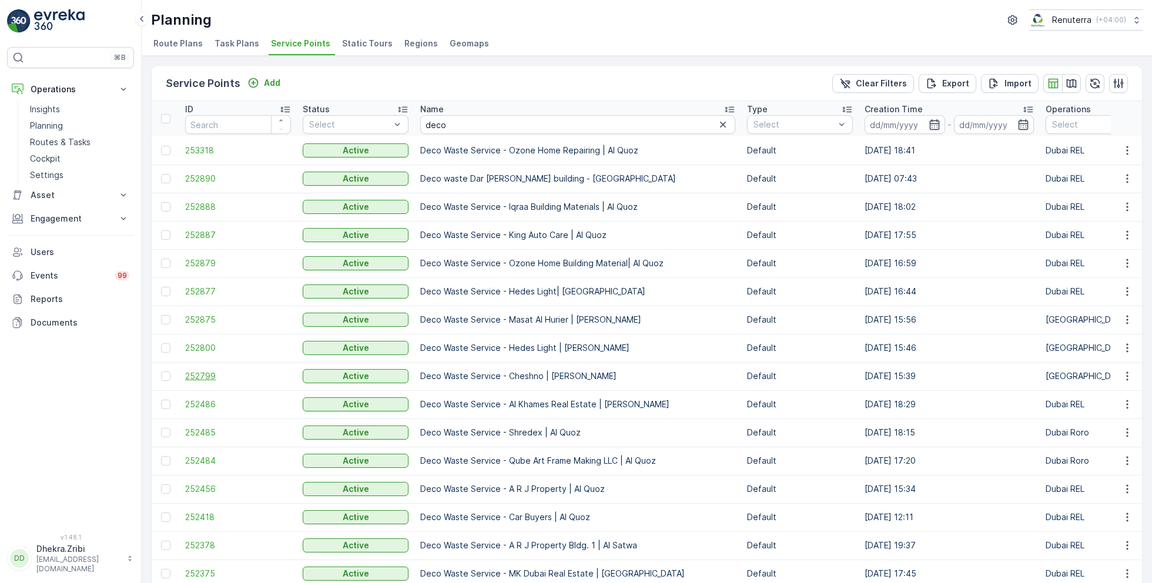
click at [207, 376] on span "252799" at bounding box center [238, 376] width 106 height 12
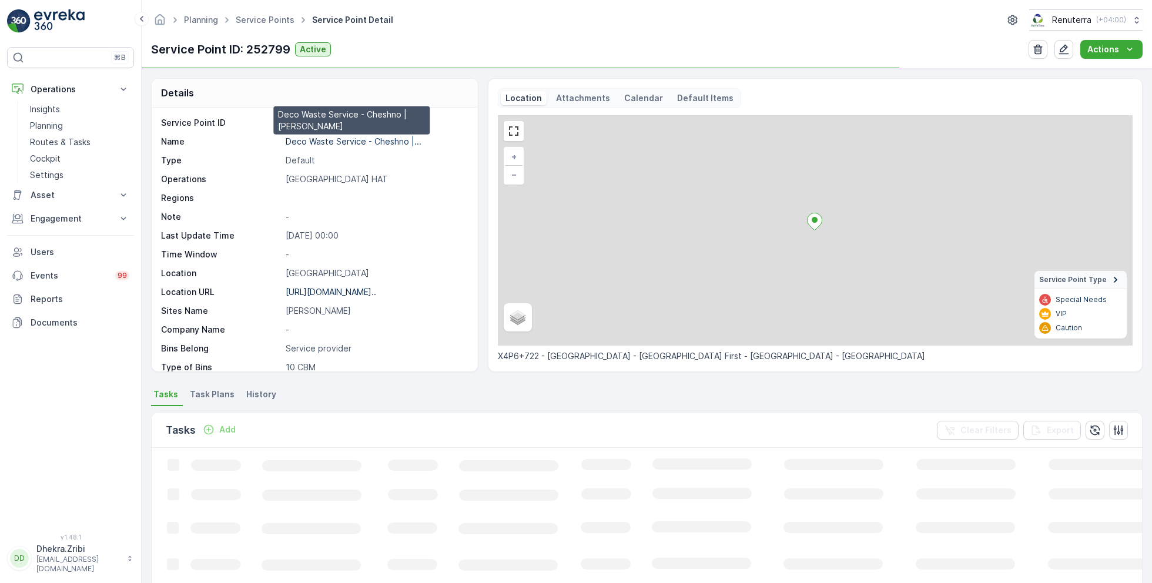
click at [352, 141] on p "Deco Waste Service - Cheshno |..." at bounding box center [354, 141] width 136 height 10
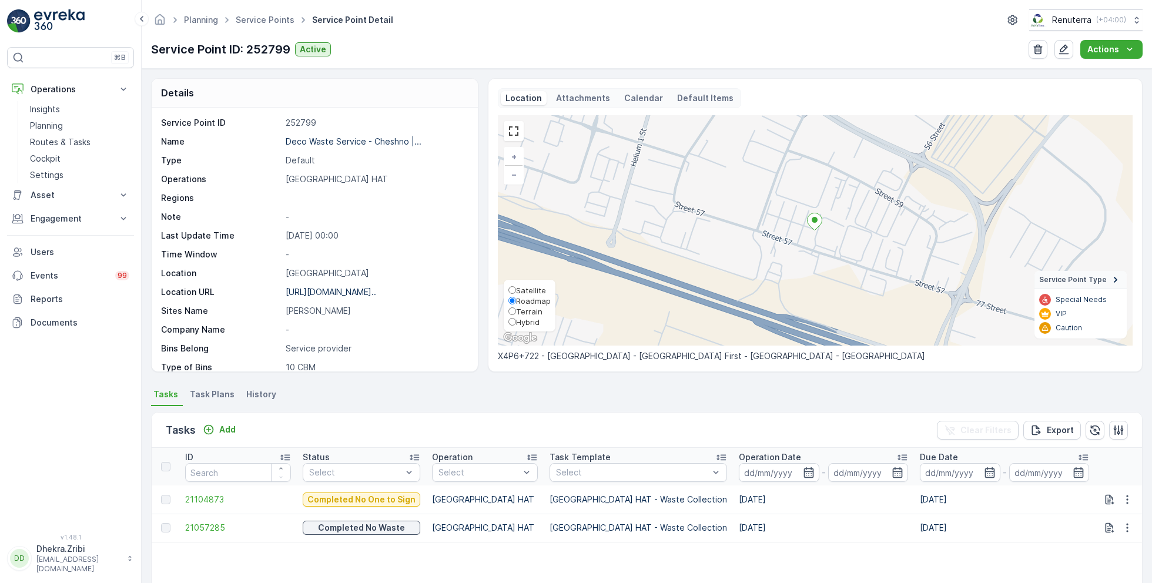
click at [527, 293] on span "Satellite" at bounding box center [531, 290] width 30 height 9
click at [516, 293] on input "Satellite" at bounding box center [513, 290] width 8 height 8
radio input "true"
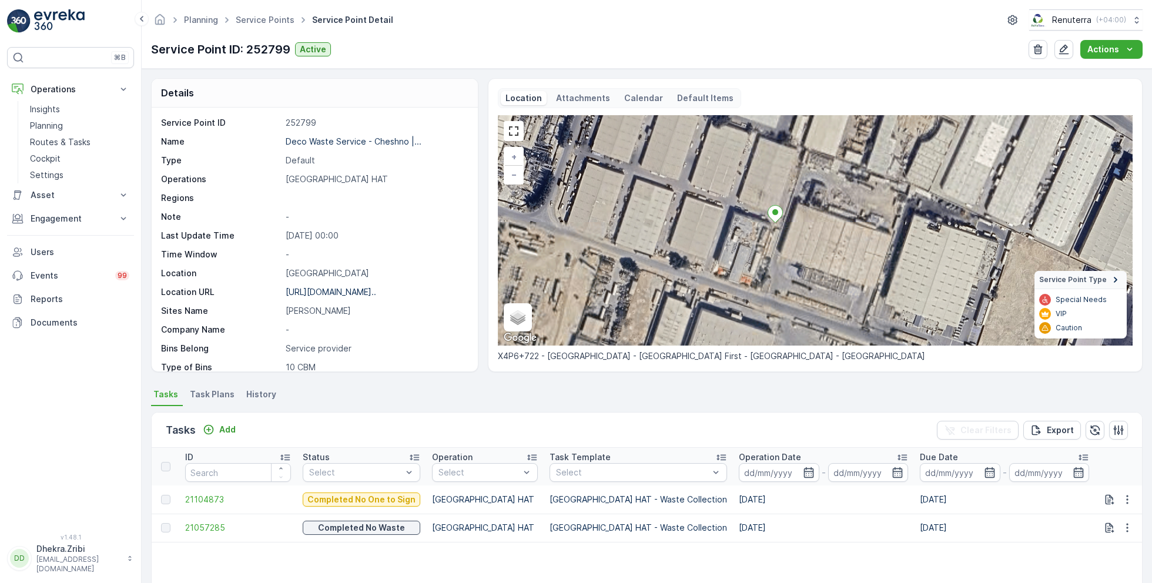
drag, startPoint x: 799, startPoint y: 183, endPoint x: 794, endPoint y: 271, distance: 87.7
click at [795, 272] on div "+ − Satellite Roadmap Terrain Hybrid Leaflet Keyboard shortcuts Map Data Imager…" at bounding box center [815, 230] width 635 height 230
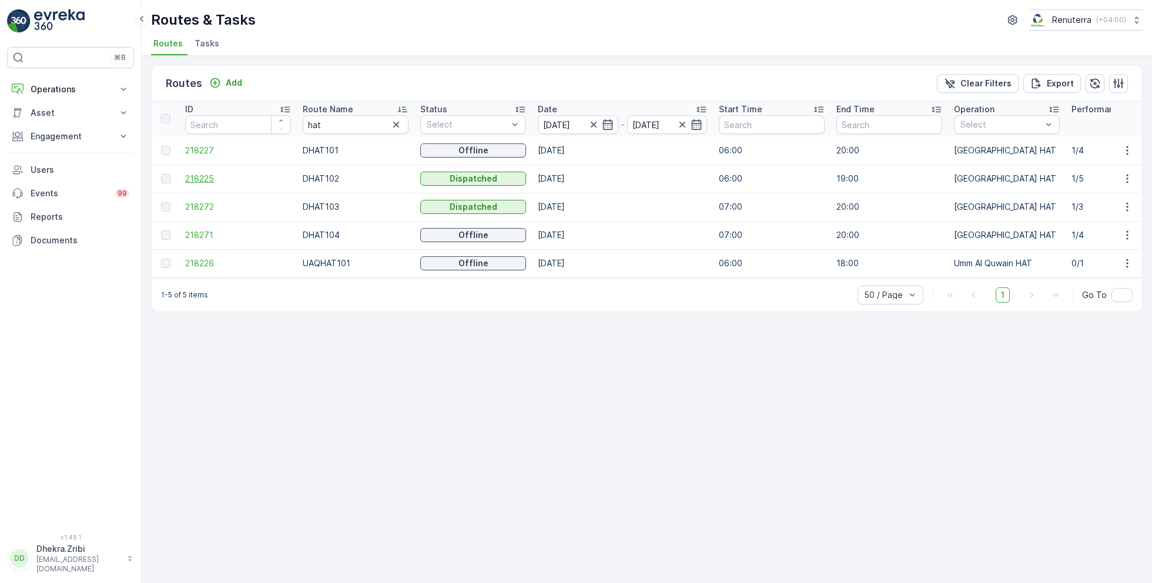
click at [190, 182] on span "218225" at bounding box center [238, 179] width 106 height 12
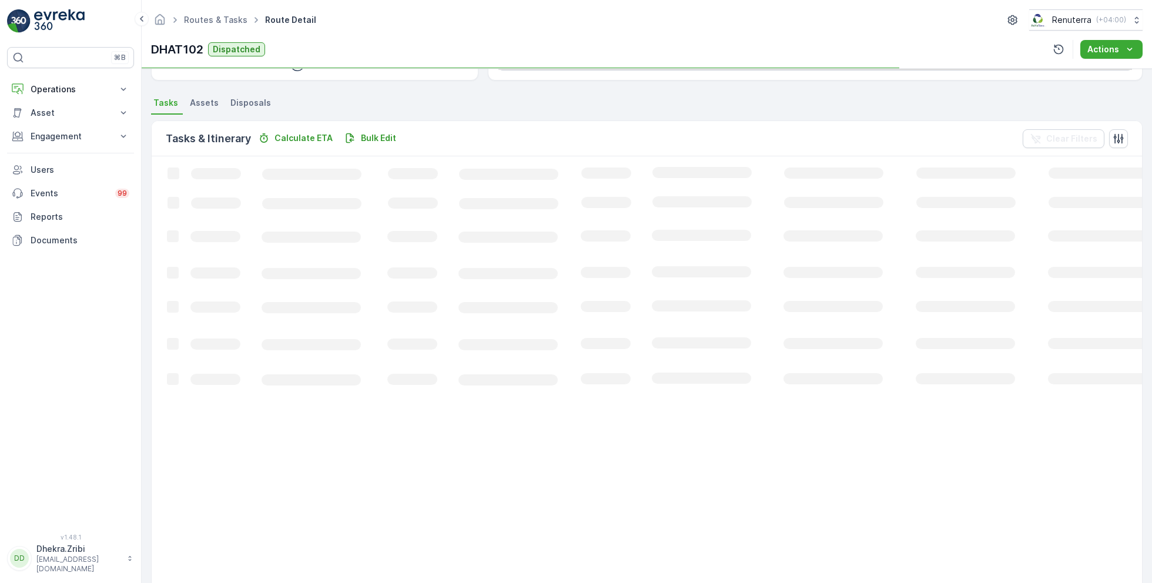
scroll to position [32, 0]
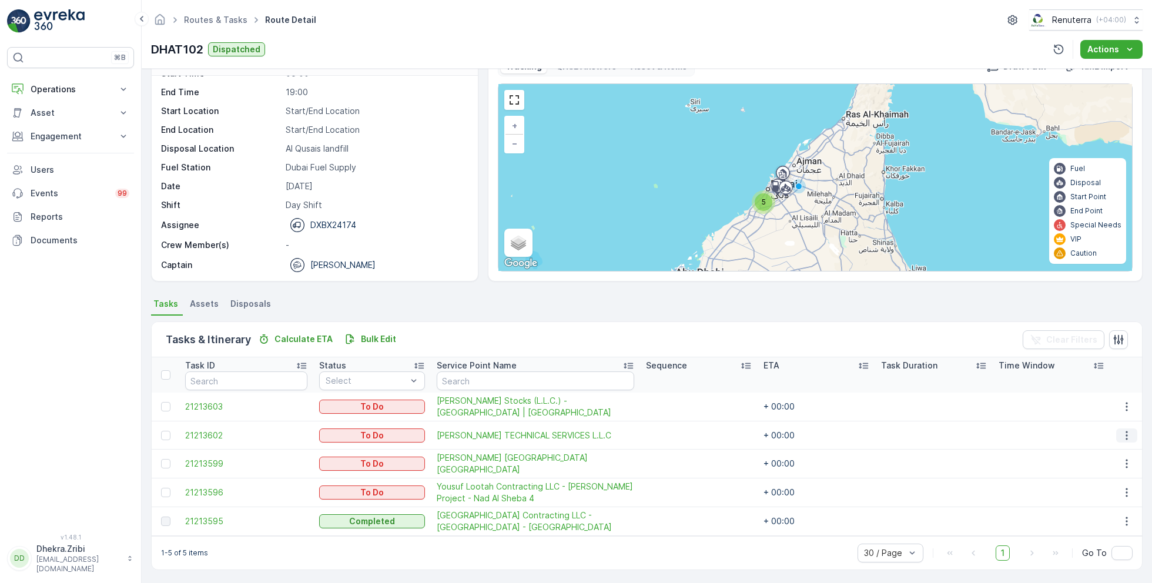
click at [1124, 432] on icon "button" at bounding box center [1127, 436] width 12 height 12
click at [1086, 501] on span "Remove from Route" at bounding box center [1108, 502] width 79 height 12
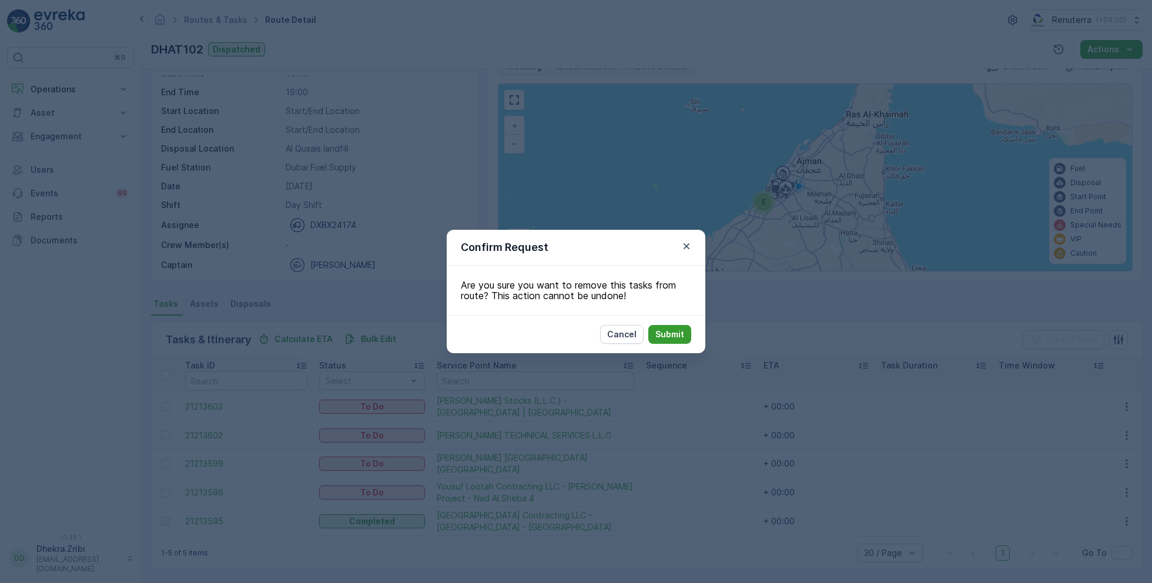
click at [683, 335] on p "Submit" at bounding box center [670, 335] width 29 height 12
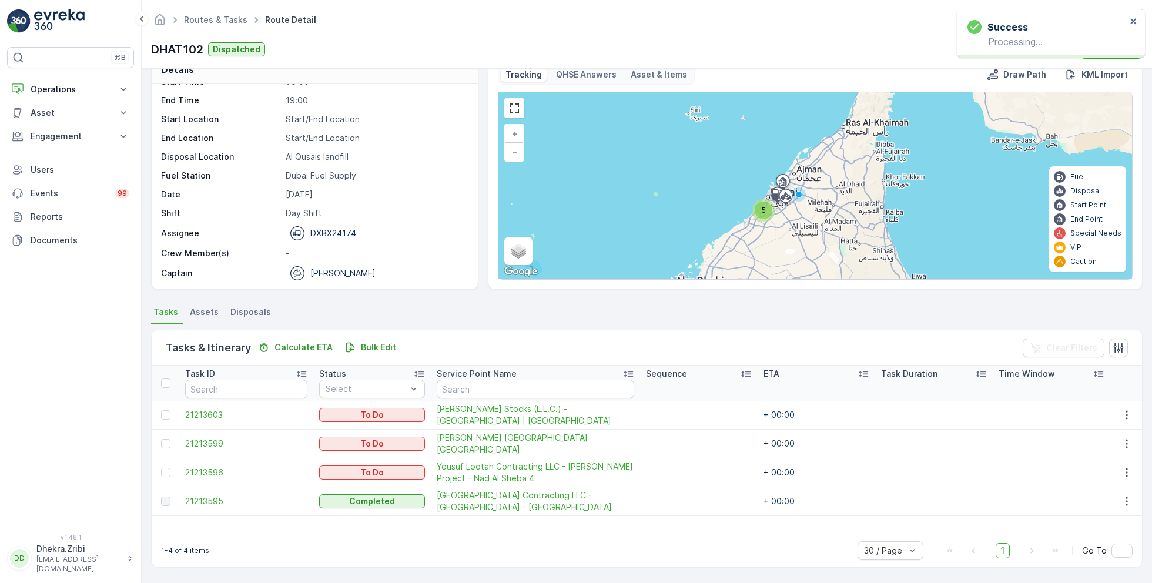
scroll to position [22, 0]
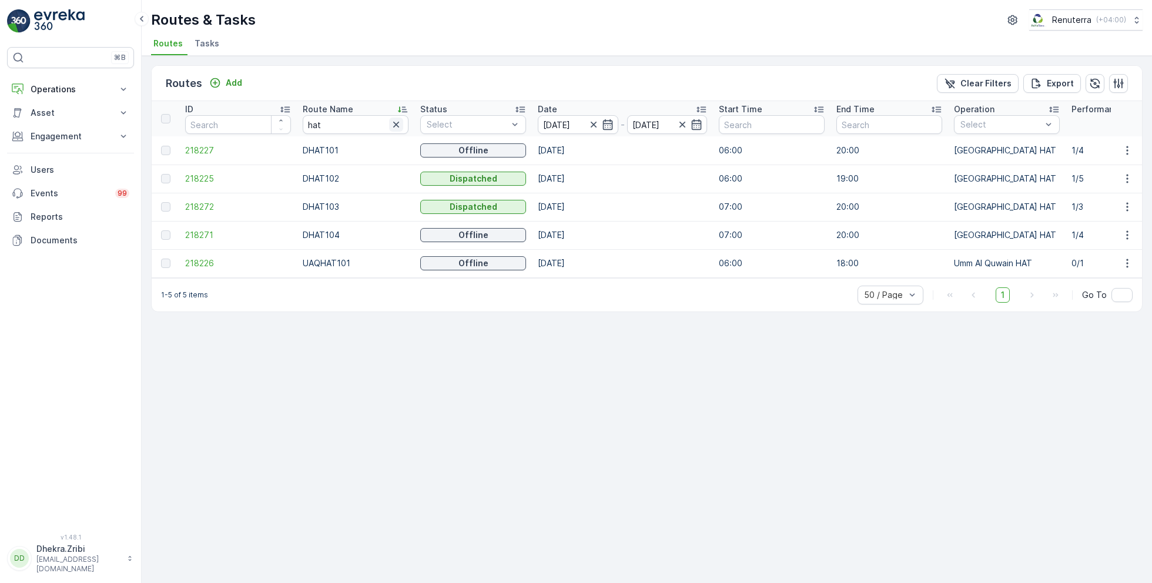
click at [397, 125] on icon "button" at bounding box center [396, 125] width 6 height 6
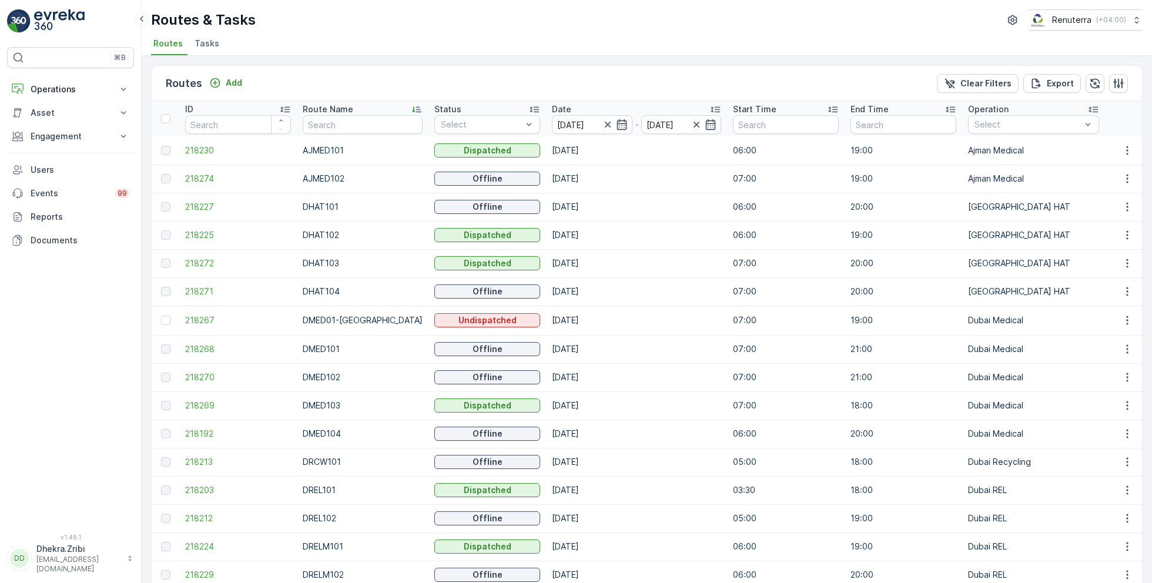
click at [604, 126] on icon "button" at bounding box center [607, 125] width 6 height 6
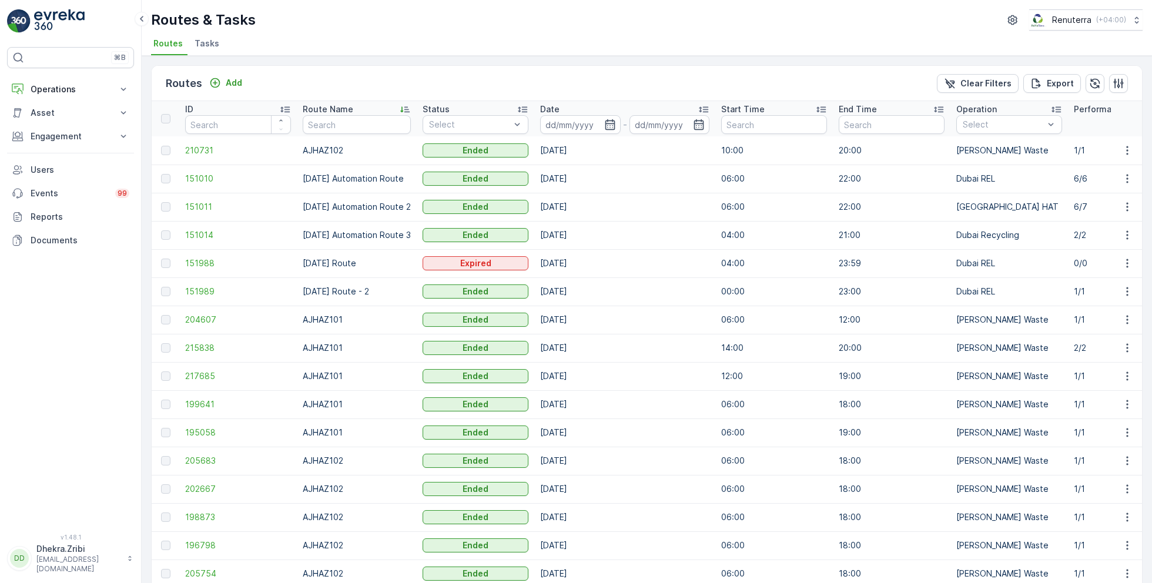
click at [596, 126] on input at bounding box center [580, 124] width 81 height 19
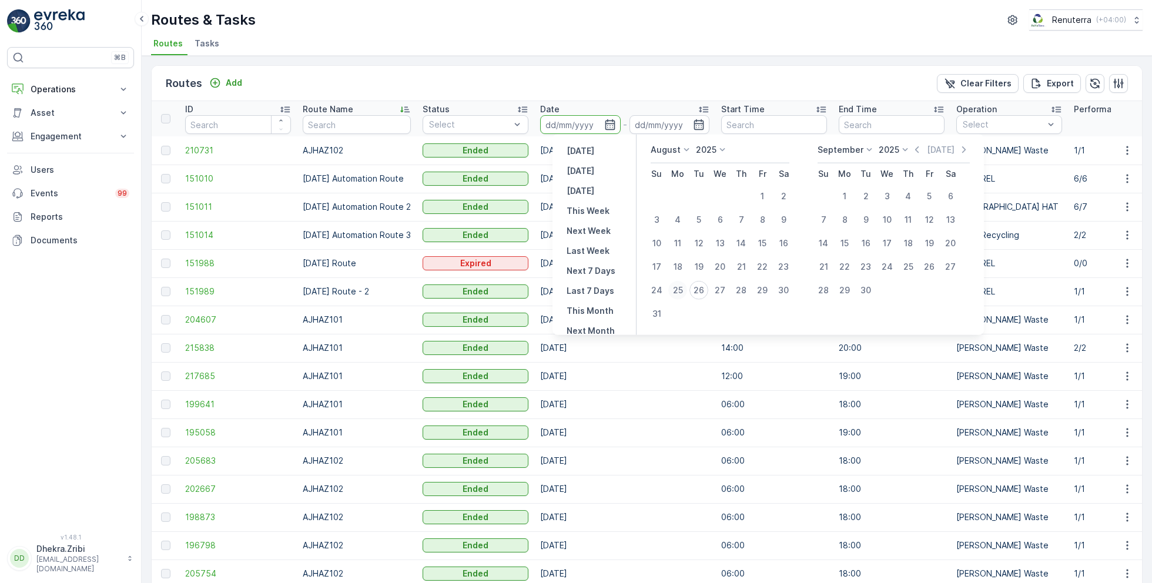
click at [674, 287] on div "25" at bounding box center [677, 290] width 19 height 19
type input "[DATE]"
click at [674, 287] on div "25" at bounding box center [677, 290] width 19 height 19
type input "[DATE]"
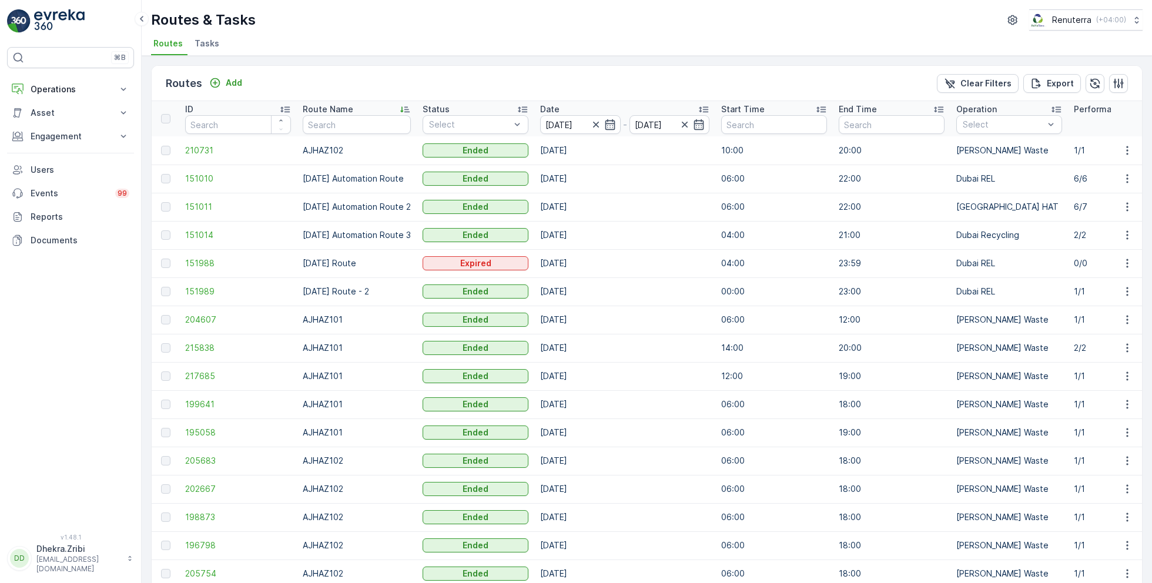
click at [587, 29] on div "Routes & Tasks Renuterra ( +04:00 )" at bounding box center [647, 19] width 992 height 21
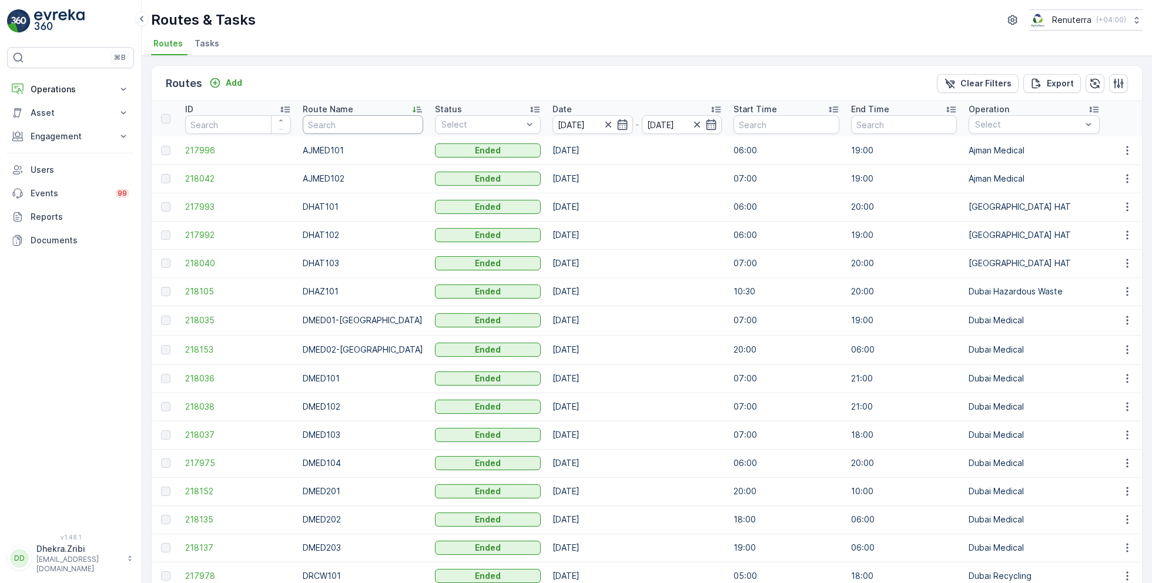
click at [349, 128] on input "text" at bounding box center [363, 124] width 121 height 19
type input "rel"
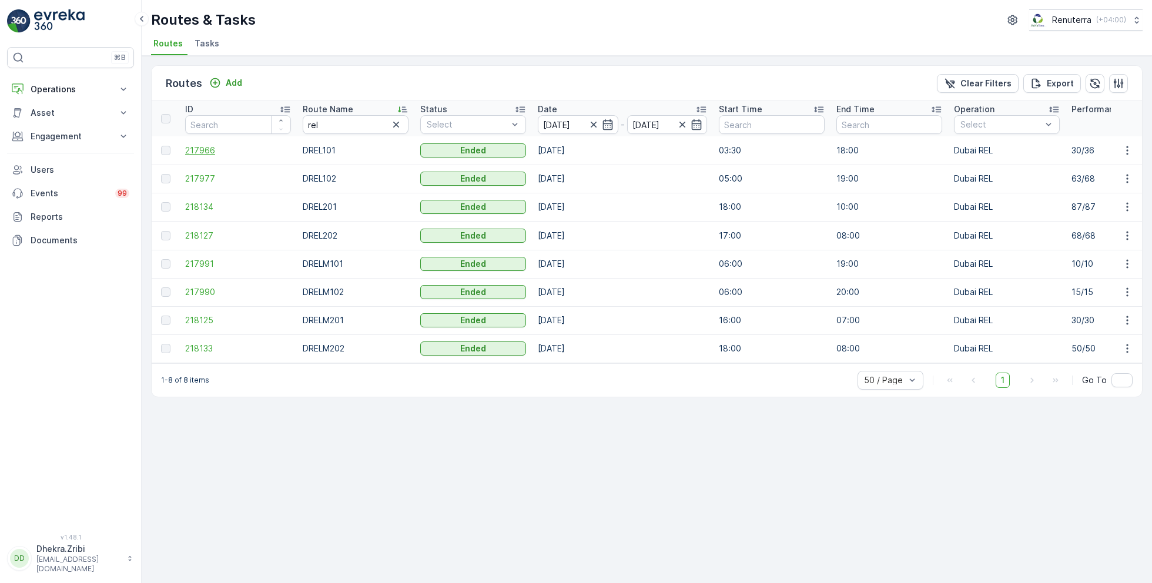
click at [206, 145] on span "217966" at bounding box center [238, 151] width 106 height 12
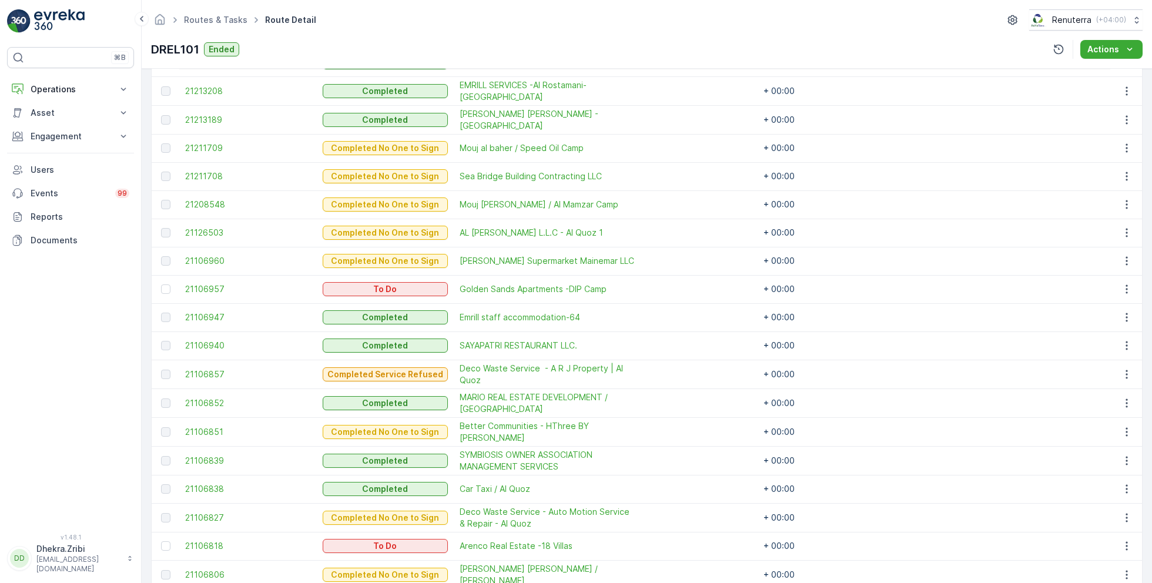
scroll to position [379, 0]
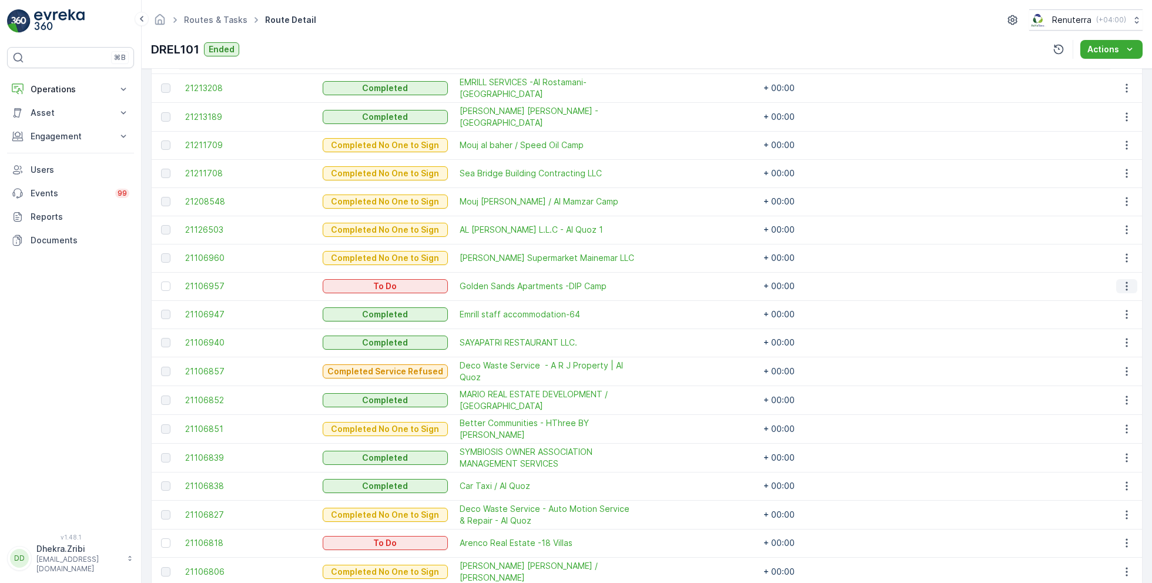
click at [1128, 282] on icon "button" at bounding box center [1127, 286] width 12 height 12
click at [1098, 337] on span "Change Route" at bounding box center [1097, 335] width 57 height 12
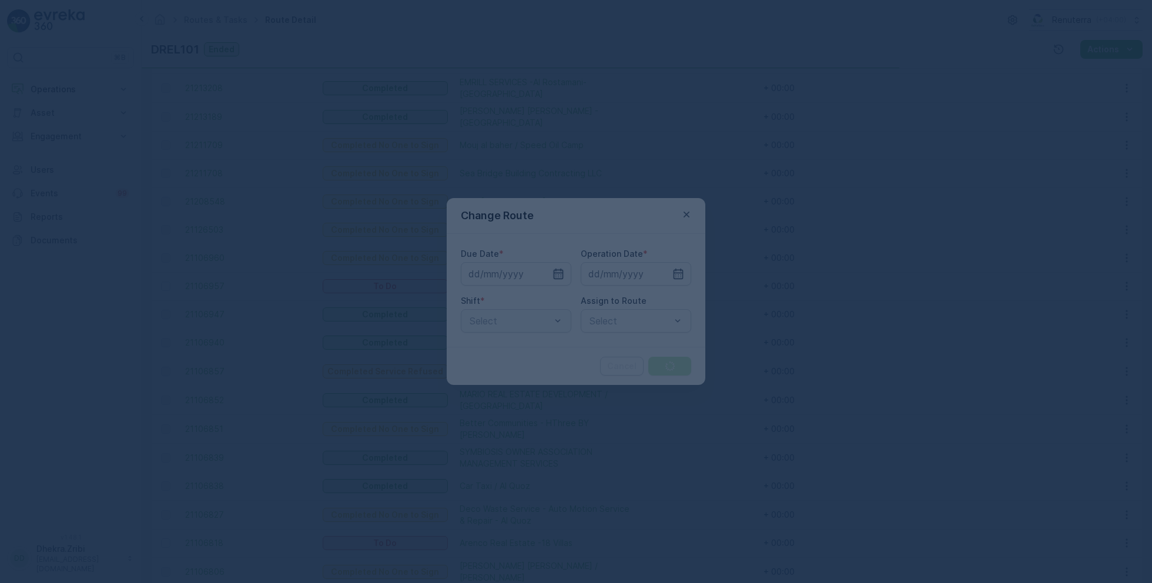
type input "[DATE]"
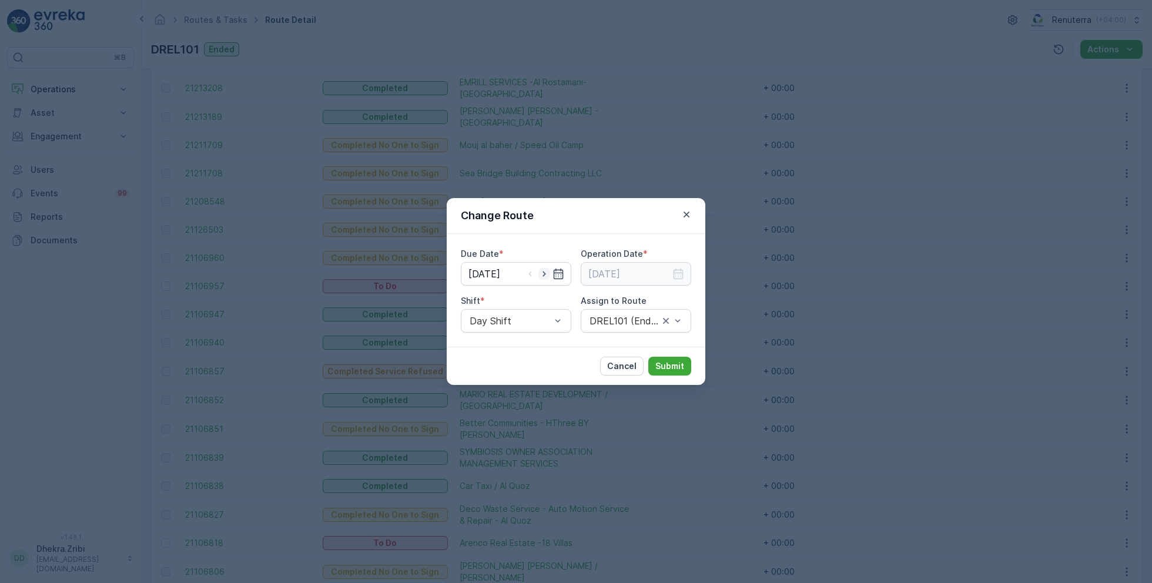
click at [546, 275] on icon "button" at bounding box center [545, 274] width 12 height 12
type input "[DATE]"
click at [680, 275] on icon "button" at bounding box center [679, 274] width 12 height 12
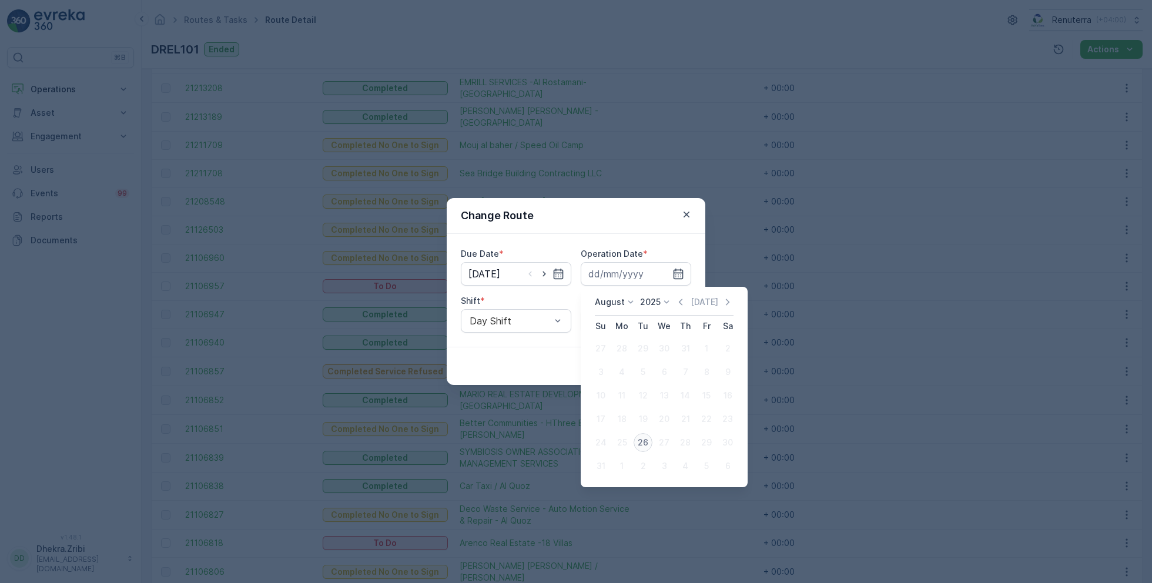
click at [644, 441] on div "26" at bounding box center [643, 442] width 19 height 19
type input "[DATE]"
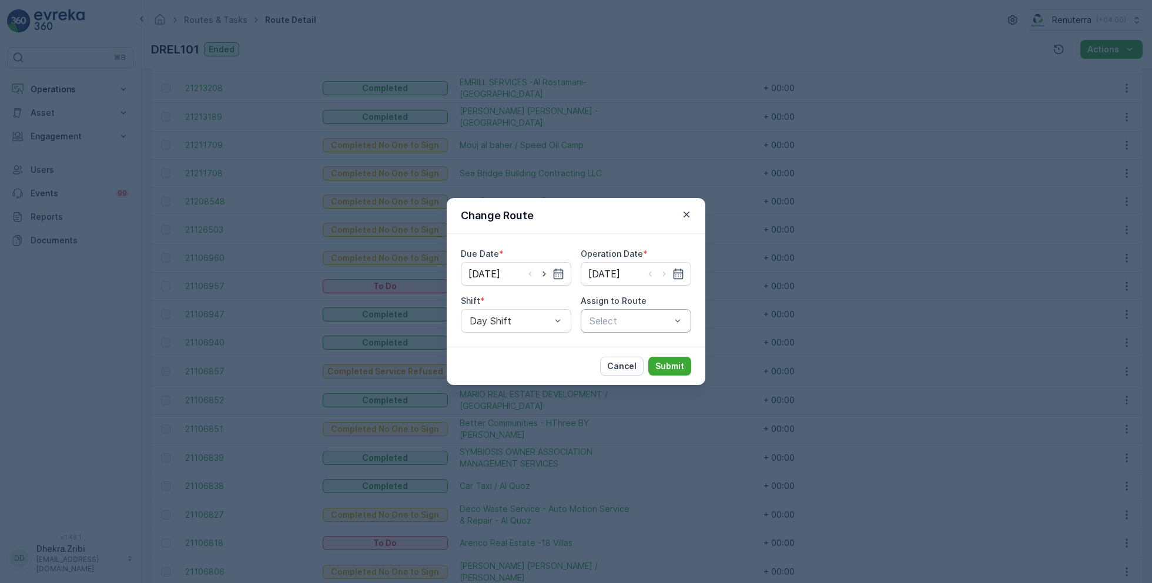
click at [636, 319] on div at bounding box center [629, 321] width 83 height 11
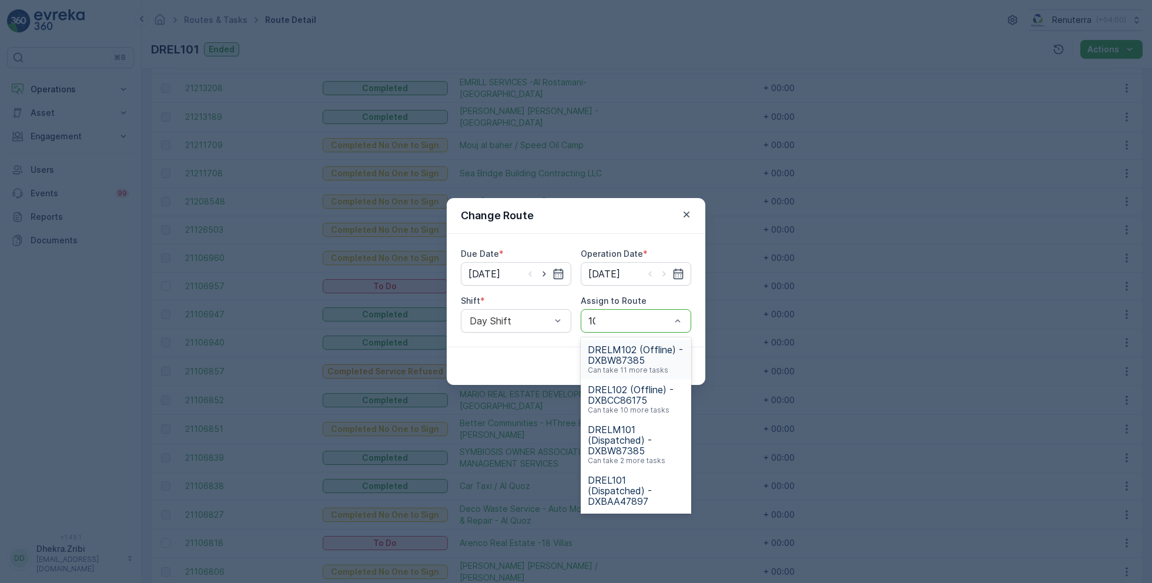
type input "101"
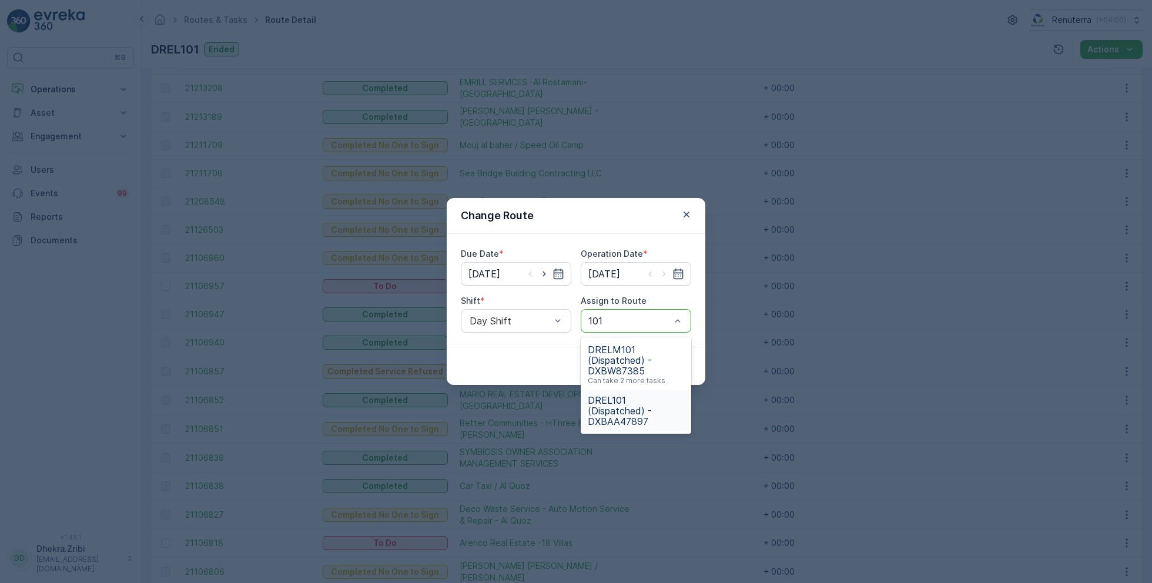
drag, startPoint x: 627, startPoint y: 359, endPoint x: 617, endPoint y: 414, distance: 56.1
click at [617, 414] on div "DRELM101 (Dispatched) - DXBW87385 Can take 2 more tasks DREL101 (Dispatched) - …" at bounding box center [636, 385] width 111 height 96
click at [614, 407] on span "DREL101 (Dispatched) - DXBAA47897" at bounding box center [636, 411] width 96 height 32
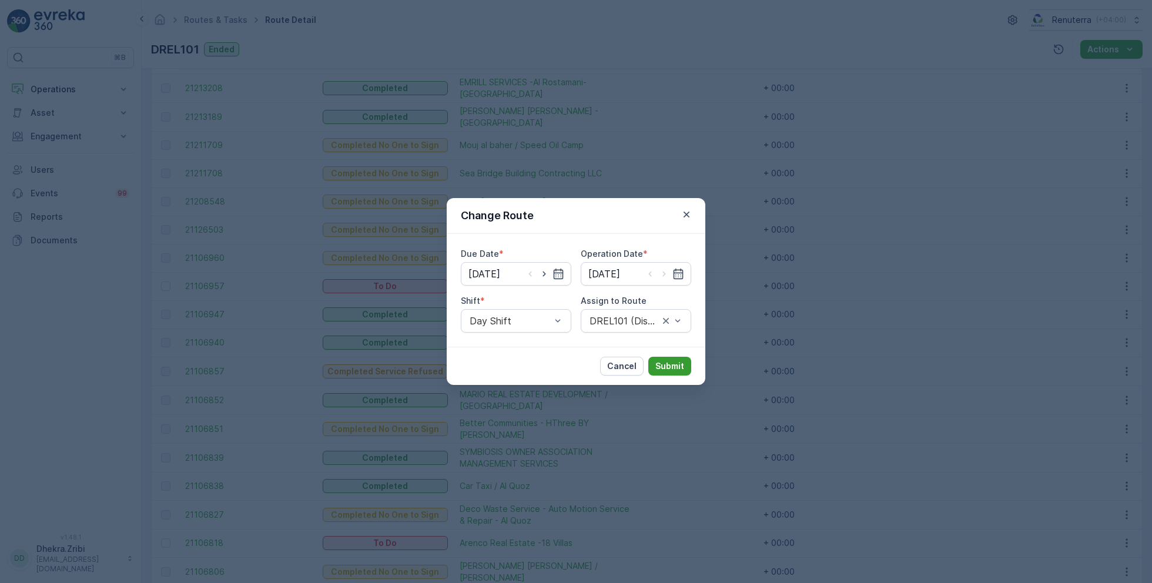
click at [673, 364] on p "Submit" at bounding box center [670, 366] width 29 height 12
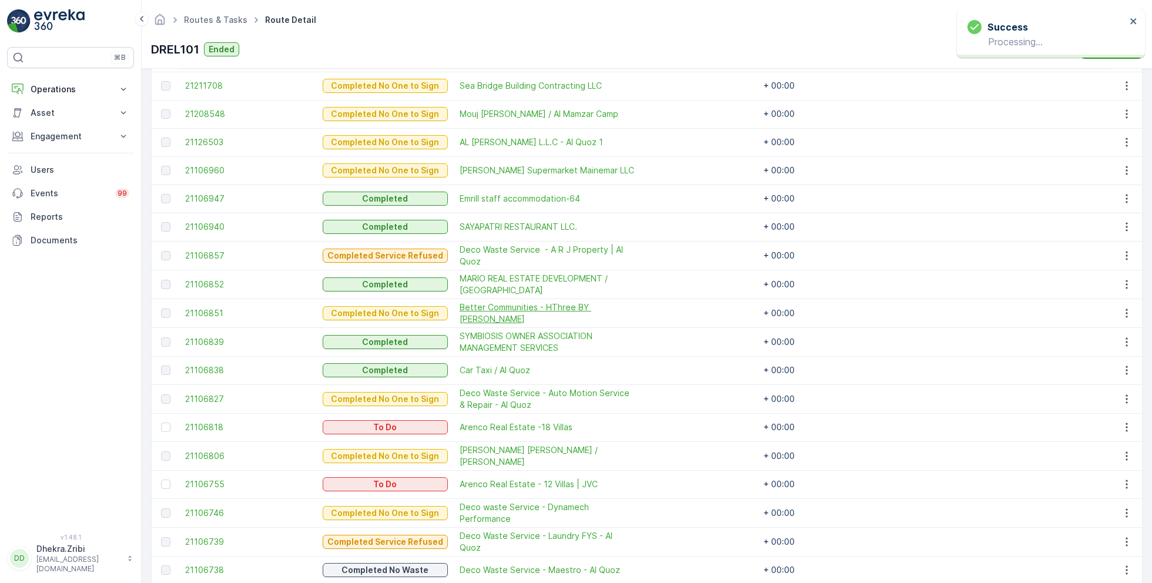
scroll to position [499, 0]
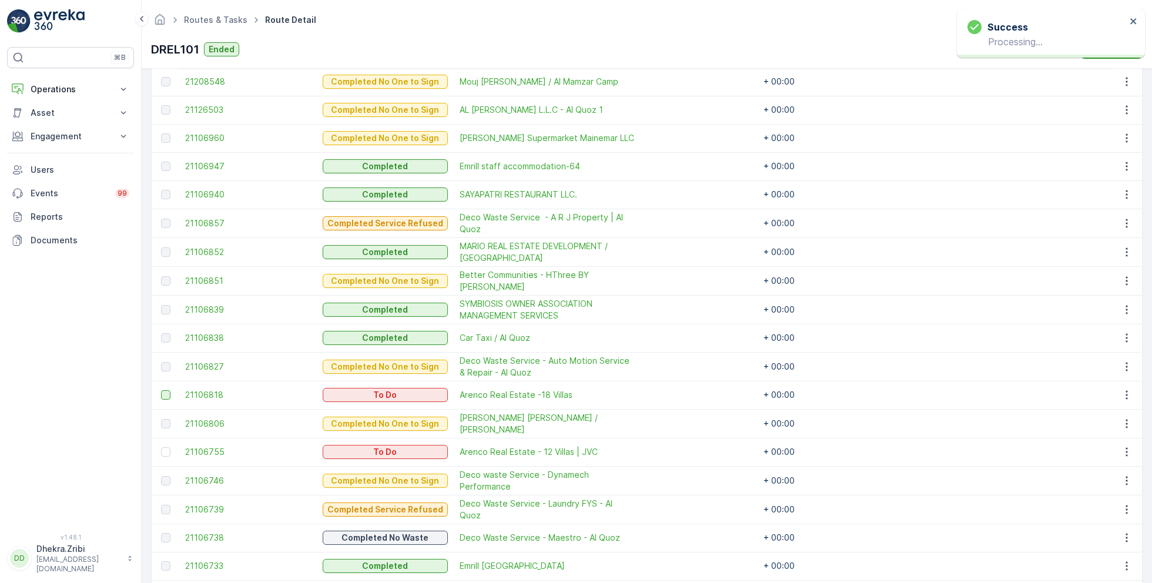
click at [166, 390] on div at bounding box center [165, 394] width 9 height 9
click at [161, 390] on input "checkbox" at bounding box center [161, 390] width 0 height 0
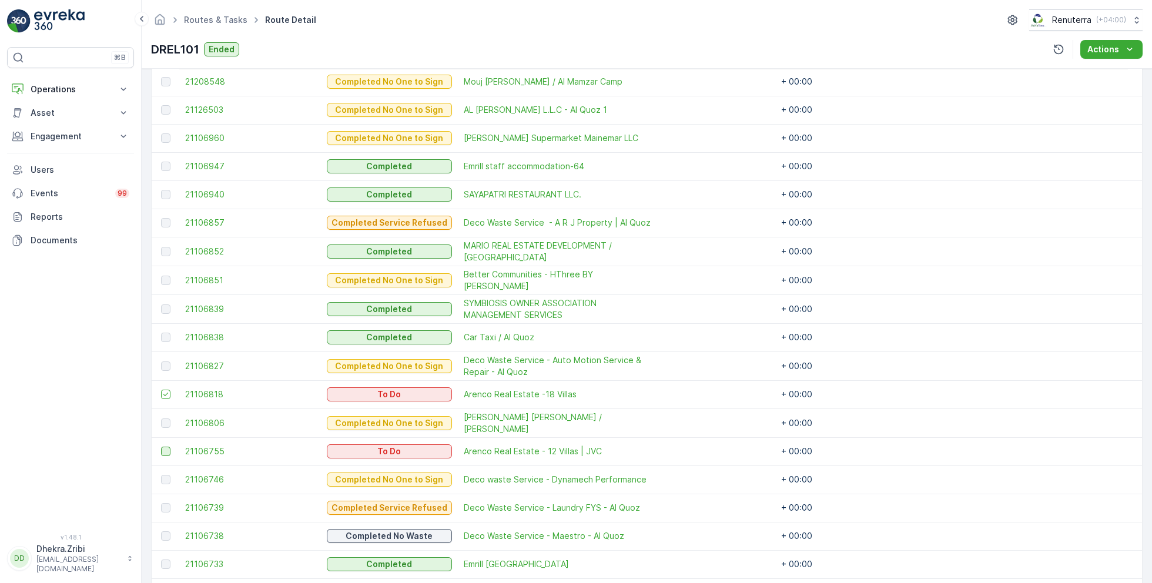
click at [168, 449] on div at bounding box center [165, 451] width 9 height 9
click at [161, 447] on input "checkbox" at bounding box center [161, 447] width 0 height 0
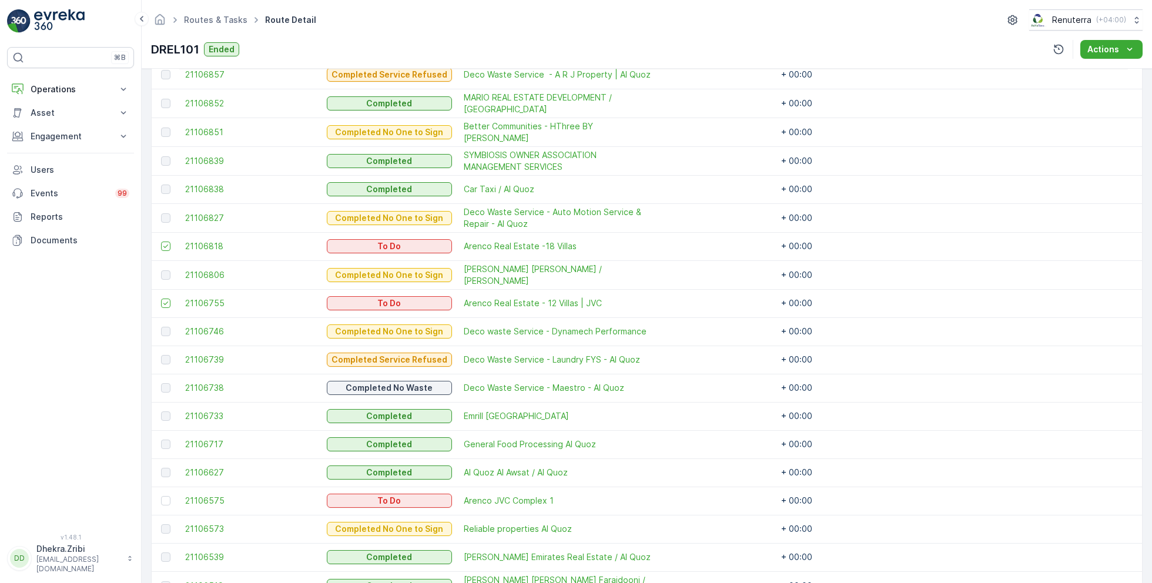
scroll to position [738, 0]
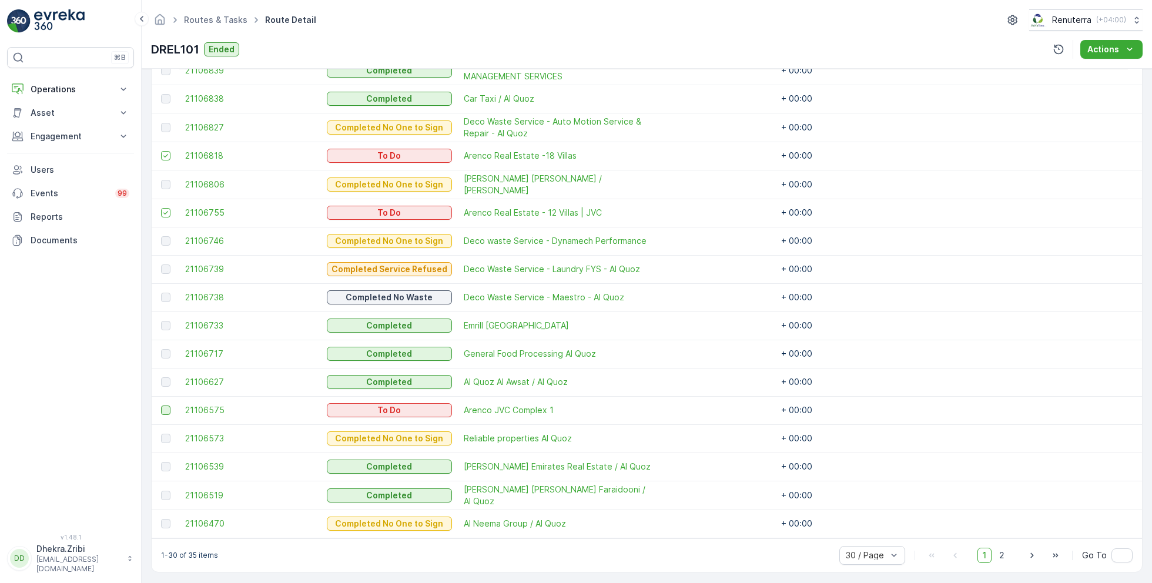
click at [165, 406] on div at bounding box center [165, 410] width 9 height 9
click at [161, 406] on input "checkbox" at bounding box center [161, 406] width 0 height 0
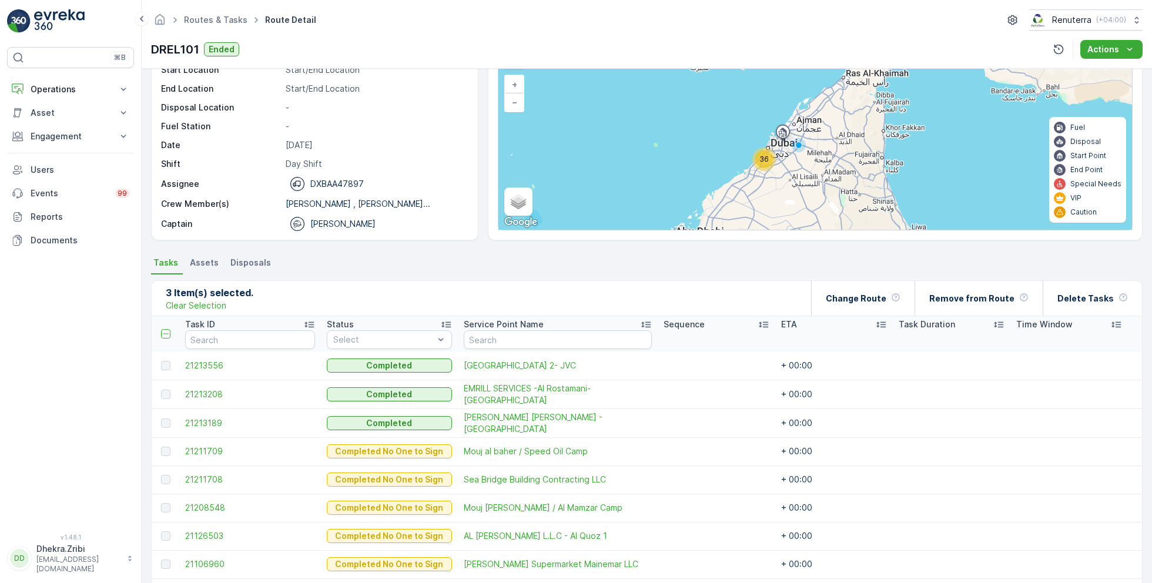
scroll to position [0, 0]
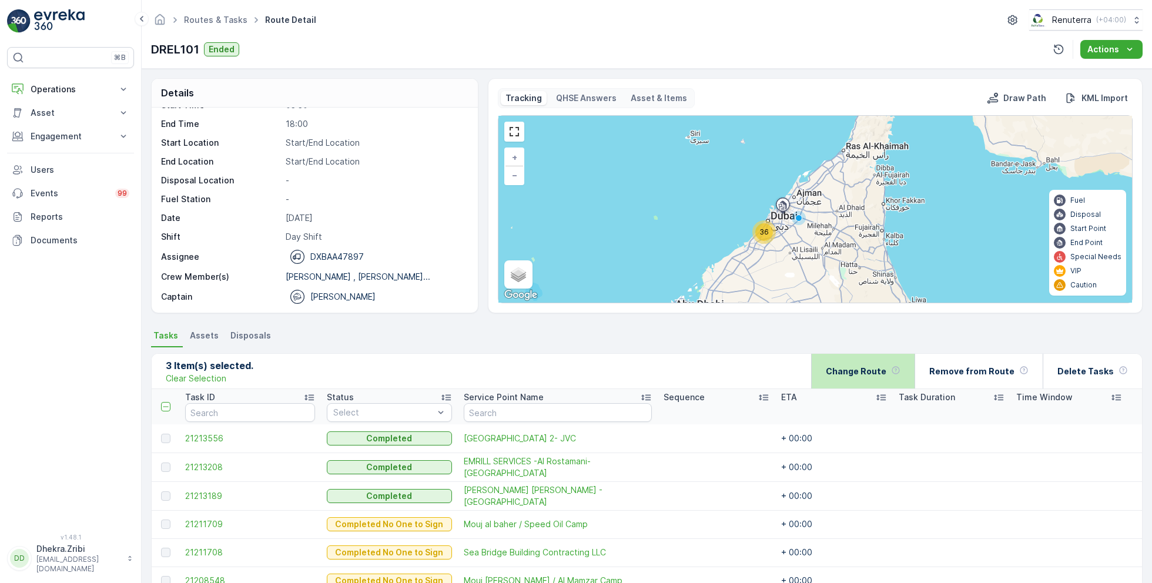
click at [884, 371] on p "Change Route" at bounding box center [856, 372] width 61 height 12
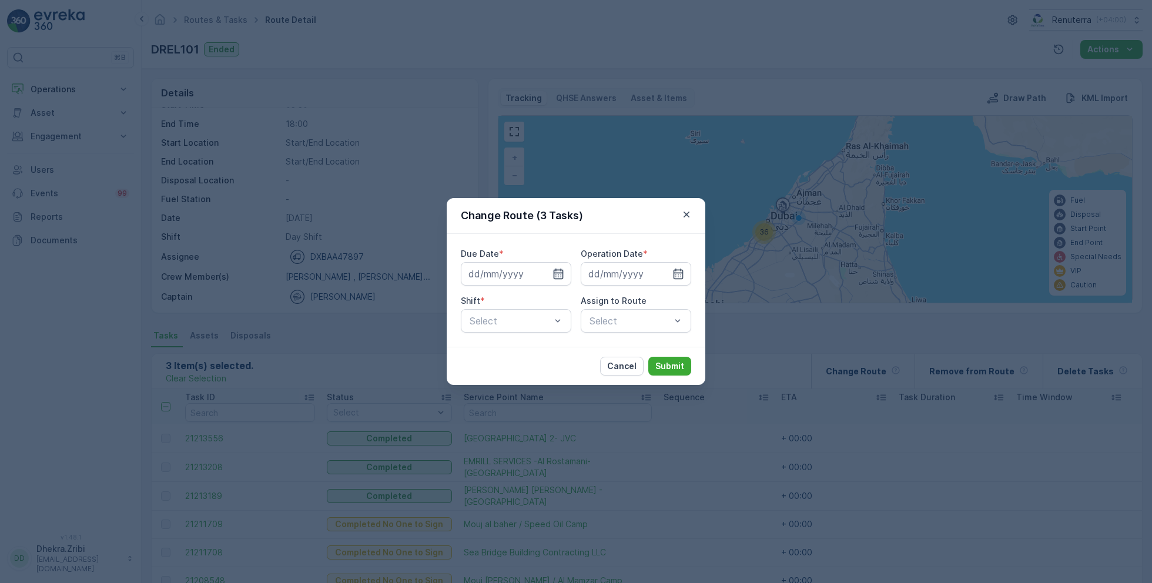
click at [559, 272] on icon "button" at bounding box center [559, 274] width 10 height 11
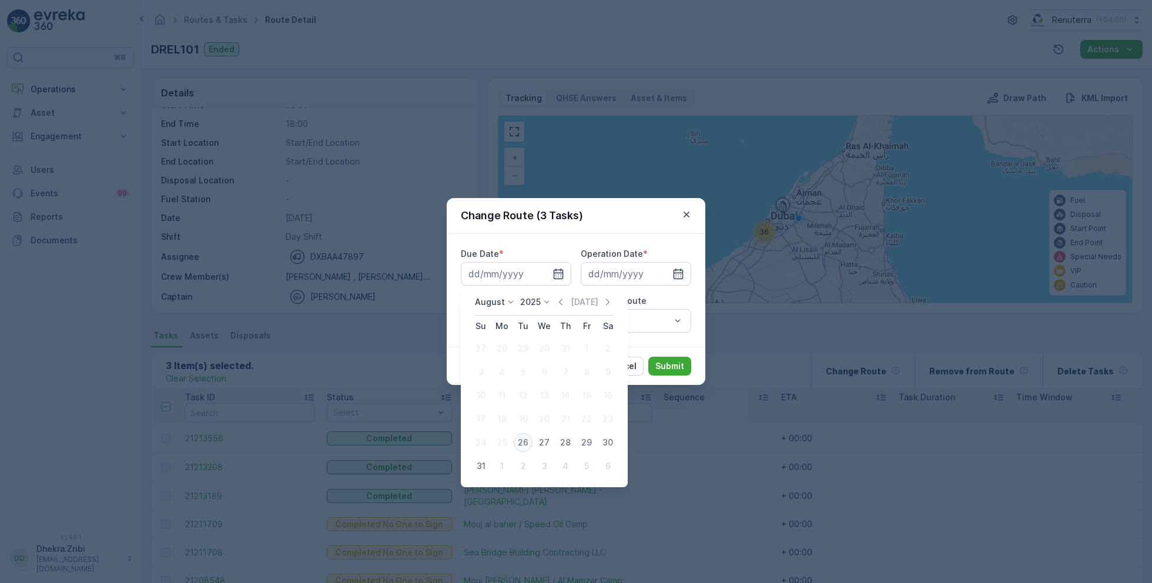
click at [526, 442] on div "26" at bounding box center [523, 442] width 19 height 19
type input "[DATE]"
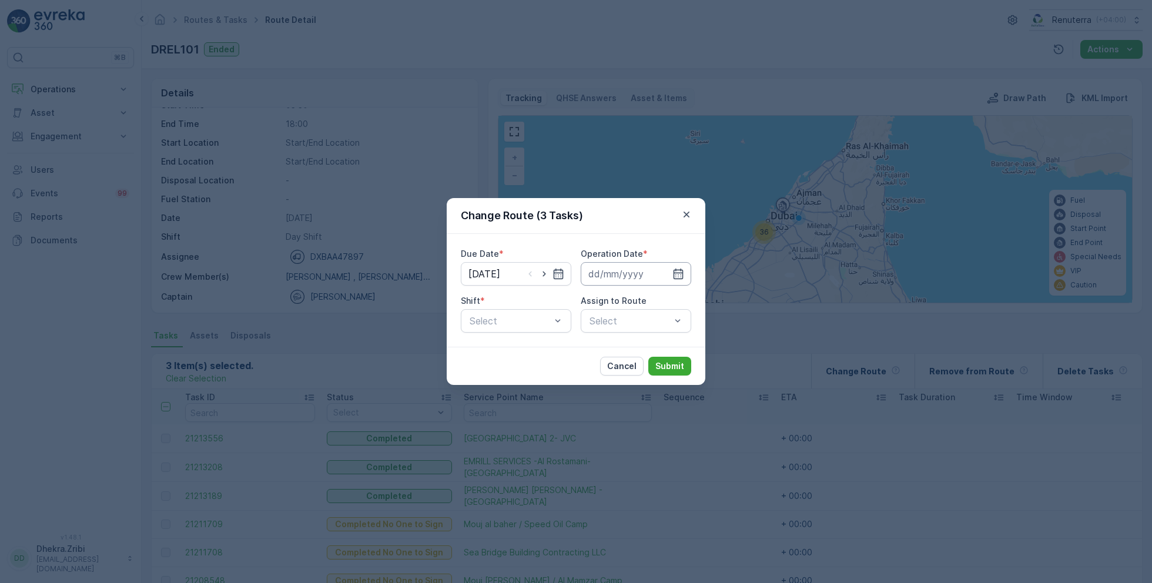
click at [626, 278] on input at bounding box center [636, 274] width 111 height 24
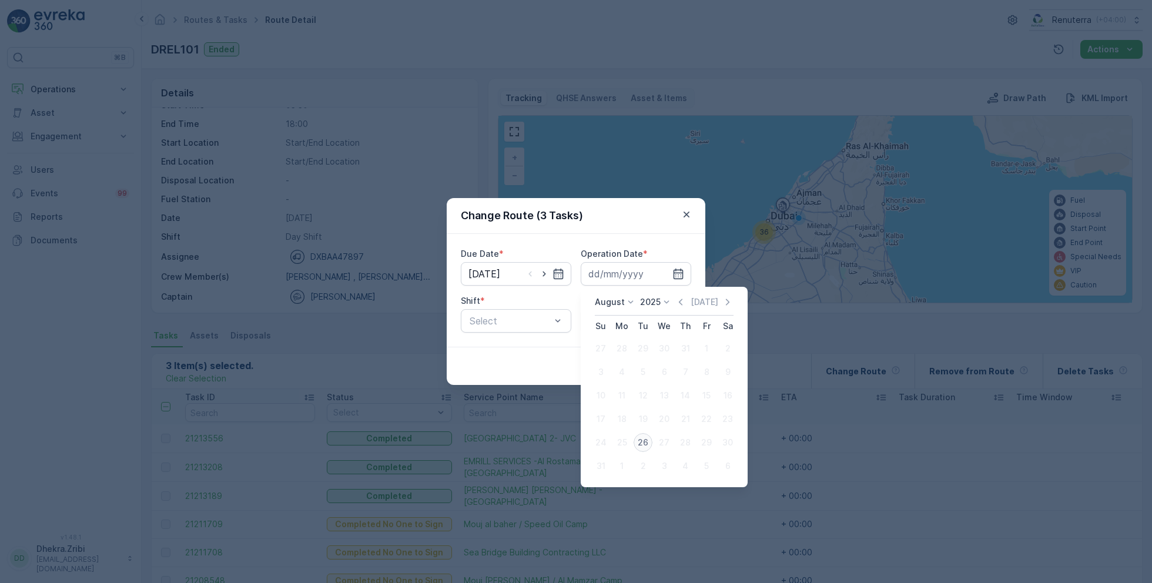
click at [641, 443] on div "26" at bounding box center [643, 442] width 19 height 19
type input "[DATE]"
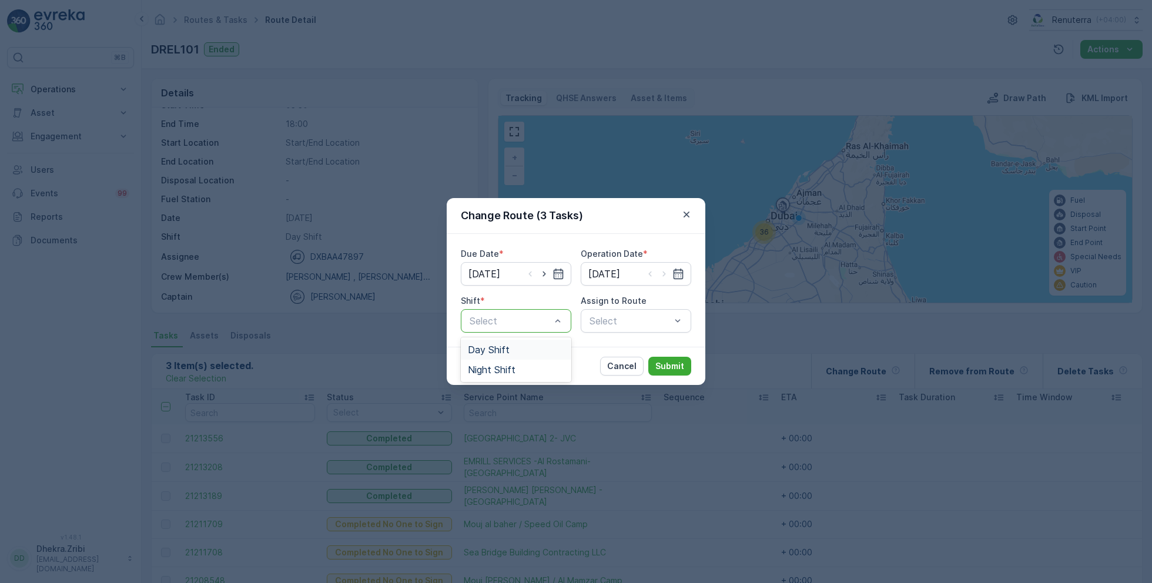
click at [498, 349] on span "Day Shift" at bounding box center [489, 350] width 42 height 11
click at [615, 319] on div "Select" at bounding box center [636, 321] width 111 height 24
click at [615, 319] on div at bounding box center [629, 321] width 83 height 11
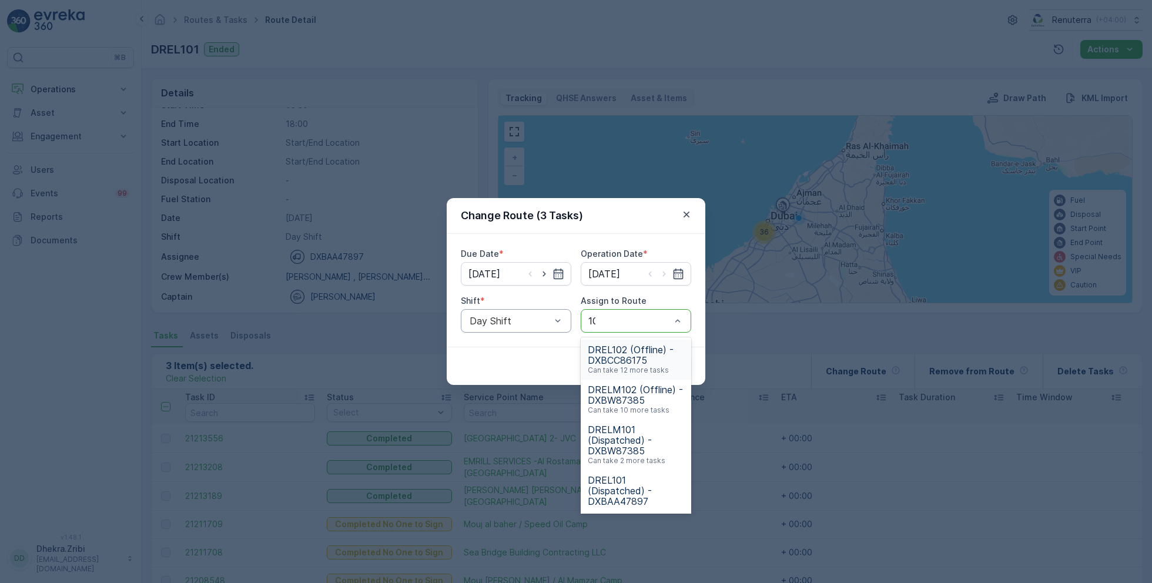
type input "101"
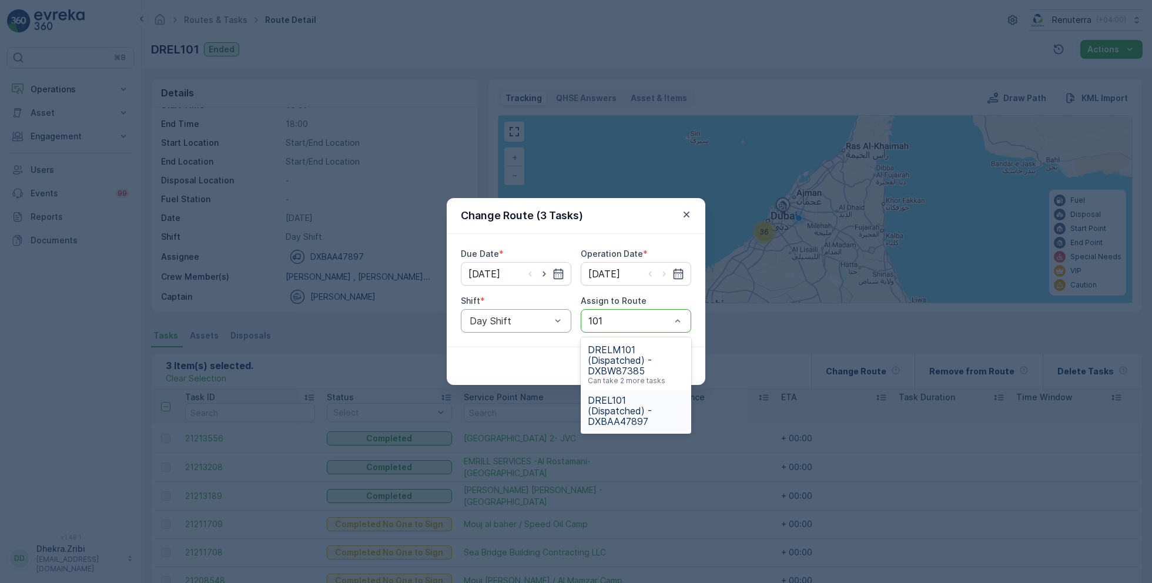
click at [626, 403] on span "DREL101 (Dispatched) - DXBAA47897" at bounding box center [636, 411] width 96 height 32
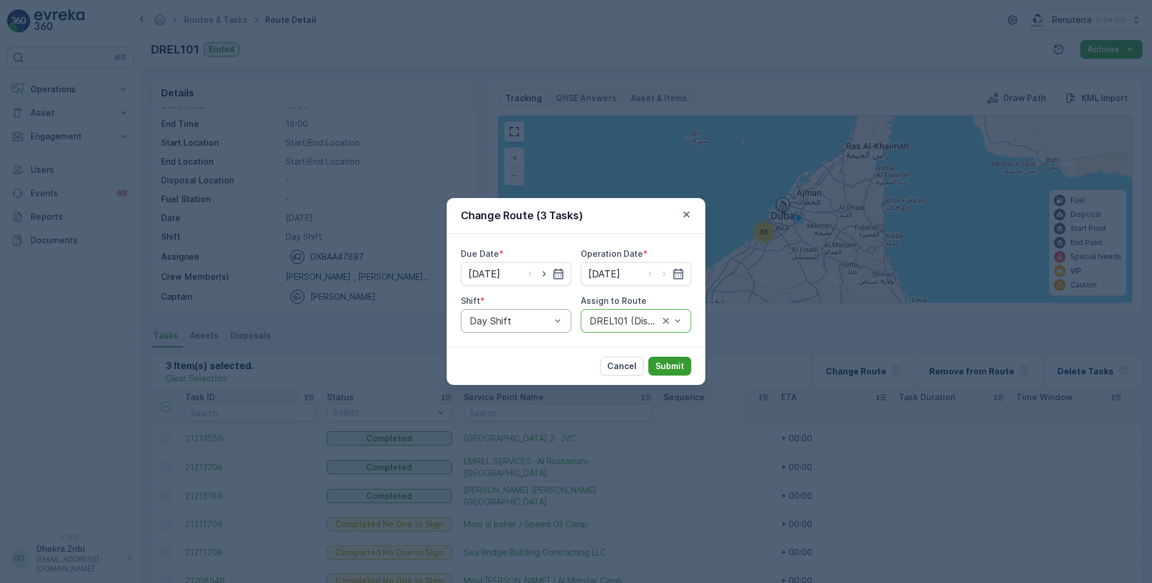
click at [677, 362] on p "Submit" at bounding box center [670, 366] width 29 height 12
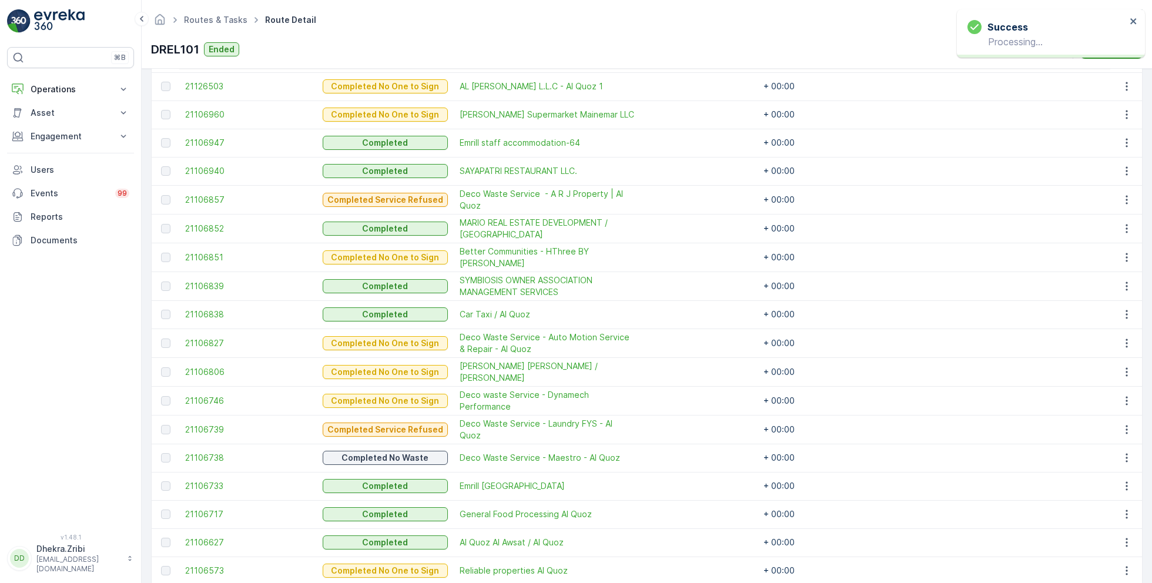
scroll to position [738, 0]
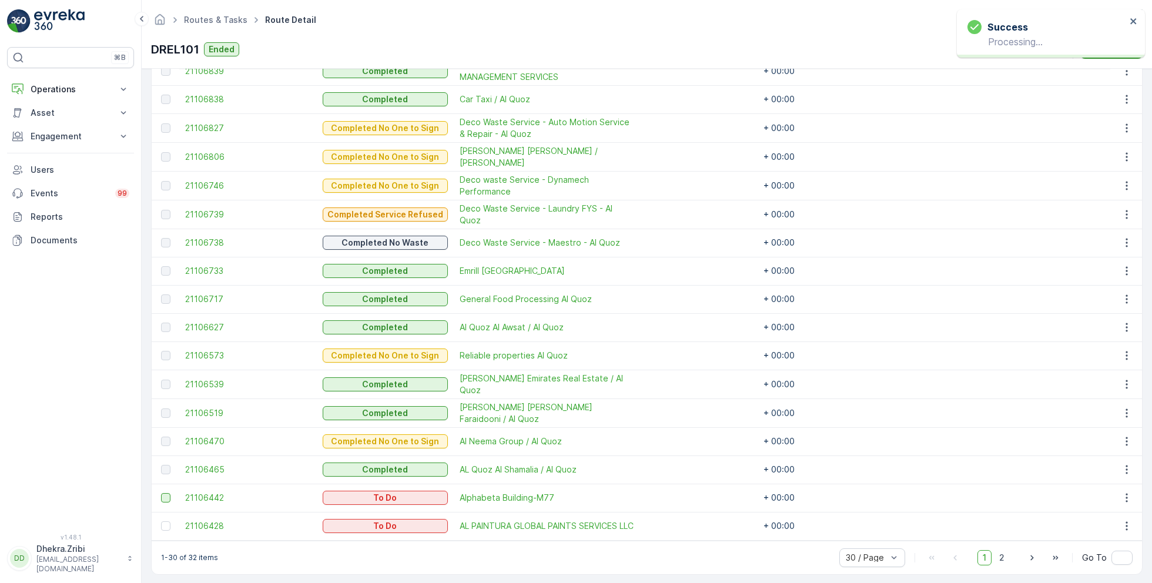
click at [165, 493] on div at bounding box center [165, 497] width 9 height 9
click at [161, 493] on input "checkbox" at bounding box center [161, 493] width 0 height 0
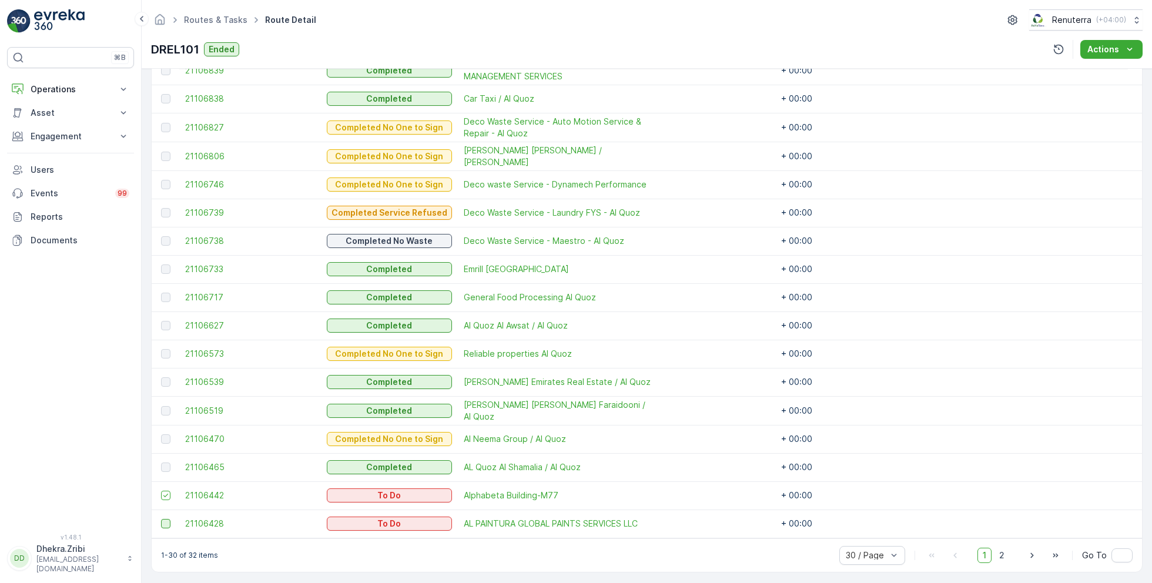
click at [168, 520] on div at bounding box center [165, 523] width 9 height 9
click at [161, 519] on input "checkbox" at bounding box center [161, 519] width 0 height 0
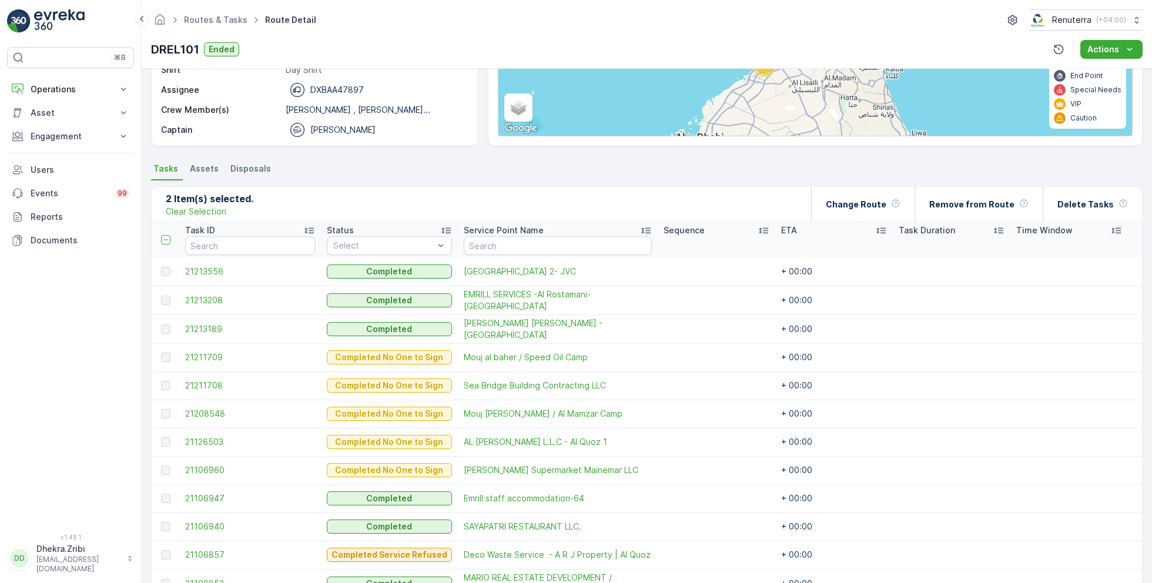
scroll to position [0, 0]
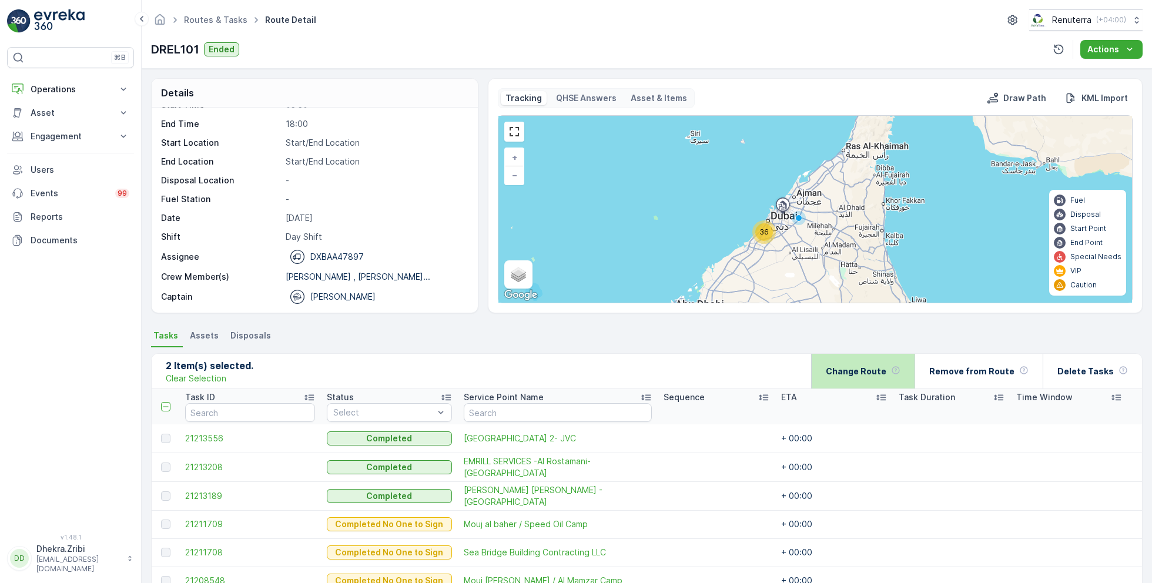
click at [867, 376] on div "Change Route" at bounding box center [863, 371] width 75 height 35
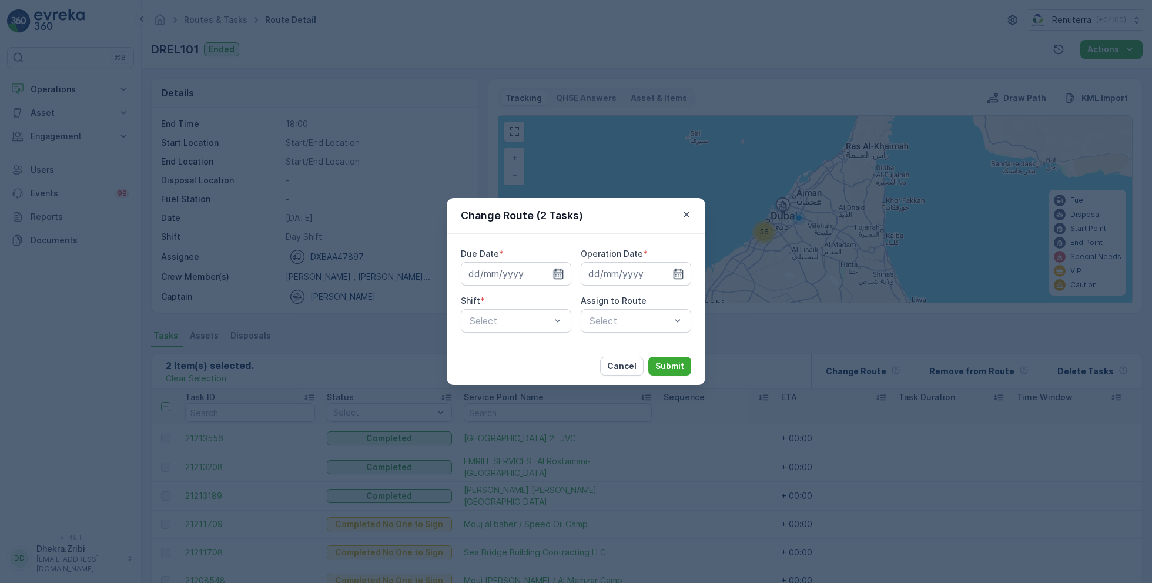
click at [557, 273] on icon "button" at bounding box center [559, 274] width 12 height 12
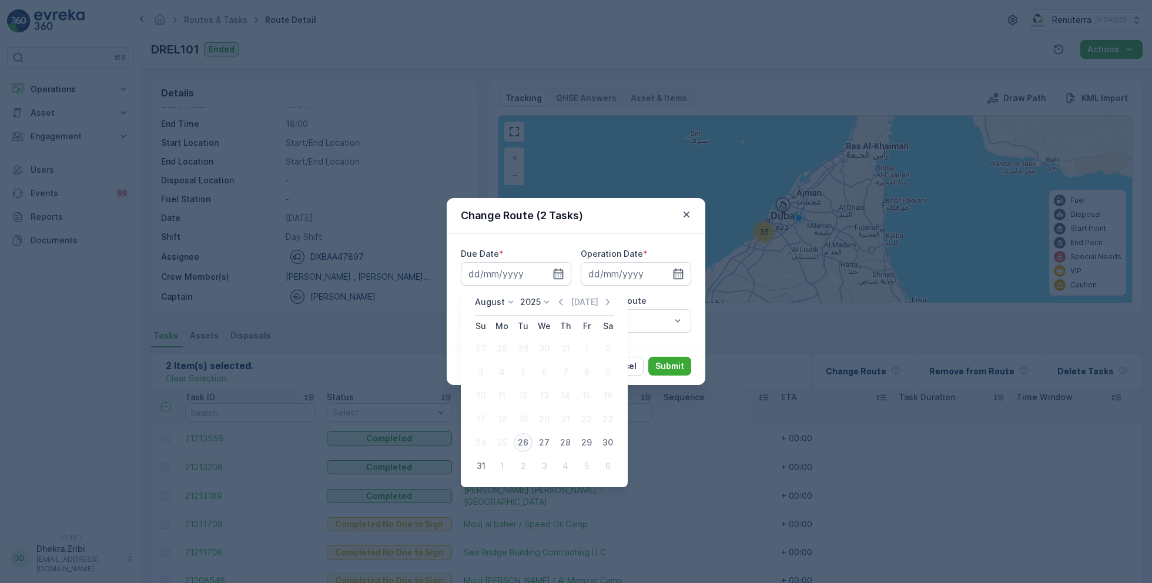
click at [527, 441] on div "26" at bounding box center [523, 442] width 19 height 19
type input "[DATE]"
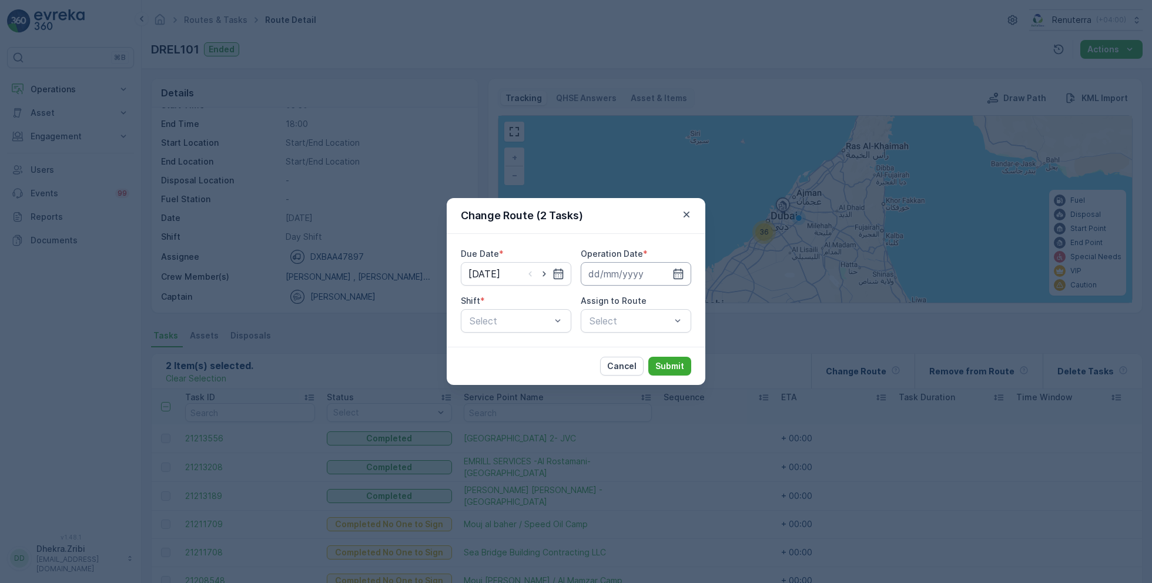
click at [658, 273] on input at bounding box center [636, 274] width 111 height 24
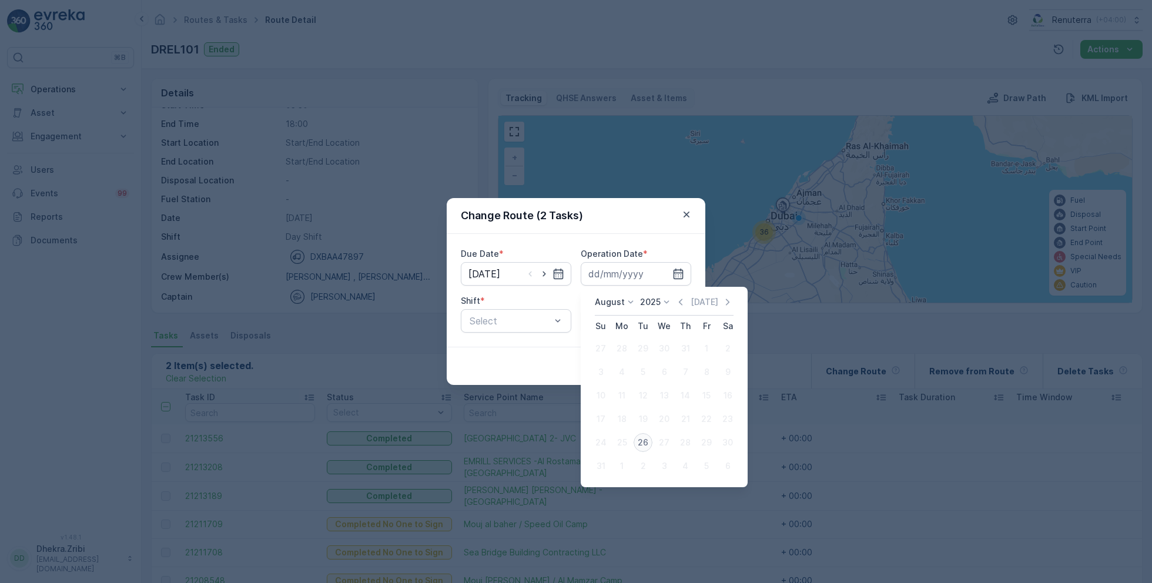
click at [644, 441] on div "26" at bounding box center [643, 442] width 19 height 19
type input "[DATE]"
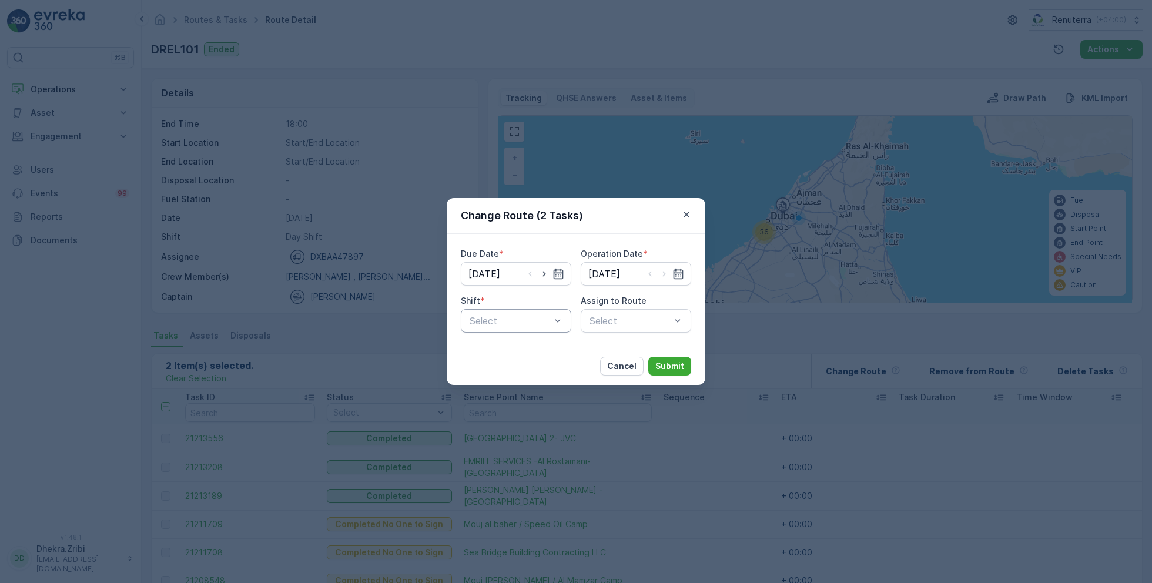
click at [512, 319] on div at bounding box center [510, 321] width 83 height 11
click at [507, 351] on span "Day Shift" at bounding box center [489, 350] width 42 height 11
click at [641, 319] on div at bounding box center [629, 321] width 83 height 11
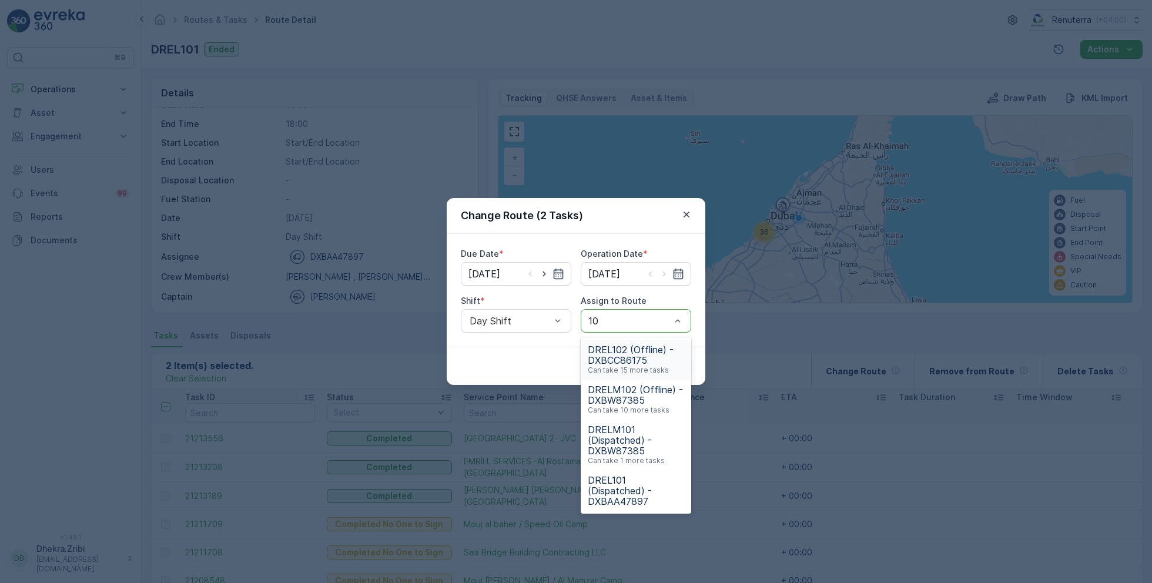
type input "101"
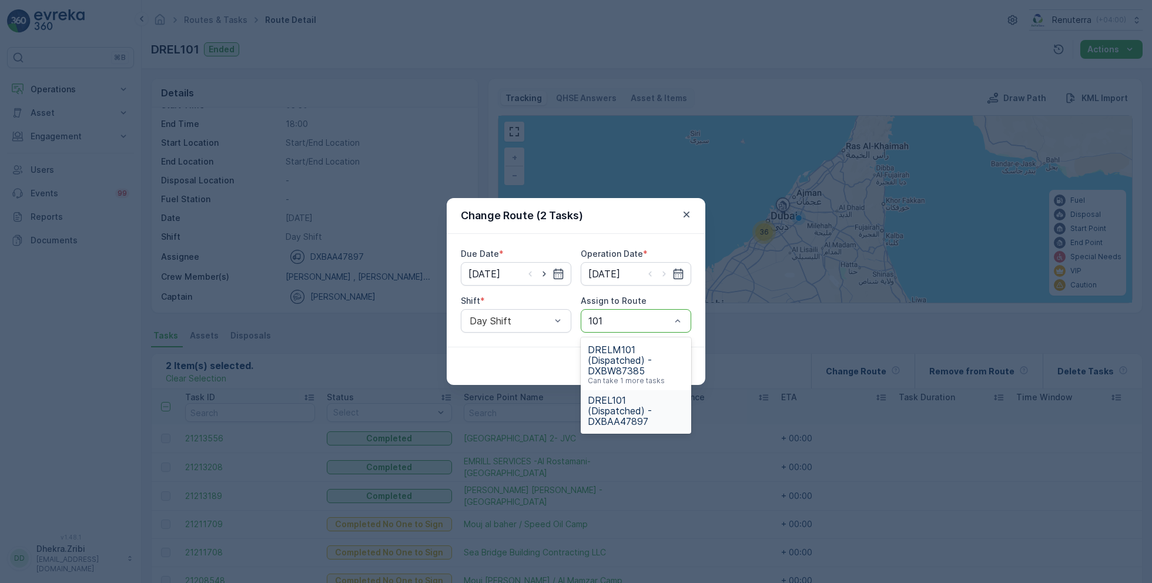
click at [626, 409] on span "DREL101 (Dispatched) - DXBAA47897" at bounding box center [636, 411] width 96 height 32
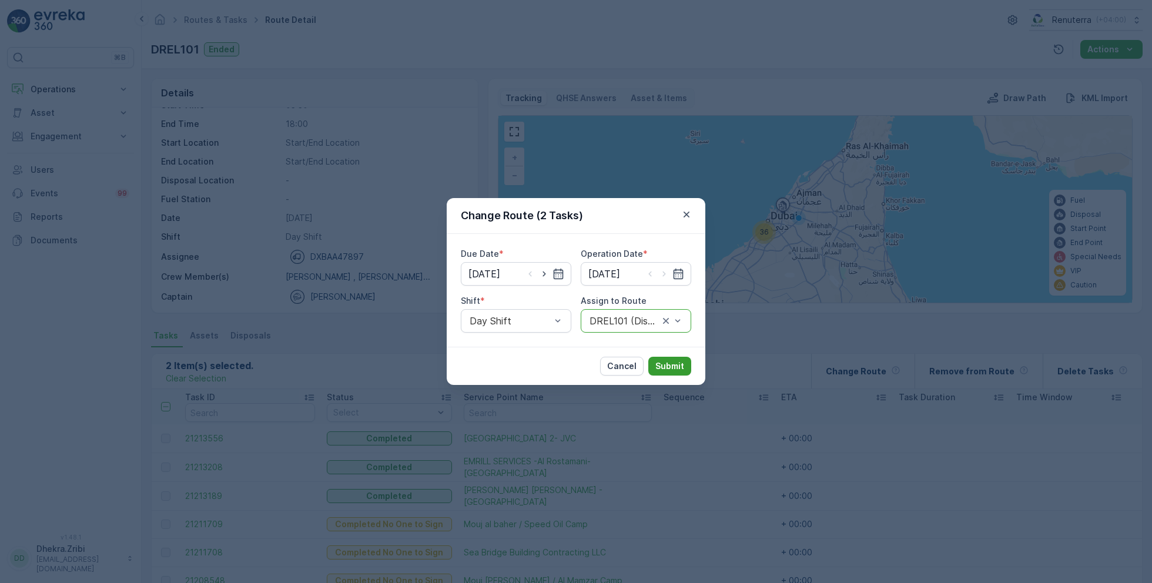
click at [669, 365] on p "Submit" at bounding box center [670, 366] width 29 height 12
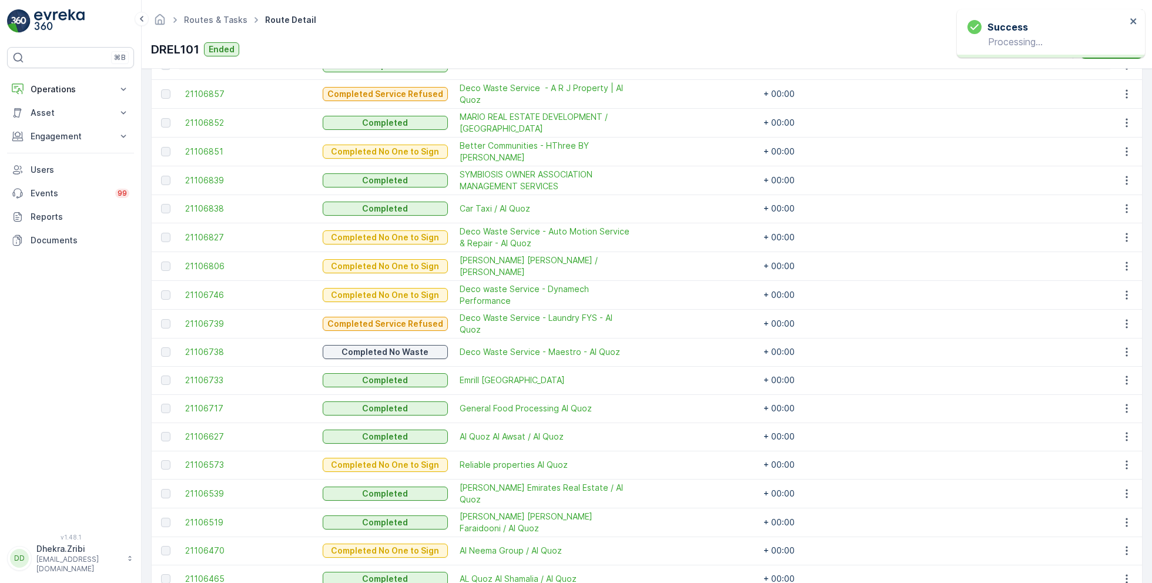
scroll to position [738, 0]
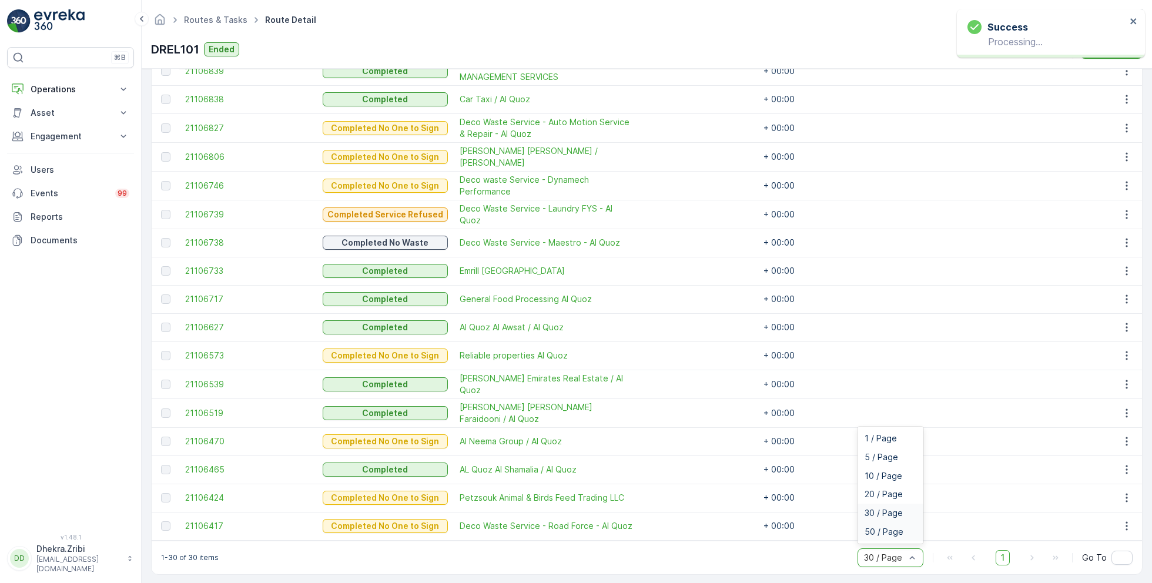
click at [879, 527] on span "50 / Page" at bounding box center [884, 531] width 39 height 9
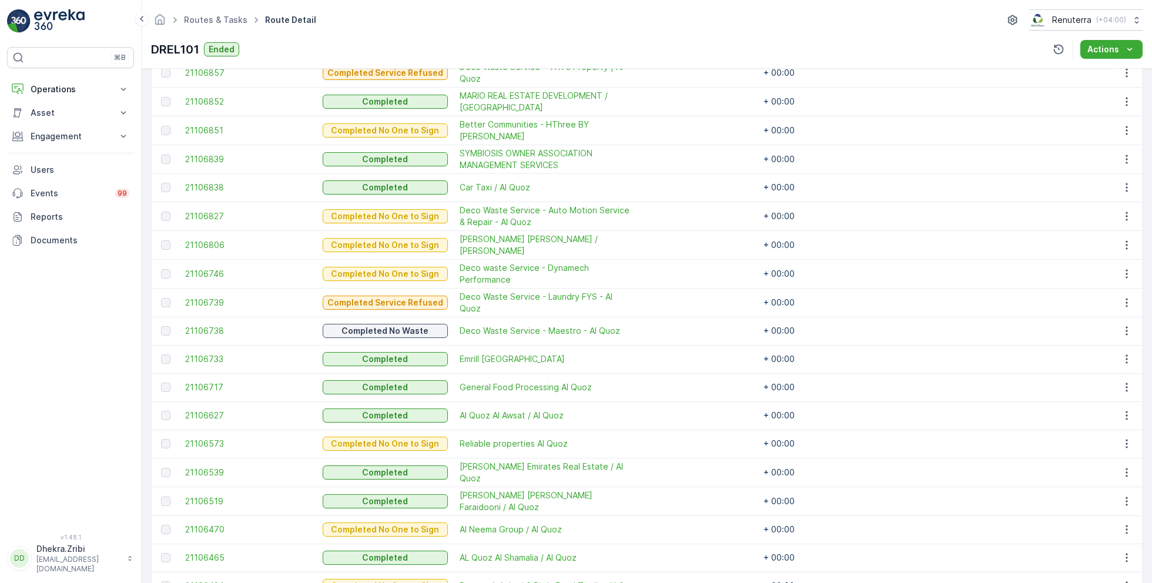
scroll to position [652, 0]
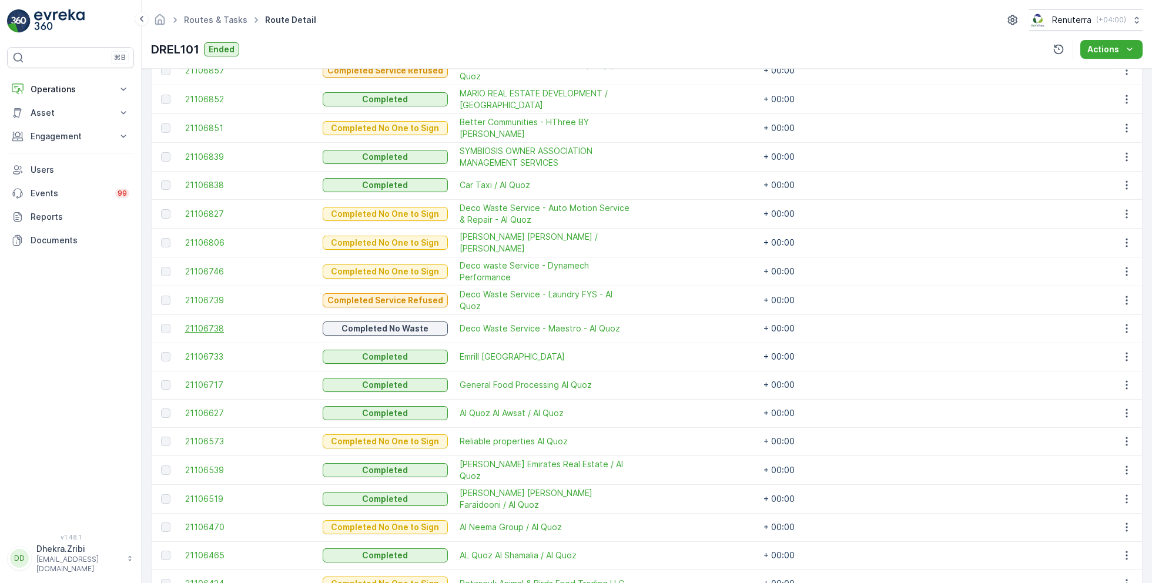
click at [211, 323] on span "21106738" at bounding box center [248, 329] width 126 height 12
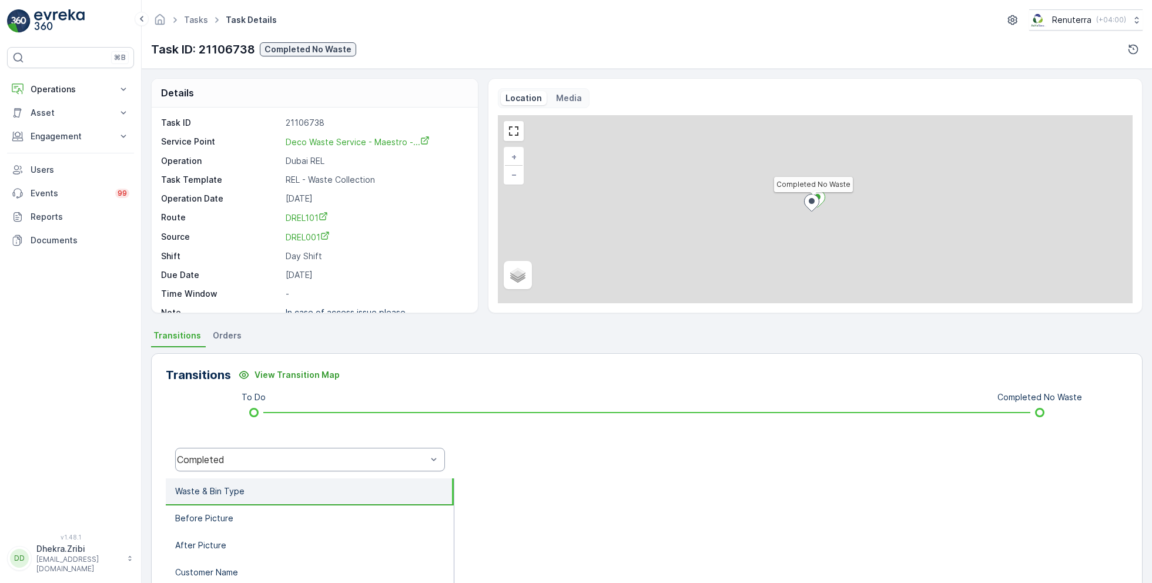
click at [286, 466] on div "Completed" at bounding box center [310, 460] width 270 height 24
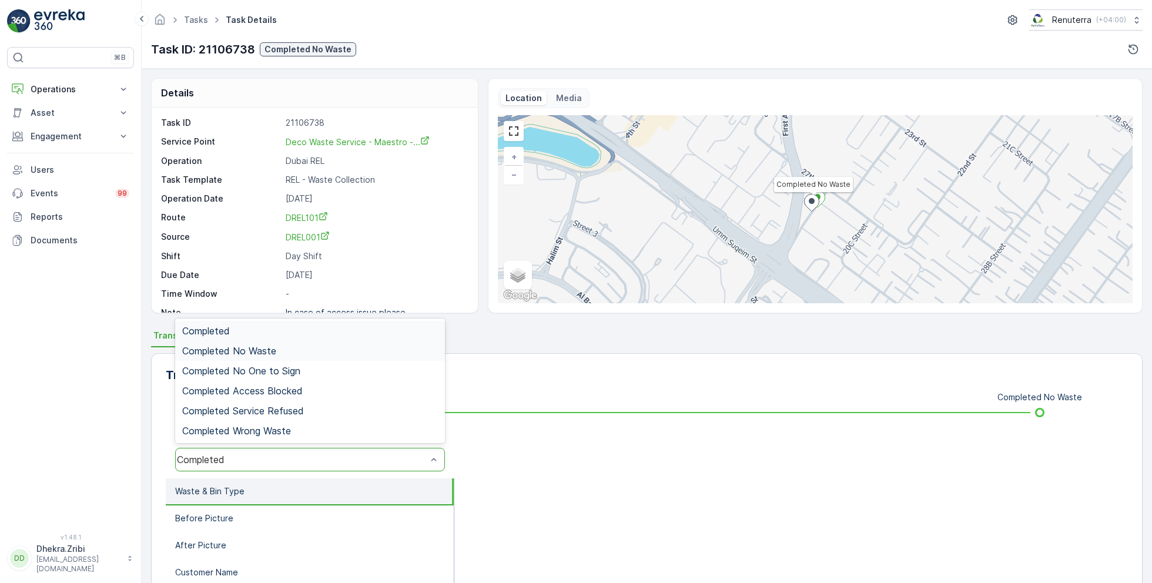
click at [289, 346] on div "Completed No Waste" at bounding box center [310, 351] width 256 height 11
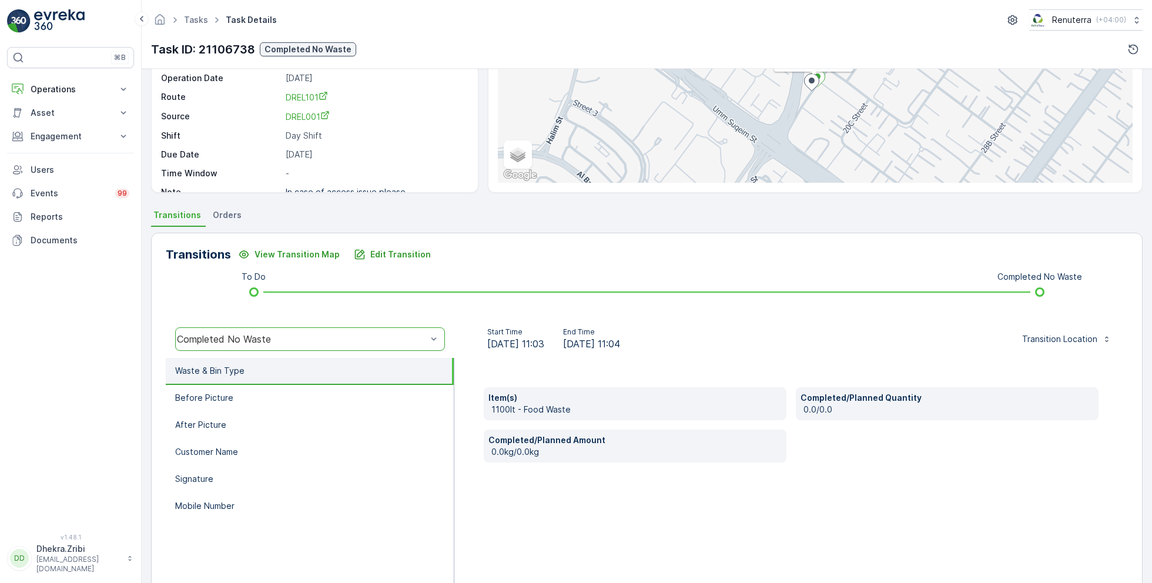
scroll to position [157, 0]
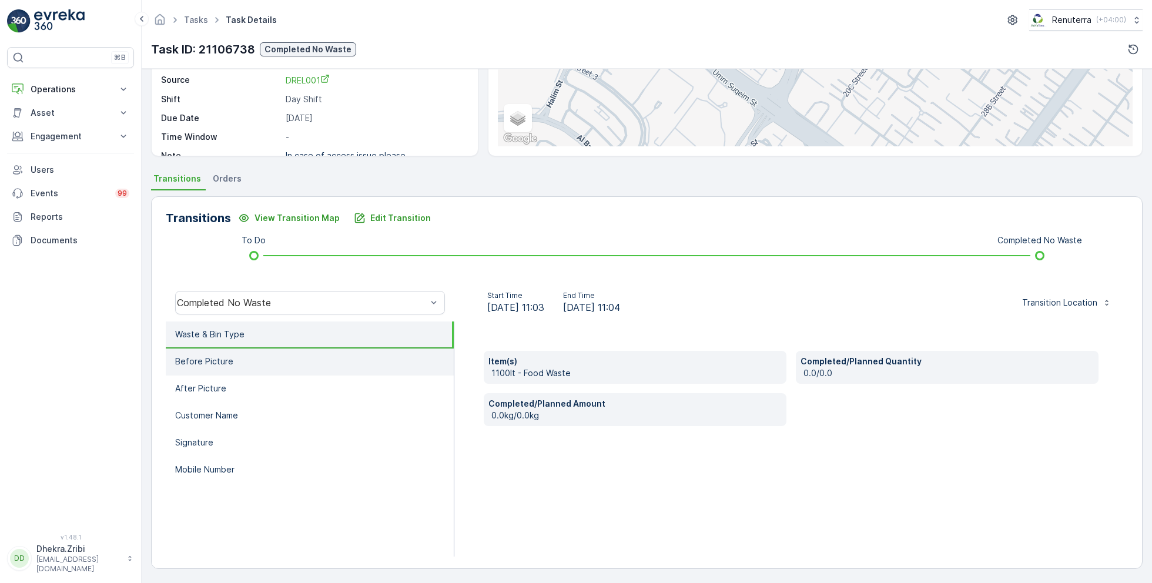
click at [268, 359] on li "Before Picture" at bounding box center [310, 362] width 288 height 27
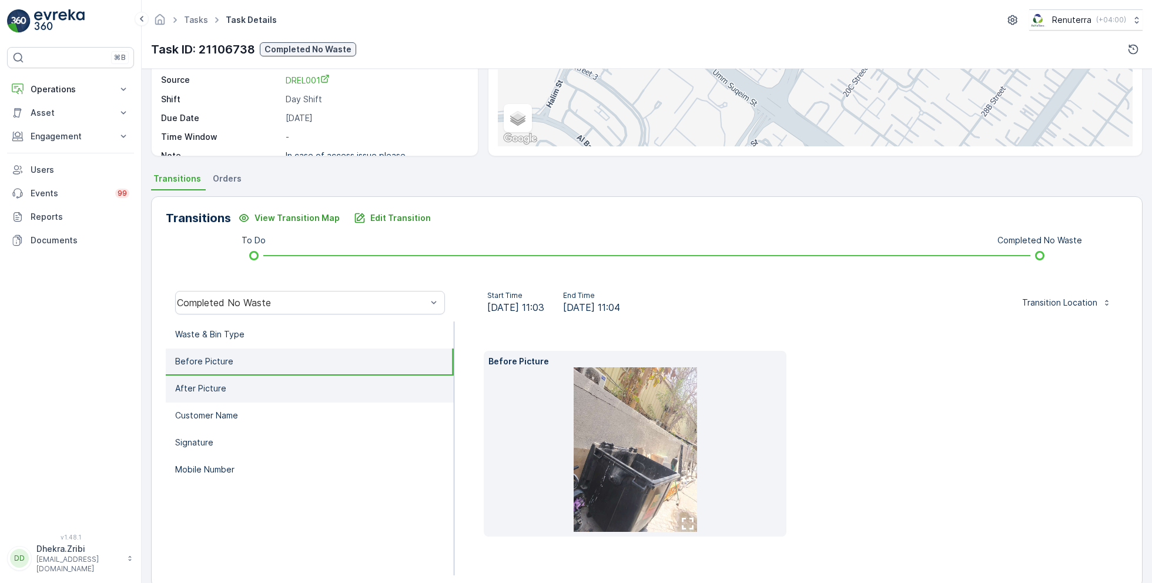
click at [273, 382] on li "After Picture" at bounding box center [310, 389] width 288 height 27
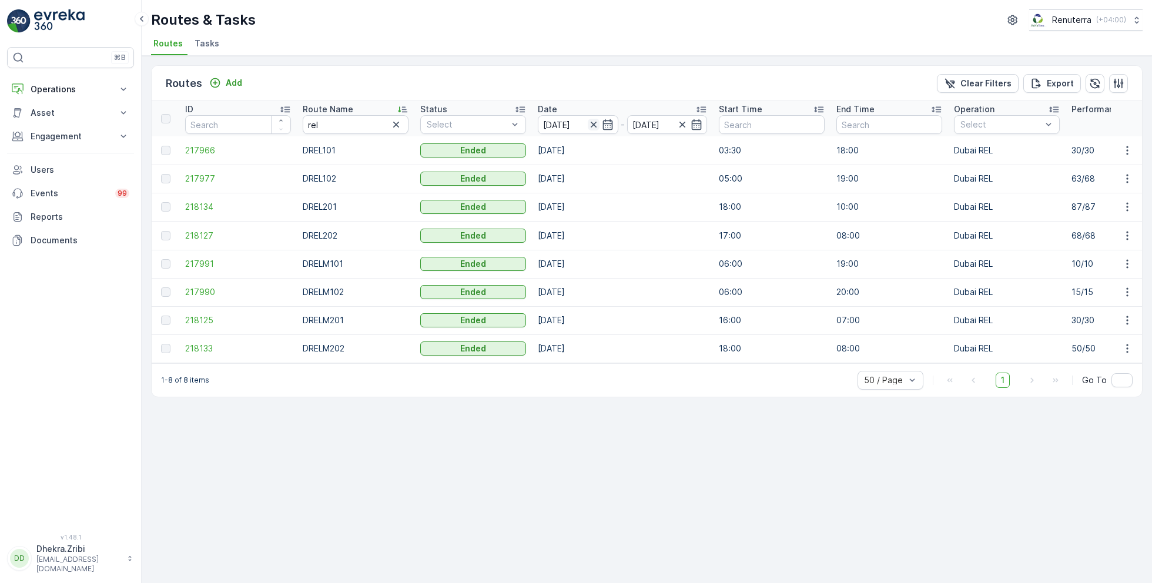
click at [595, 122] on icon "button" at bounding box center [594, 125] width 12 height 12
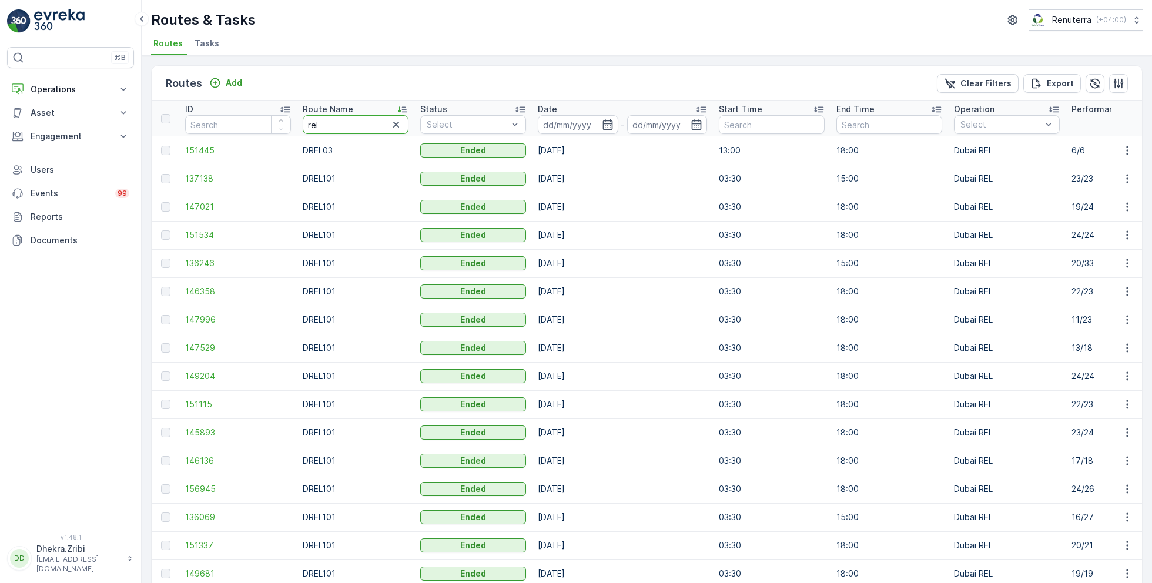
drag, startPoint x: 374, startPoint y: 122, endPoint x: 299, endPoint y: 122, distance: 75.8
click at [299, 122] on th "Route Name rel" at bounding box center [356, 118] width 118 height 35
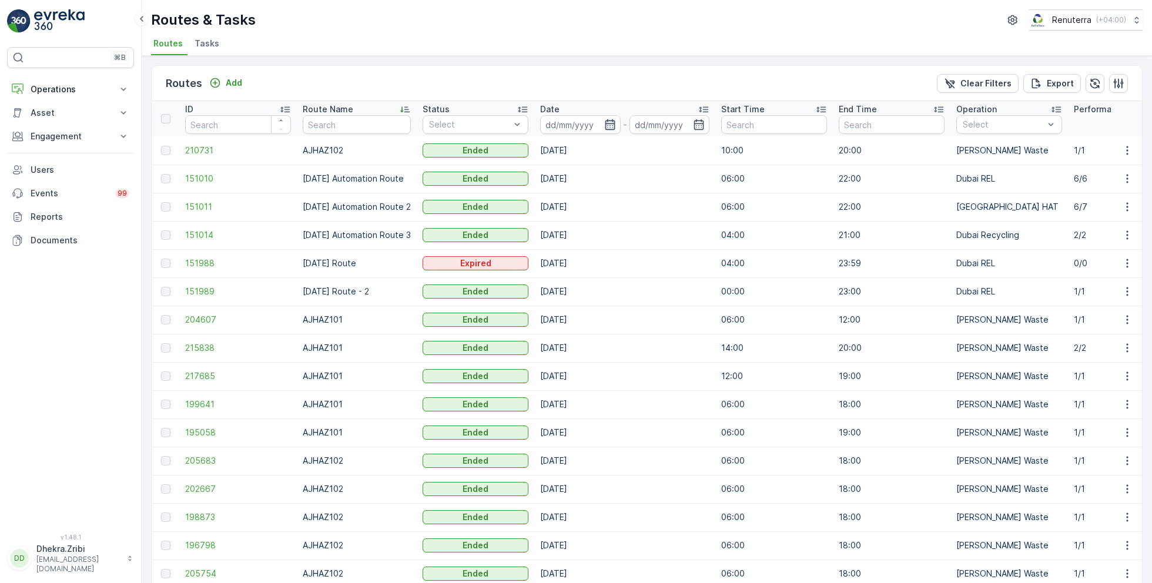
click at [616, 121] on icon "button" at bounding box center [610, 125] width 12 height 12
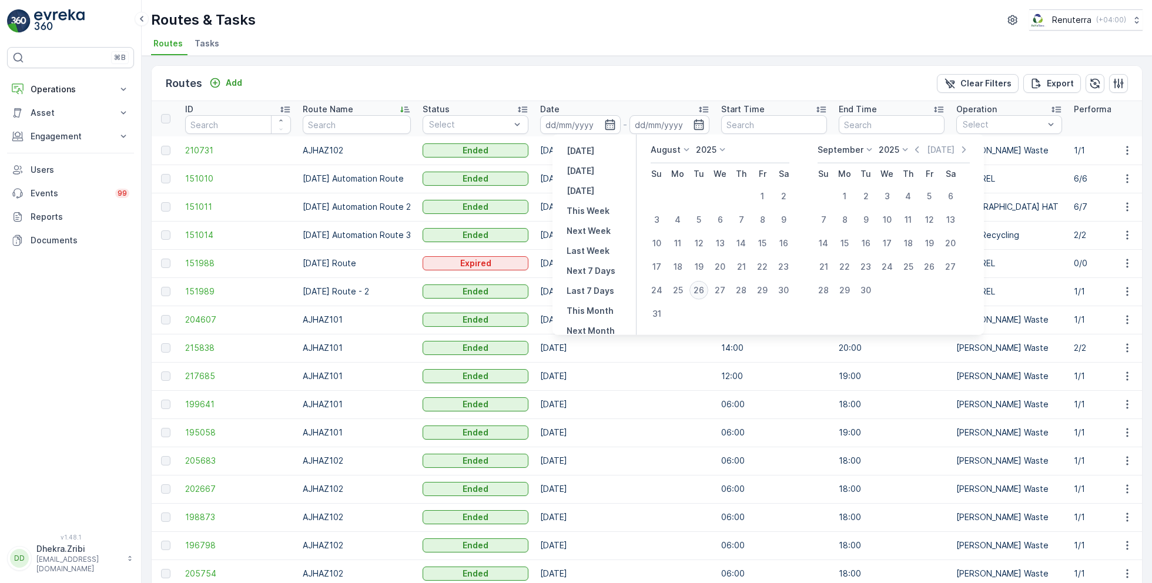
click at [700, 290] on div "26" at bounding box center [699, 290] width 19 height 19
type input "[DATE]"
click at [700, 290] on div "26" at bounding box center [699, 290] width 19 height 19
type input "[DATE]"
click at [629, 42] on ul "Routes Tasks" at bounding box center [642, 45] width 982 height 20
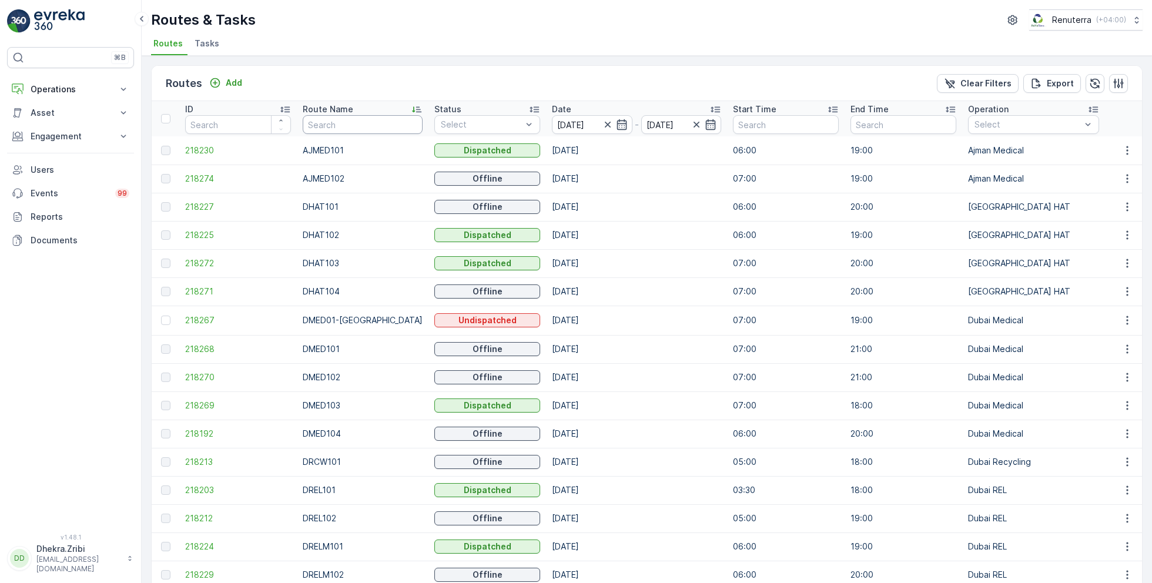
click at [351, 123] on input "text" at bounding box center [363, 124] width 120 height 19
type input "hat"
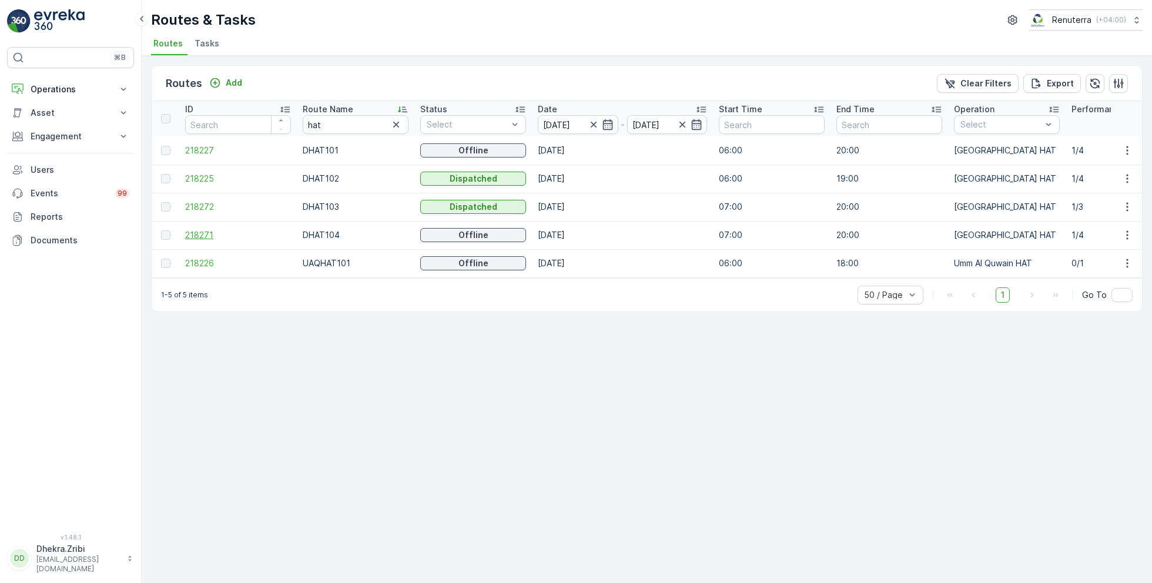
click at [207, 235] on span "218271" at bounding box center [238, 235] width 106 height 12
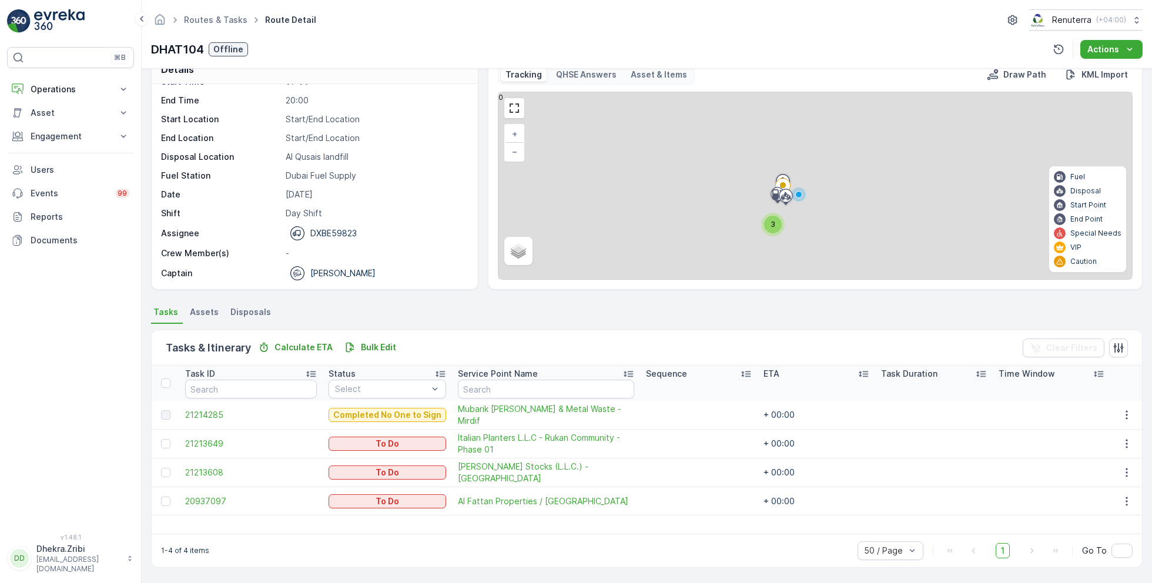
scroll to position [22, 0]
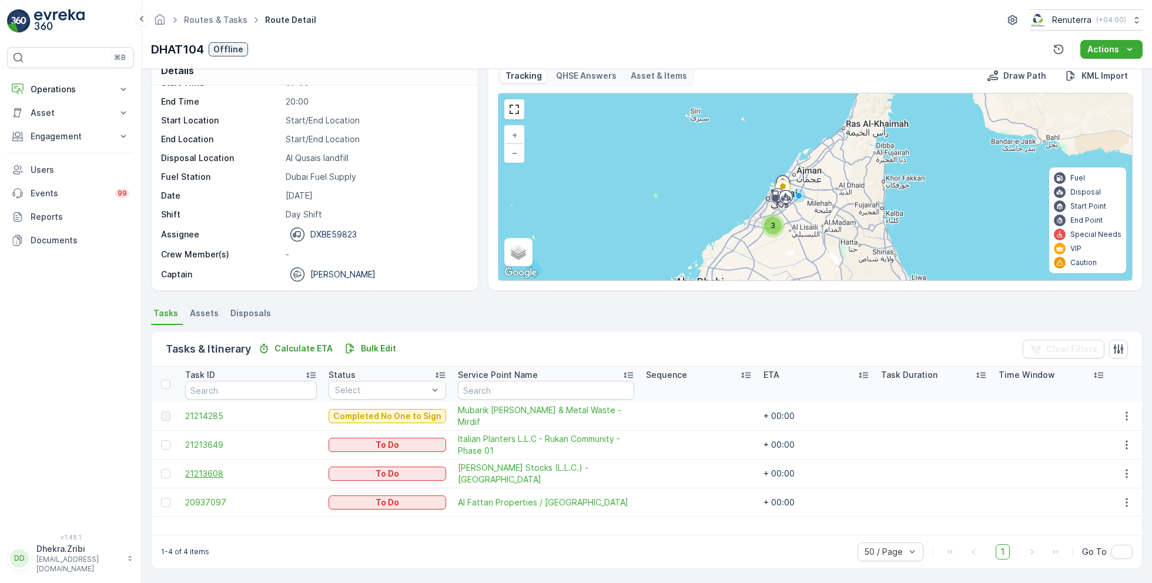
click at [208, 471] on span "21213608" at bounding box center [251, 474] width 132 height 12
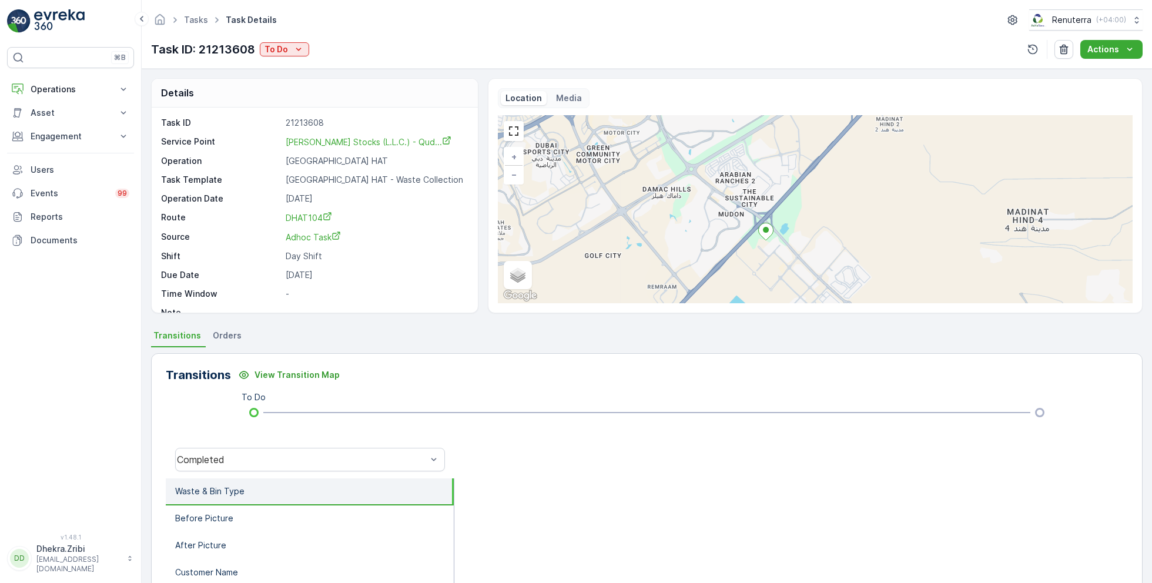
drag, startPoint x: 640, startPoint y: 229, endPoint x: 719, endPoint y: 241, distance: 80.2
click at [719, 241] on div "+ − Satellite Roadmap Terrain Hybrid Leaflet Keyboard shortcuts Map Data Map da…" at bounding box center [815, 209] width 635 height 188
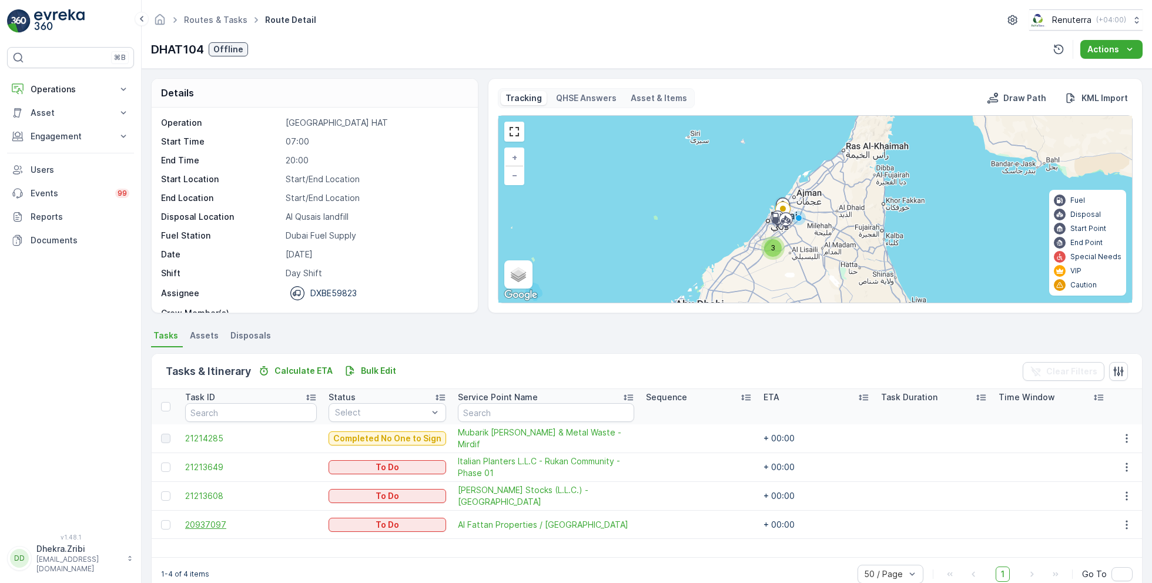
click at [216, 519] on span "20937097" at bounding box center [251, 525] width 132 height 12
click at [504, 548] on div "Task ID Status Select Service Point Name Sequence ETA Task Duration Time Window…" at bounding box center [647, 473] width 991 height 168
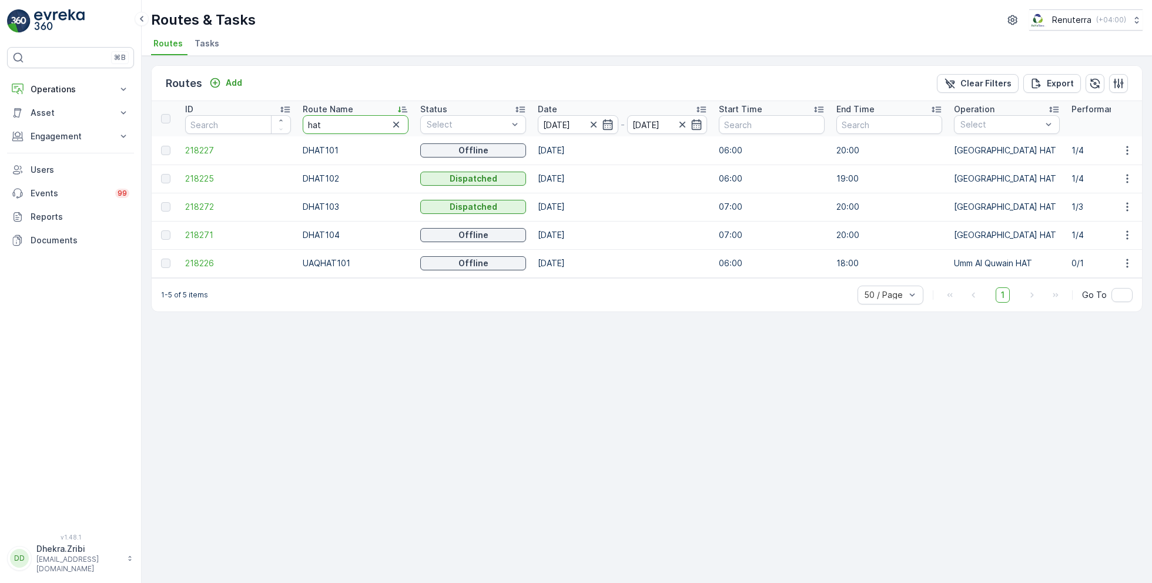
drag, startPoint x: 344, startPoint y: 131, endPoint x: 270, endPoint y: 125, distance: 73.7
type input "roro"
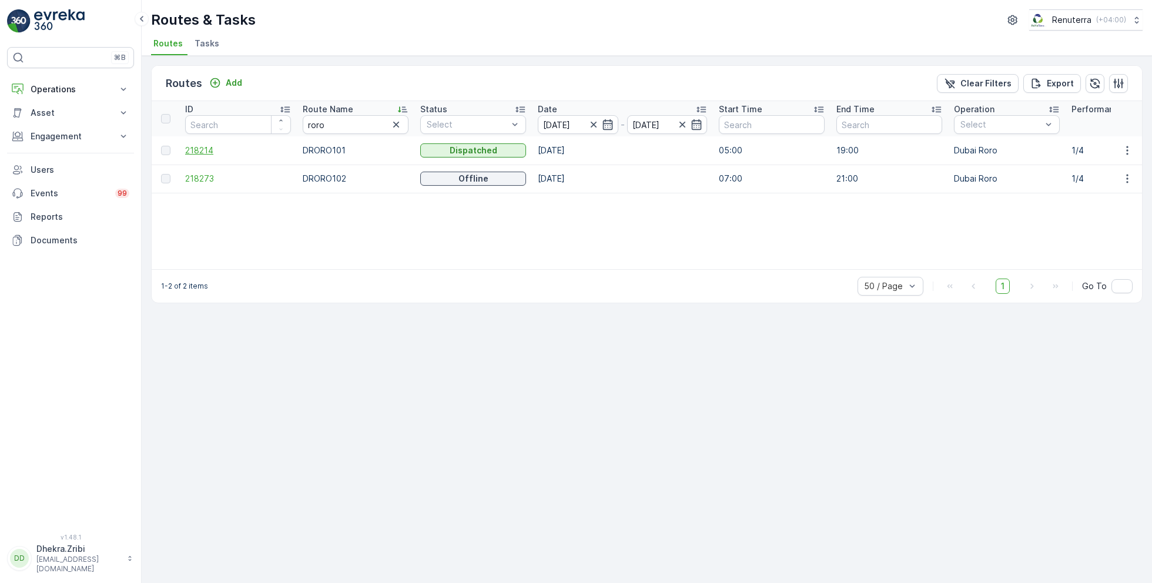
click at [205, 148] on span "218214" at bounding box center [238, 151] width 106 height 12
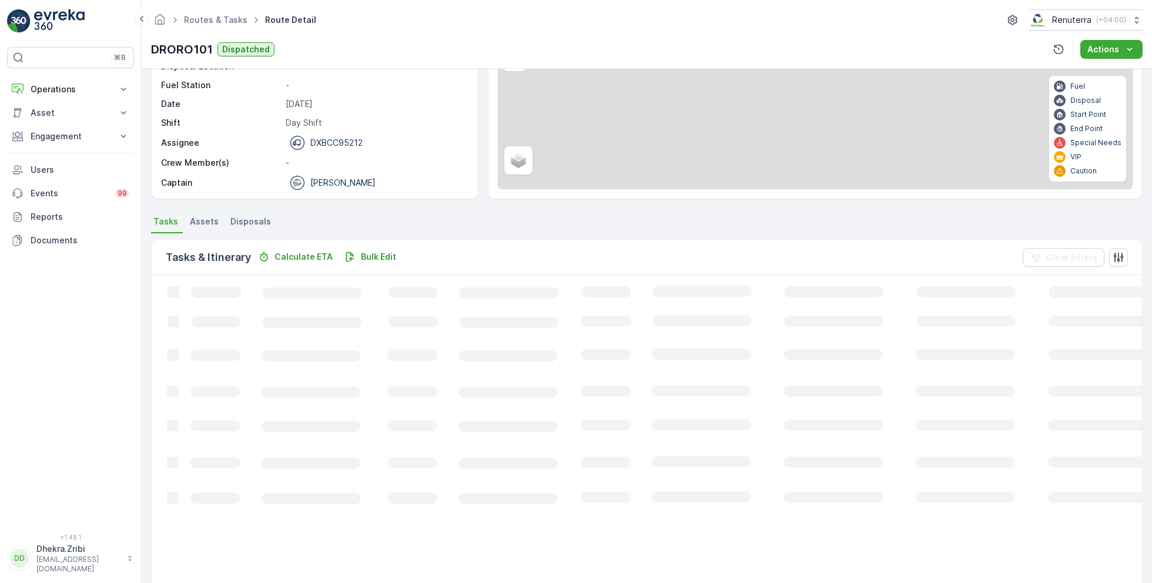
scroll to position [22, 0]
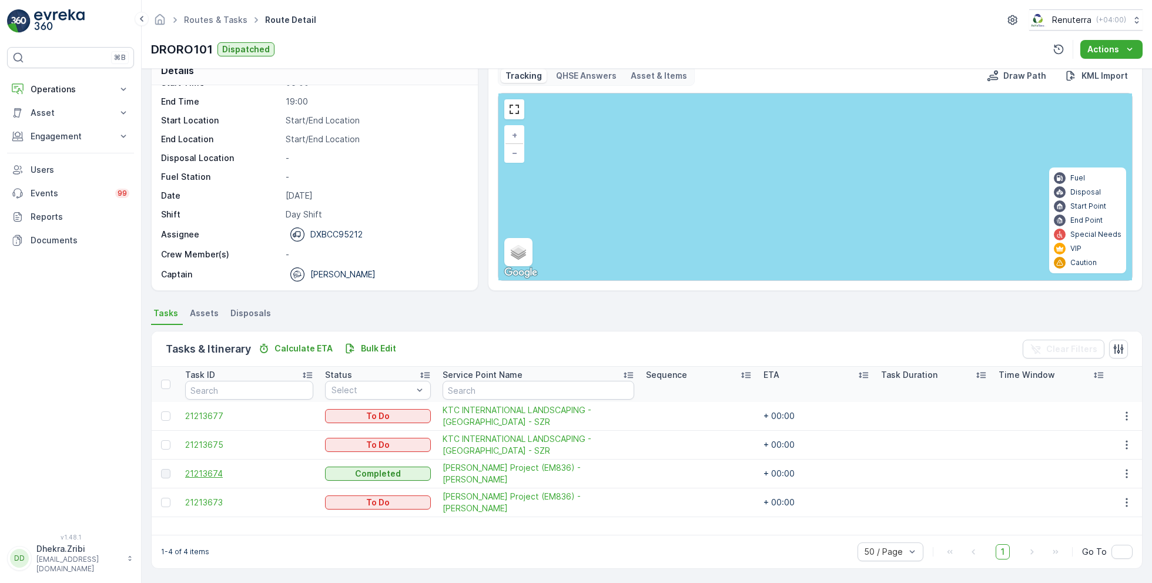
click at [210, 468] on span "21213674" at bounding box center [249, 474] width 128 height 12
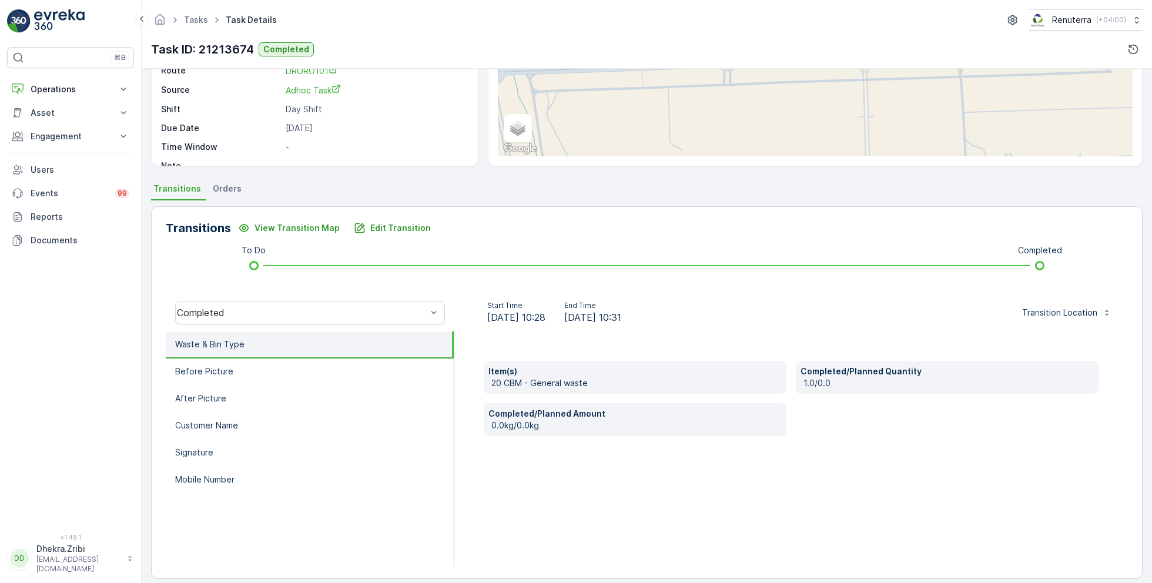
scroll to position [157, 0]
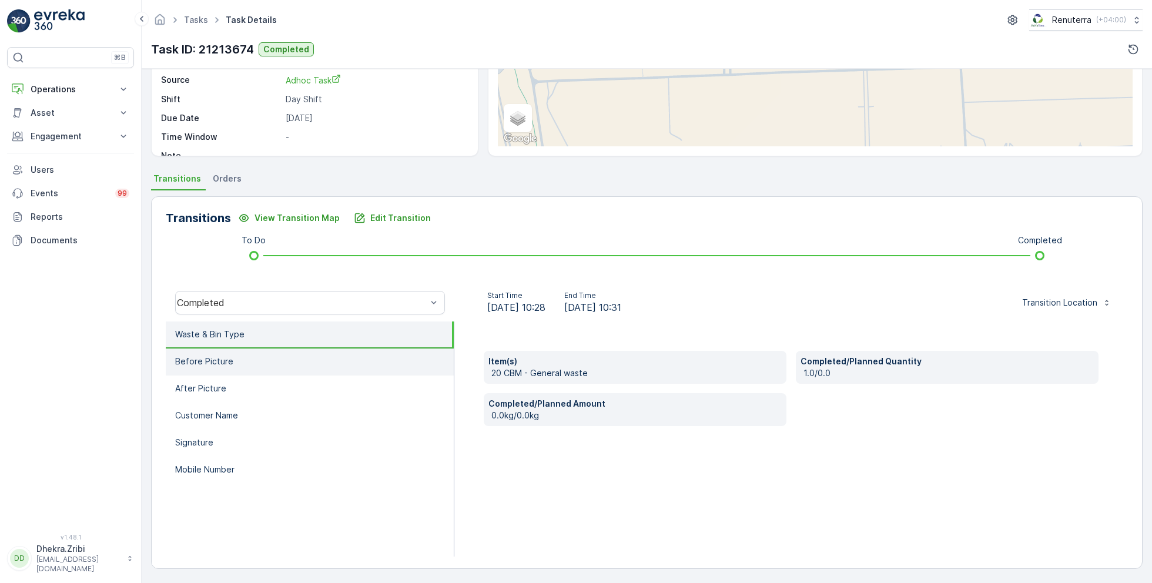
click at [189, 363] on p "Before Picture" at bounding box center [204, 362] width 58 height 12
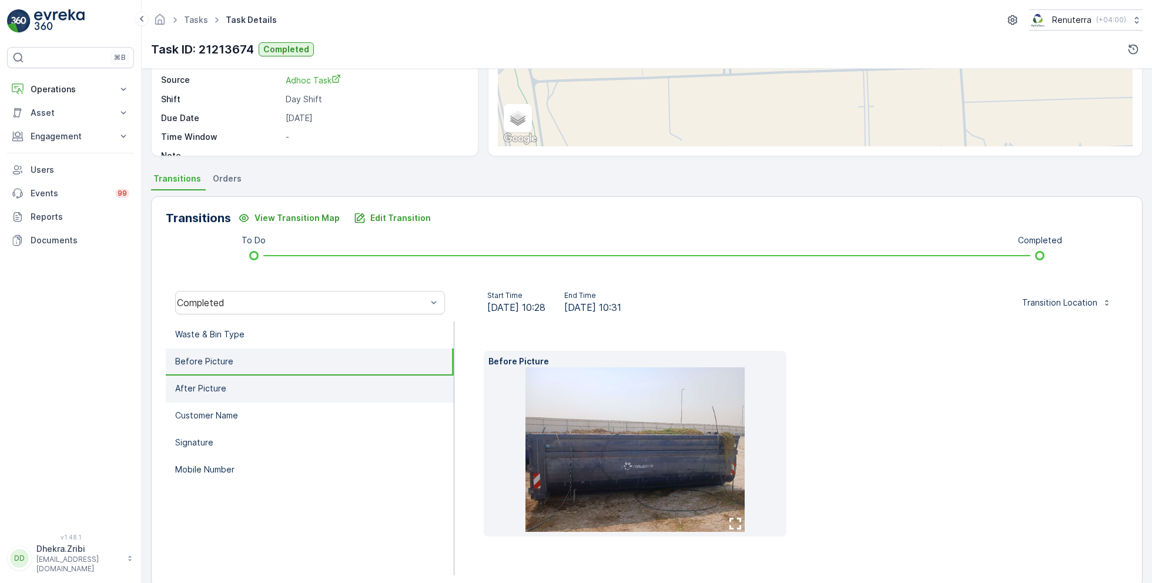
click at [219, 379] on li "After Picture" at bounding box center [310, 389] width 288 height 27
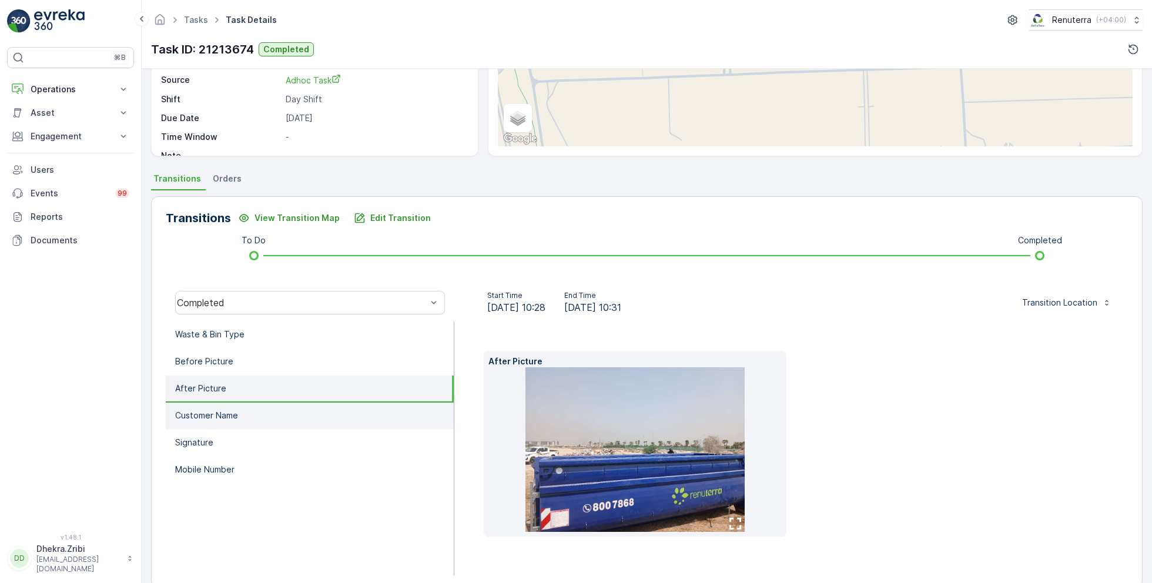
click at [228, 412] on p "Customer Name" at bounding box center [206, 416] width 63 height 12
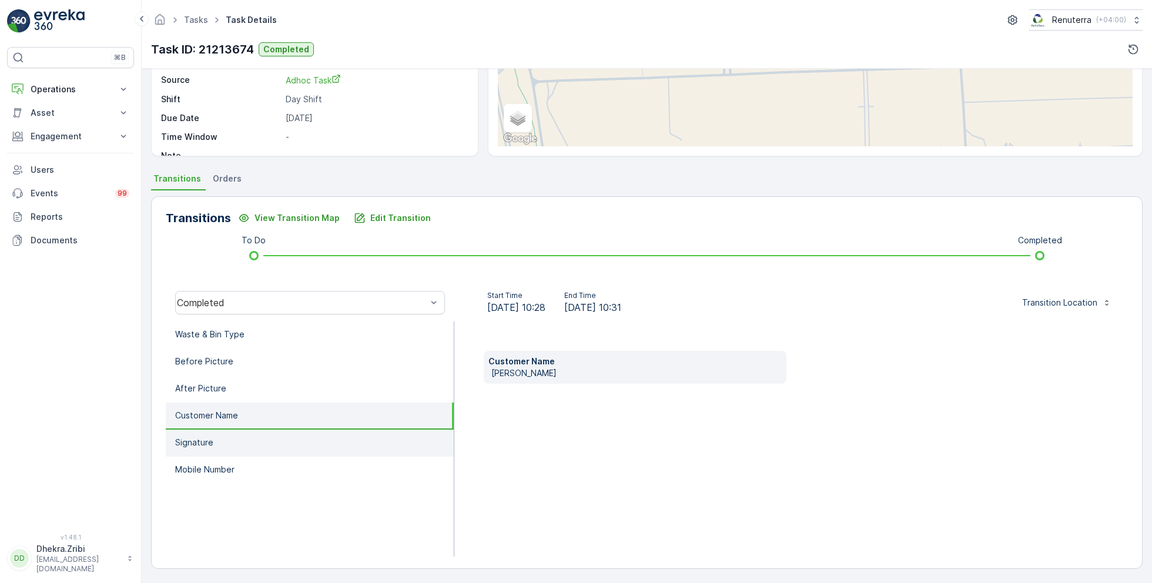
click at [236, 436] on li "Signature" at bounding box center [310, 443] width 288 height 27
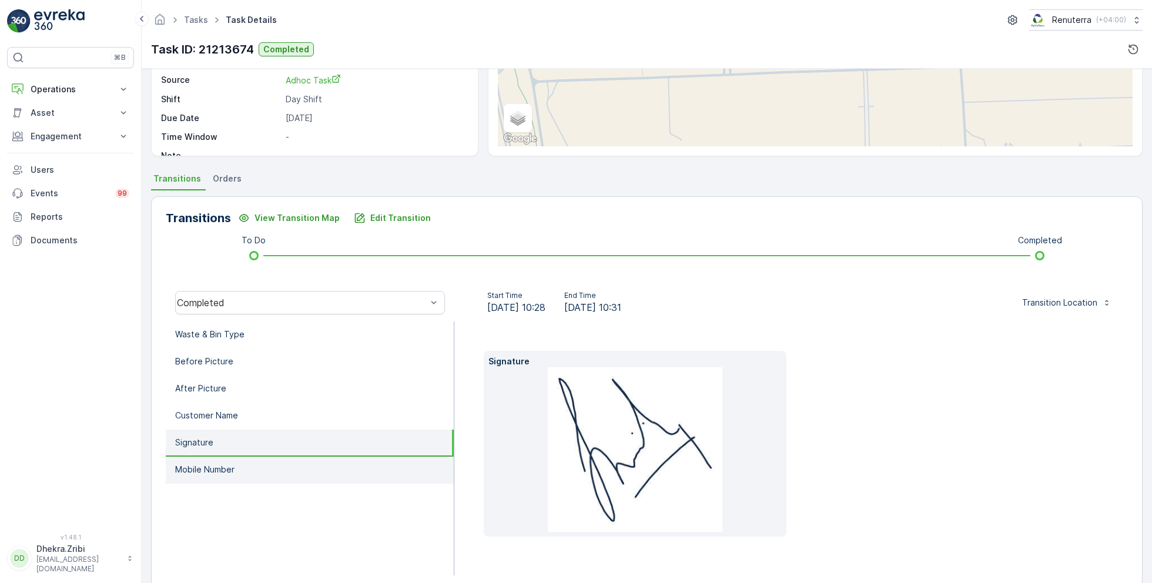
click at [249, 466] on li "Mobile Number" at bounding box center [310, 470] width 288 height 27
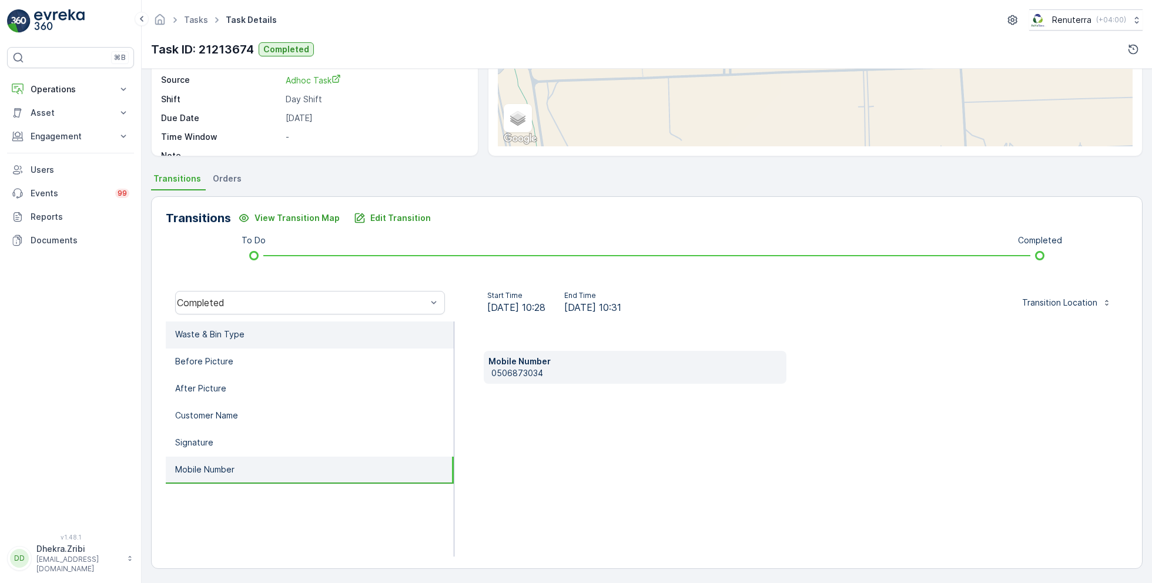
click at [240, 334] on p "Waste & Bin Type" at bounding box center [209, 335] width 69 height 12
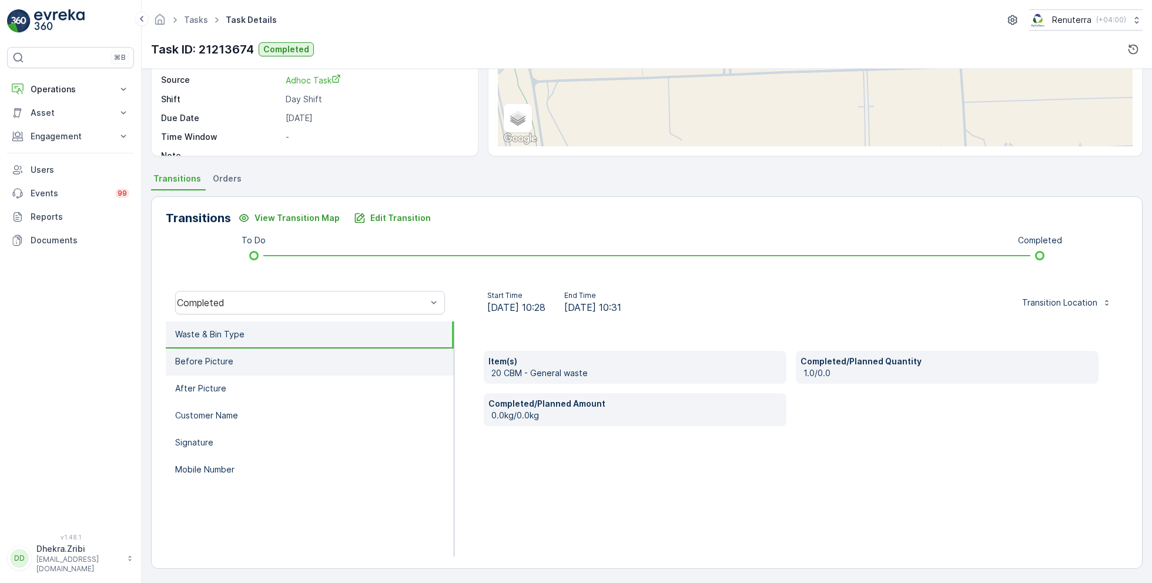
click at [266, 354] on li "Before Picture" at bounding box center [310, 362] width 288 height 27
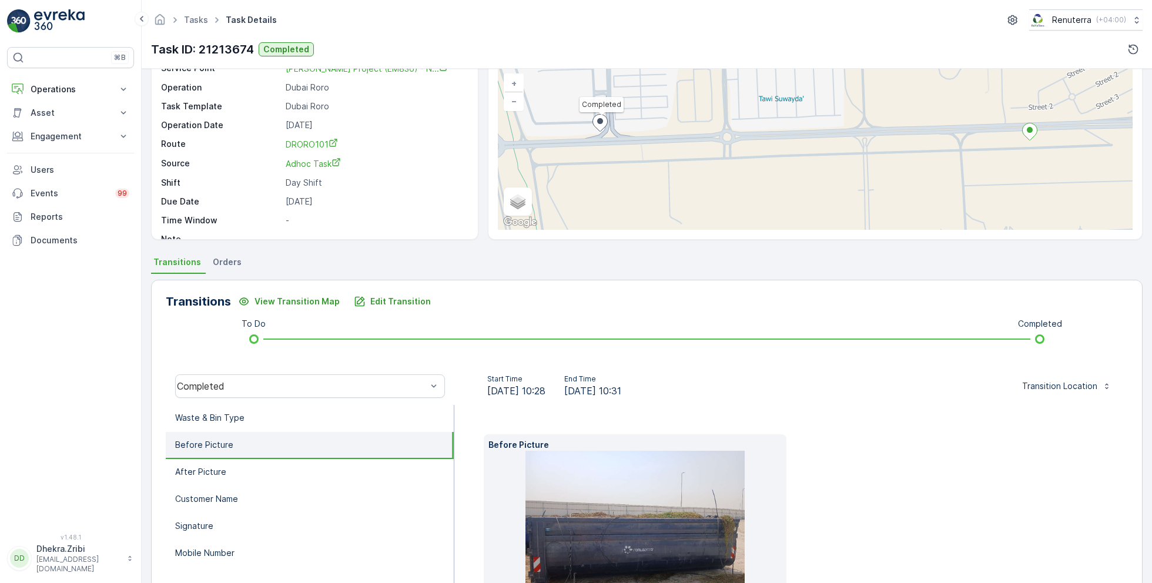
scroll to position [176, 0]
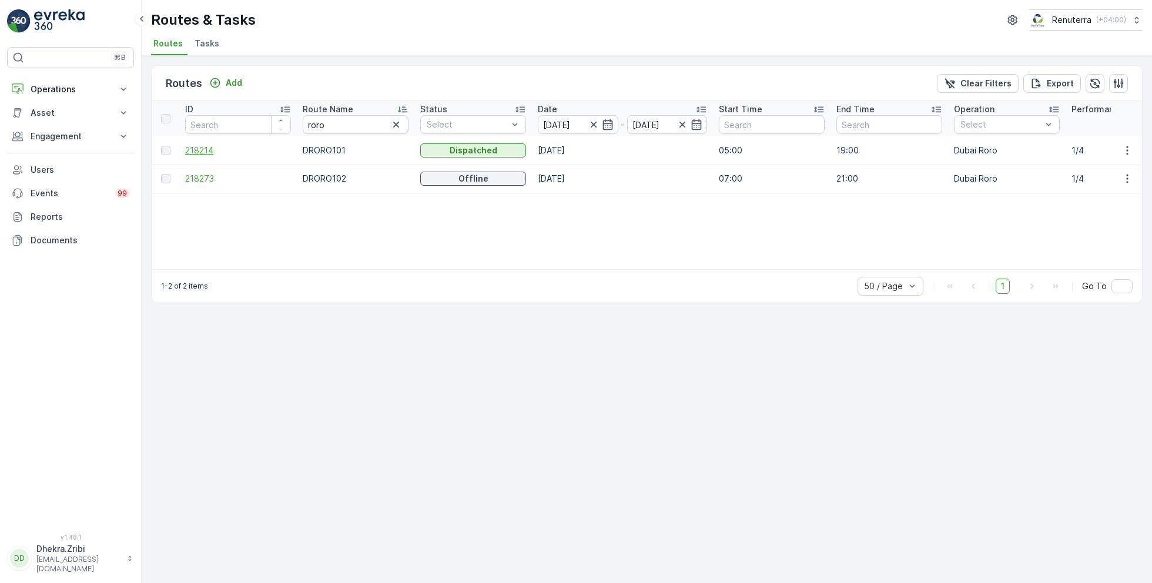
click at [205, 149] on span "218214" at bounding box center [238, 151] width 106 height 12
click at [203, 178] on span "218273" at bounding box center [238, 179] width 106 height 12
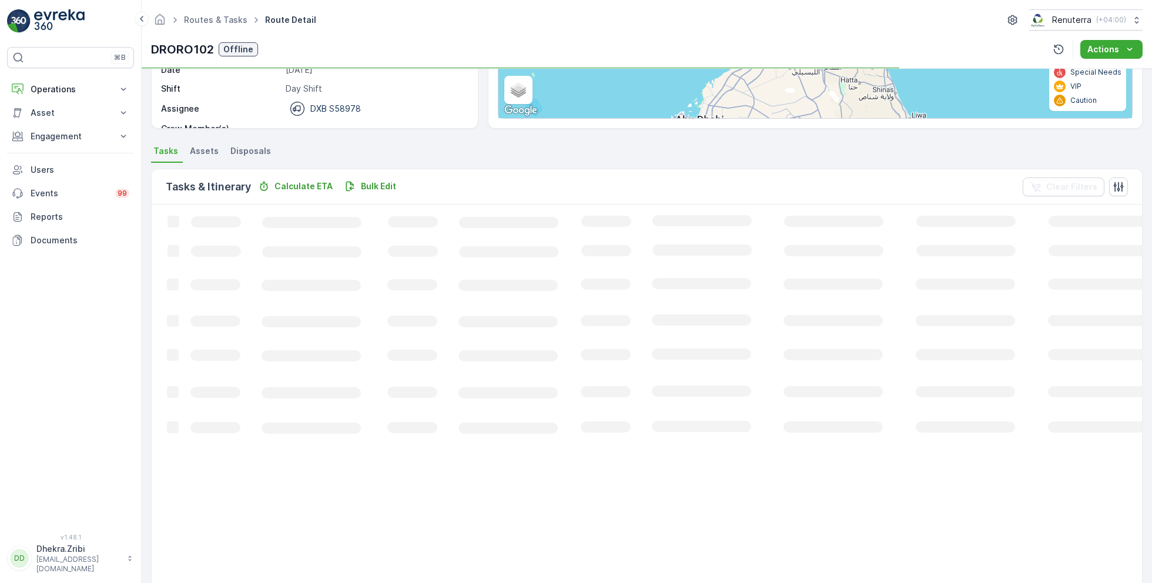
scroll to position [22, 0]
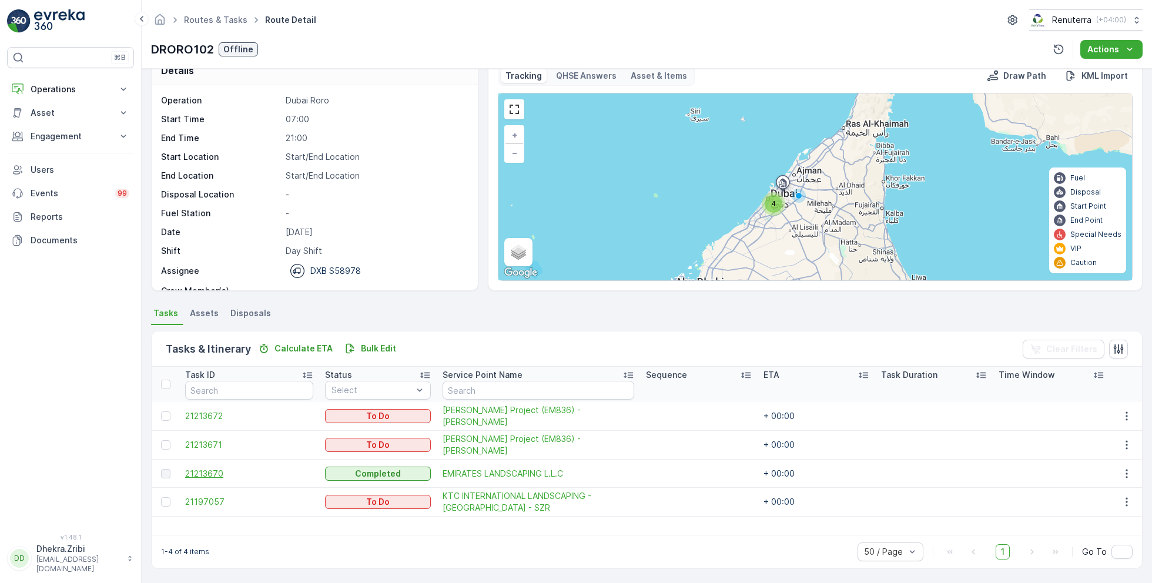
click at [211, 469] on span "21213670" at bounding box center [249, 474] width 128 height 12
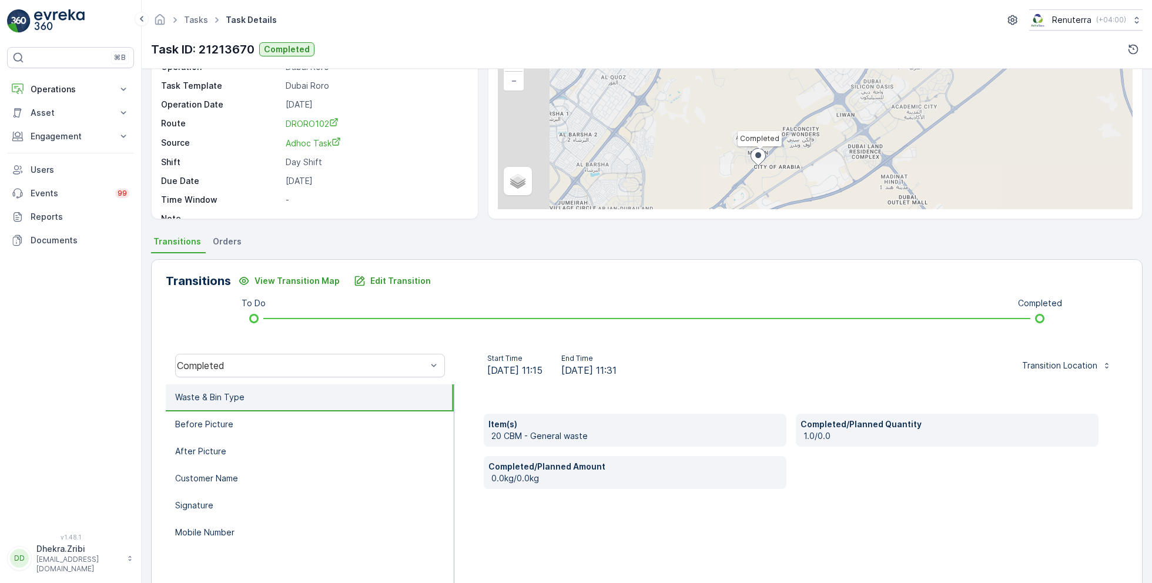
scroll to position [157, 0]
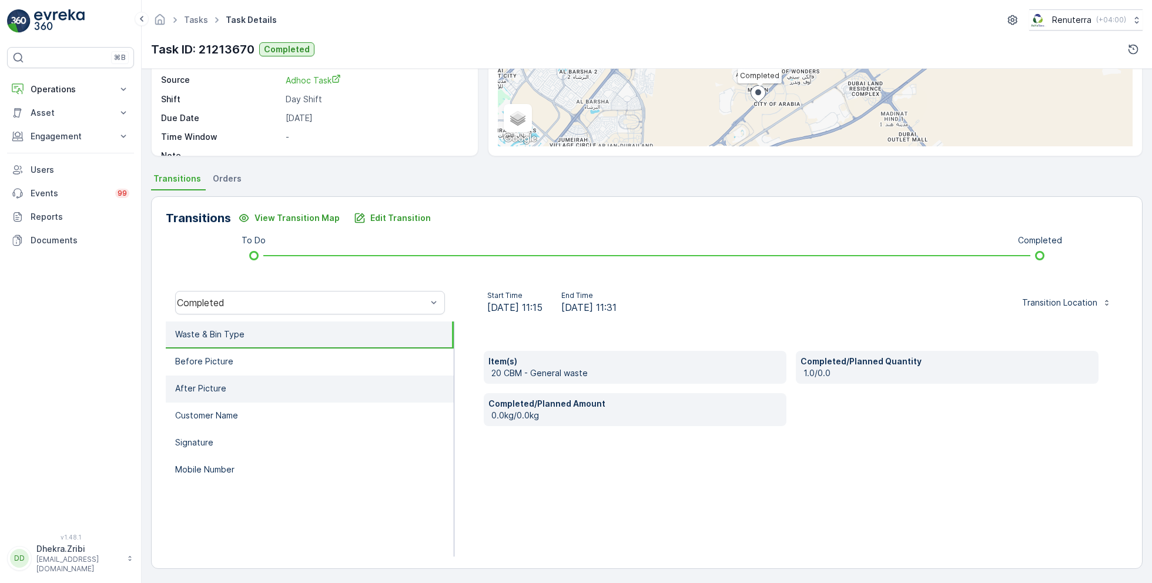
click at [232, 380] on li "After Picture" at bounding box center [310, 389] width 288 height 27
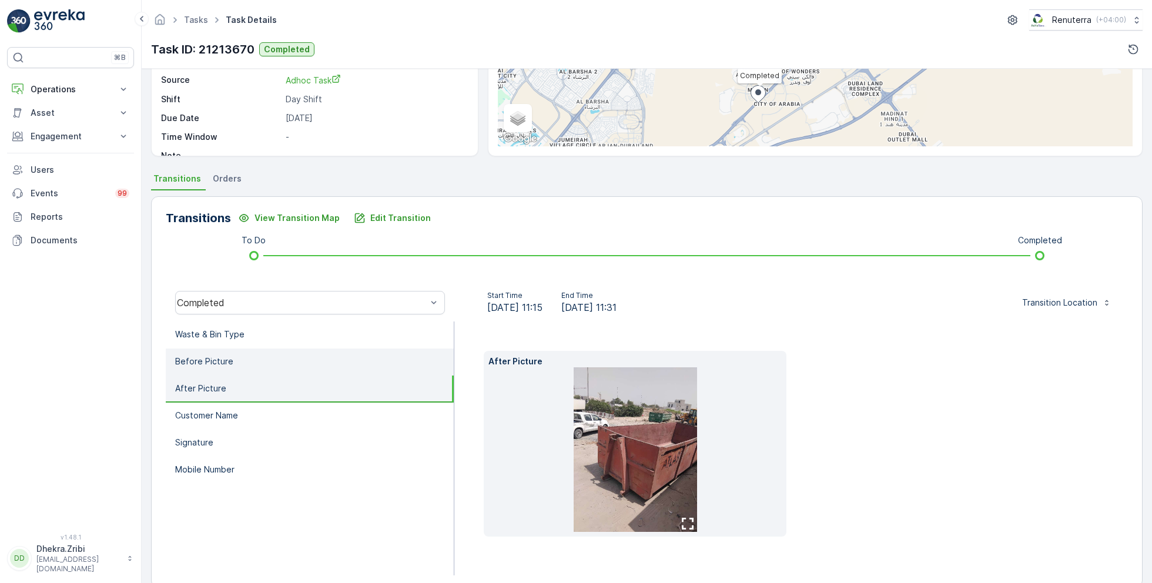
click at [250, 356] on li "Before Picture" at bounding box center [310, 362] width 288 height 27
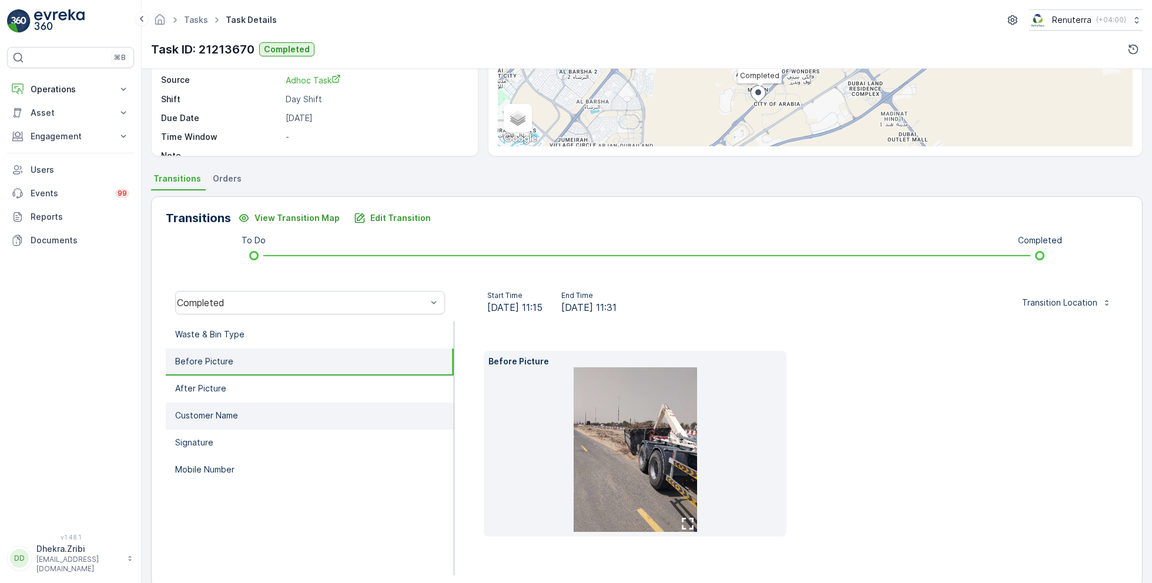
click at [202, 414] on p "Customer Name" at bounding box center [206, 416] width 63 height 12
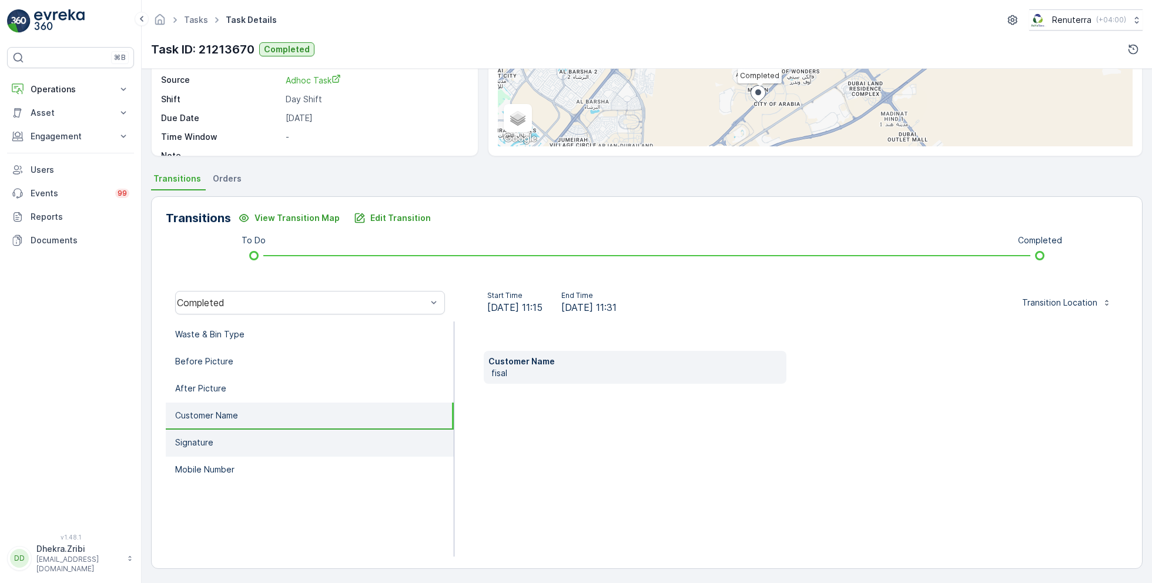
click at [218, 438] on li "Signature" at bounding box center [310, 443] width 288 height 27
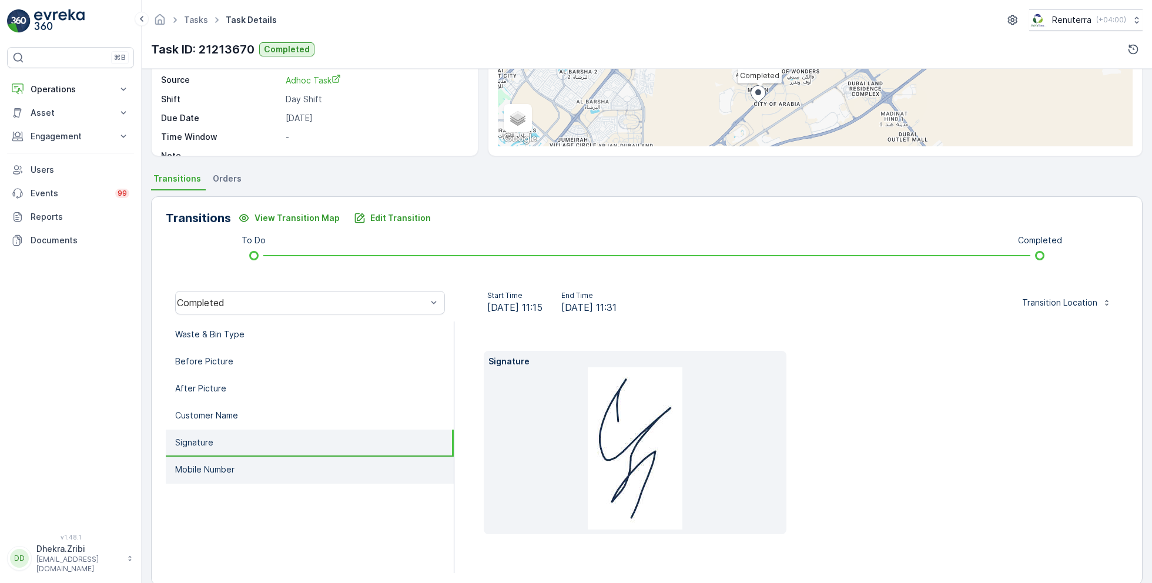
click at [228, 465] on p "Mobile Number" at bounding box center [204, 470] width 59 height 12
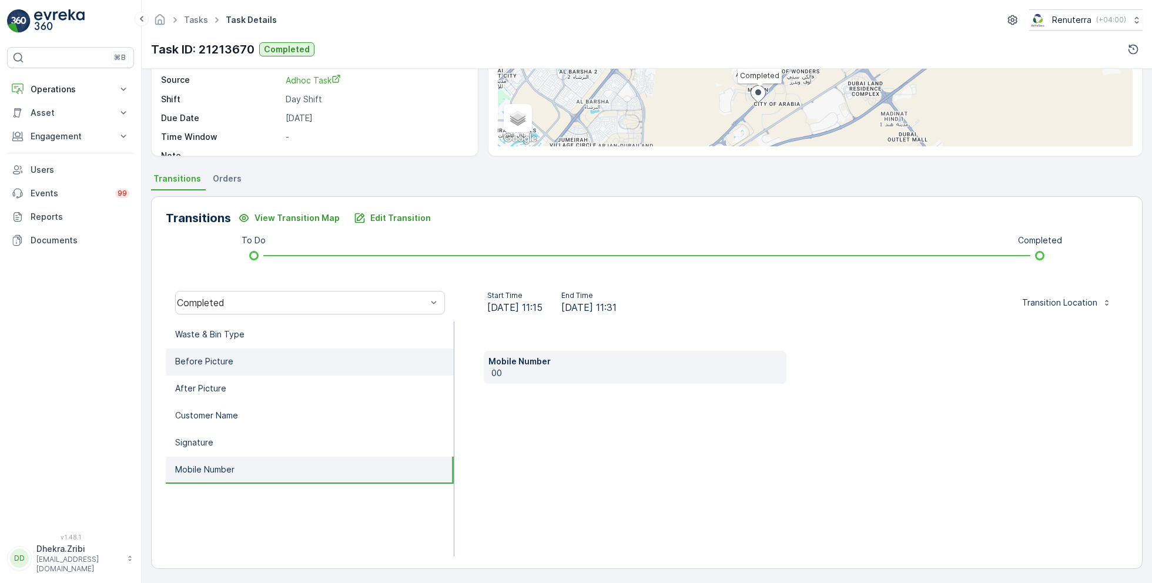
click at [230, 362] on li "Before Picture" at bounding box center [310, 362] width 288 height 27
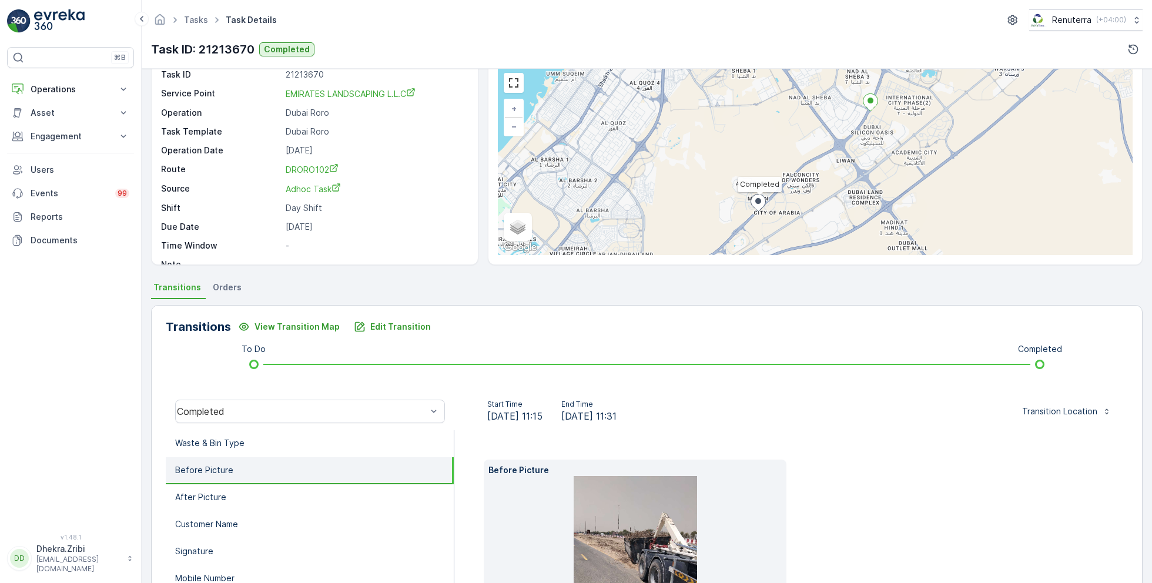
scroll to position [0, 0]
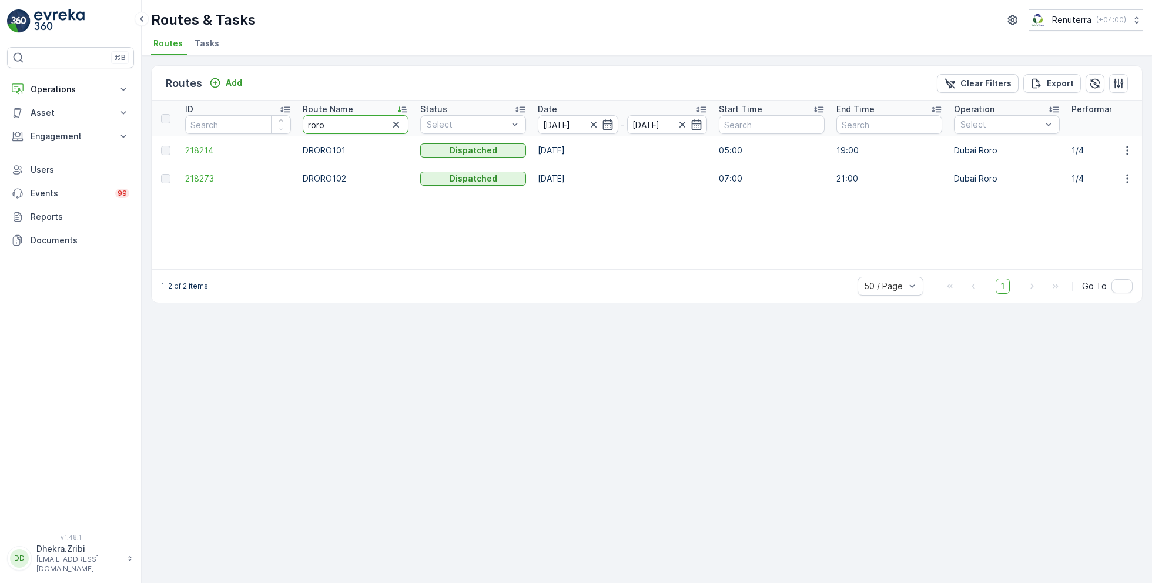
drag, startPoint x: 342, startPoint y: 124, endPoint x: 263, endPoint y: 123, distance: 78.2
type input "hat"
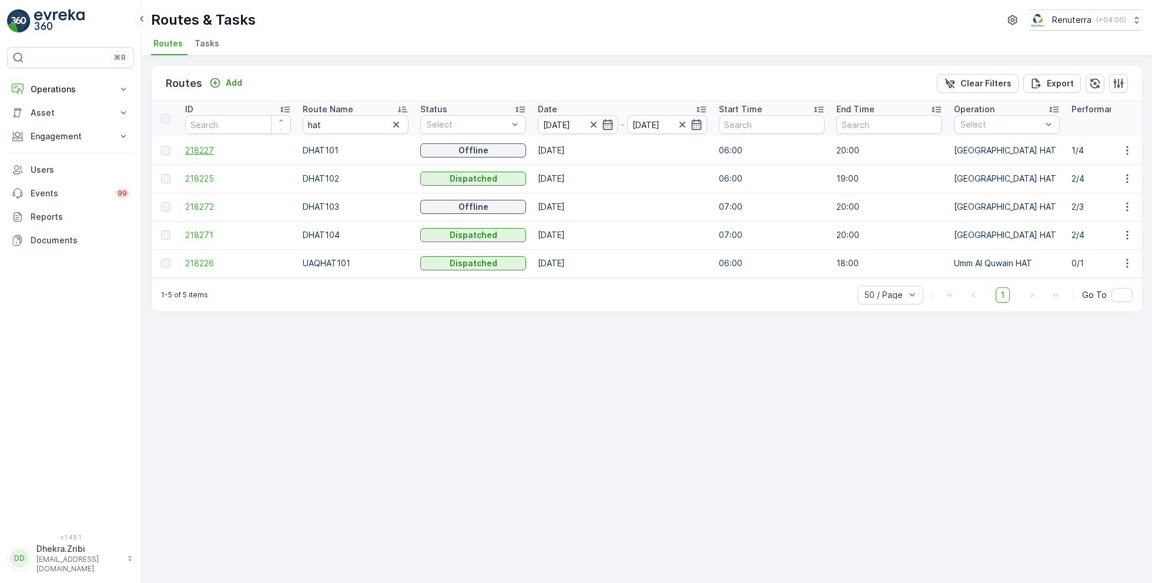
click at [208, 146] on span "218227" at bounding box center [238, 151] width 106 height 12
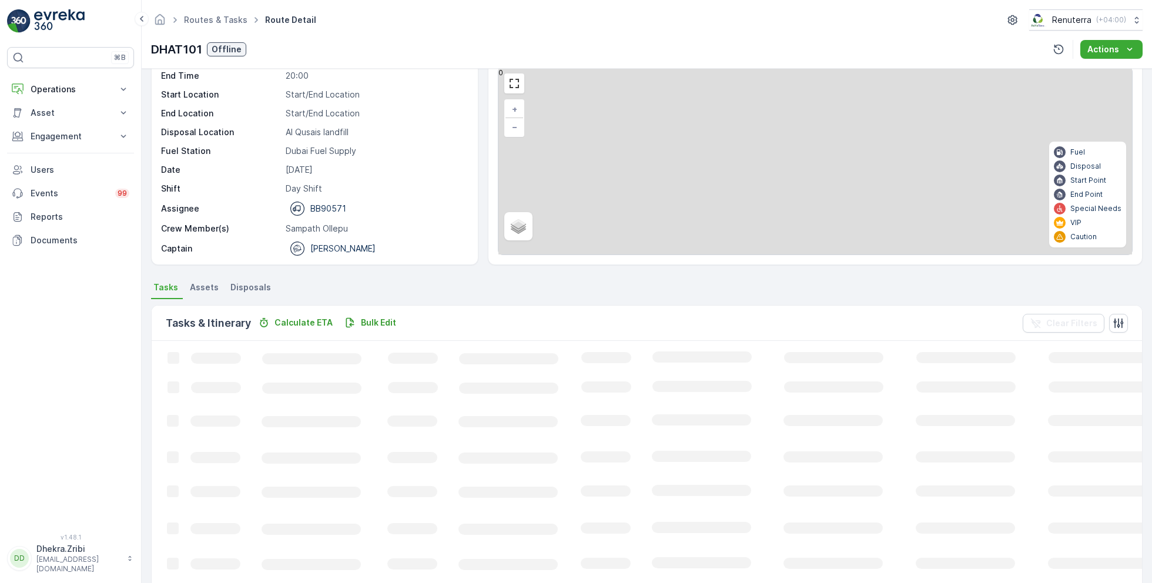
scroll to position [22, 0]
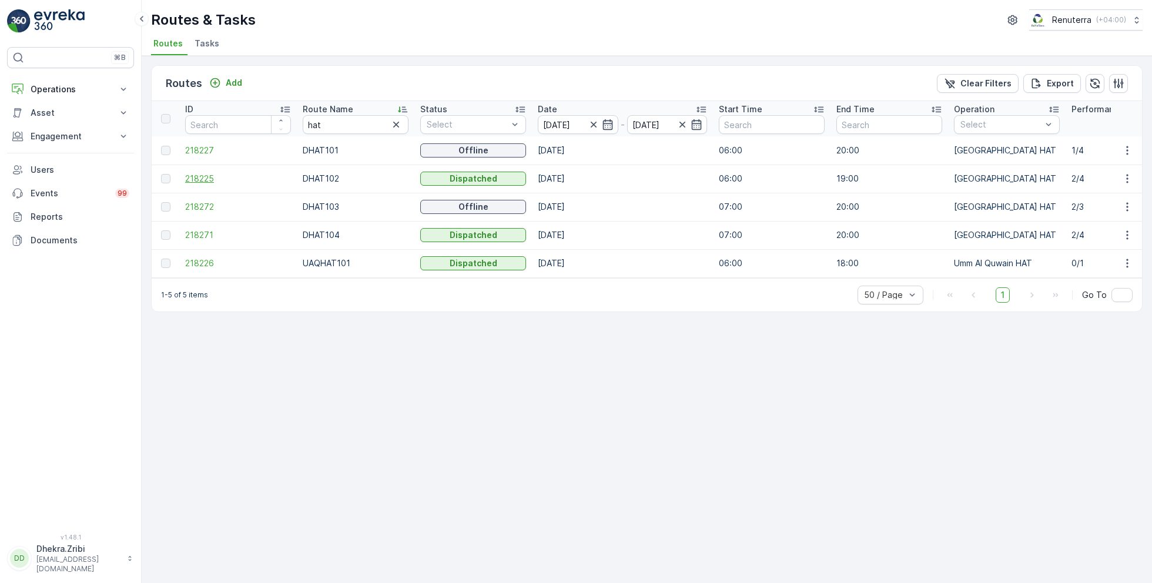
click at [210, 178] on span "218225" at bounding box center [238, 179] width 106 height 12
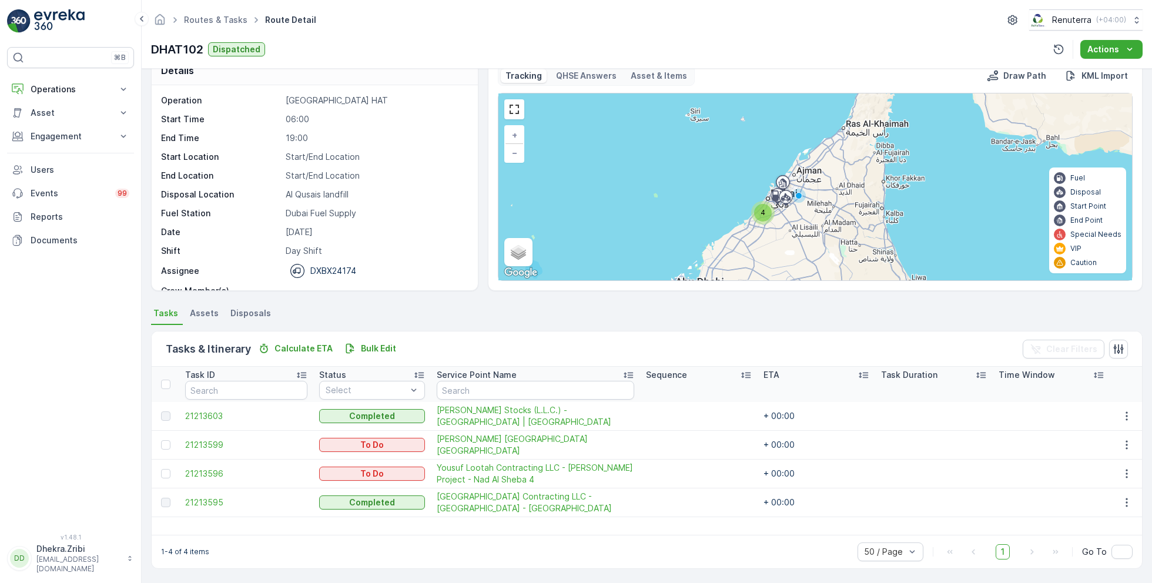
scroll to position [36, 0]
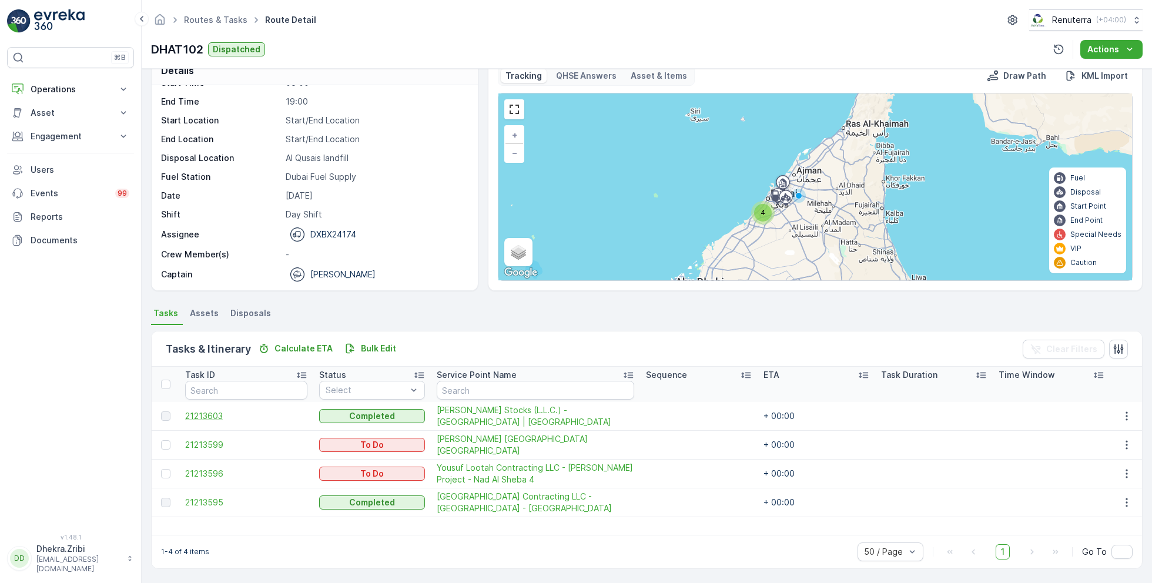
click at [216, 416] on span "21213603" at bounding box center [246, 416] width 122 height 12
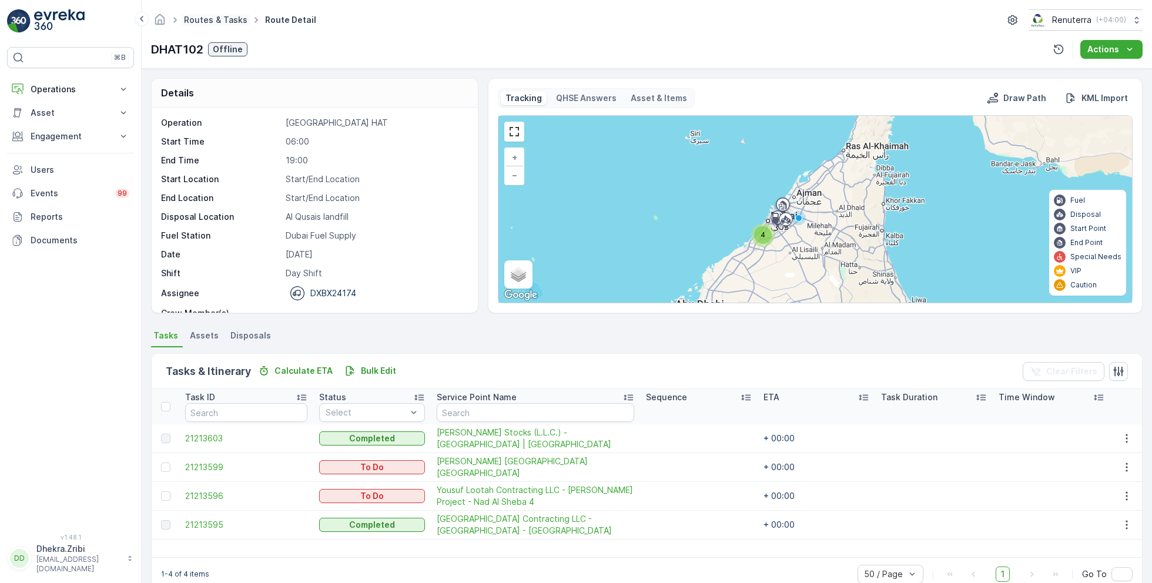
click at [212, 21] on link "Routes & Tasks" at bounding box center [215, 20] width 63 height 10
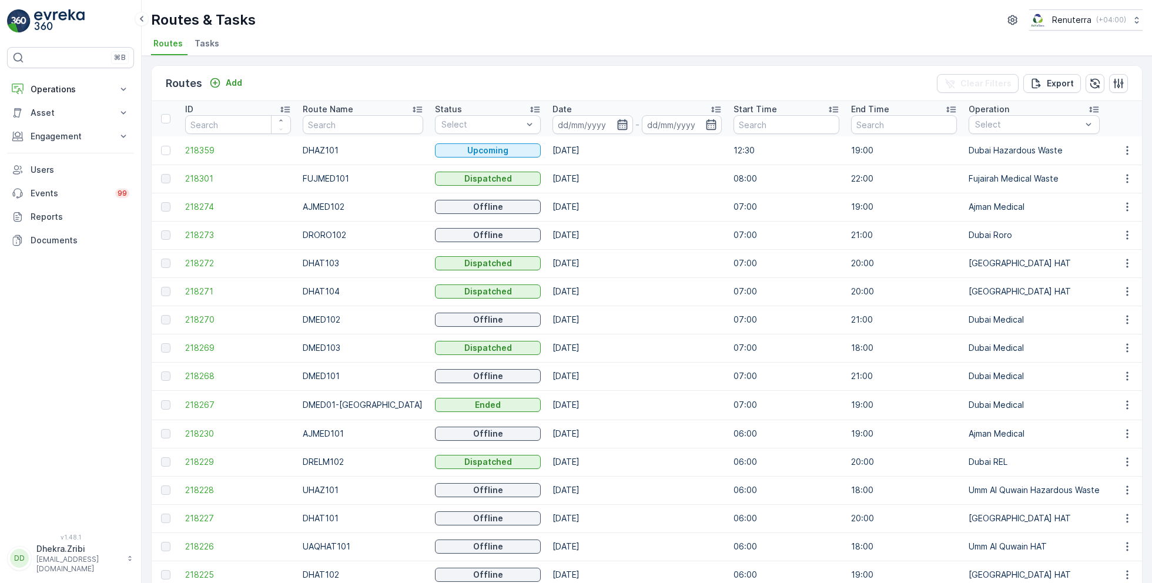
click at [617, 125] on icon "button" at bounding box center [622, 124] width 10 height 11
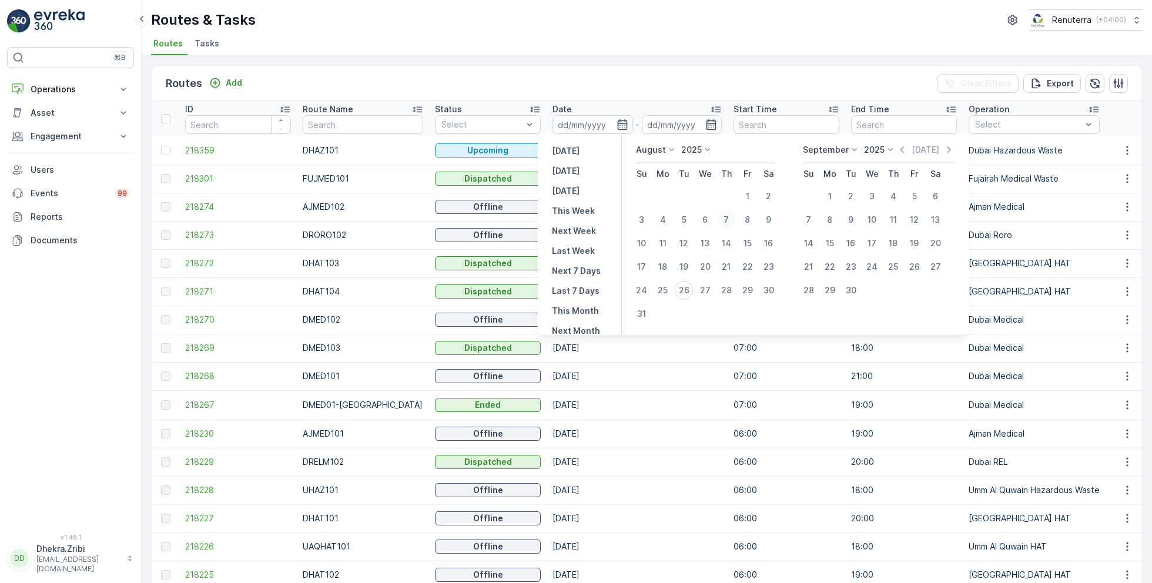
click at [730, 218] on div "7" at bounding box center [726, 219] width 19 height 19
type input "[DATE]"
click at [730, 218] on div "7" at bounding box center [726, 219] width 19 height 19
type input "[DATE]"
click at [700, 23] on div "Routes & Tasks Renuterra ( +04:00 )" at bounding box center [647, 19] width 992 height 21
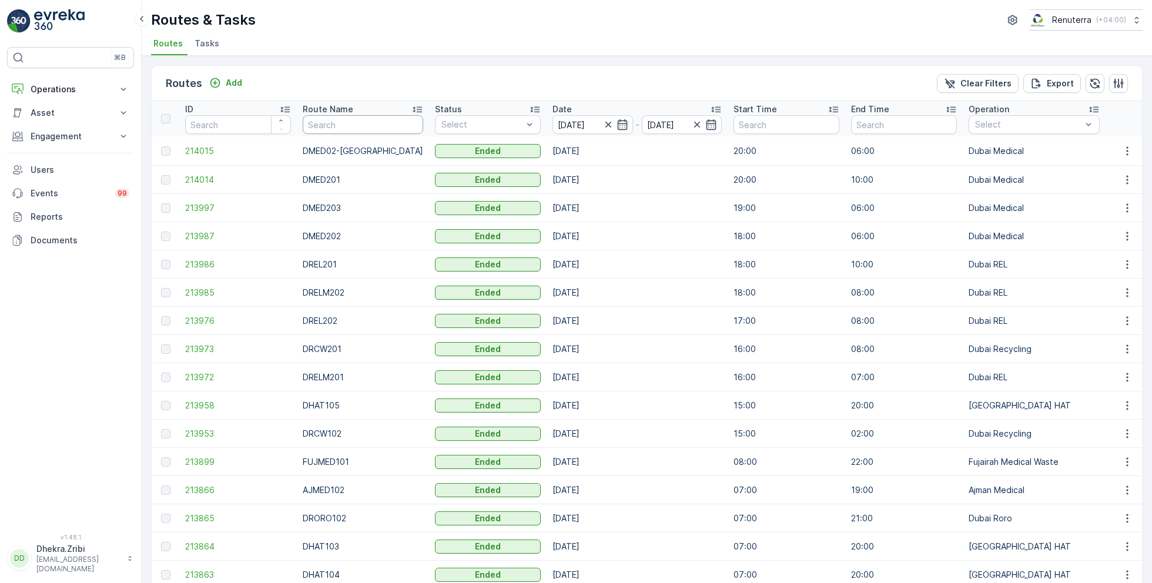
click at [345, 125] on input "text" at bounding box center [363, 124] width 121 height 19
type input "roro"
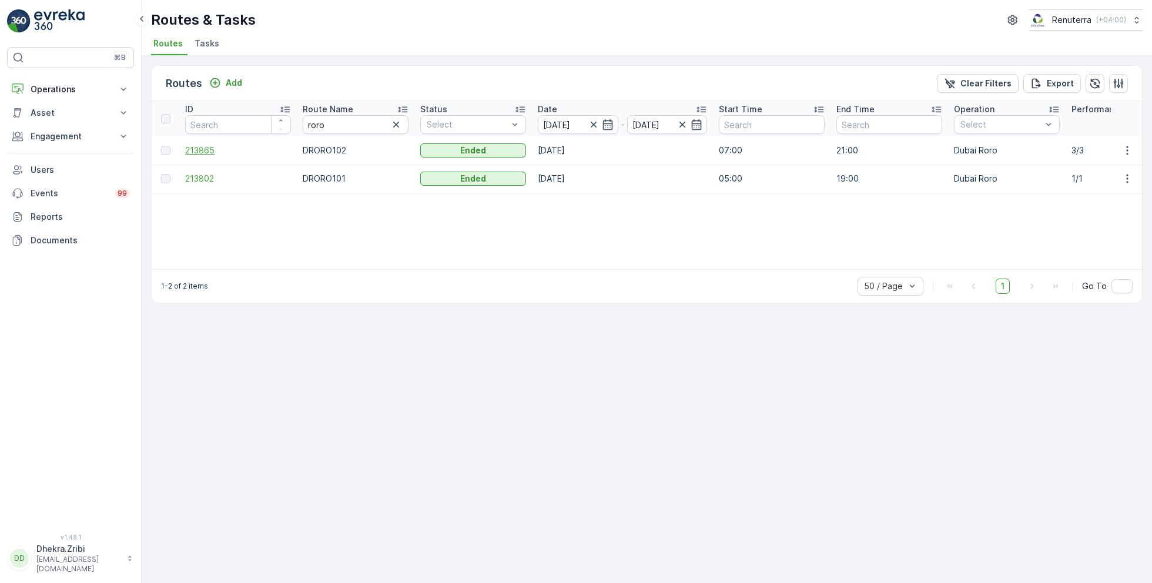
click at [212, 147] on span "213865" at bounding box center [238, 151] width 106 height 12
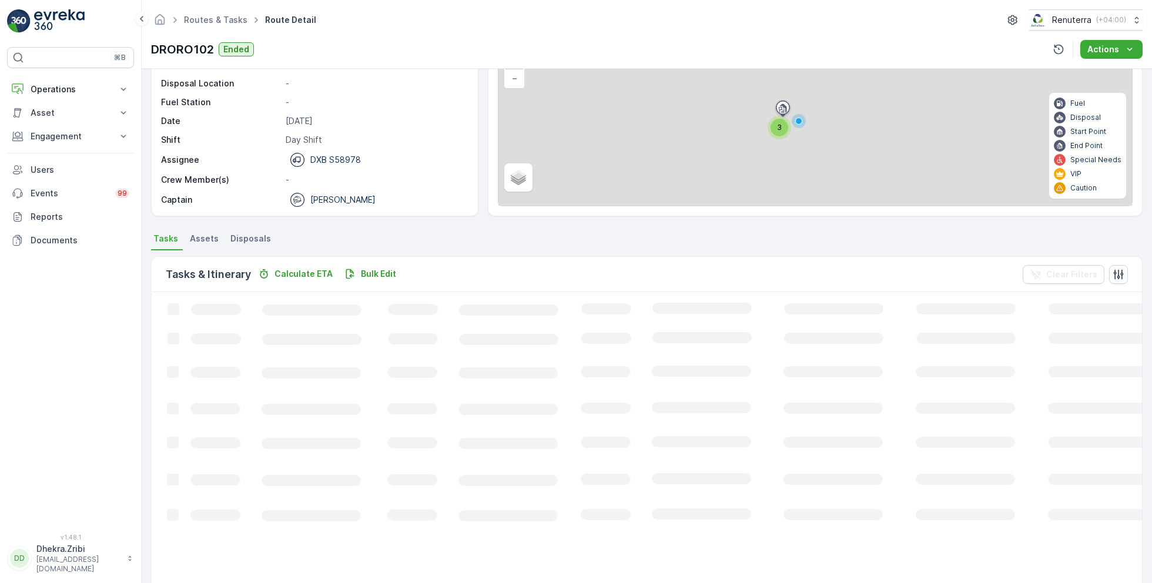
scroll to position [22, 0]
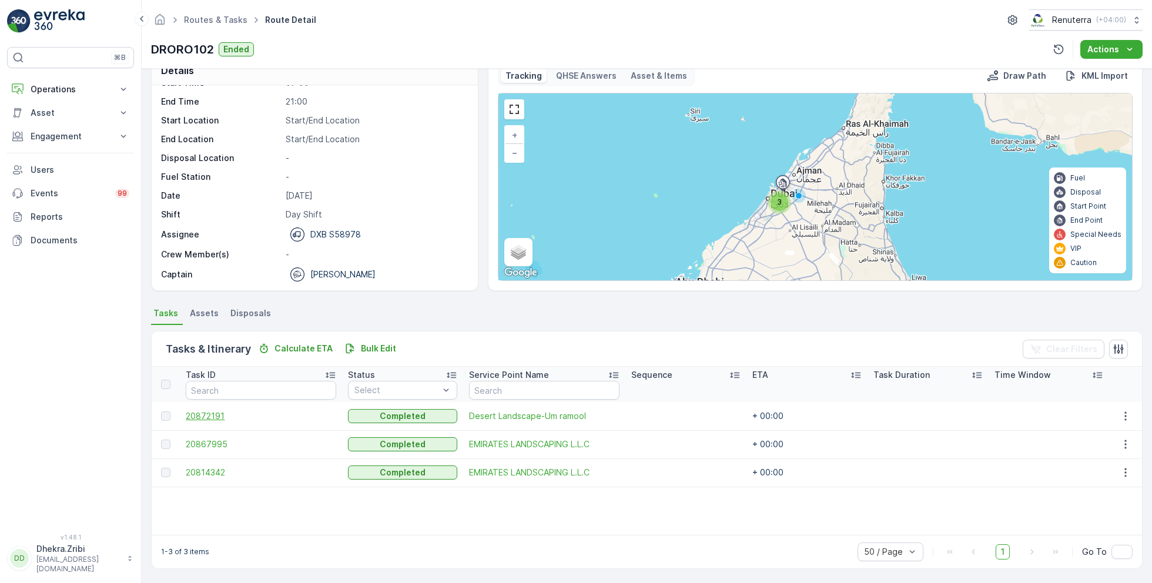
click at [213, 414] on span "20872191" at bounding box center [261, 416] width 151 height 12
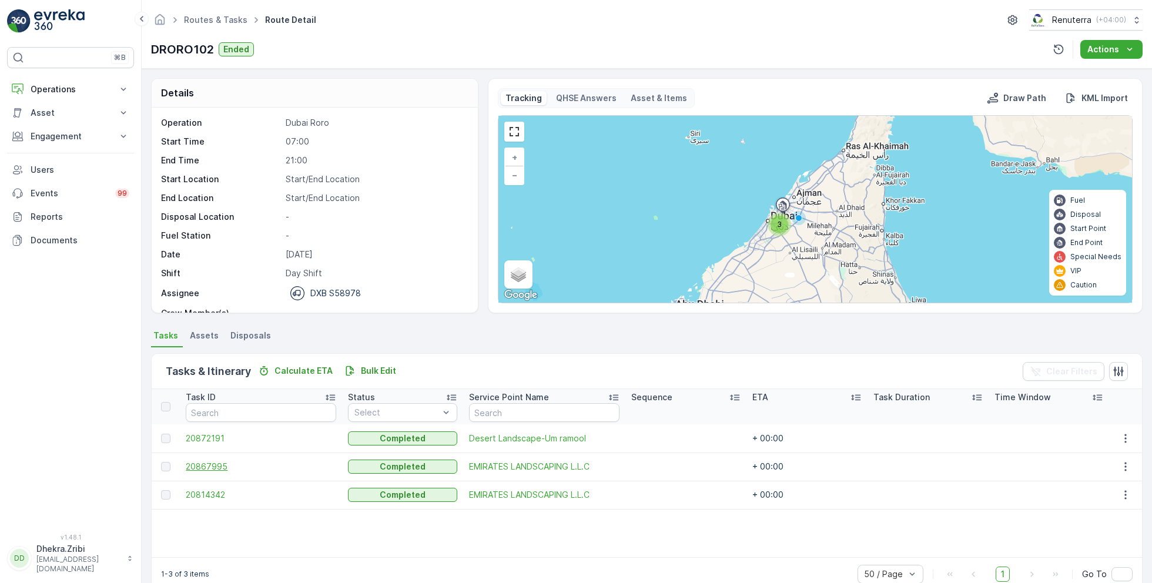
click at [211, 461] on span "20867995" at bounding box center [261, 467] width 151 height 12
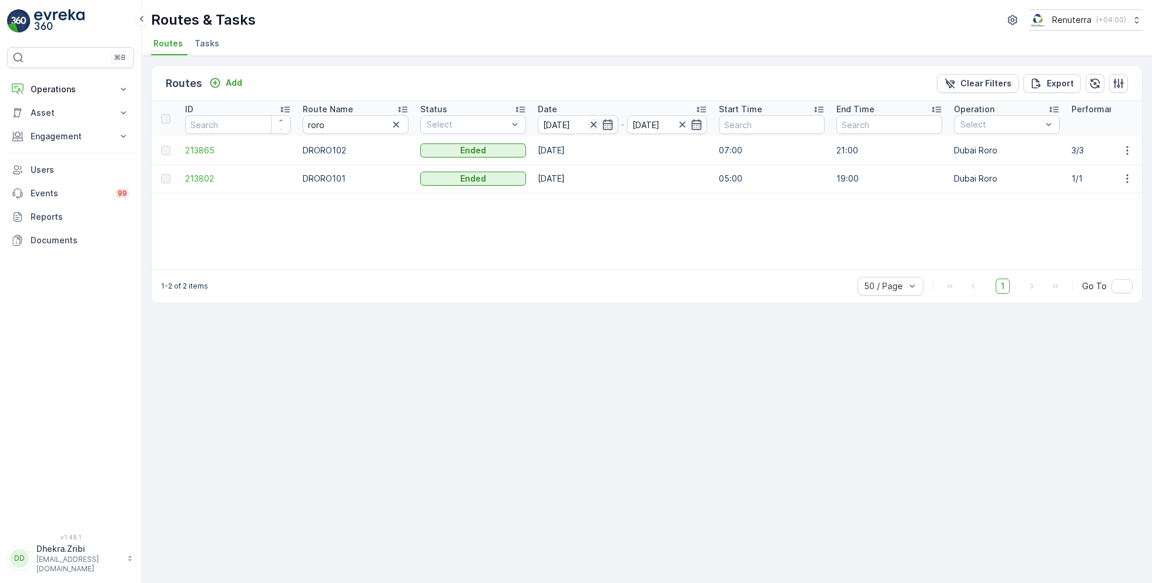
click at [593, 126] on icon "button" at bounding box center [594, 125] width 12 height 12
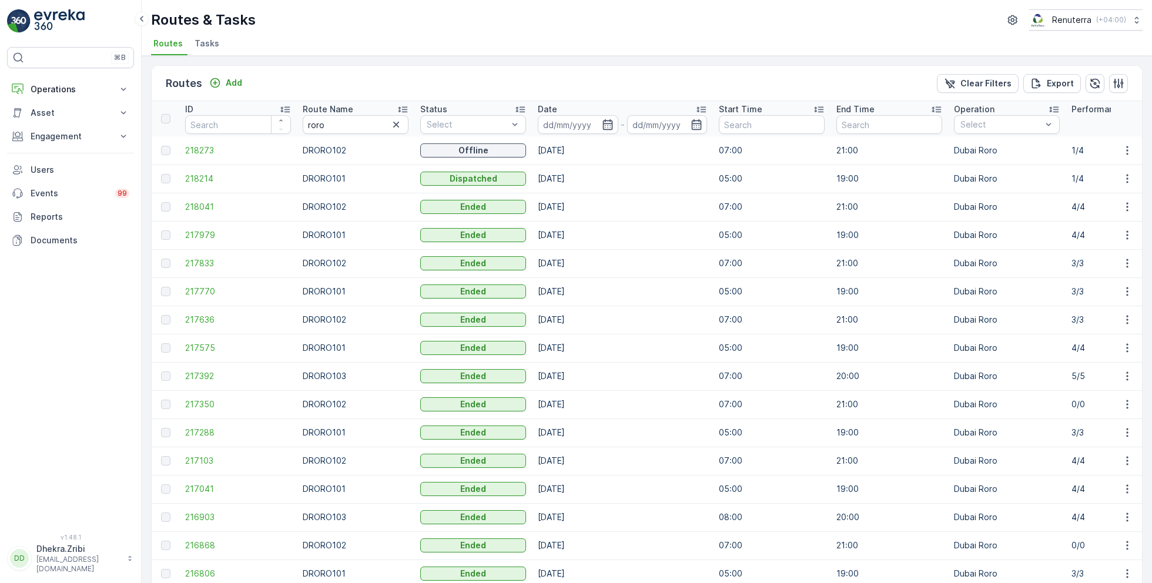
click at [593, 126] on input at bounding box center [578, 124] width 81 height 19
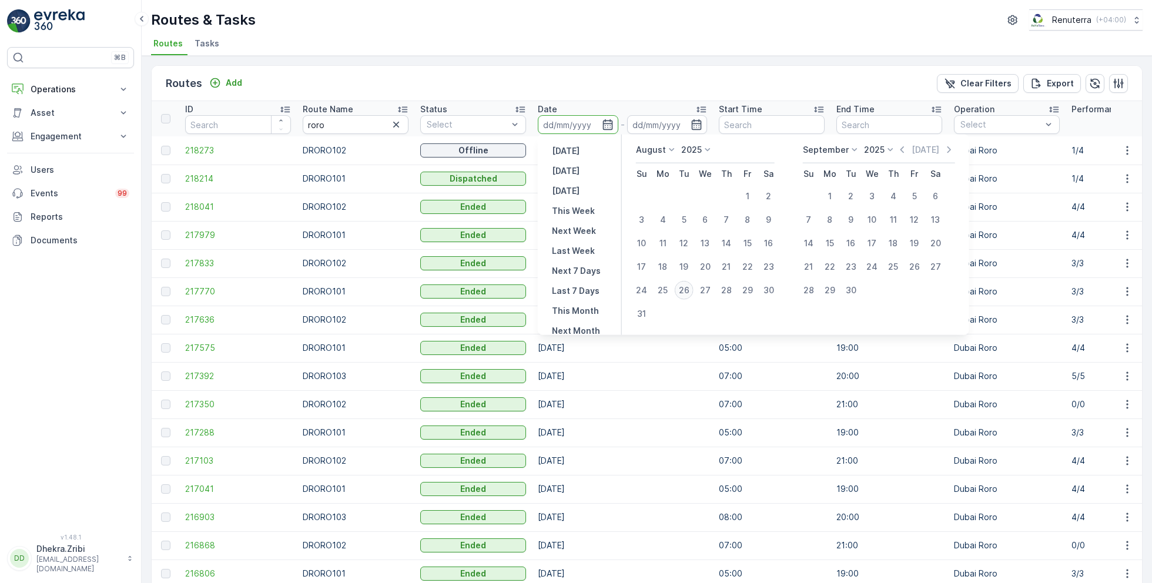
click at [687, 290] on div "26" at bounding box center [684, 290] width 19 height 19
type input "[DATE]"
click at [687, 290] on div "26" at bounding box center [684, 290] width 19 height 19
type input "[DATE]"
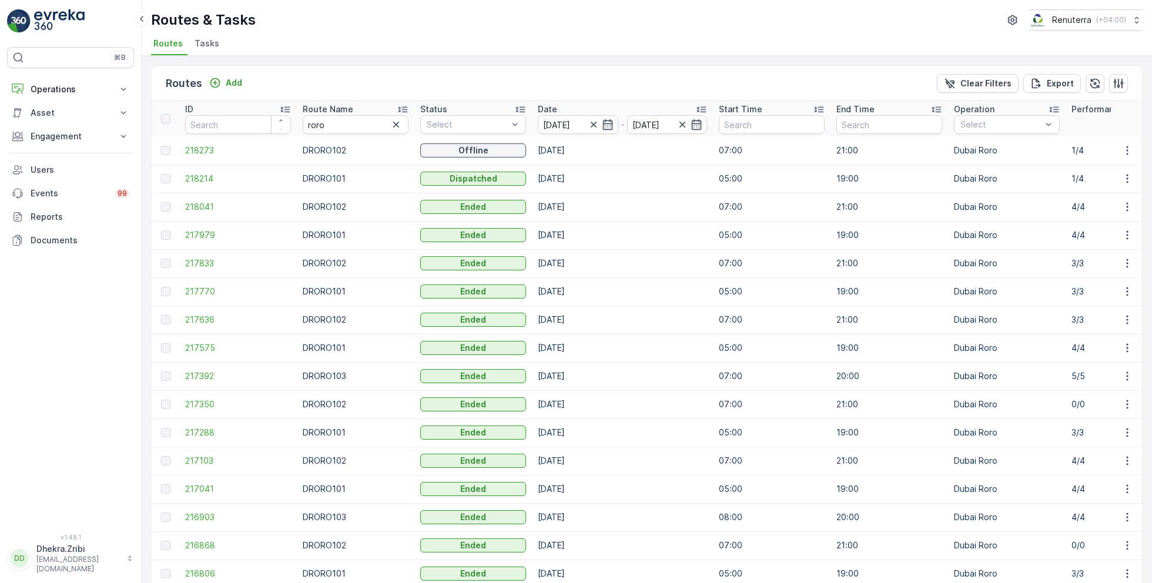
click at [586, 25] on div "Routes & Tasks Renuterra ( +04:00 )" at bounding box center [647, 19] width 992 height 21
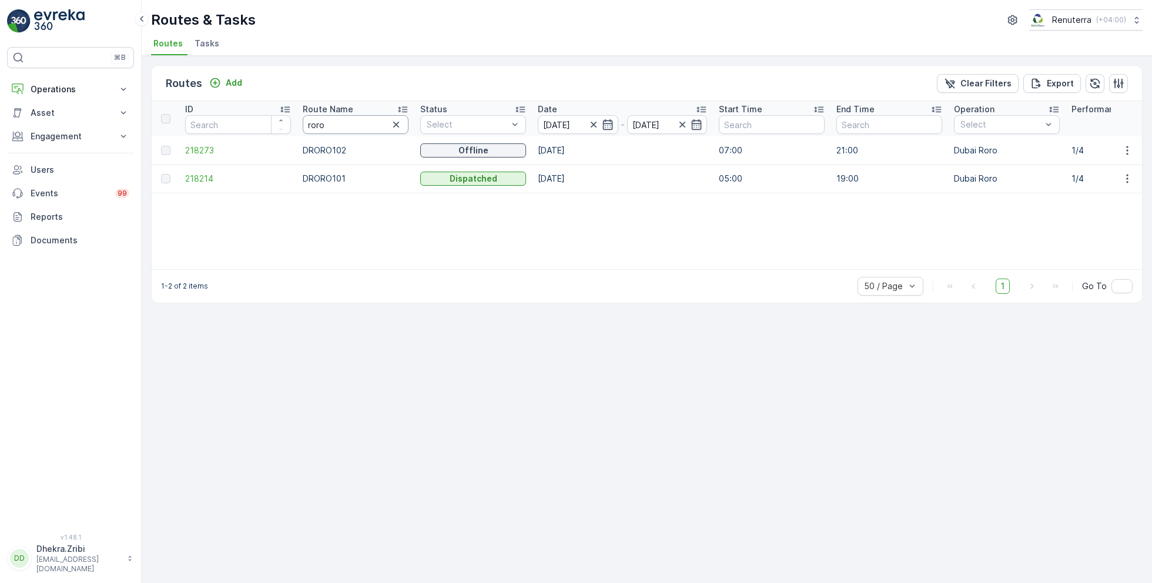
drag, startPoint x: 389, startPoint y: 124, endPoint x: 366, endPoint y: 124, distance: 23.5
click at [346, 124] on div "roro" at bounding box center [356, 124] width 106 height 19
click at [397, 126] on icon "button" at bounding box center [396, 125] width 12 height 12
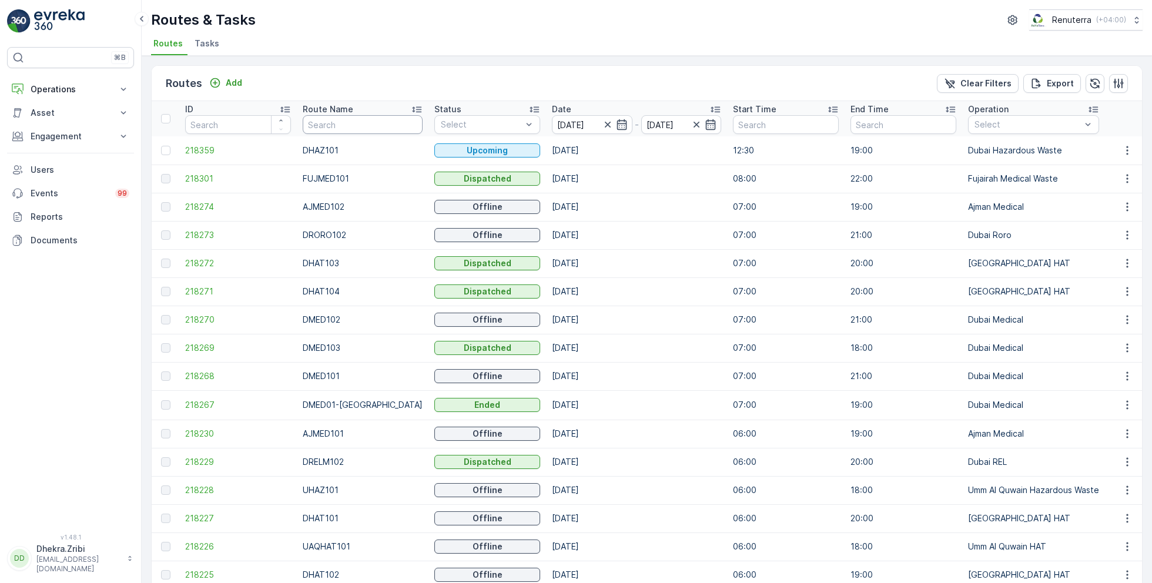
click at [357, 126] on input "text" at bounding box center [363, 124] width 120 height 19
click at [336, 126] on input "text" at bounding box center [363, 124] width 120 height 19
type input "hat"
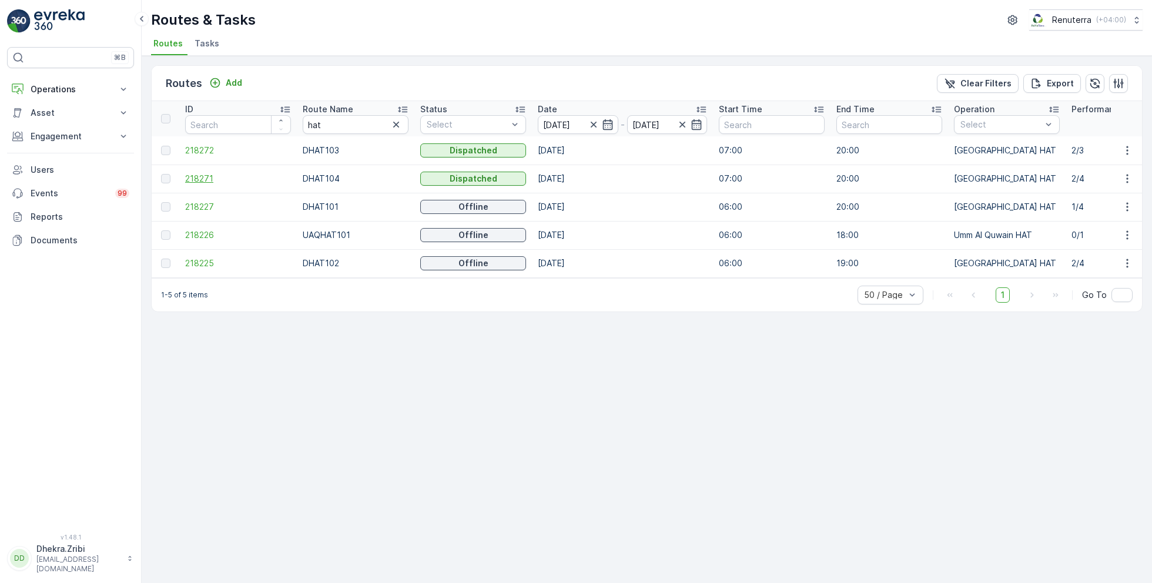
click at [196, 173] on span "218271" at bounding box center [238, 179] width 106 height 12
click at [201, 258] on span "218225" at bounding box center [238, 263] width 106 height 12
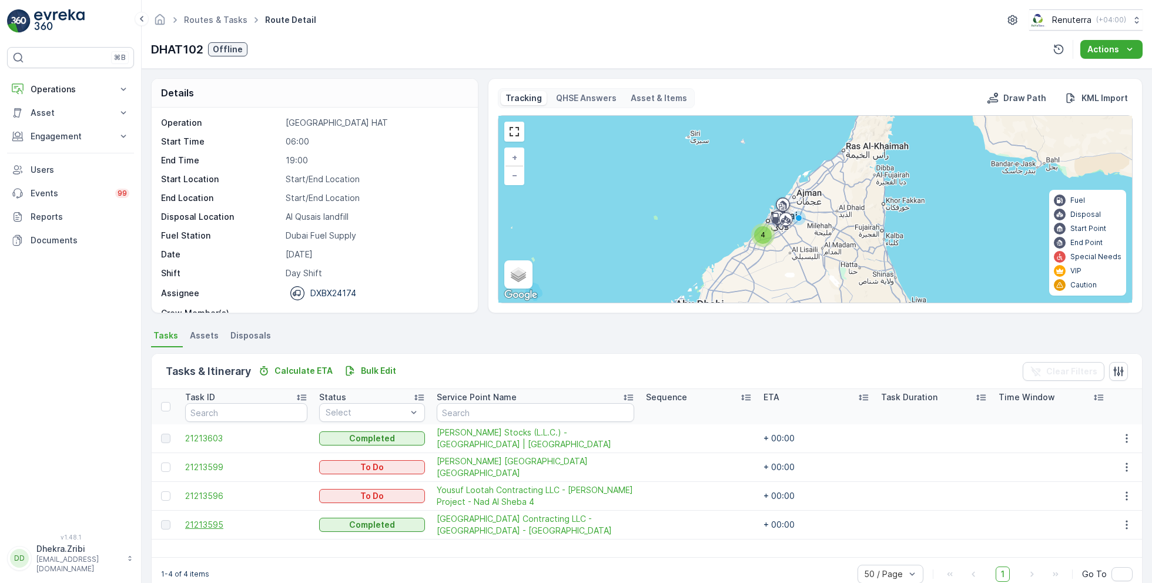
click at [219, 521] on span "21213595" at bounding box center [246, 525] width 122 height 12
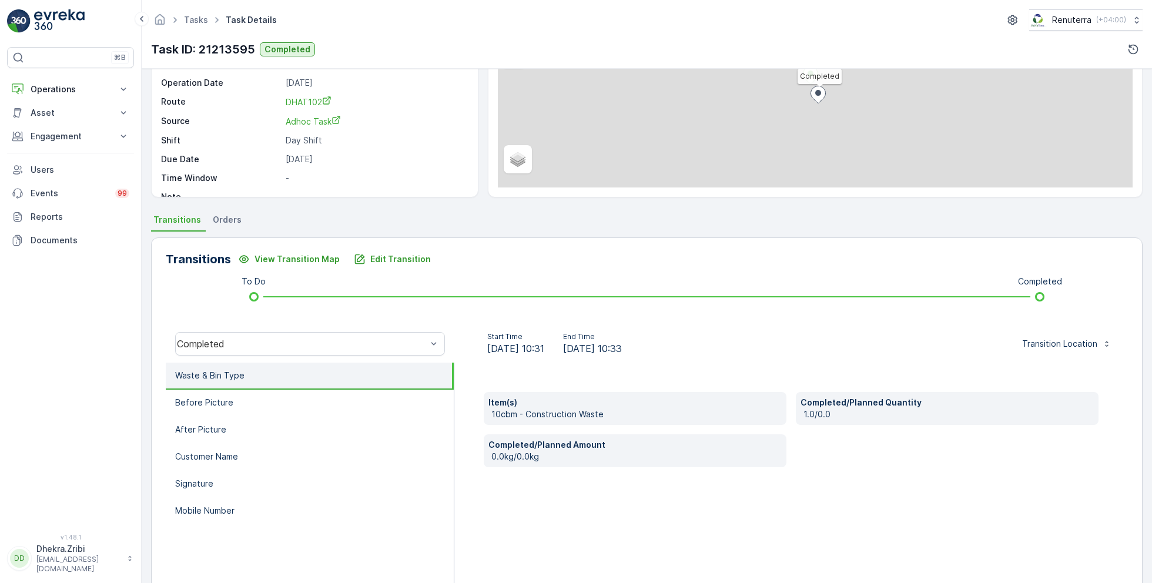
scroll to position [157, 0]
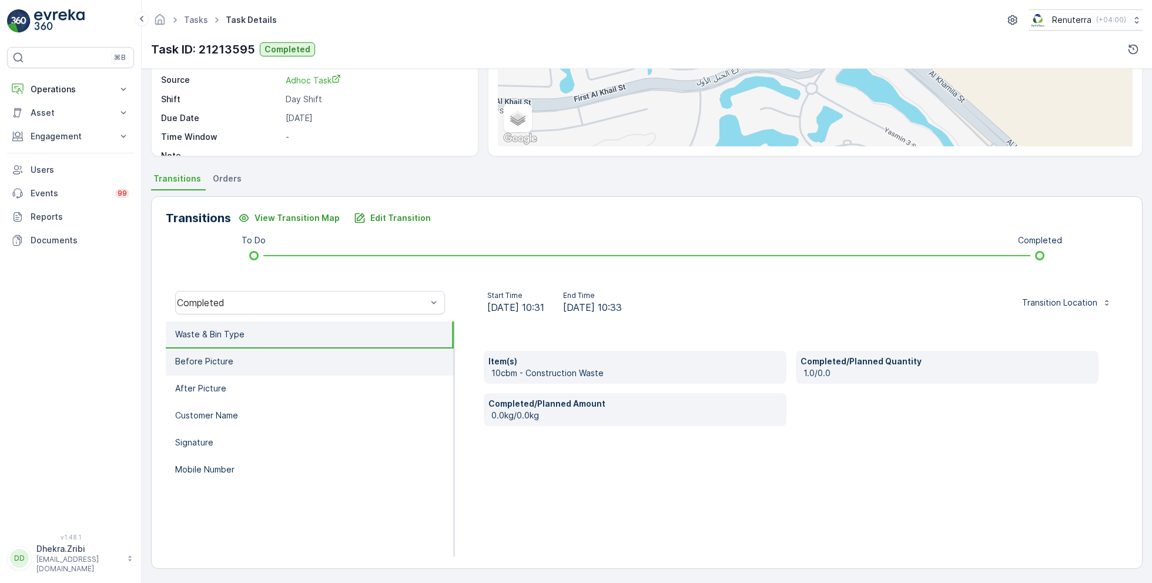
click at [255, 363] on li "Before Picture" at bounding box center [310, 362] width 288 height 27
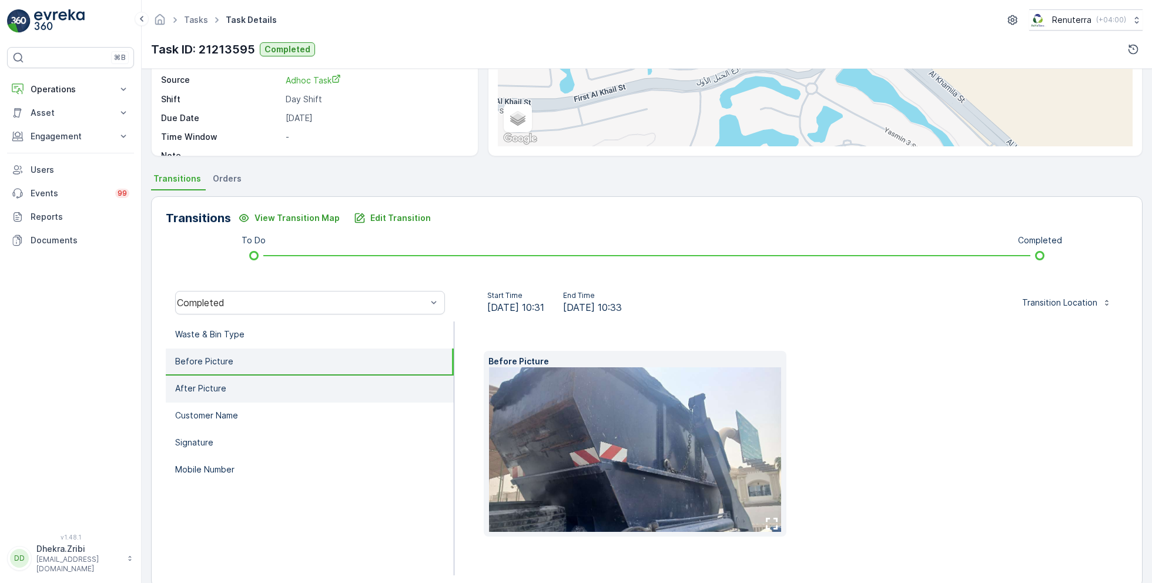
click at [262, 387] on li "After Picture" at bounding box center [310, 389] width 288 height 27
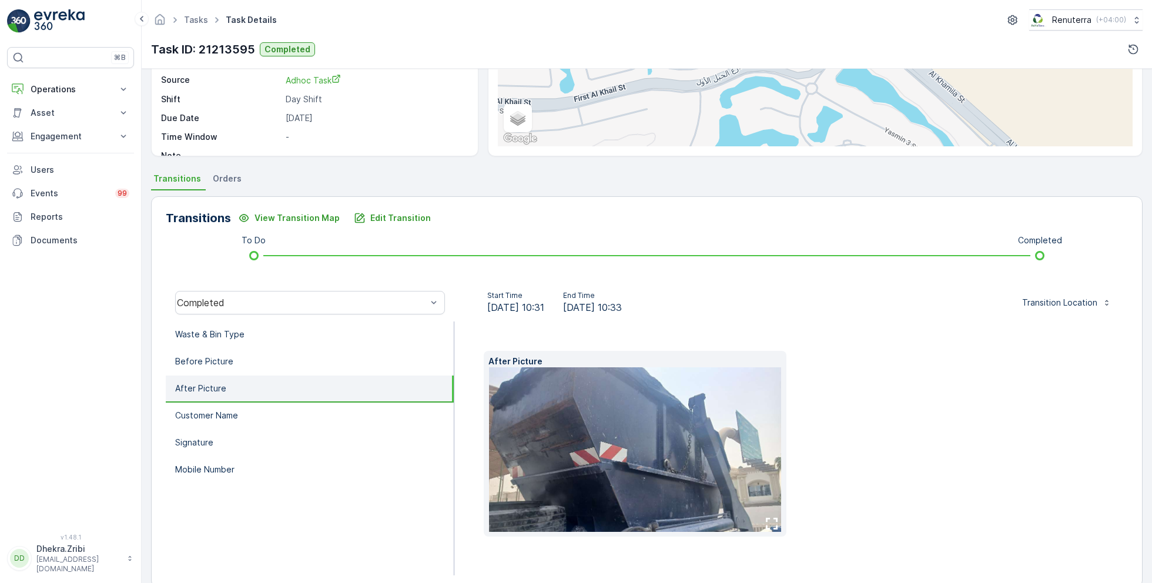
scroll to position [0, 0]
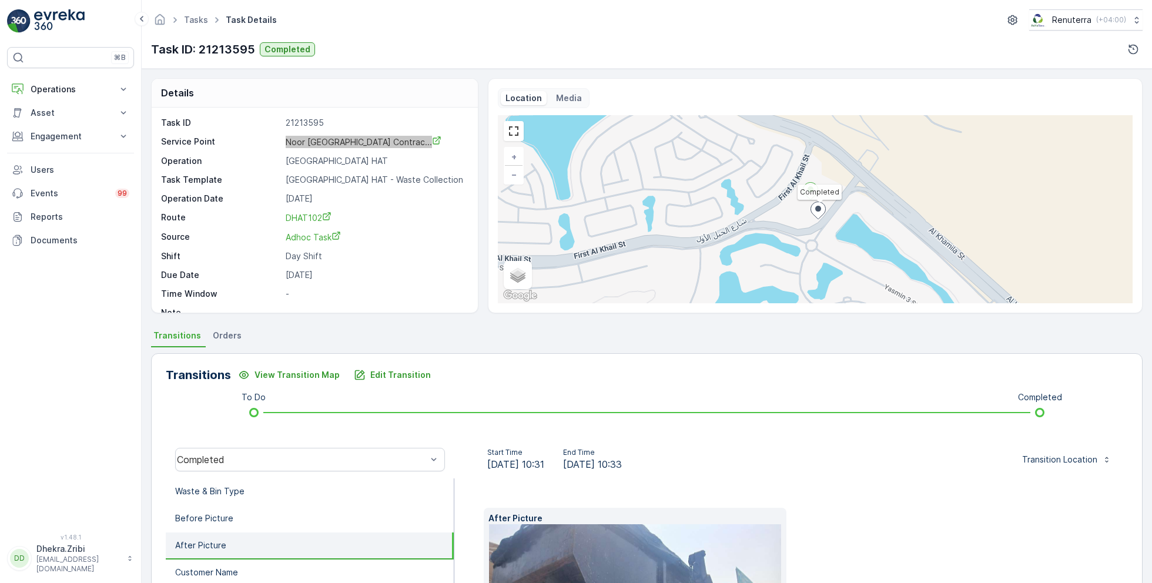
drag, startPoint x: 323, startPoint y: 144, endPoint x: 632, endPoint y: 4, distance: 338.9
click at [0, 0] on div "⌘B Operations Insights Planning Routes & Tasks Cockpit Settings Asset Assets En…" at bounding box center [576, 291] width 1152 height 583
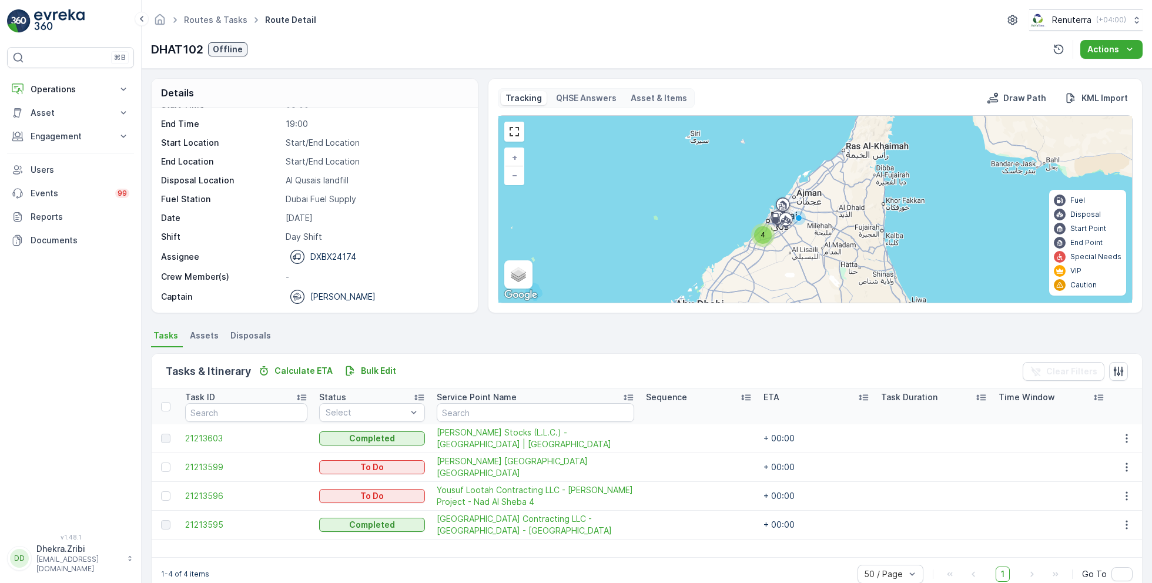
scroll to position [22, 0]
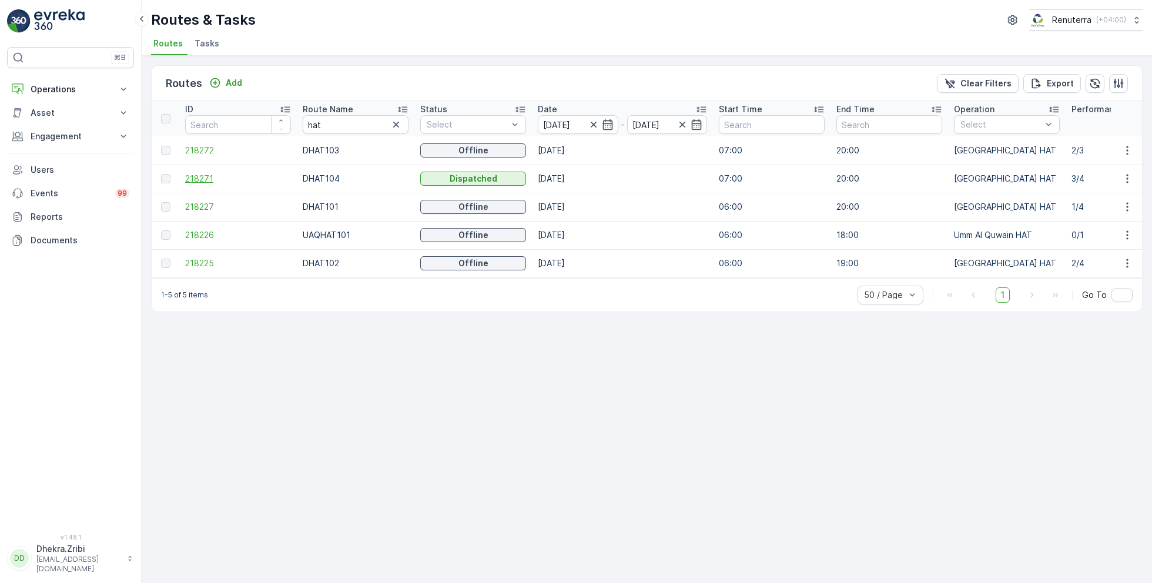
click at [210, 179] on span "218271" at bounding box center [238, 179] width 106 height 12
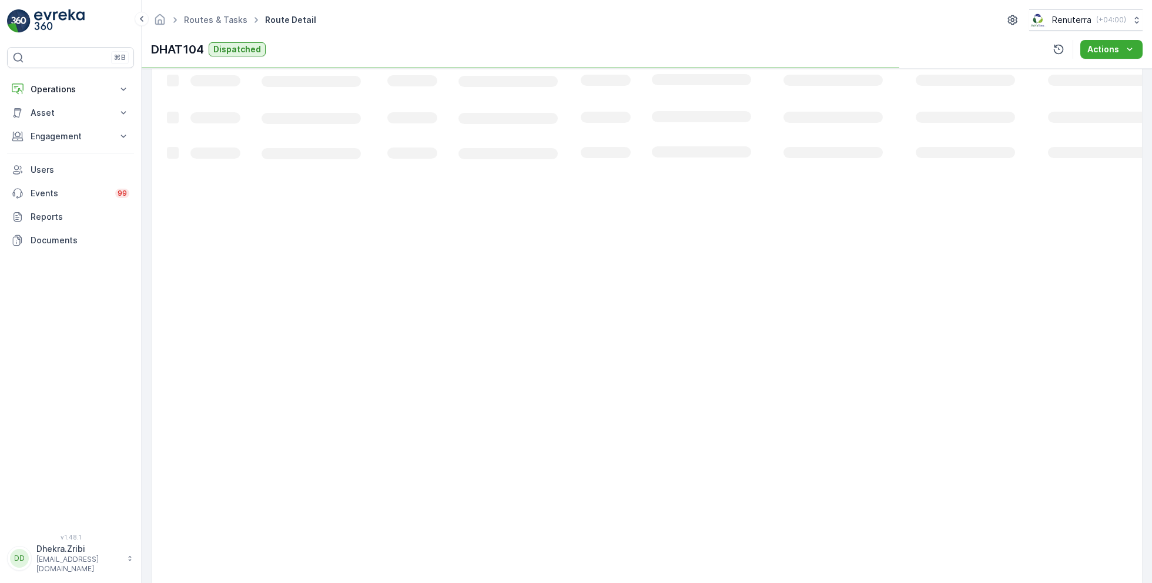
scroll to position [22, 0]
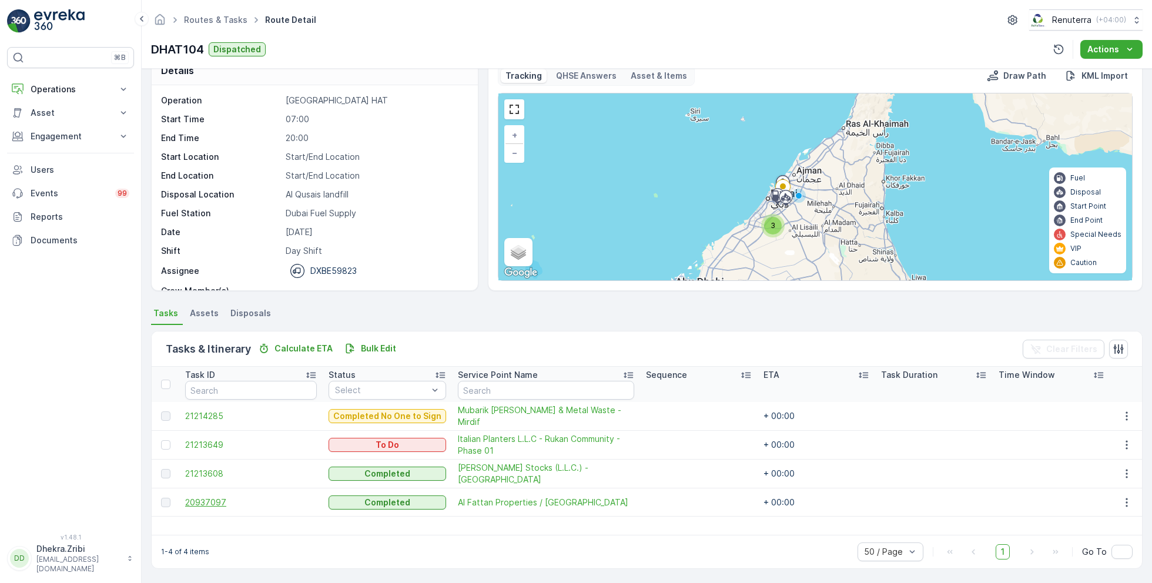
click at [223, 501] on span "20937097" at bounding box center [251, 503] width 132 height 12
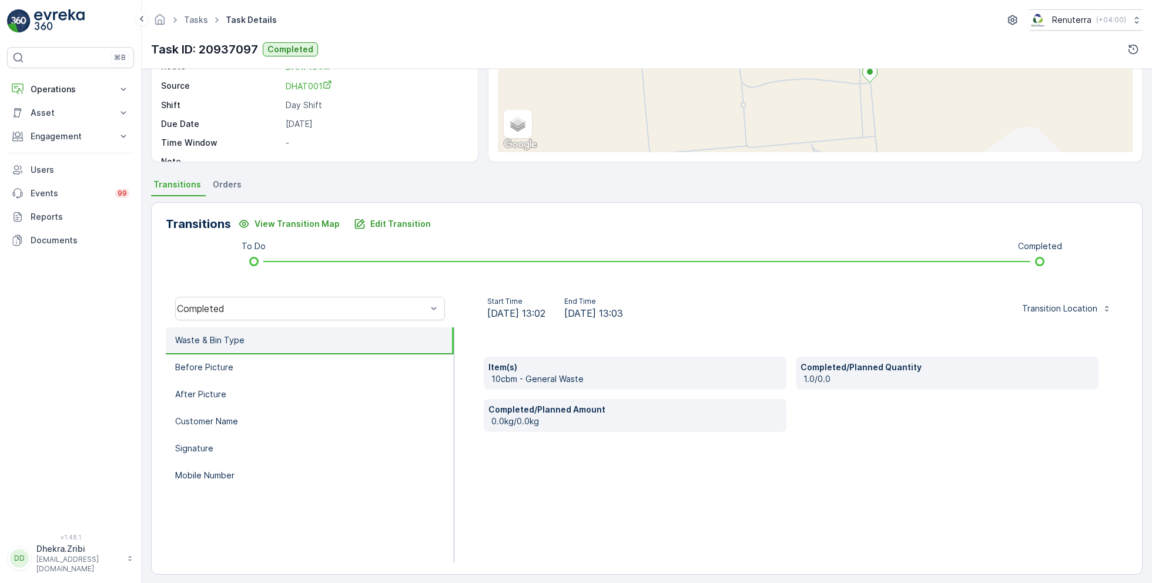
scroll to position [153, 0]
click at [284, 368] on li "Before Picture" at bounding box center [310, 366] width 288 height 27
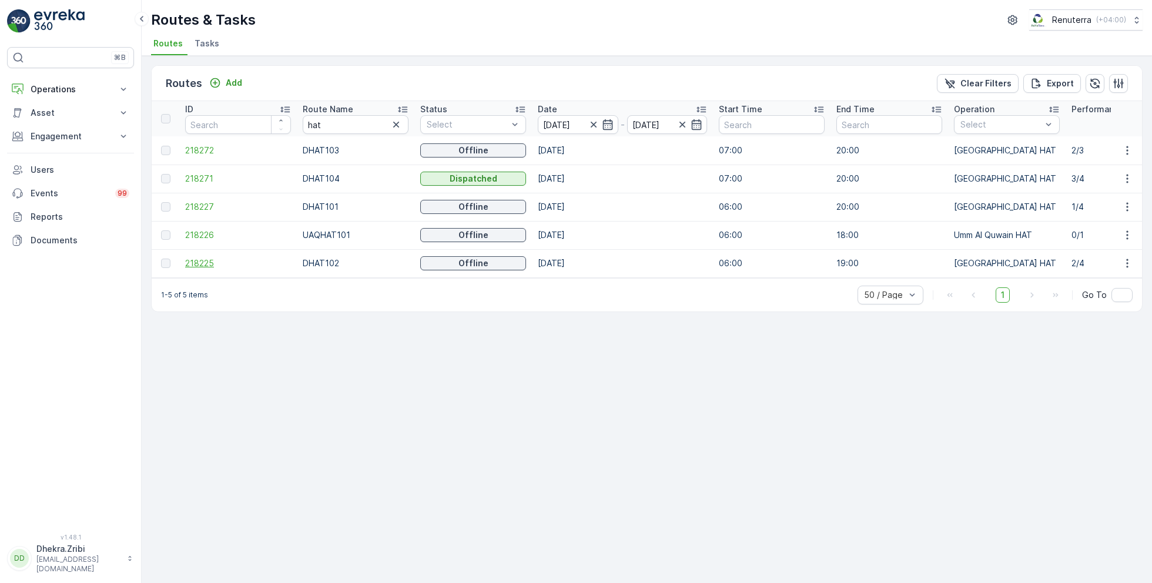
click at [196, 259] on span "218225" at bounding box center [238, 263] width 106 height 12
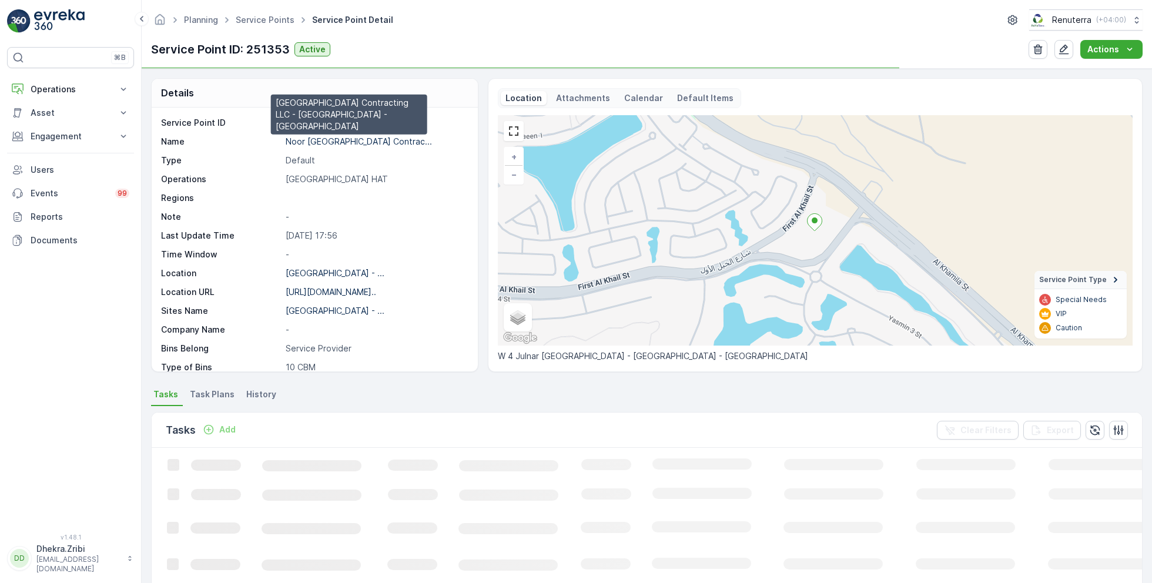
click at [392, 141] on p "Noor [GEOGRAPHIC_DATA] Contrac..." at bounding box center [359, 141] width 146 height 10
